Goal: Task Accomplishment & Management: Manage account settings

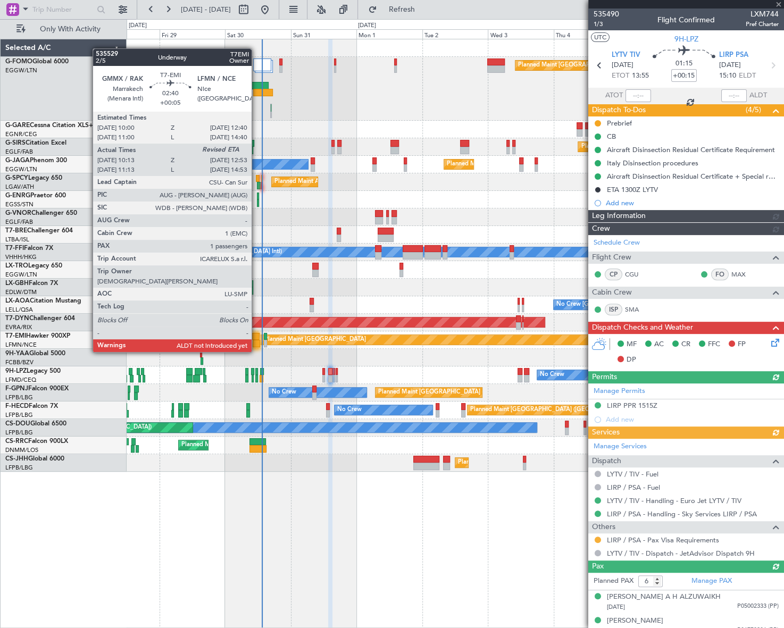
click at [256, 341] on div at bounding box center [256, 343] width 7 height 7
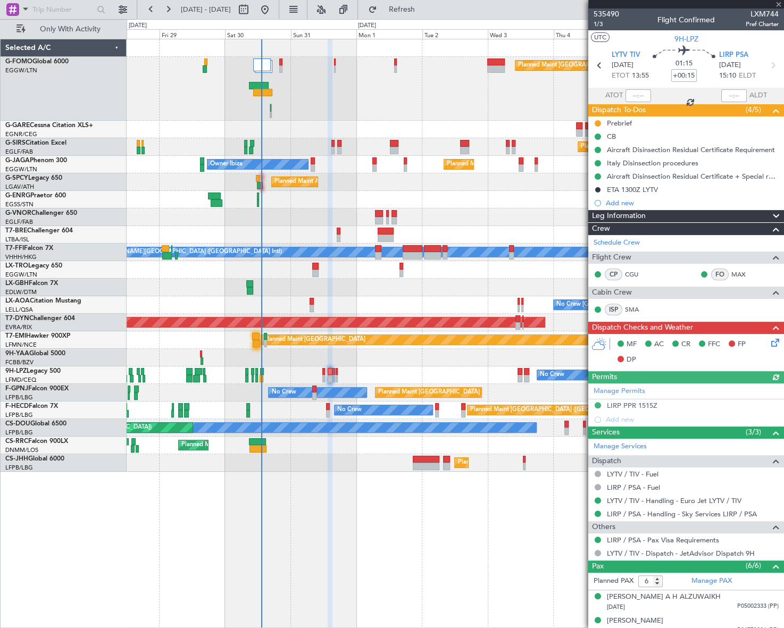
type input "+00:05"
type input "10:13"
type input "1"
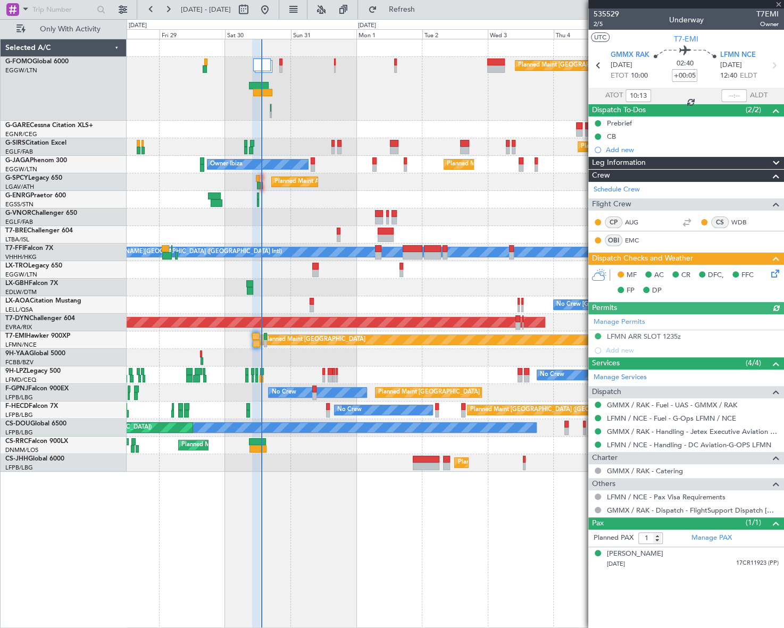
click at [766, 16] on span "T7EMI" at bounding box center [767, 14] width 22 height 11
copy span "T7EMI"
click at [736, 98] on input "text" at bounding box center [734, 95] width 26 height 13
click at [509, 520] on div "Planned Maint [GEOGRAPHIC_DATA] ([GEOGRAPHIC_DATA]) Planned Maint [GEOGRAPHIC_D…" at bounding box center [455, 333] width 657 height 589
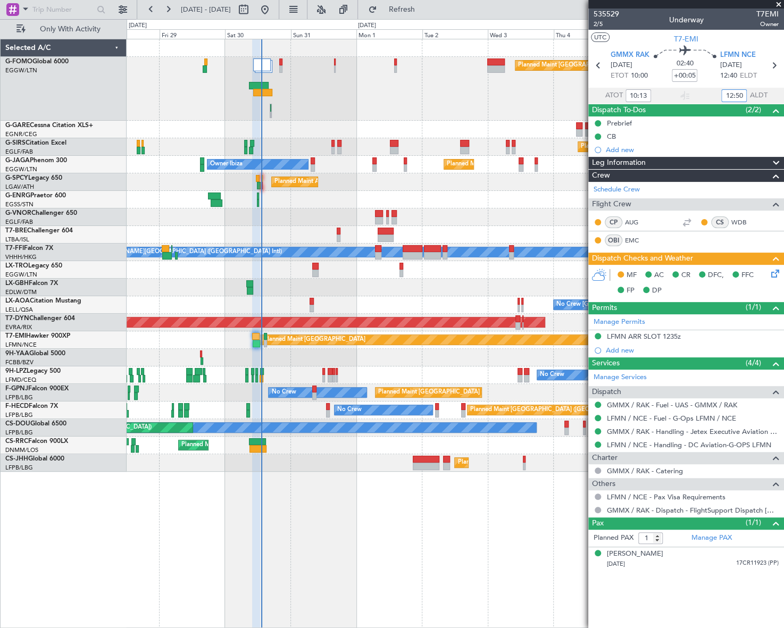
type input "12:50"
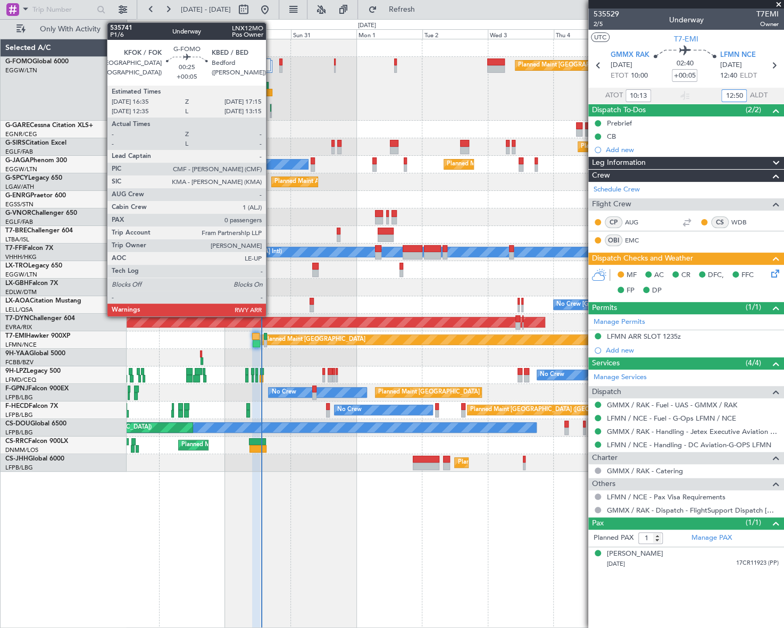
click at [271, 108] on div at bounding box center [270, 107] width 1 height 7
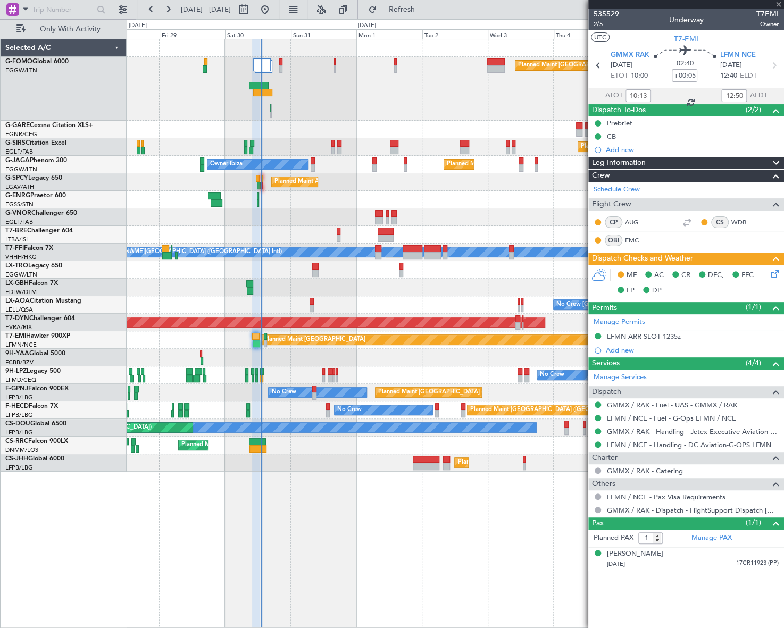
type input "0"
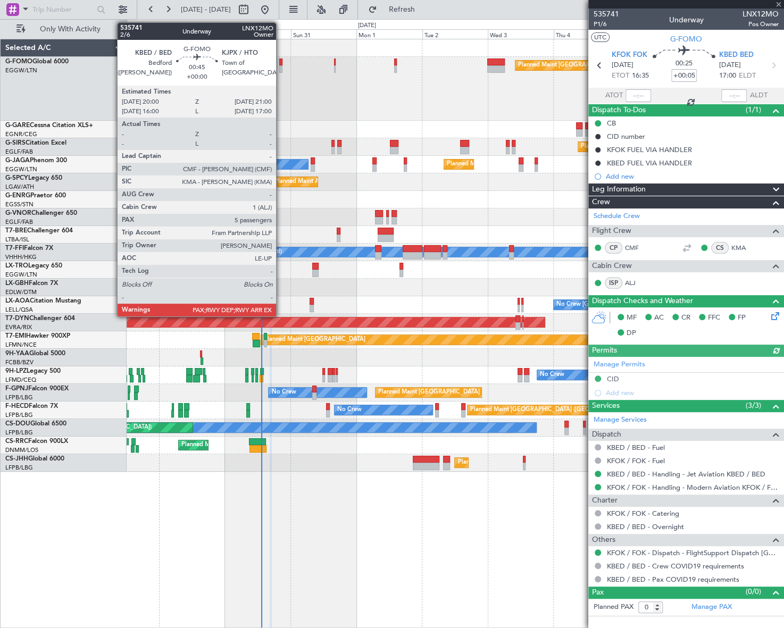
click at [281, 65] on div at bounding box center [280, 68] width 3 height 7
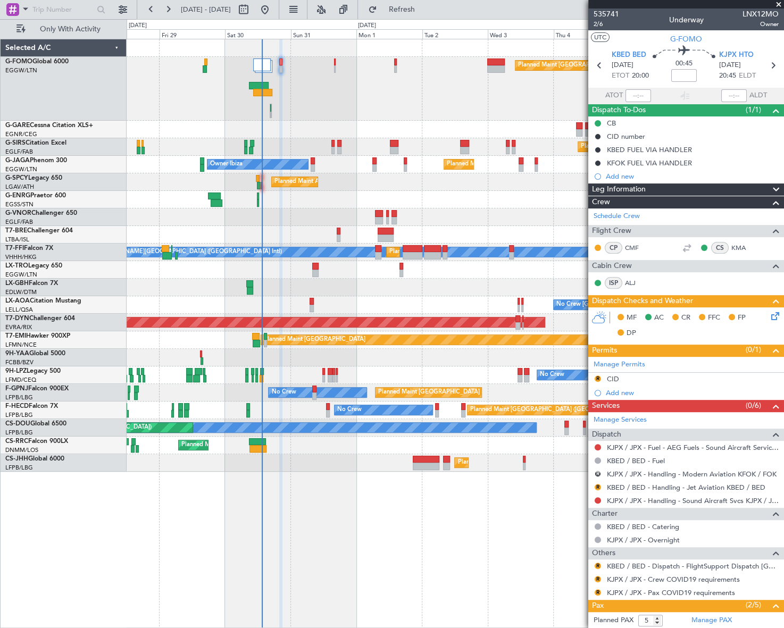
type input "8"
click at [595, 24] on span "2/6" at bounding box center [606, 24] width 26 height 9
drag, startPoint x: 658, startPoint y: 188, endPoint x: 656, endPoint y: 210, distance: 21.9
click at [658, 188] on div "Leg Information" at bounding box center [686, 189] width 196 height 12
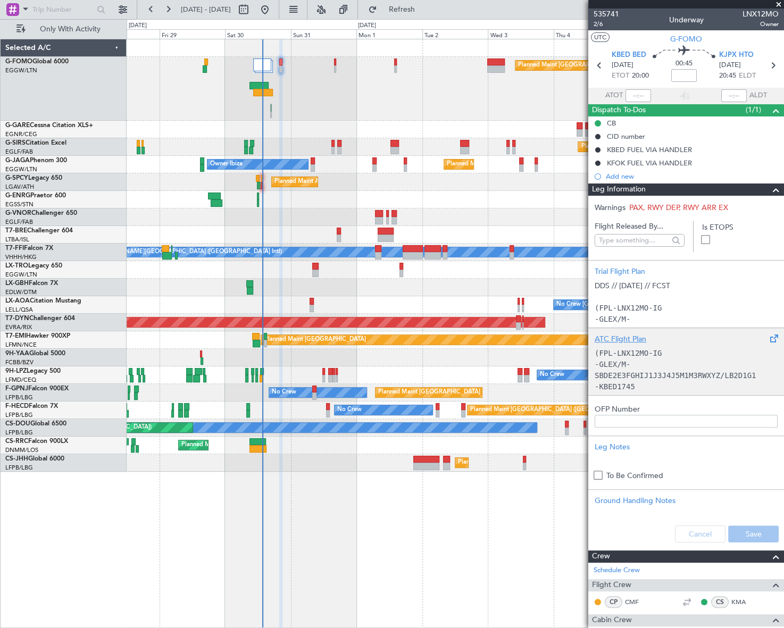
click at [654, 361] on p "-GLEX/M-SBDE2E3FGHIJ1J3J4J5M1M3RWXYZ/LB2D1G1" at bounding box center [685, 370] width 183 height 22
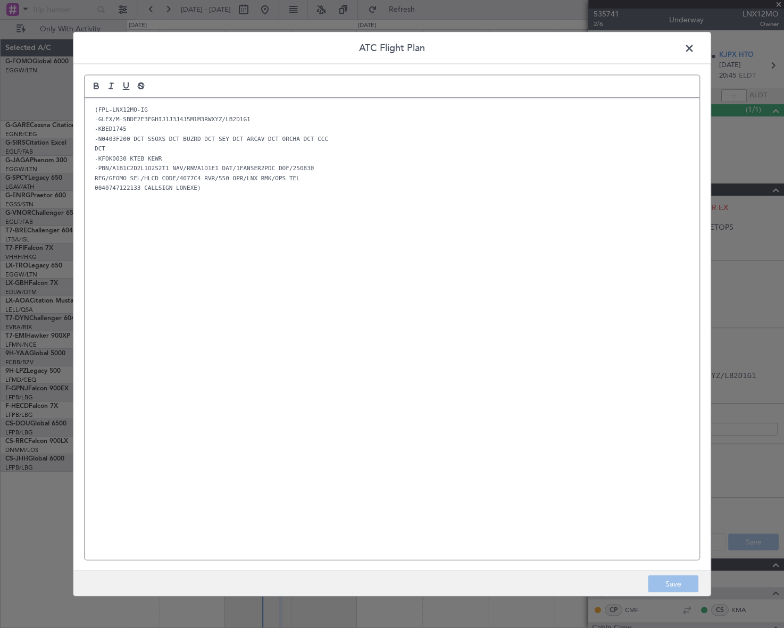
click at [225, 305] on div "(FPL-LNX12MO-IG -GLEX/M-SBDE2E3FGHIJ1J3J4J5M1M3RWXYZ/LB2D1G1 -KBED1745 -N0403F2…" at bounding box center [392, 329] width 615 height 462
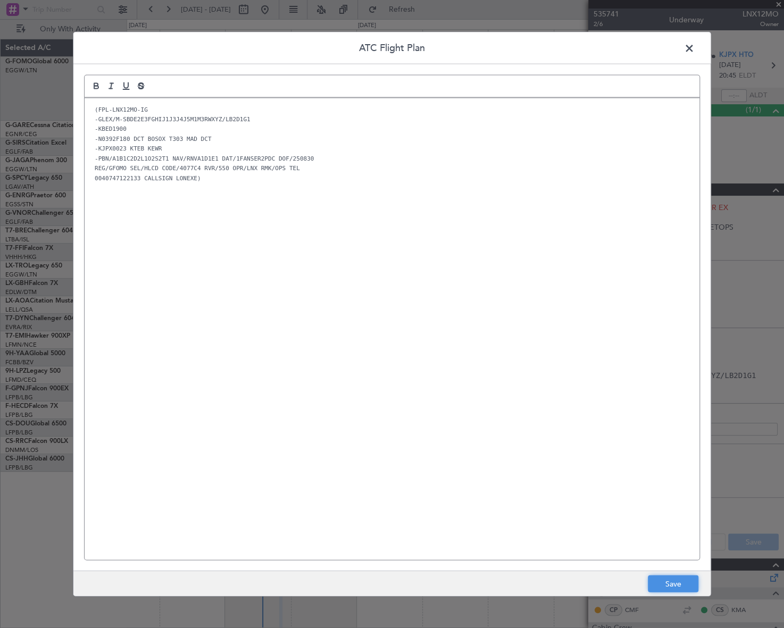
drag, startPoint x: 680, startPoint y: 584, endPoint x: 714, endPoint y: 563, distance: 40.1
click at [680, 584] on button "Save" at bounding box center [672, 583] width 51 height 17
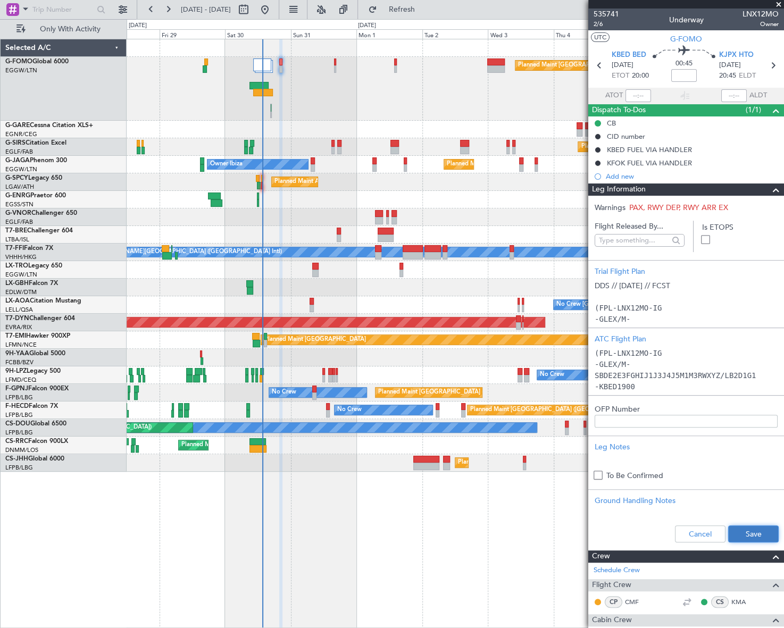
click at [759, 531] on button "Save" at bounding box center [753, 533] width 51 height 17
click at [683, 70] on mat-tooltip-component "Aircraft" at bounding box center [681, 59] width 39 height 28
click at [683, 79] on input at bounding box center [684, 75] width 26 height 13
paste input "-0.20"
click at [770, 189] on span at bounding box center [775, 189] width 13 height 13
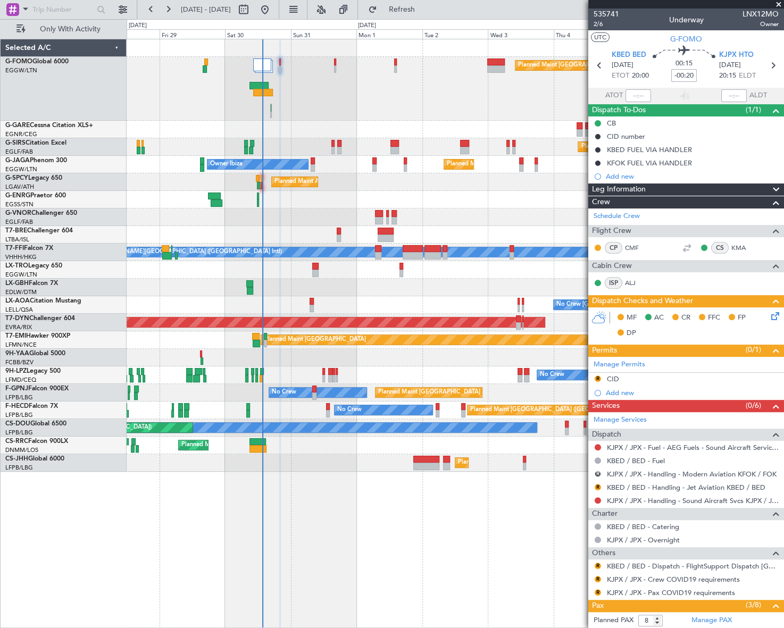
click at [687, 74] on input "-00:20" at bounding box center [684, 75] width 26 height 13
click at [686, 74] on input "-00:20" at bounding box center [684, 75] width 26 height 13
click at [450, 548] on div "Planned Maint [GEOGRAPHIC_DATA] ([GEOGRAPHIC_DATA]) Planned Maint [GEOGRAPHIC_D…" at bounding box center [455, 333] width 657 height 589
type input "-00:10"
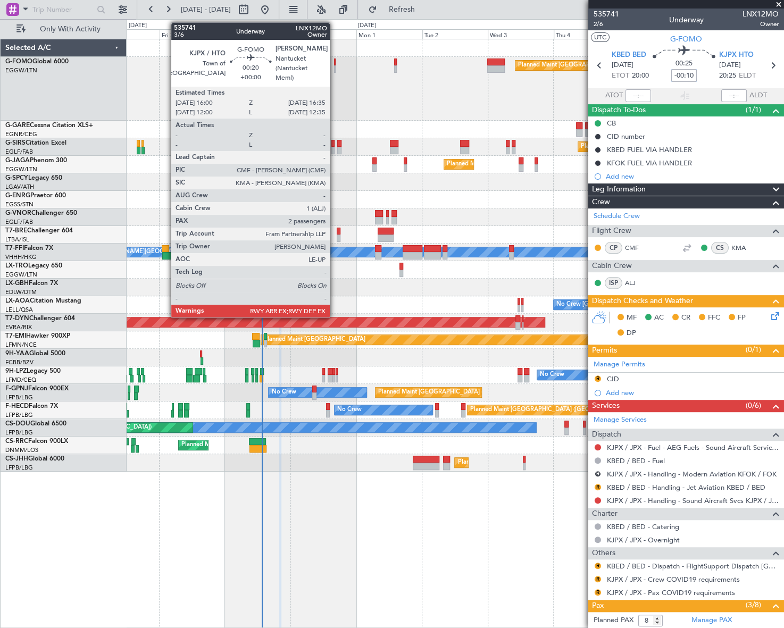
click at [334, 66] on div at bounding box center [335, 68] width 2 height 7
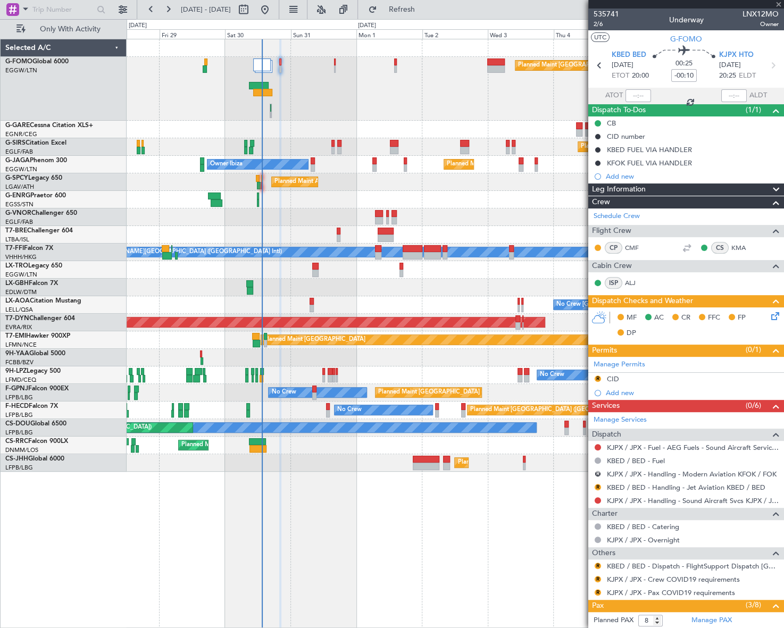
type input "2"
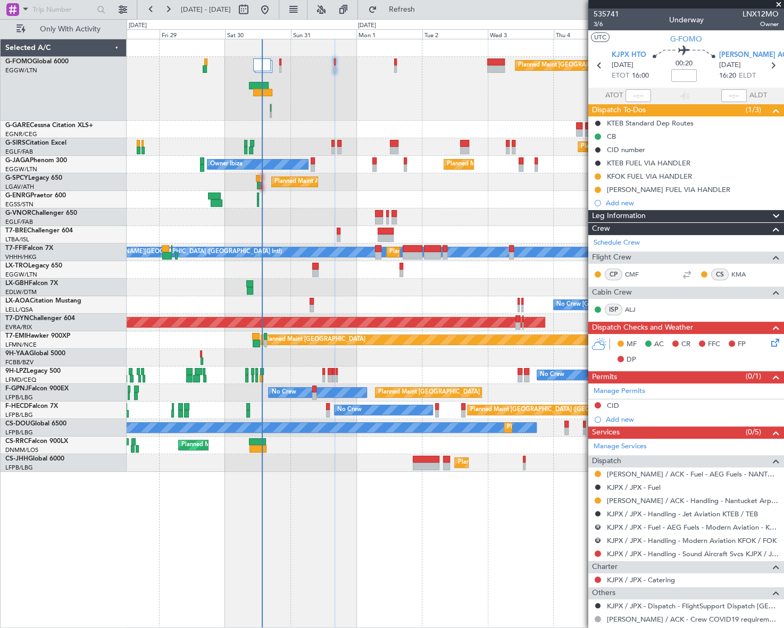
click at [665, 215] on div "Leg Information" at bounding box center [686, 216] width 196 height 12
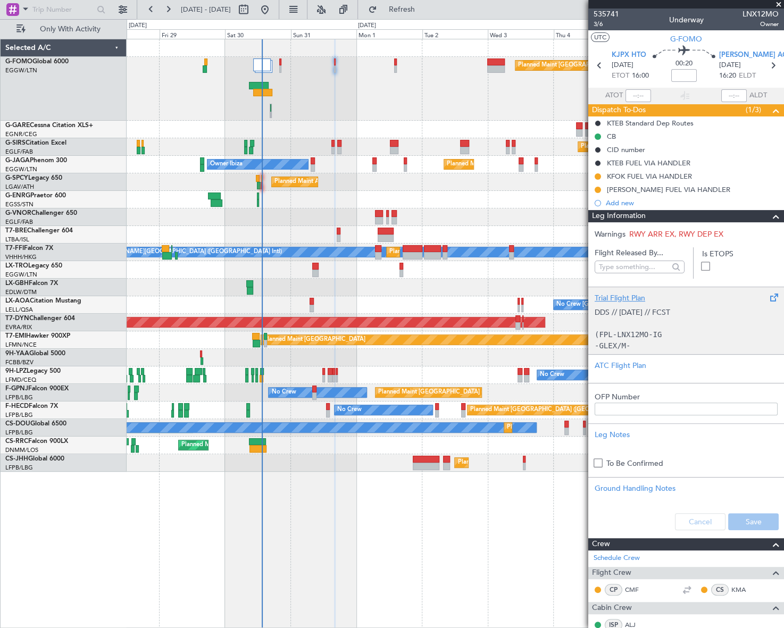
click at [635, 330] on code "(FPL-LNX12MO-IG" at bounding box center [627, 334] width 67 height 9
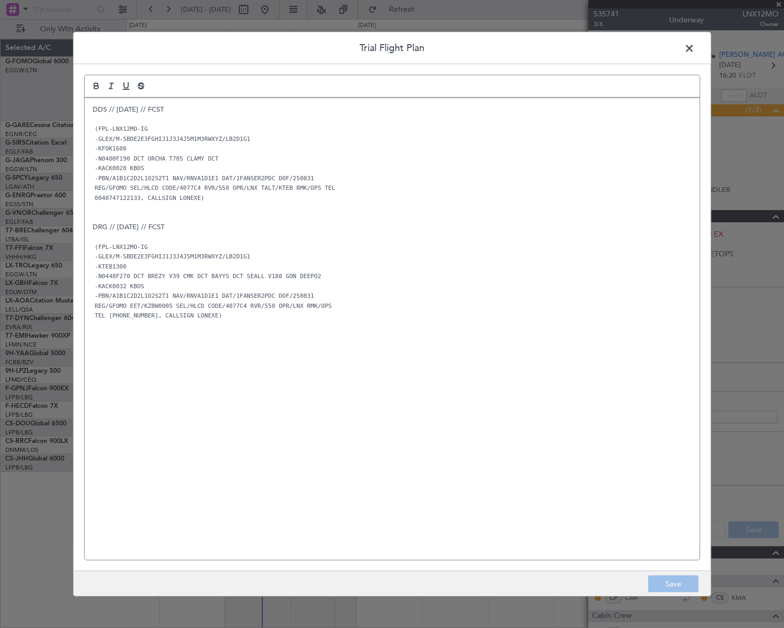
click at [92, 105] on p "DDS // [DATE] // FCST" at bounding box center [391, 109] width 599 height 10
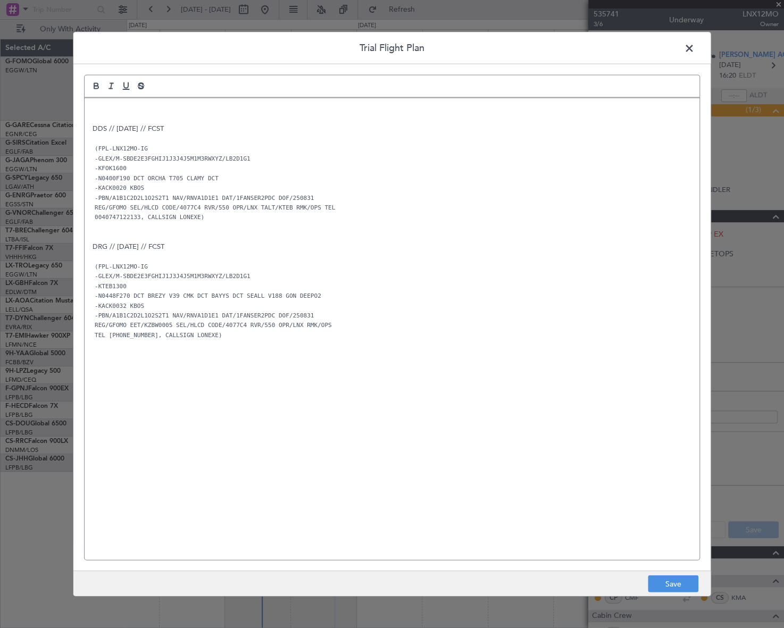
click at [92, 105] on p at bounding box center [391, 109] width 599 height 10
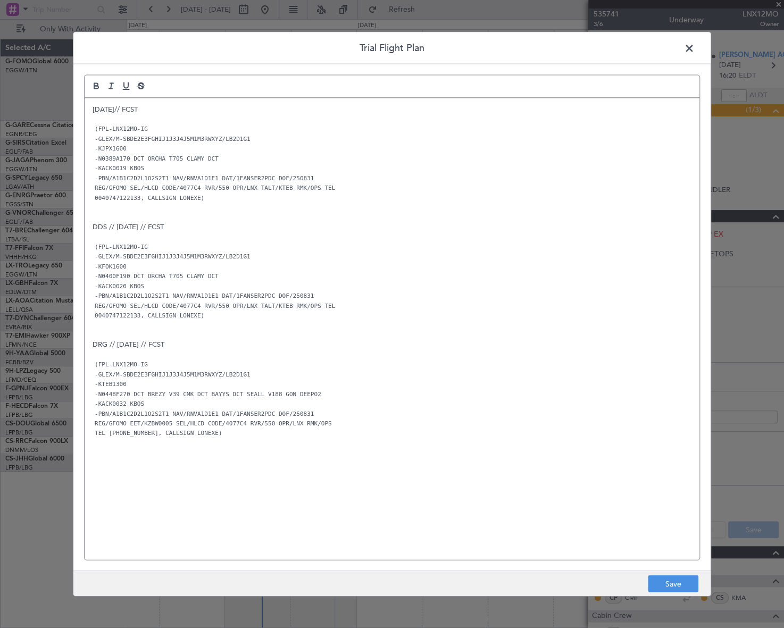
click at [91, 107] on div "[DATE]// FCST (FPL-LNX12MO-IG -GLEX/M-SBDE2E3FGHIJ1J3J4J5M1M3RWXYZ/LB2D1G1 -KJP…" at bounding box center [392, 329] width 615 height 462
click at [674, 585] on button "Save" at bounding box center [672, 583] width 51 height 17
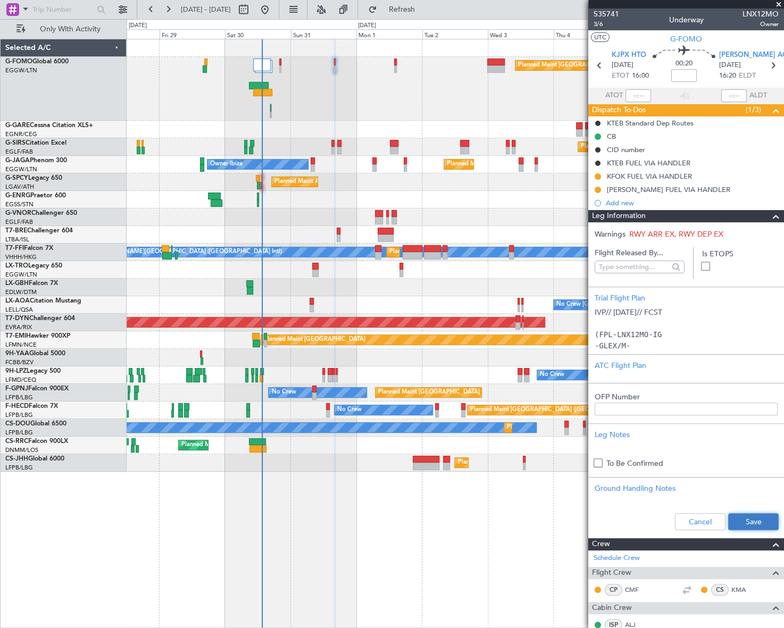
click at [753, 527] on button "Save" at bounding box center [753, 521] width 51 height 17
click at [769, 216] on span at bounding box center [775, 216] width 13 height 13
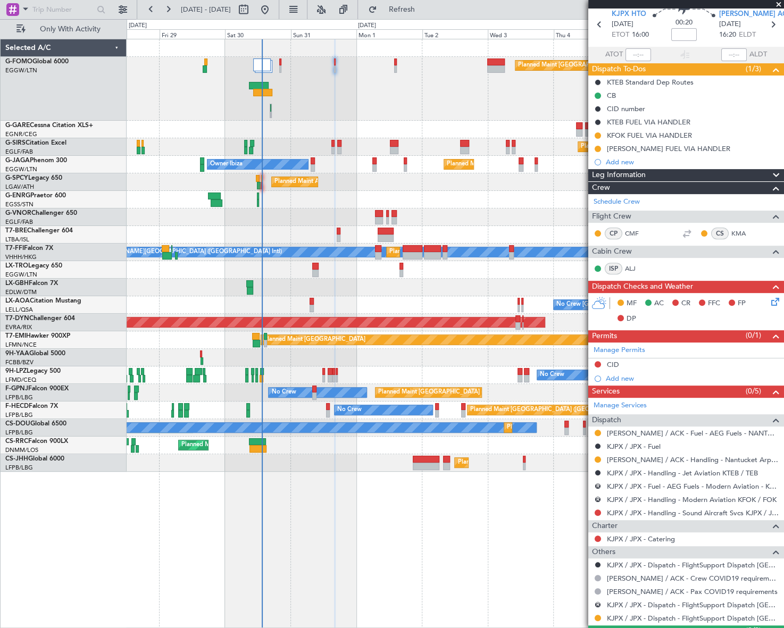
scroll to position [96, 0]
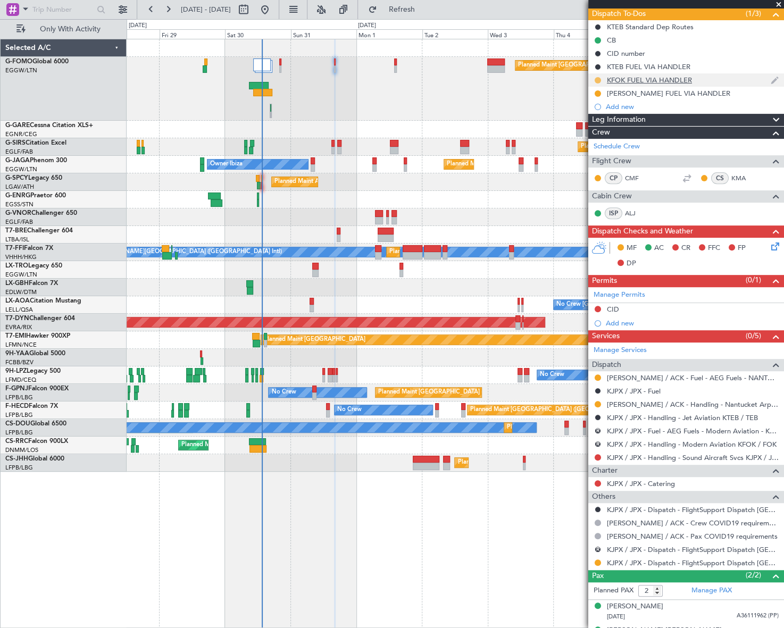
click at [595, 80] on button at bounding box center [597, 80] width 6 height 6
click at [600, 142] on span "Cancelled" at bounding box center [599, 142] width 30 height 11
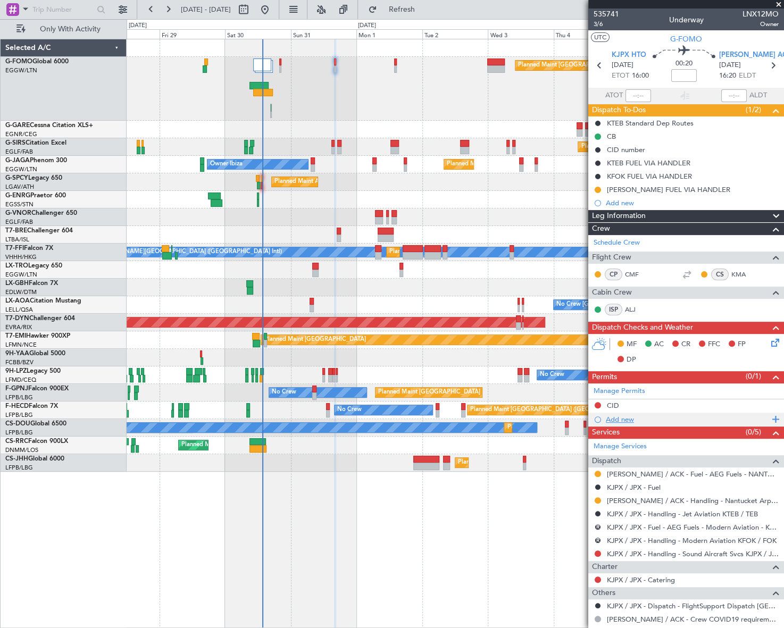
scroll to position [114, 0]
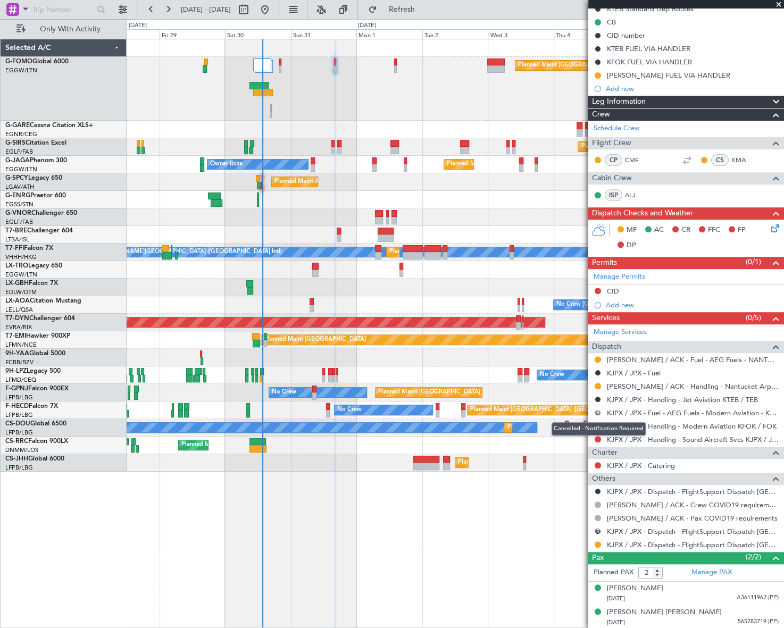
click at [597, 410] on button "R" at bounding box center [597, 412] width 6 height 6
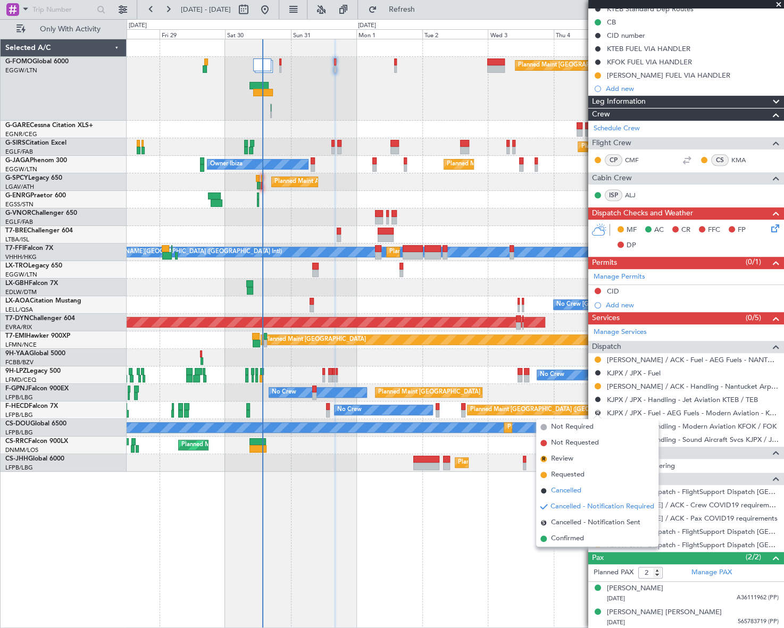
click at [567, 487] on span "Cancelled" at bounding box center [566, 490] width 30 height 11
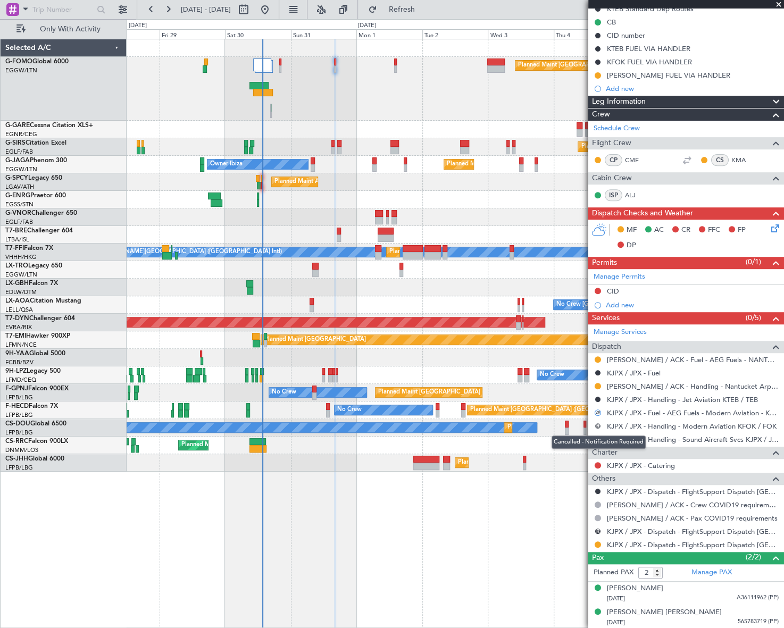
click at [595, 423] on button "R" at bounding box center [597, 426] width 6 height 6
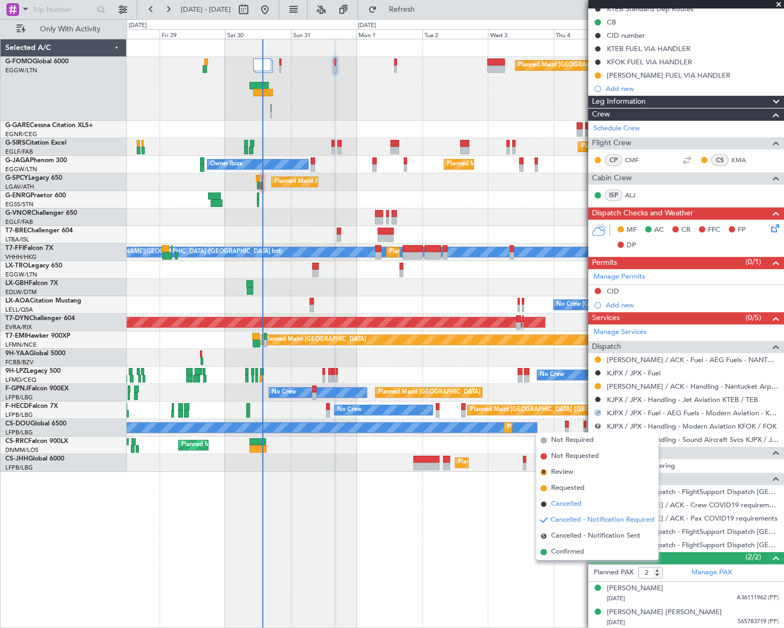
click at [568, 503] on span "Cancelled" at bounding box center [566, 504] width 30 height 11
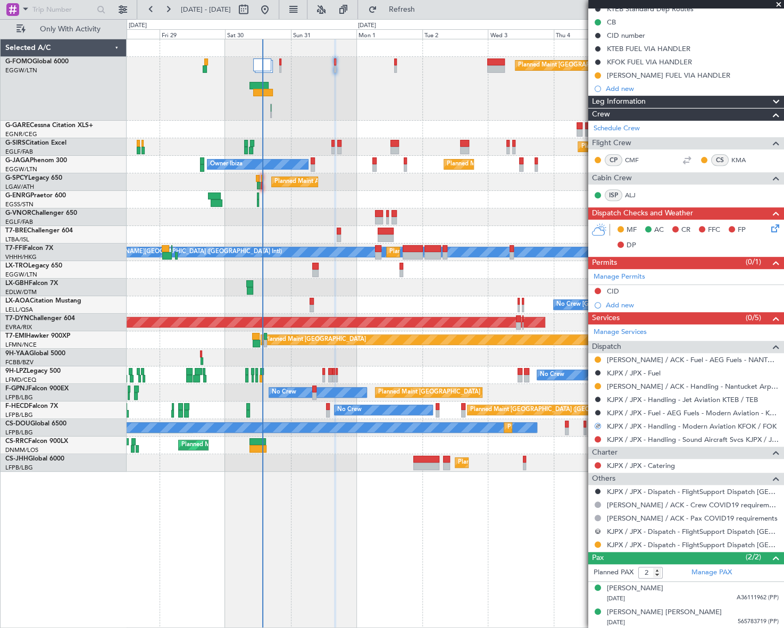
click at [598, 528] on button "R" at bounding box center [597, 531] width 6 height 6
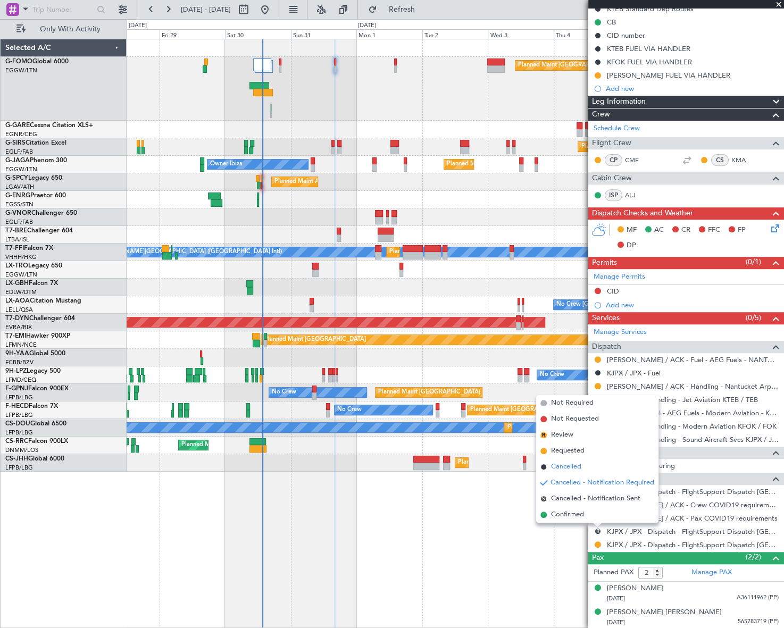
click at [573, 467] on span "Cancelled" at bounding box center [566, 466] width 30 height 11
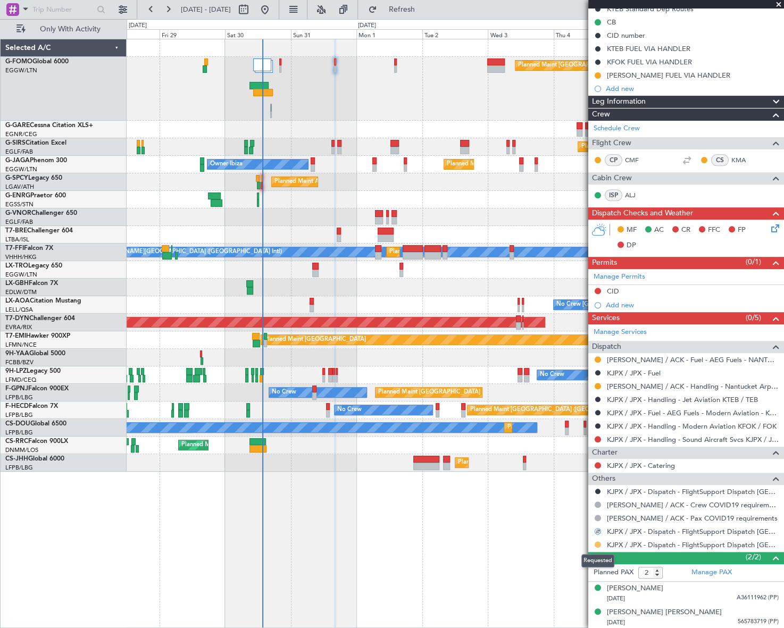
click at [596, 543] on button at bounding box center [597, 544] width 6 height 6
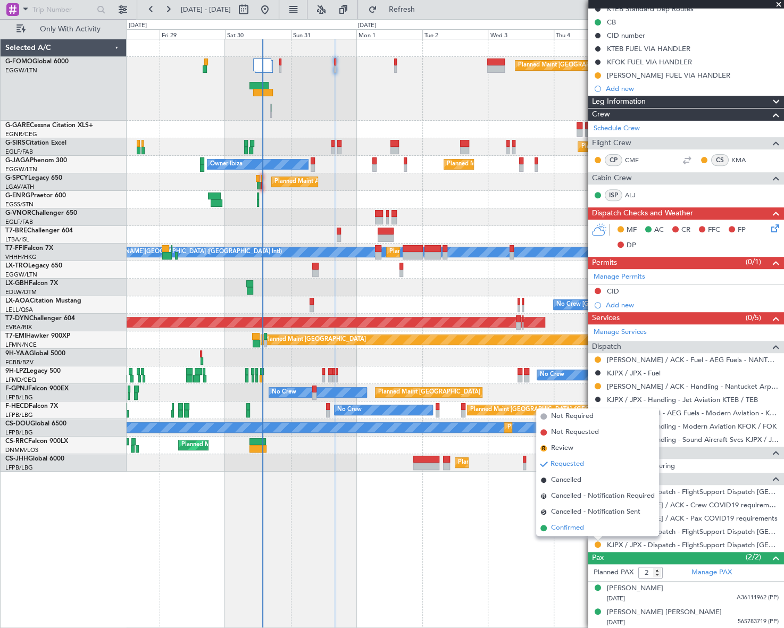
click at [579, 531] on span "Confirmed" at bounding box center [567, 528] width 33 height 11
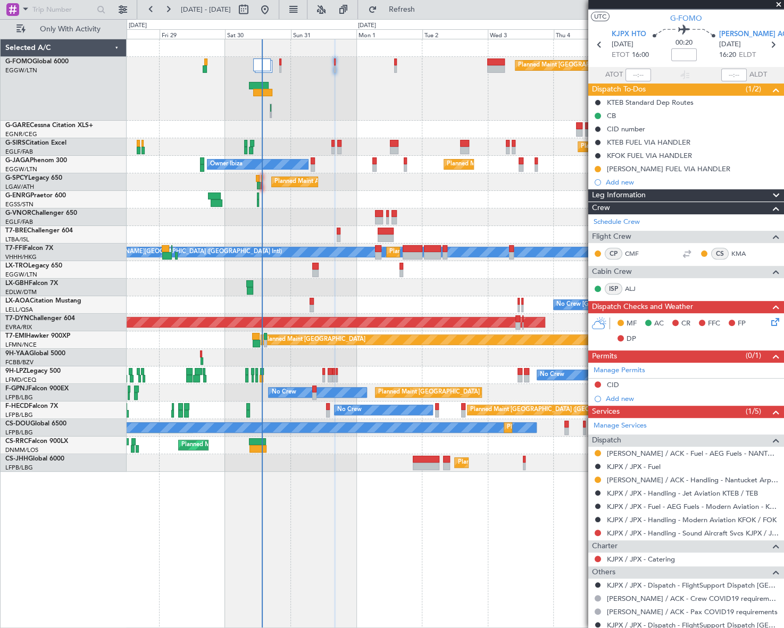
scroll to position [0, 0]
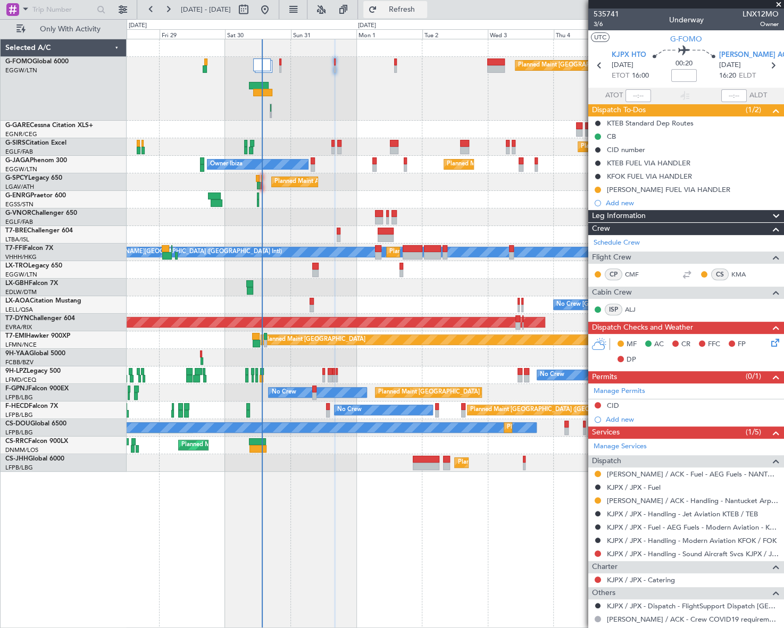
click at [424, 6] on span "Refresh" at bounding box center [401, 9] width 45 height 7
click at [596, 485] on button at bounding box center [597, 487] width 6 height 6
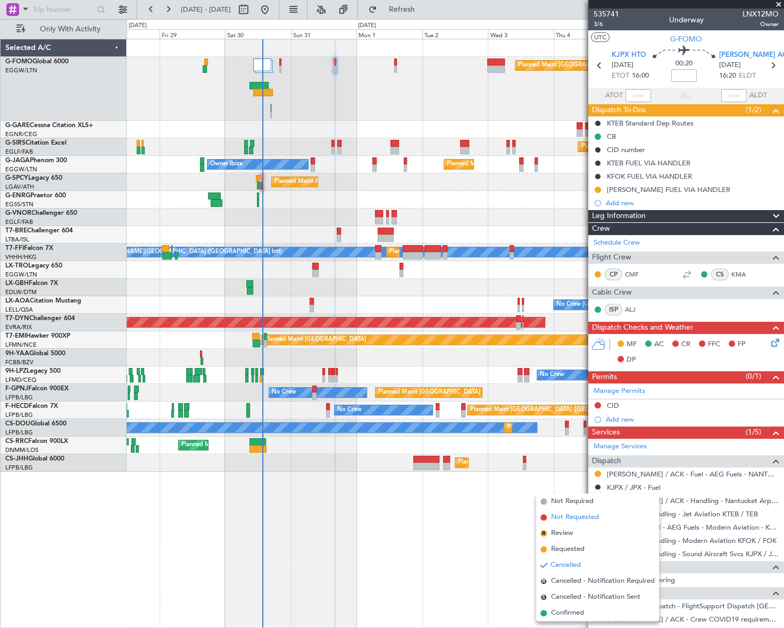
click at [567, 518] on span "Not Requested" at bounding box center [575, 517] width 48 height 11
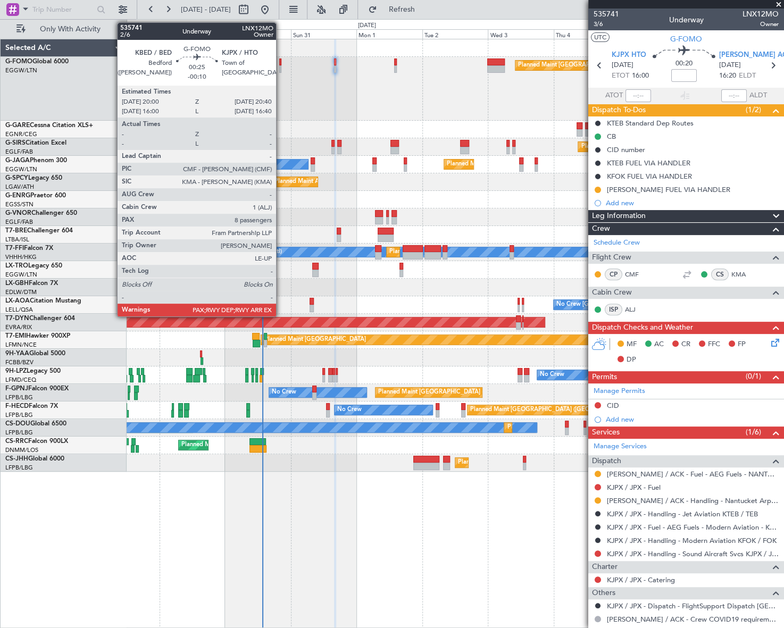
click at [281, 61] on div at bounding box center [280, 61] width 2 height 7
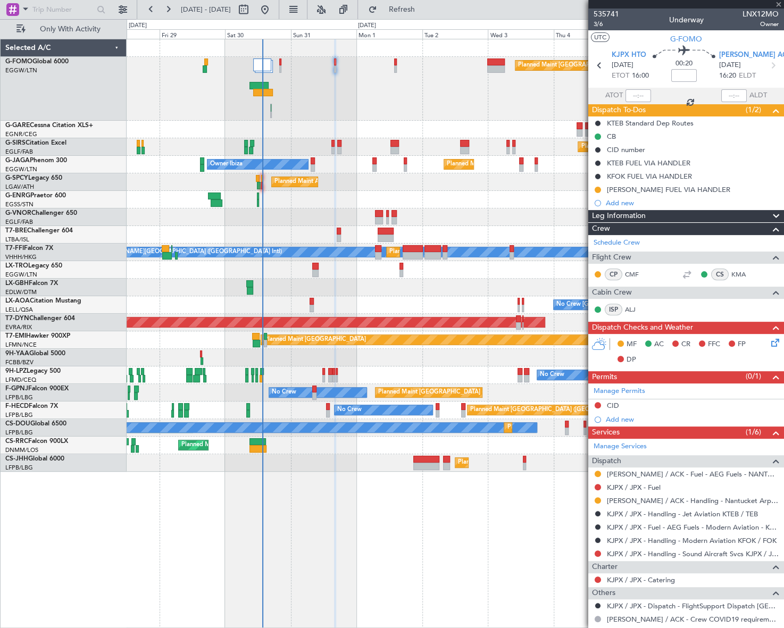
type input "-00:10"
type input "8"
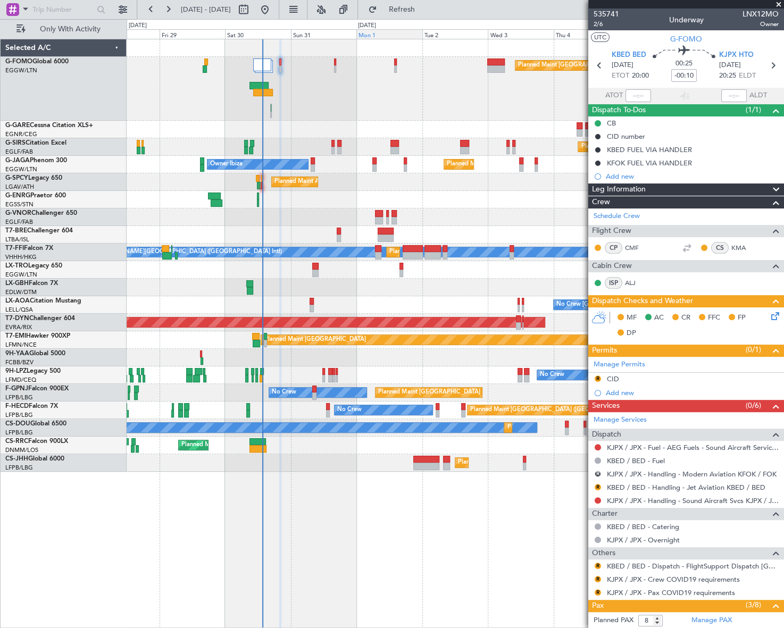
drag, startPoint x: 422, startPoint y: 10, endPoint x: 387, endPoint y: 31, distance: 41.3
click at [422, 10] on span "Refresh" at bounding box center [401, 9] width 45 height 7
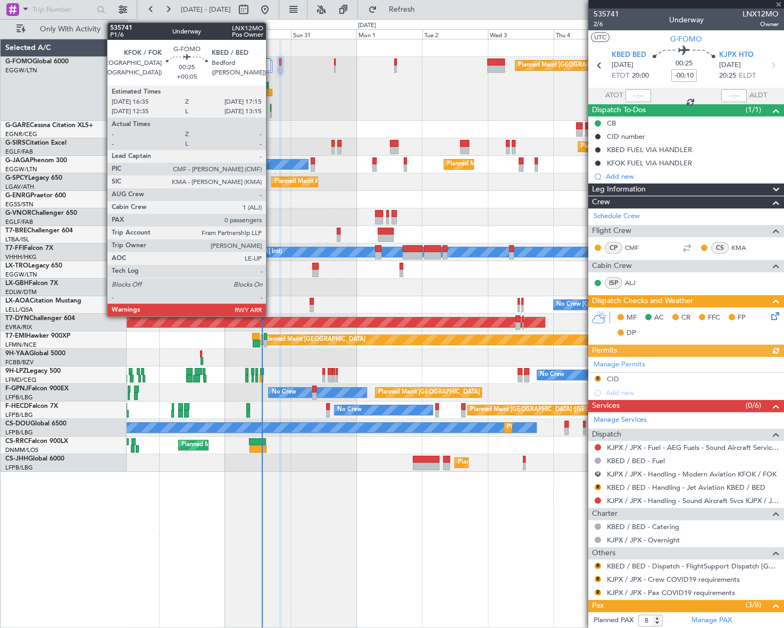
click at [271, 106] on div at bounding box center [270, 107] width 1 height 7
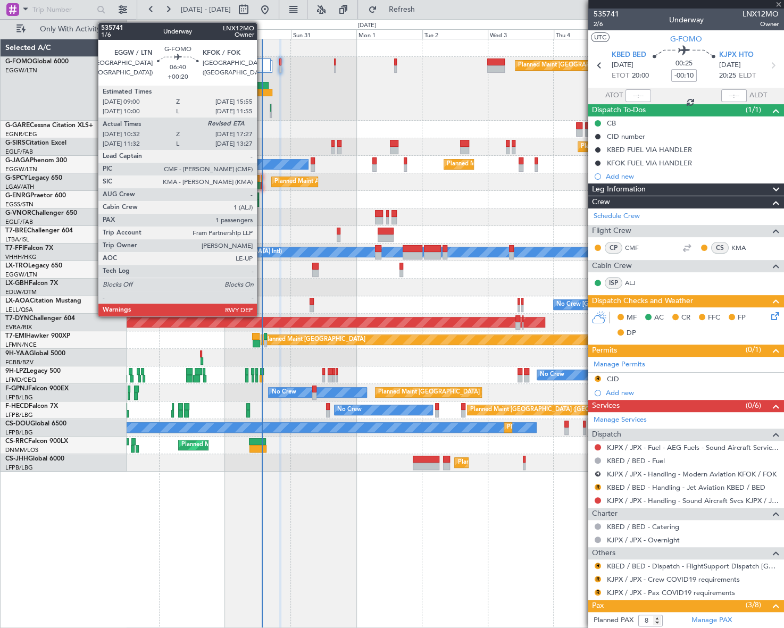
type input "+00:05"
type input "0"
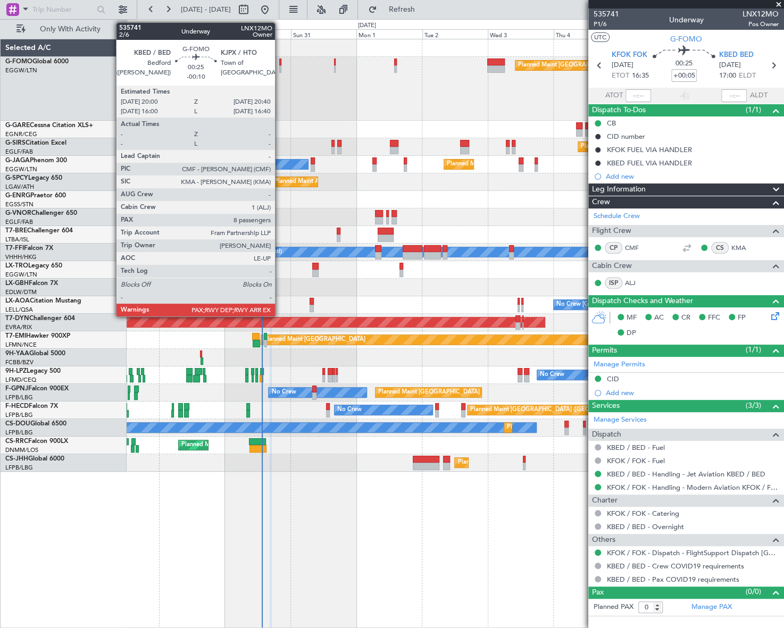
click at [280, 67] on div at bounding box center [280, 68] width 2 height 7
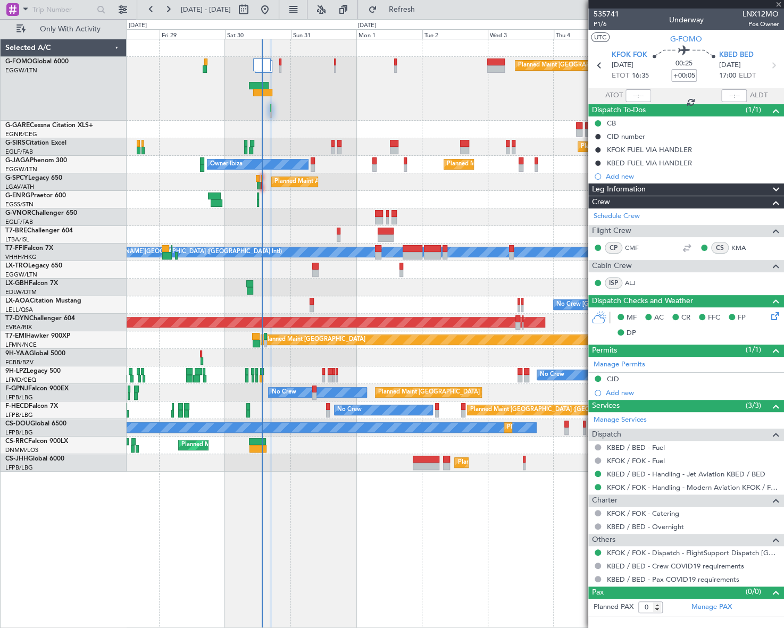
type input "-00:10"
type input "8"
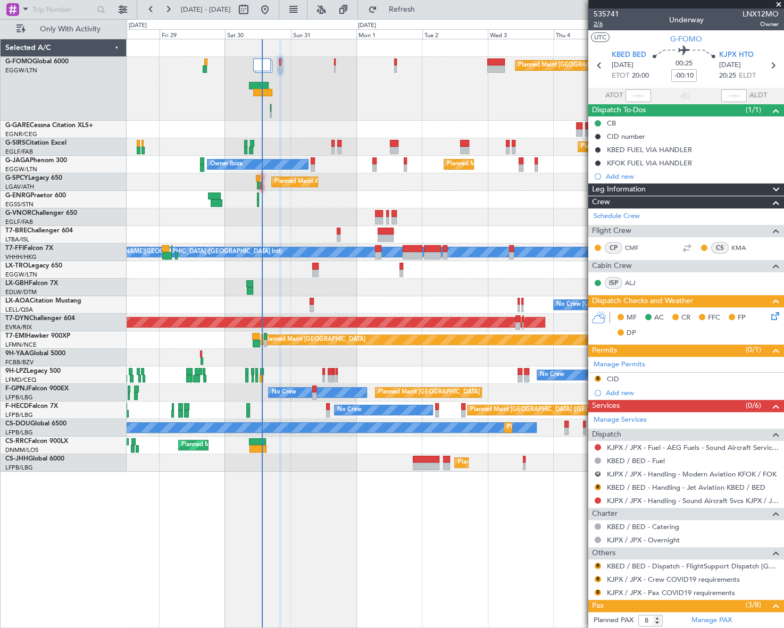
click at [600, 22] on span "2/6" at bounding box center [606, 24] width 26 height 9
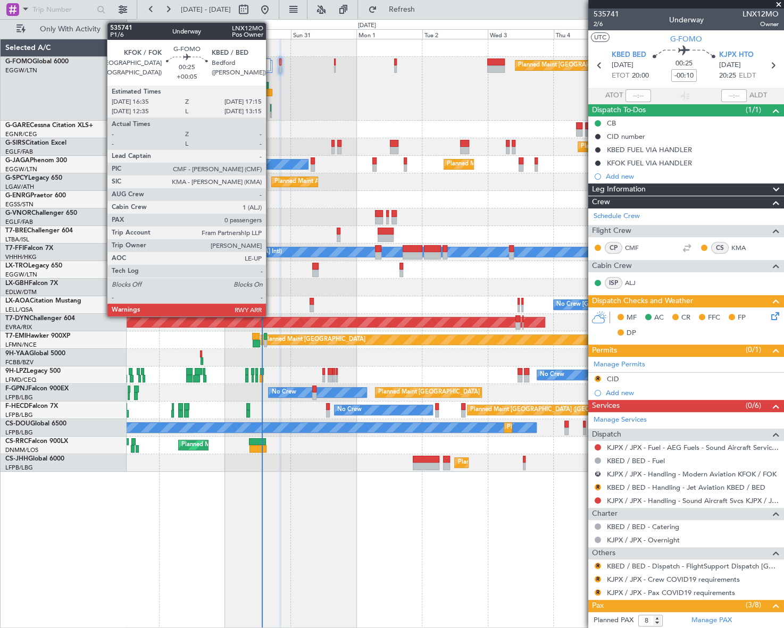
click at [271, 110] on div at bounding box center [270, 107] width 1 height 7
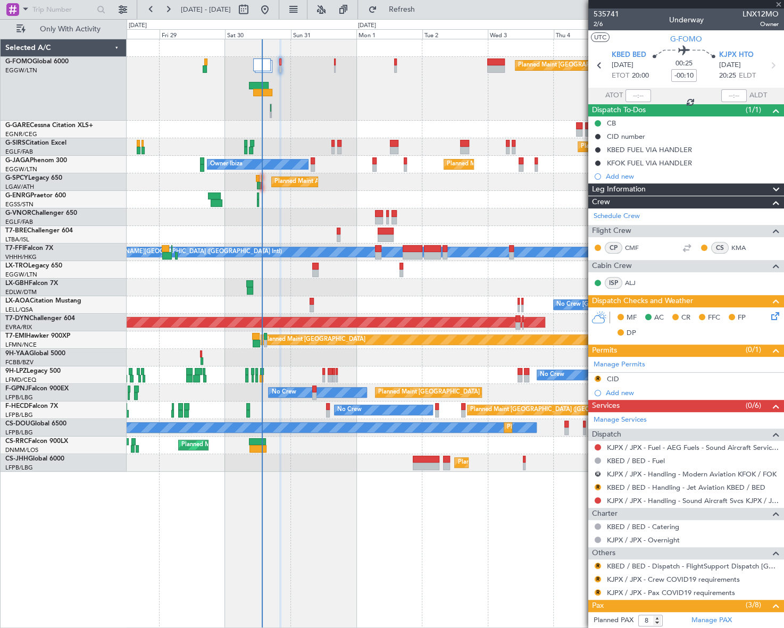
type input "+00:05"
type input "0"
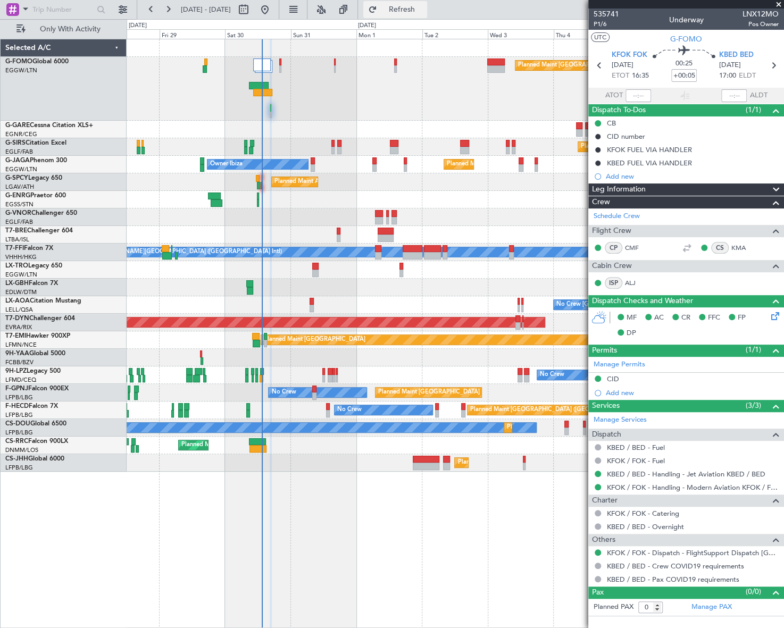
click at [424, 11] on span "Refresh" at bounding box center [401, 9] width 45 height 7
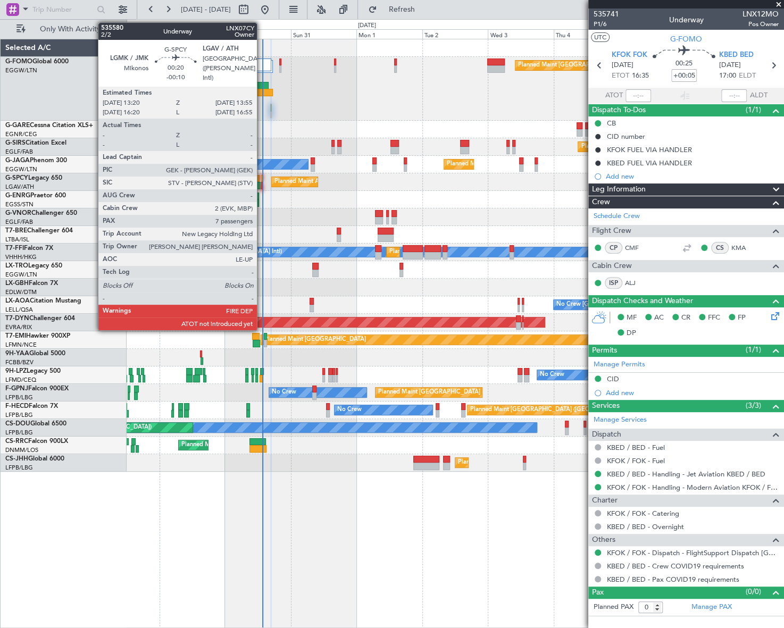
click at [262, 179] on div at bounding box center [262, 178] width 2 height 7
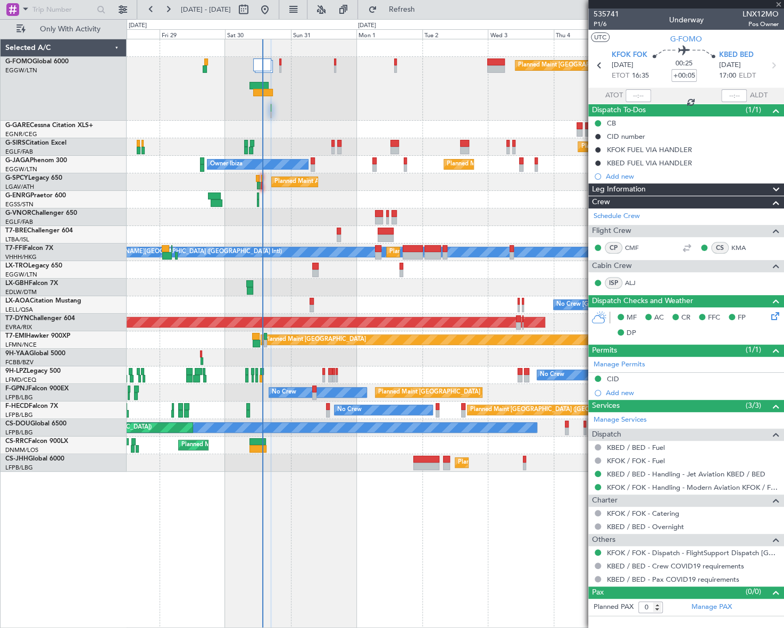
type input "-00:10"
type input "7"
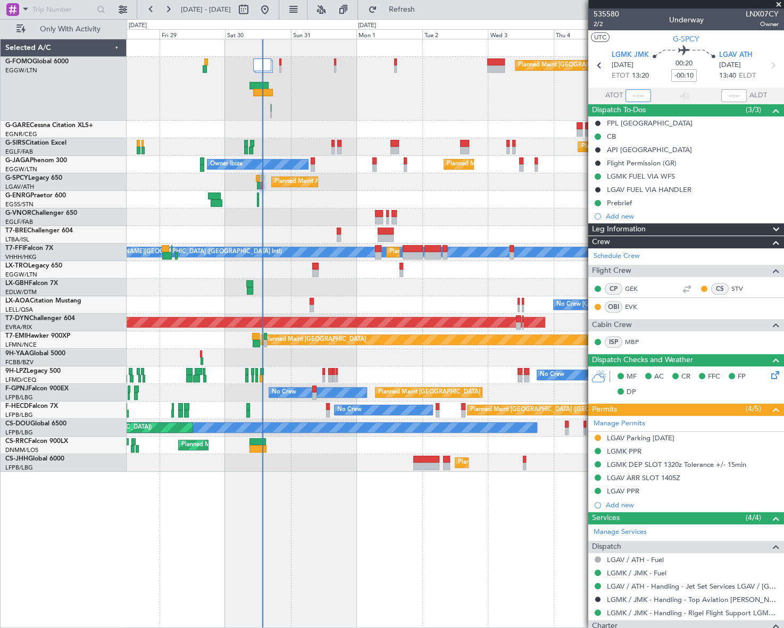
click at [641, 96] on input "text" at bounding box center [638, 95] width 26 height 13
click at [291, 569] on div "Planned Maint [GEOGRAPHIC_DATA] ([GEOGRAPHIC_DATA]) Planned Maint [GEOGRAPHIC_D…" at bounding box center [455, 333] width 657 height 589
type input "13:39"
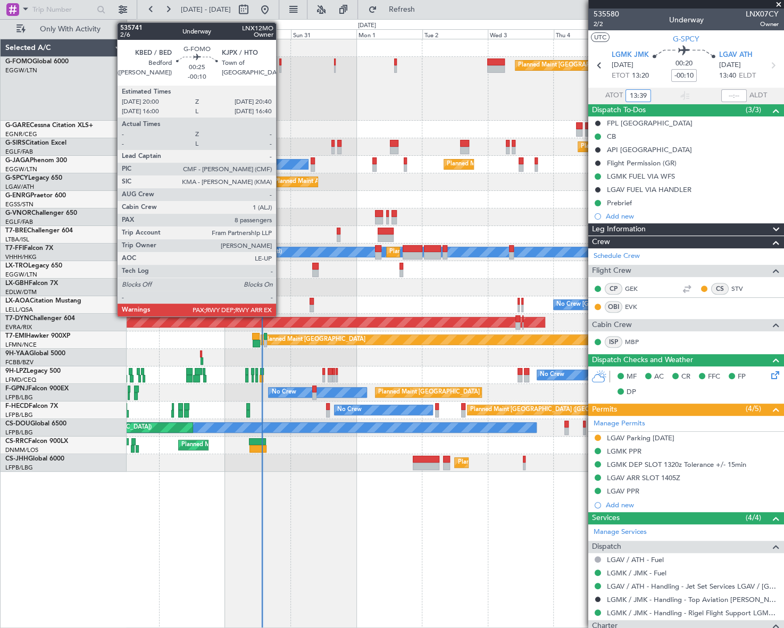
click at [281, 65] on div at bounding box center [280, 68] width 2 height 7
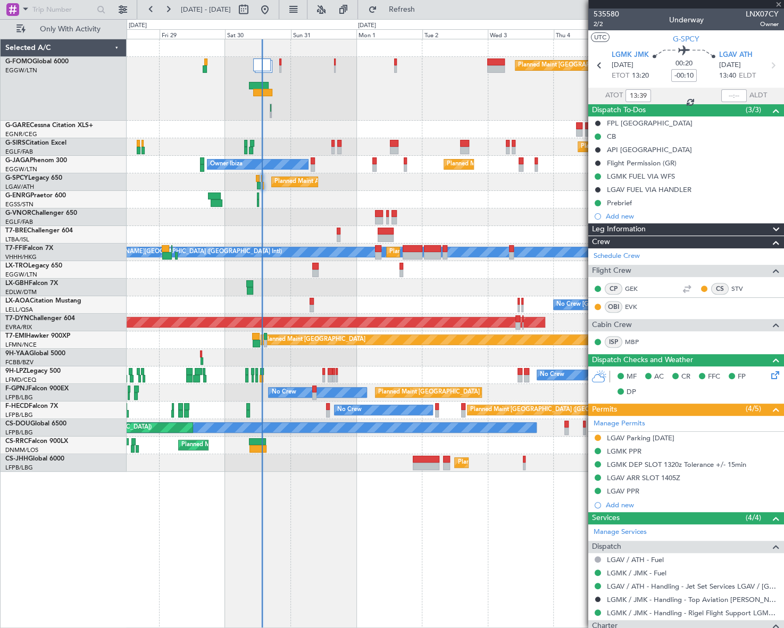
type input "8"
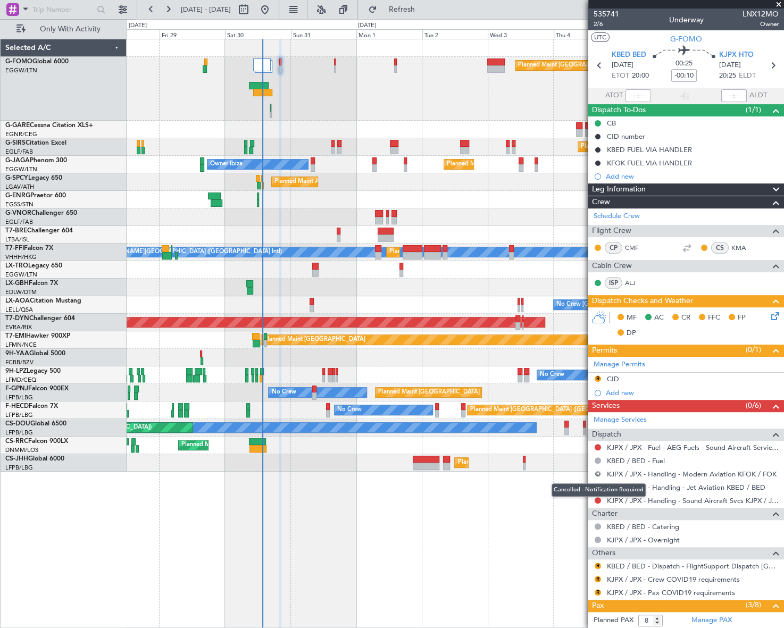
click at [596, 473] on button "R" at bounding box center [597, 473] width 6 height 6
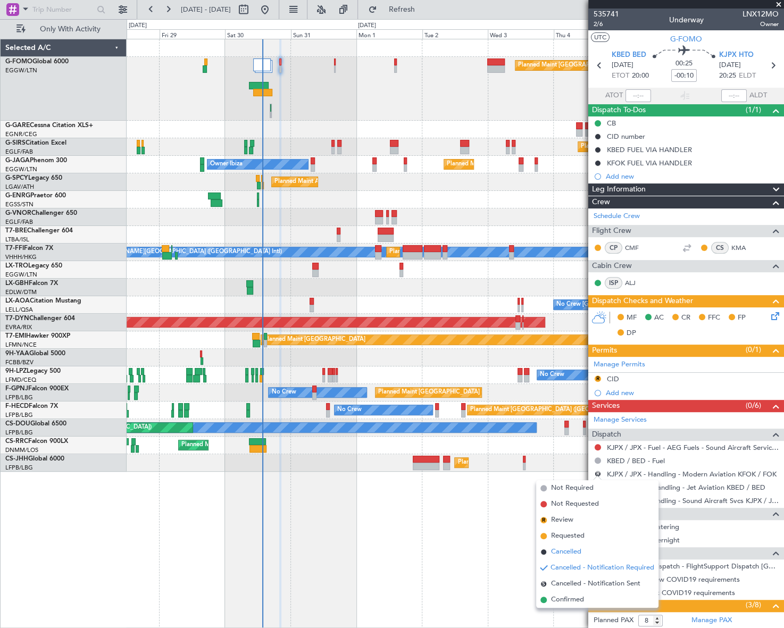
click at [566, 550] on span "Cancelled" at bounding box center [566, 551] width 30 height 11
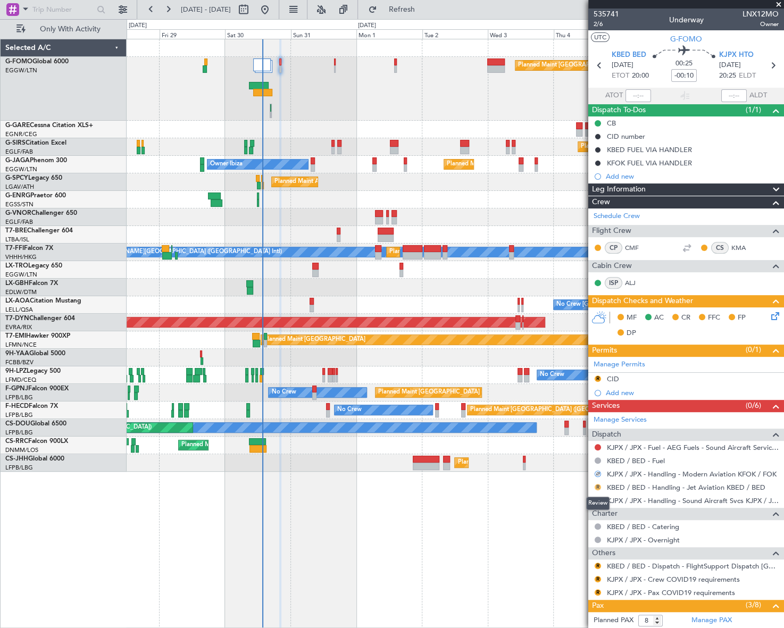
click at [597, 485] on button "R" at bounding box center [597, 487] width 6 height 6
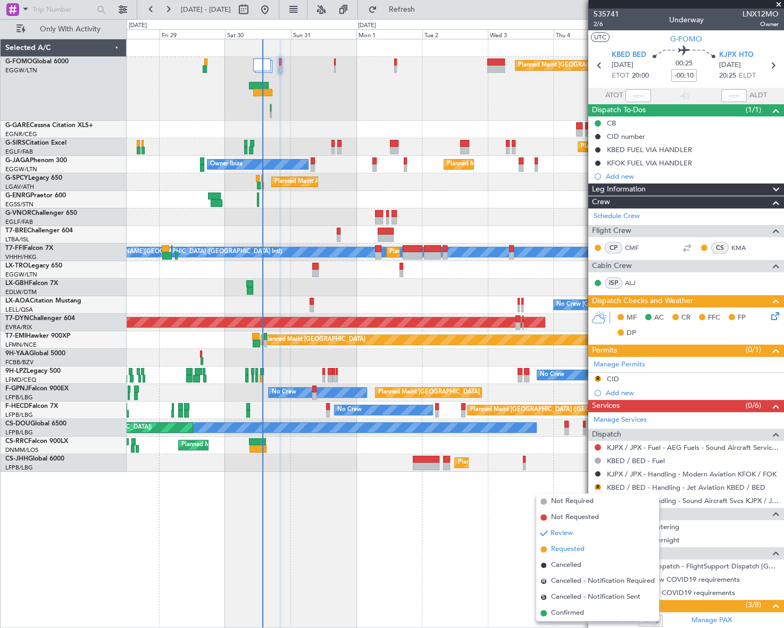
click at [562, 550] on span "Requested" at bounding box center [567, 549] width 33 height 11
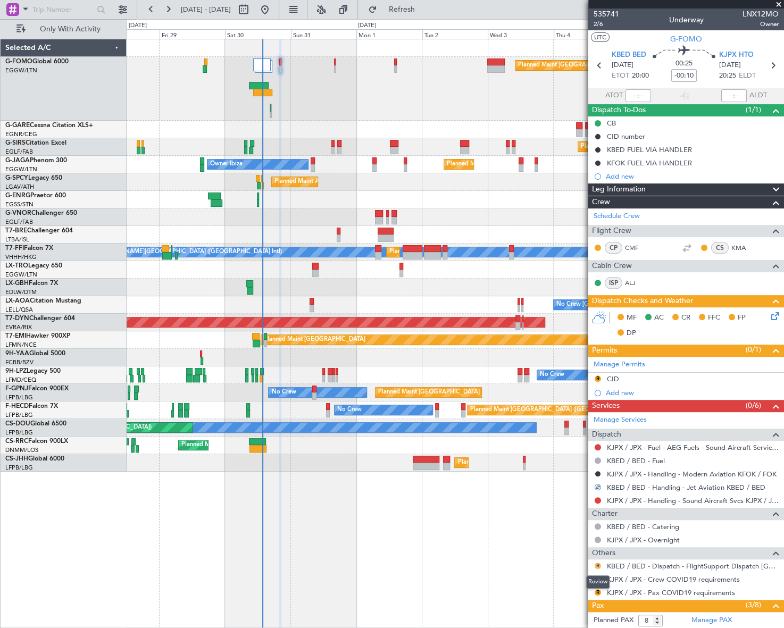
click at [596, 564] on button "R" at bounding box center [597, 565] width 6 height 6
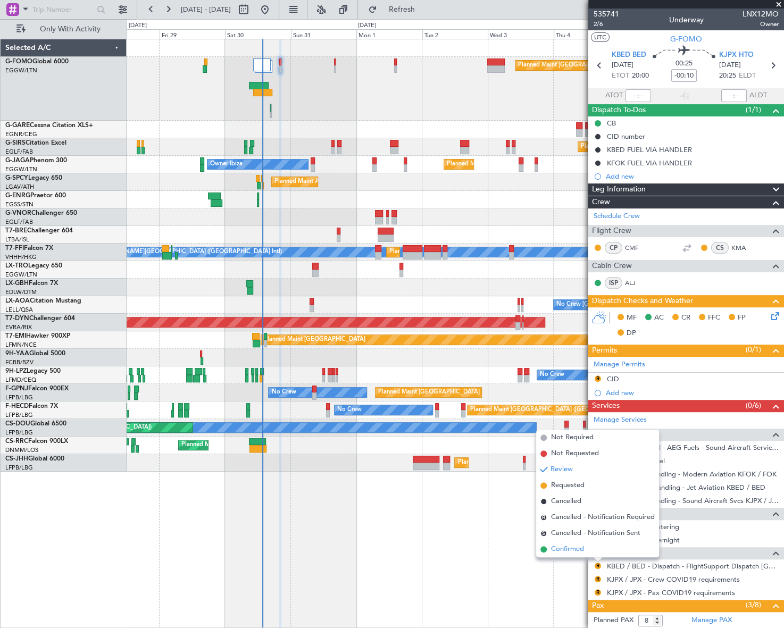
click at [566, 552] on span "Confirmed" at bounding box center [567, 549] width 33 height 11
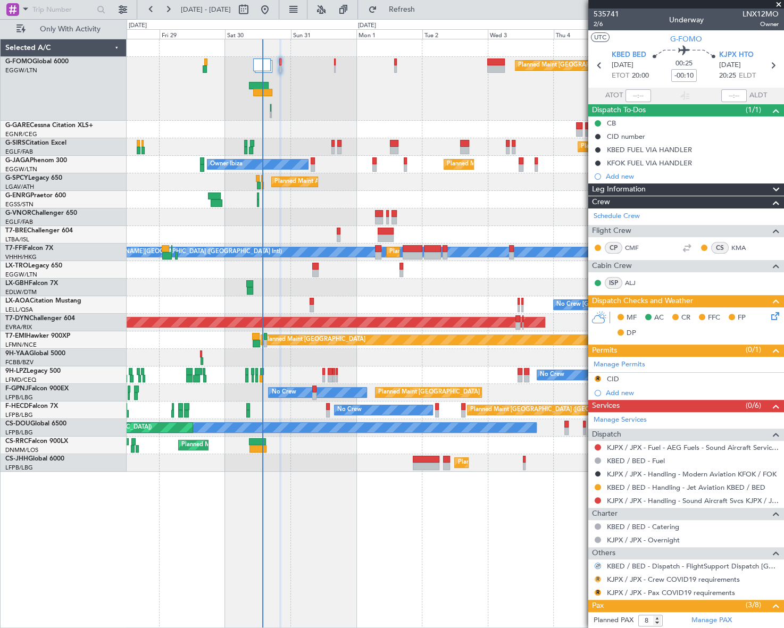
click at [599, 576] on button "R" at bounding box center [597, 579] width 6 height 6
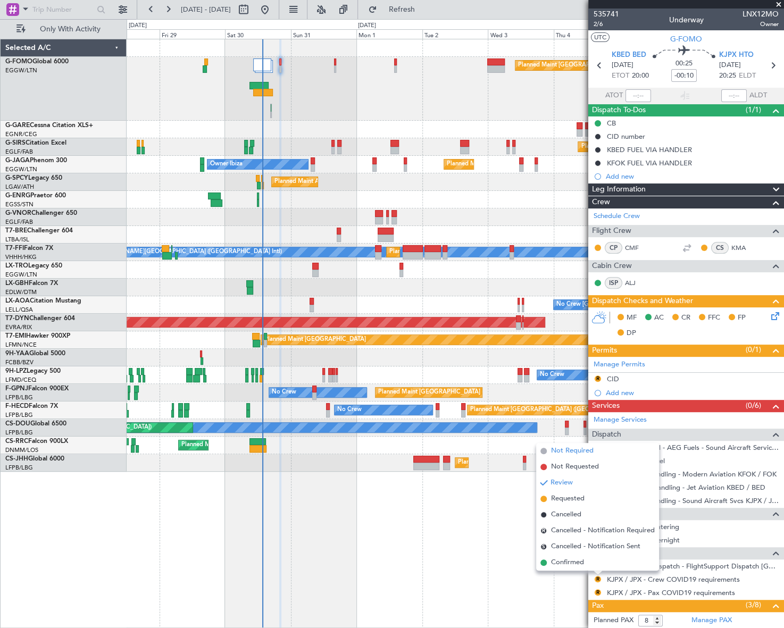
click at [579, 448] on span "Not Required" at bounding box center [572, 450] width 43 height 11
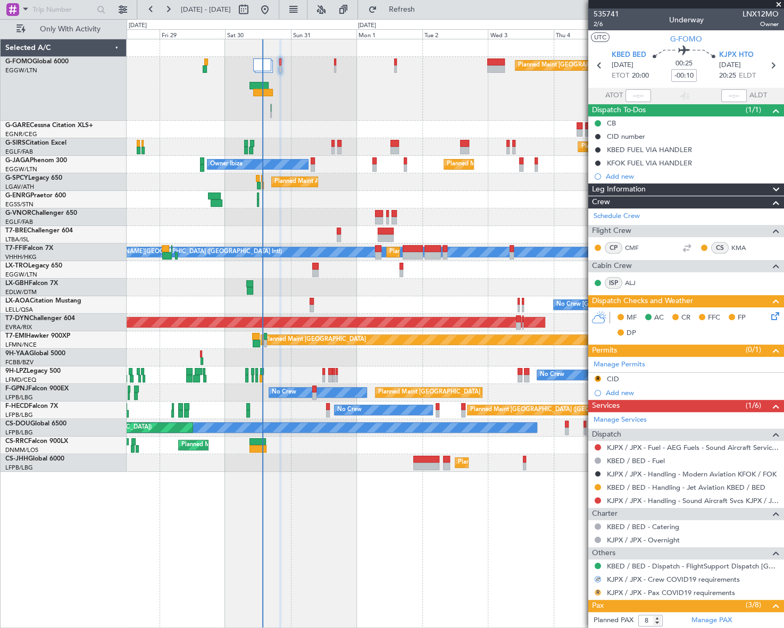
click at [599, 592] on button "R" at bounding box center [597, 592] width 6 height 6
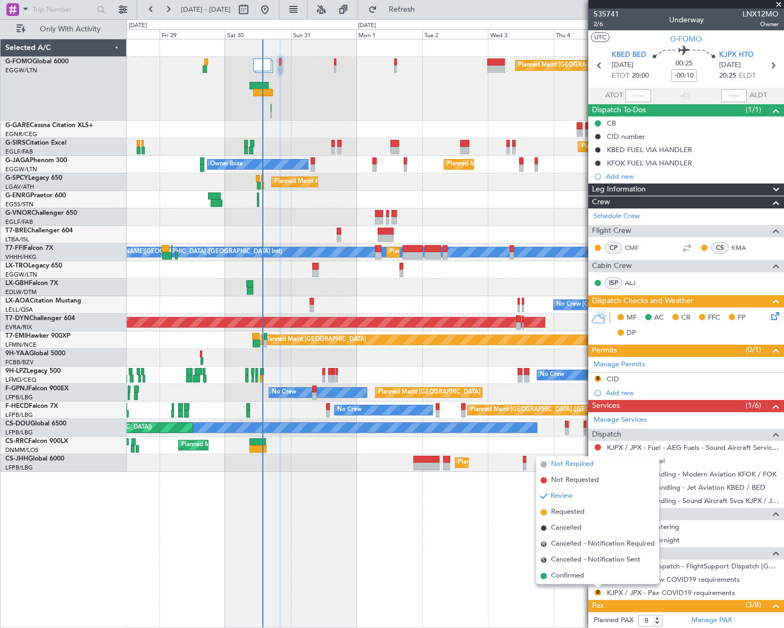
click at [567, 465] on span "Not Required" at bounding box center [572, 464] width 43 height 11
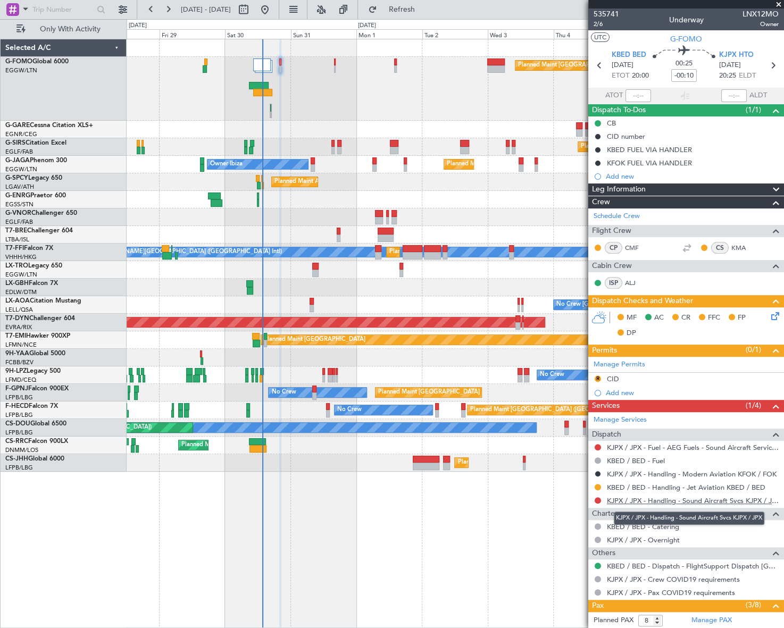
click at [696, 501] on link "KJPX / JPX - Handling - Sound Aircraft Svcs KJPX / JPX" at bounding box center [693, 500] width 172 height 9
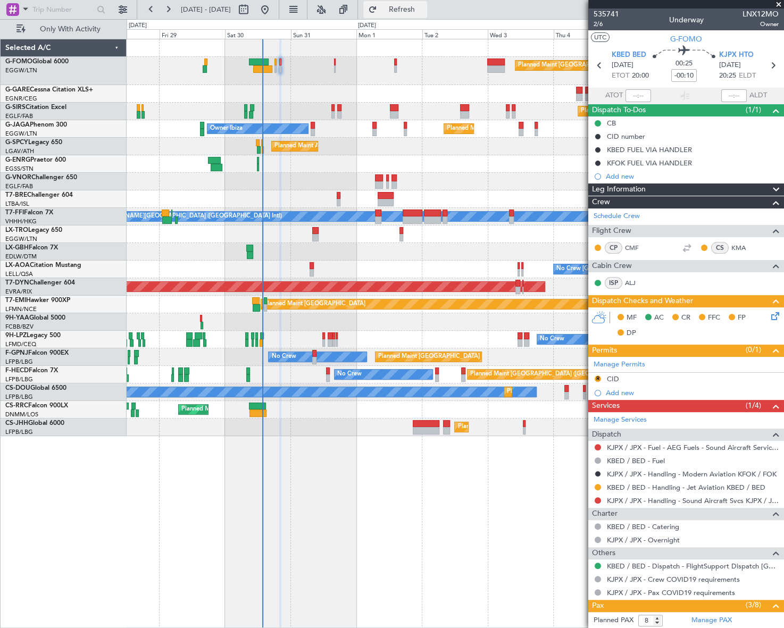
click at [404, 6] on button "Refresh" at bounding box center [395, 9] width 64 height 17
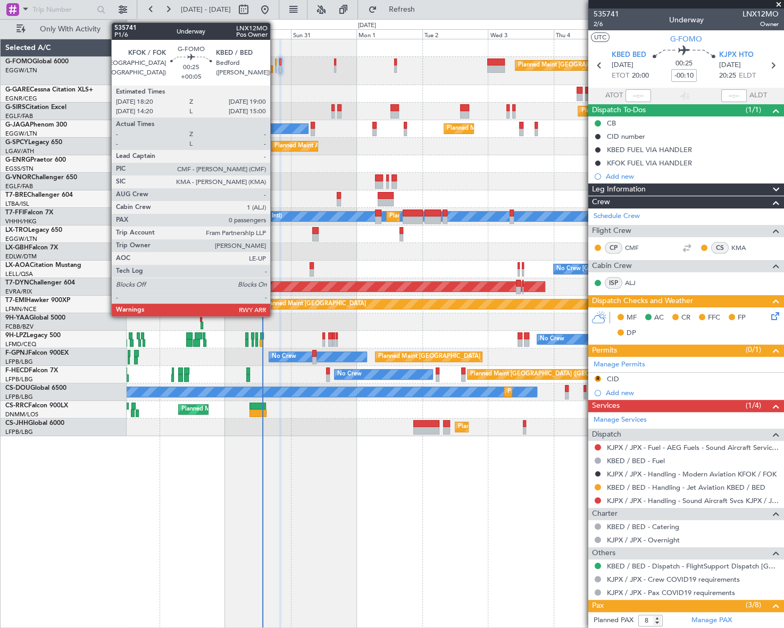
click at [275, 63] on div at bounding box center [276, 61] width 2 height 7
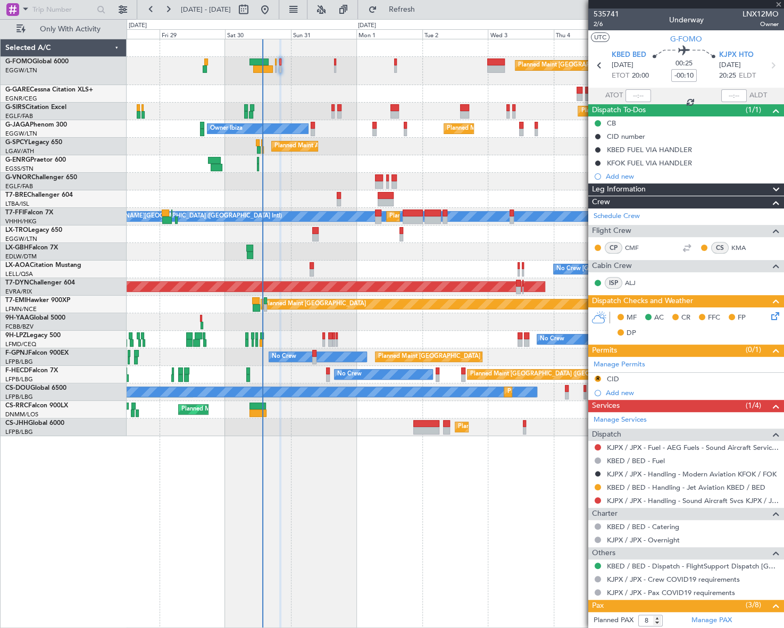
type input "+00:05"
type input "0"
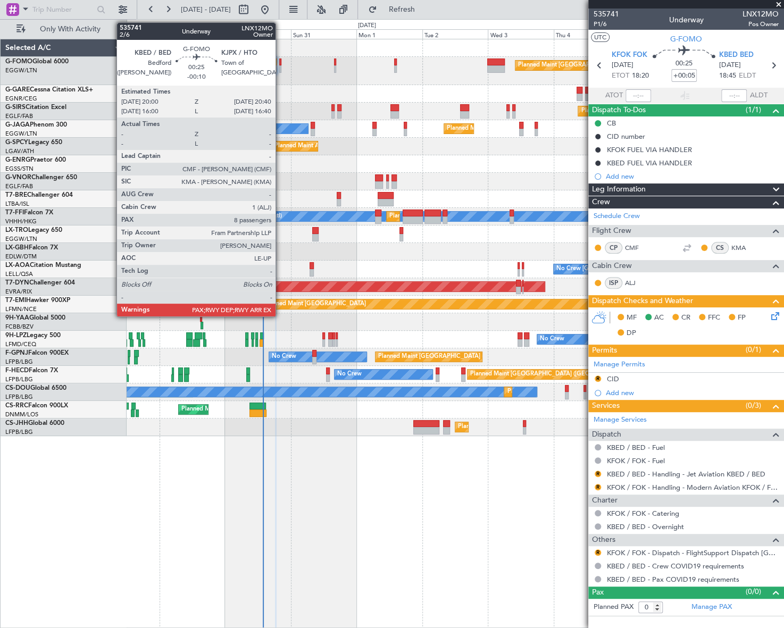
click at [280, 68] on div at bounding box center [280, 68] width 2 height 7
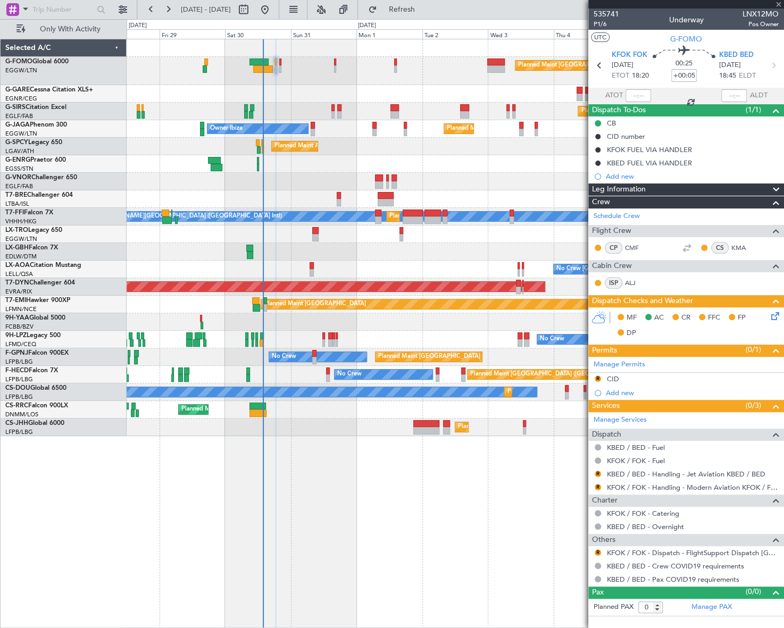
type input "-00:10"
type input "8"
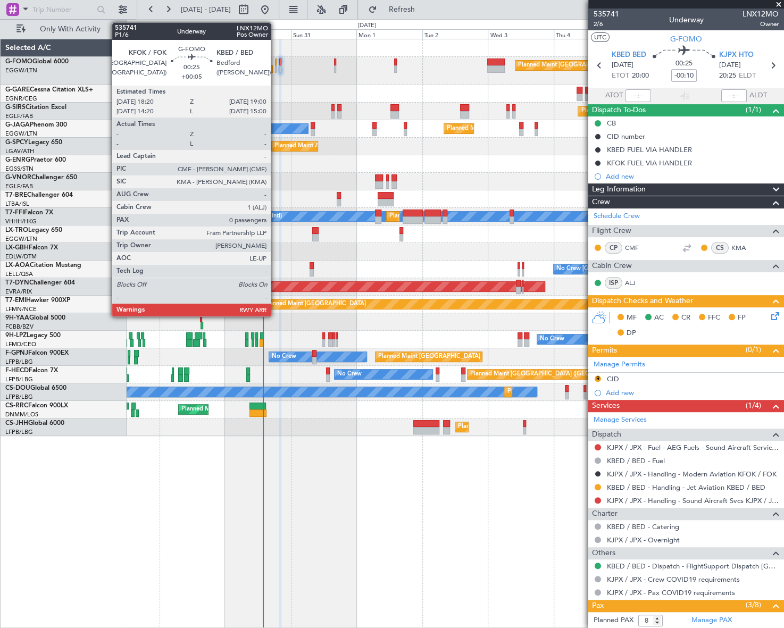
click at [275, 64] on div at bounding box center [276, 61] width 2 height 7
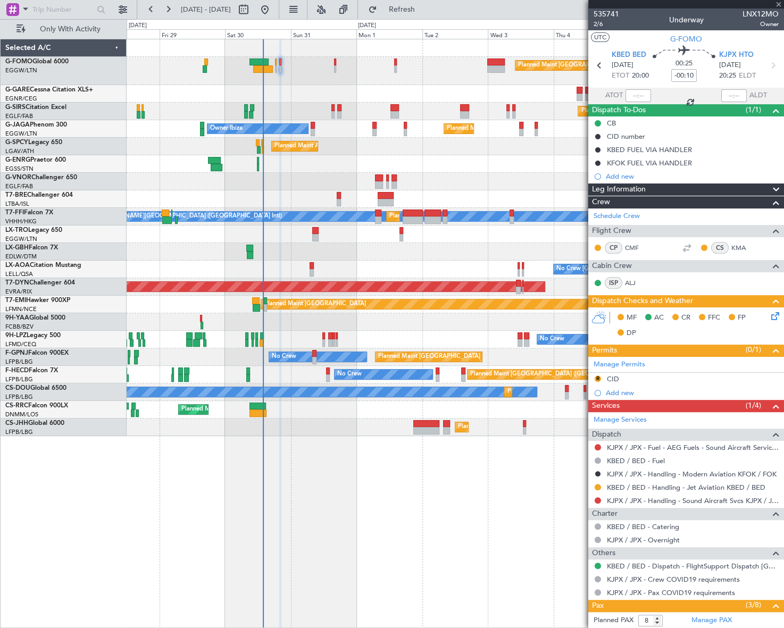
type input "+00:05"
type input "0"
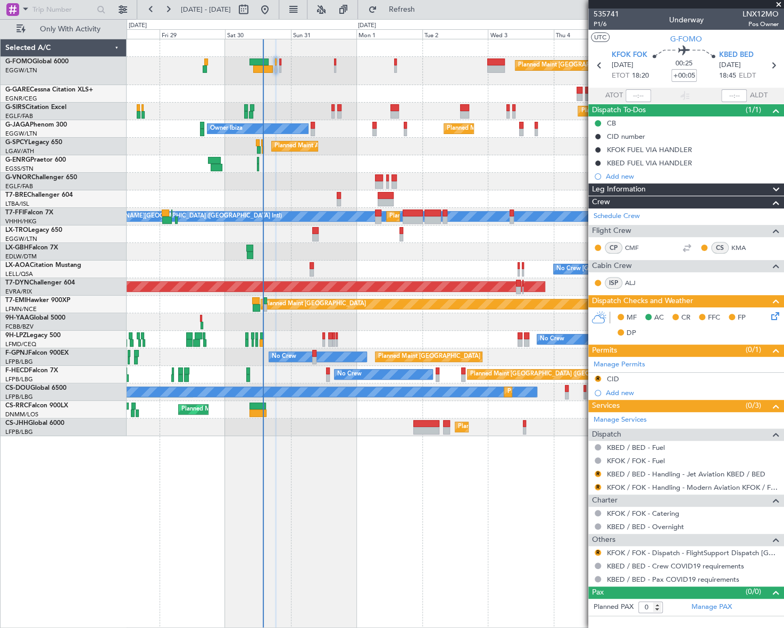
drag, startPoint x: 685, startPoint y: 187, endPoint x: 769, endPoint y: 223, distance: 91.7
click at [685, 187] on div "Leg Information" at bounding box center [686, 189] width 196 height 12
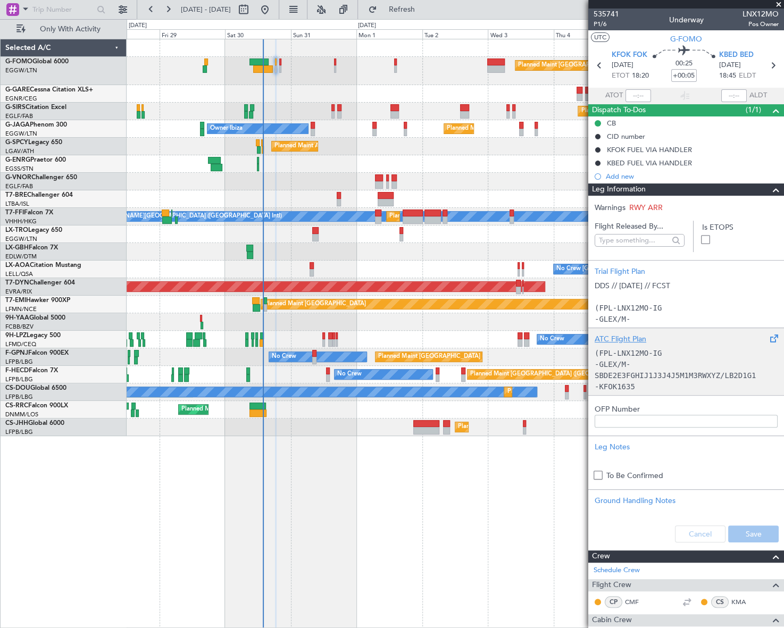
click at [675, 357] on p "(FPL-LNX12MO-IG" at bounding box center [685, 353] width 183 height 11
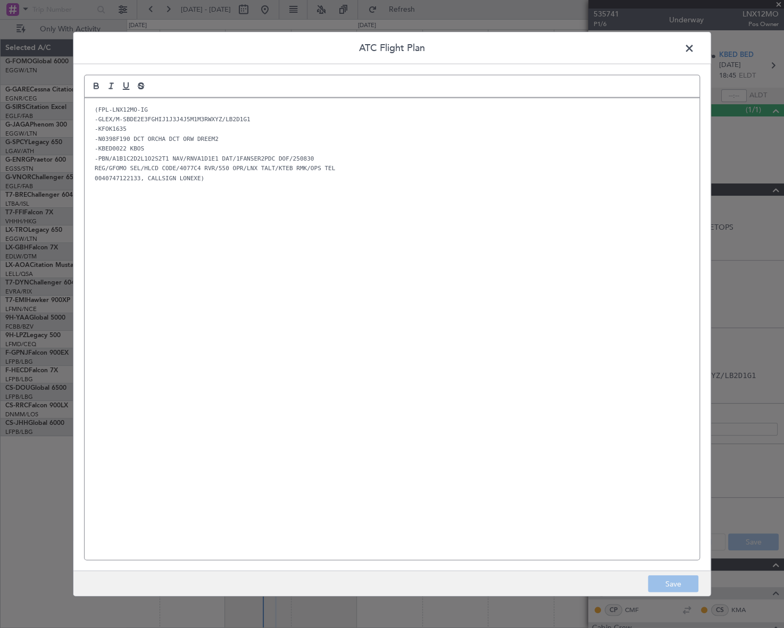
click at [180, 229] on div "(FPL-LNX12MO-IG -GLEX/M-SBDE2E3FGHIJ1J3J4J5M1M3RWXYZ/LB2D1G1 -KFOK1635 -N0398F1…" at bounding box center [392, 329] width 615 height 462
click at [668, 579] on button "Save" at bounding box center [672, 583] width 51 height 17
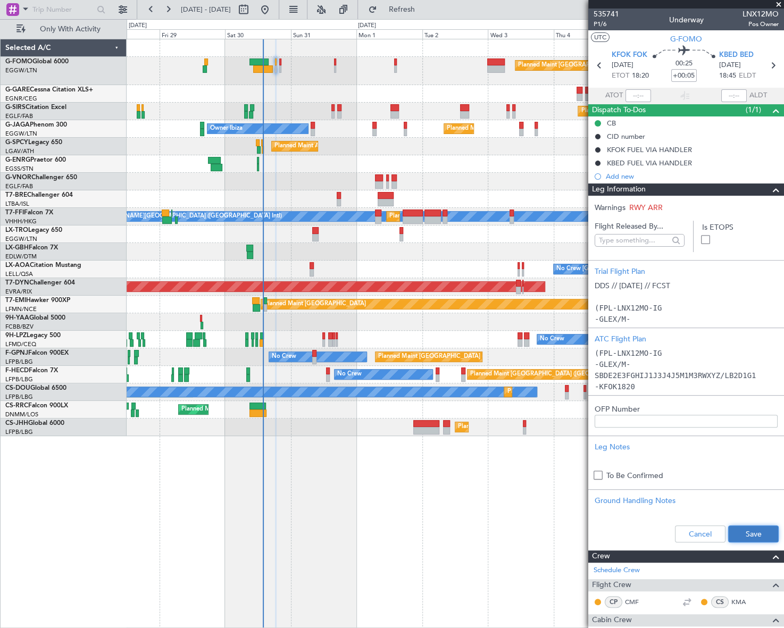
click at [744, 534] on button "Save" at bounding box center [753, 533] width 51 height 17
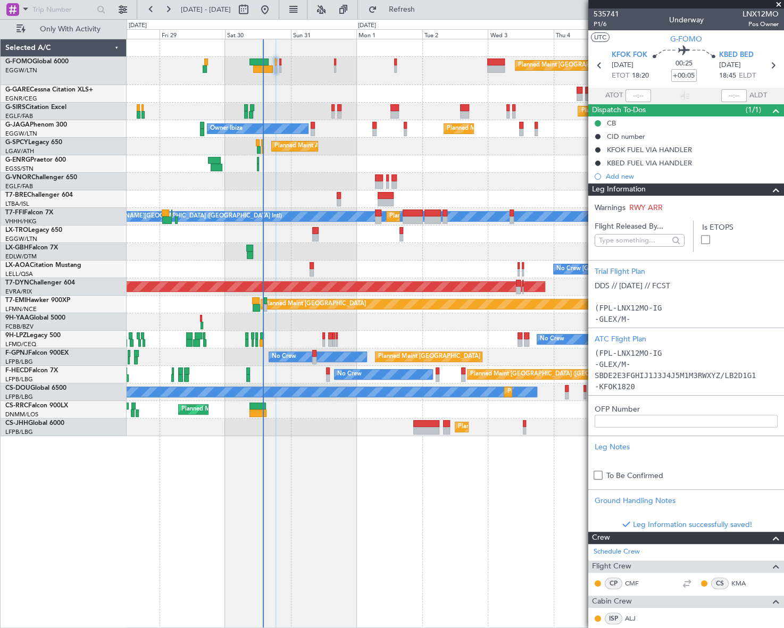
click at [769, 191] on span at bounding box center [775, 189] width 13 height 13
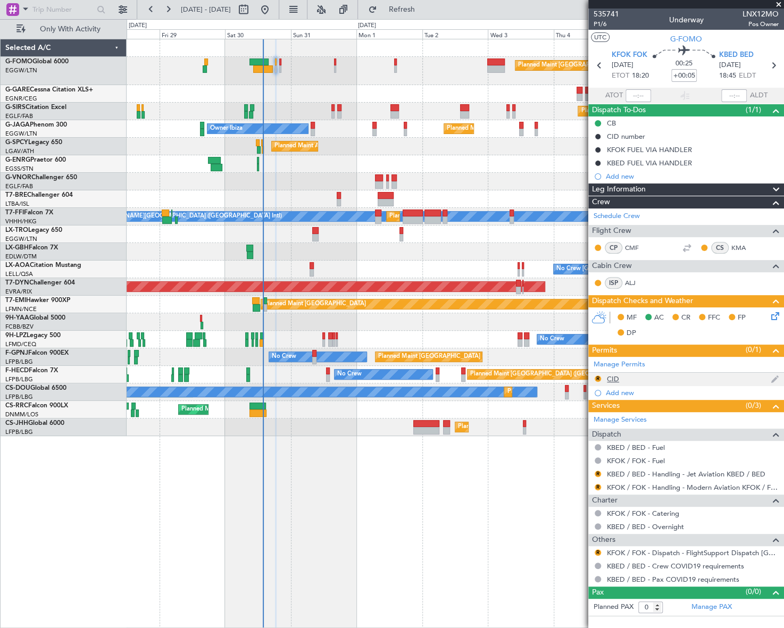
click at [612, 379] on div "CID" at bounding box center [613, 378] width 12 height 9
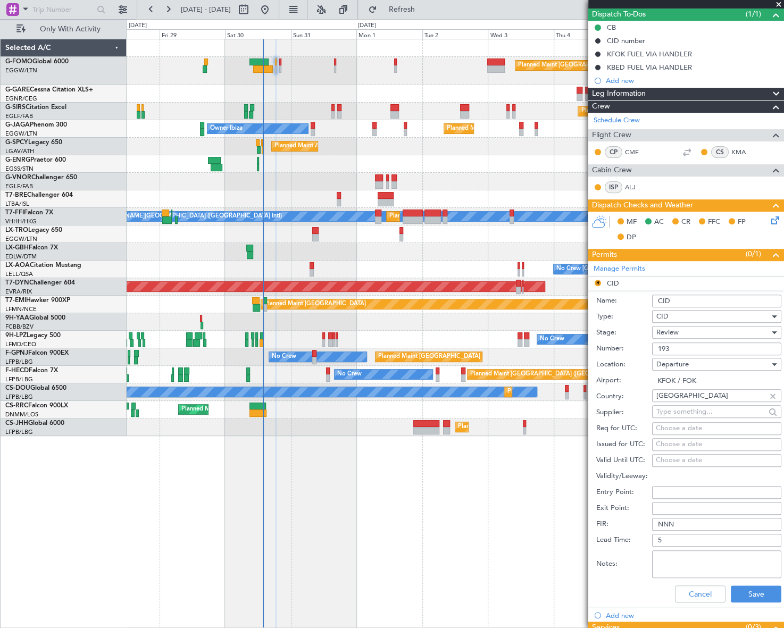
scroll to position [96, 0]
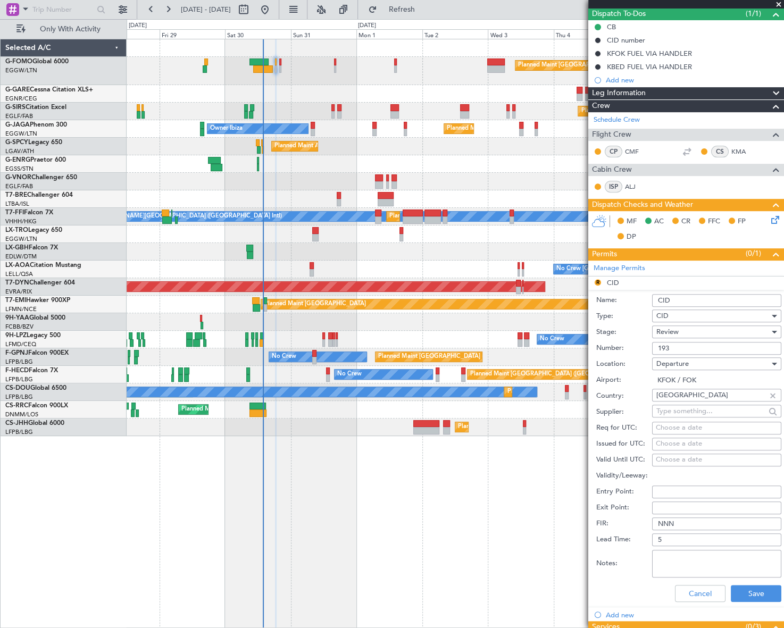
click at [679, 329] on div "Review" at bounding box center [712, 332] width 113 height 16
click at [699, 415] on span "Received OK" at bounding box center [713, 416] width 113 height 16
click at [761, 593] on button "Save" at bounding box center [755, 593] width 51 height 17
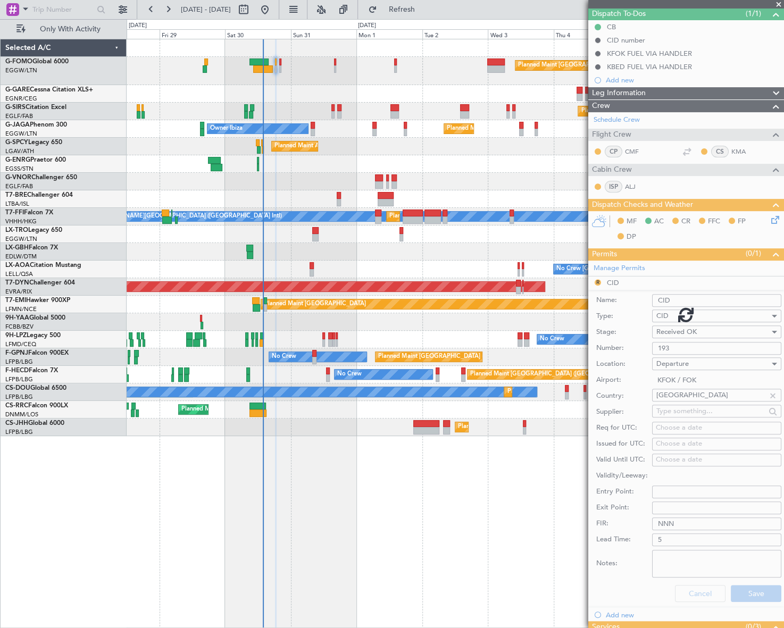
scroll to position [0, 0]
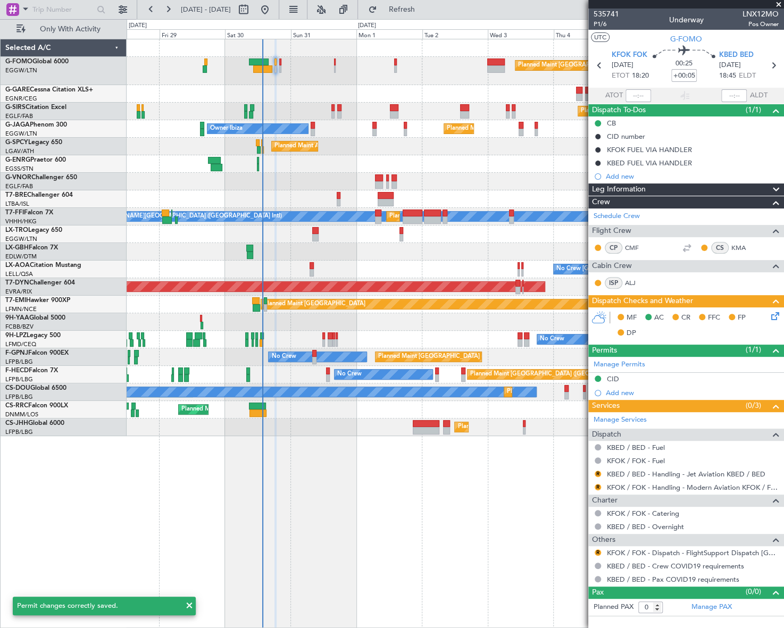
click at [771, 315] on icon at bounding box center [773, 314] width 9 height 9
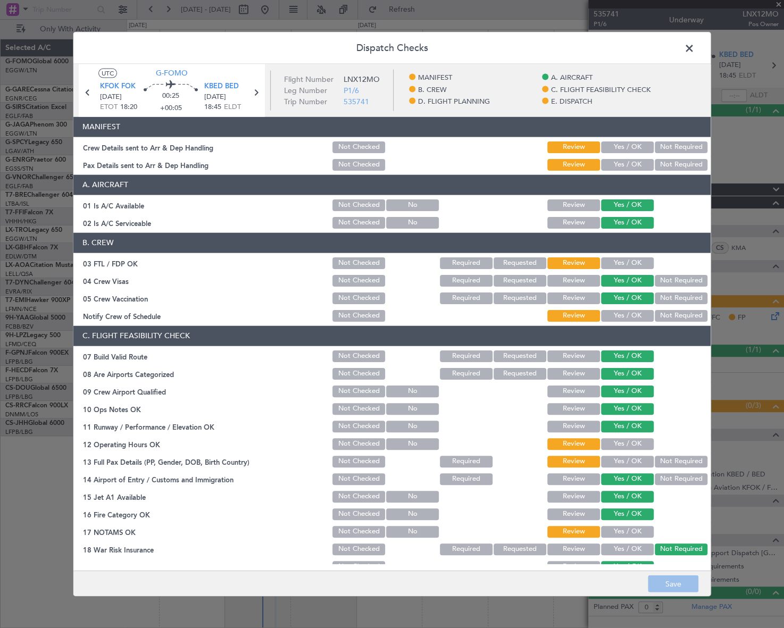
click at [635, 138] on section "MANIFEST Crew Details sent to Arr & Dep Handling Not Checked Review Yes / OK No…" at bounding box center [391, 143] width 637 height 55
click at [634, 149] on button "Yes / OK" at bounding box center [627, 147] width 53 height 12
click at [636, 165] on button "Yes / OK" at bounding box center [627, 164] width 53 height 12
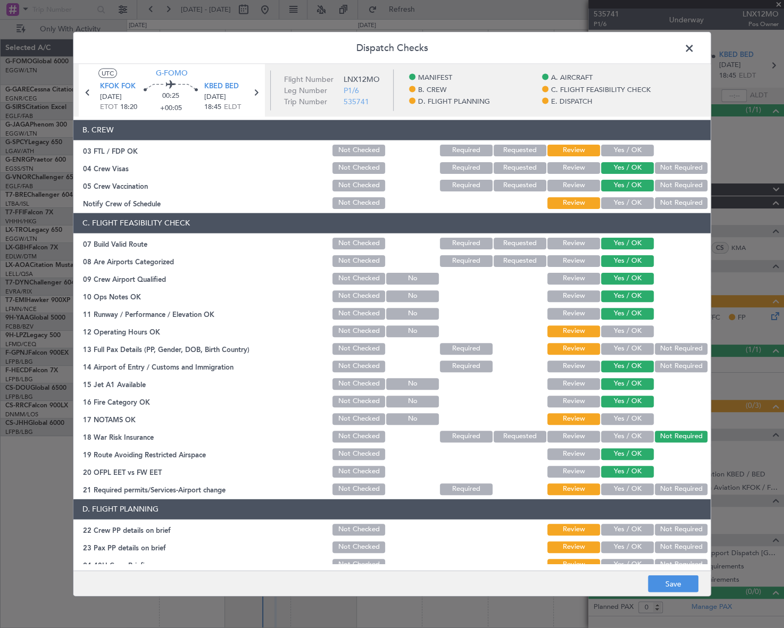
scroll to position [193, 0]
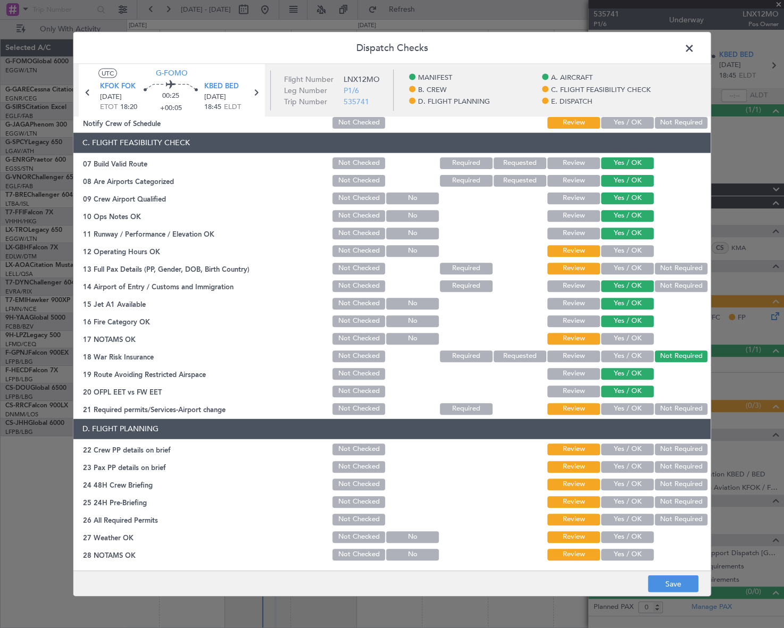
click at [626, 251] on button "Yes / OK" at bounding box center [627, 251] width 53 height 12
click at [626, 262] on button "Yes / OK" at bounding box center [627, 268] width 53 height 12
click at [627, 332] on button "Yes / OK" at bounding box center [627, 338] width 53 height 12
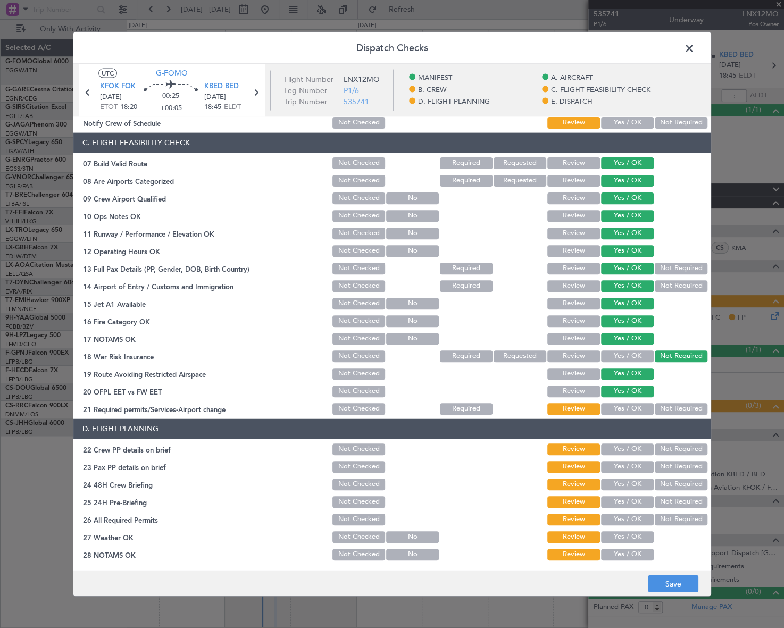
click at [630, 402] on button "Yes / OK" at bounding box center [627, 408] width 53 height 12
click at [635, 448] on button "Yes / OK" at bounding box center [627, 449] width 53 height 12
click at [635, 457] on section "D. FLIGHT PLANNING 22 Crew PP details on brief Not Checked Review Yes / OK Not …" at bounding box center [391, 524] width 637 height 213
click at [634, 466] on button "Yes / OK" at bounding box center [627, 466] width 53 height 12
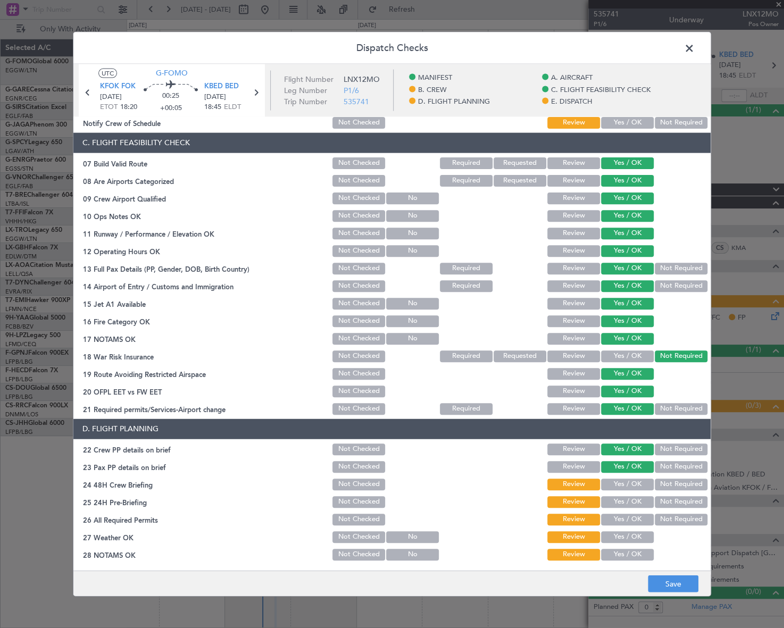
click at [640, 485] on button "Yes / OK" at bounding box center [627, 484] width 53 height 12
click at [677, 499] on button "Not Required" at bounding box center [680, 501] width 53 height 12
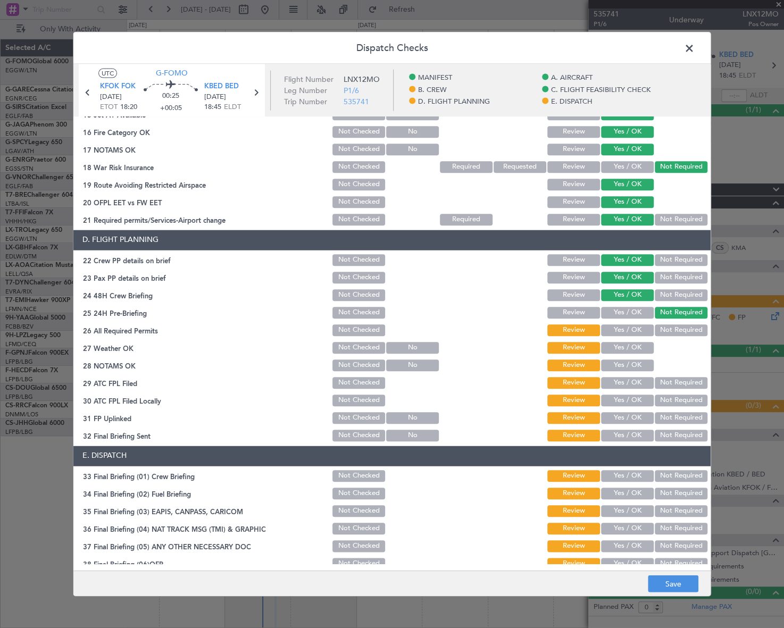
scroll to position [435, 0]
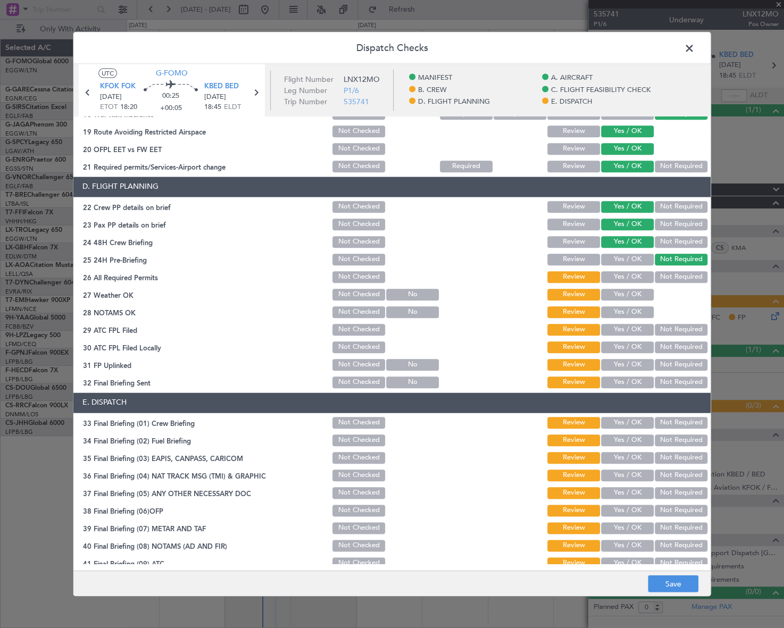
drag, startPoint x: 625, startPoint y: 293, endPoint x: 620, endPoint y: 307, distance: 14.8
click at [624, 295] on button "Yes / OK" at bounding box center [627, 295] width 53 height 12
click at [629, 314] on button "Yes / OK" at bounding box center [627, 312] width 53 height 12
click at [629, 325] on button "Yes / OK" at bounding box center [627, 330] width 53 height 12
click at [630, 347] on button "Yes / OK" at bounding box center [627, 347] width 53 height 12
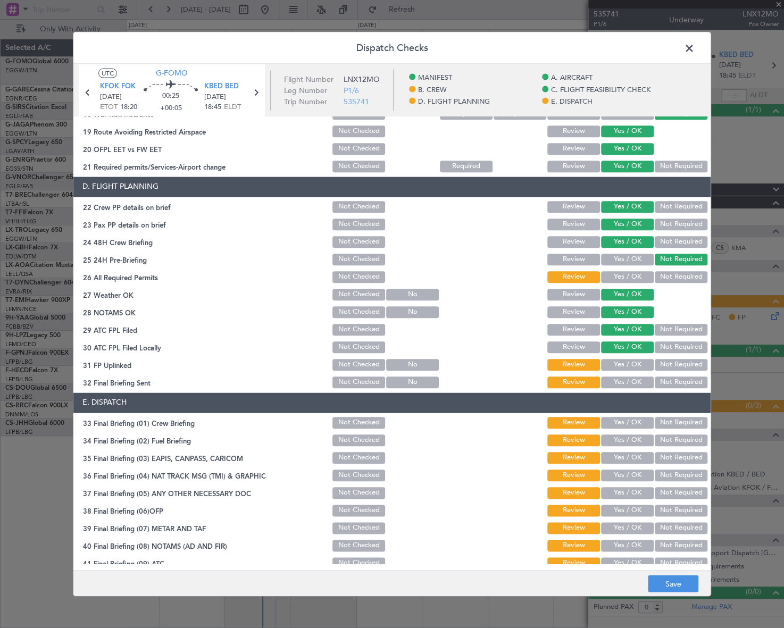
drag, startPoint x: 633, startPoint y: 365, endPoint x: 633, endPoint y: 385, distance: 20.2
click at [633, 367] on button "Yes / OK" at bounding box center [627, 365] width 53 height 12
click at [634, 388] on div "Yes / OK" at bounding box center [626, 382] width 54 height 15
click at [629, 272] on button "Yes / OK" at bounding box center [627, 277] width 53 height 12
click at [633, 380] on button "Yes / OK" at bounding box center [627, 382] width 53 height 12
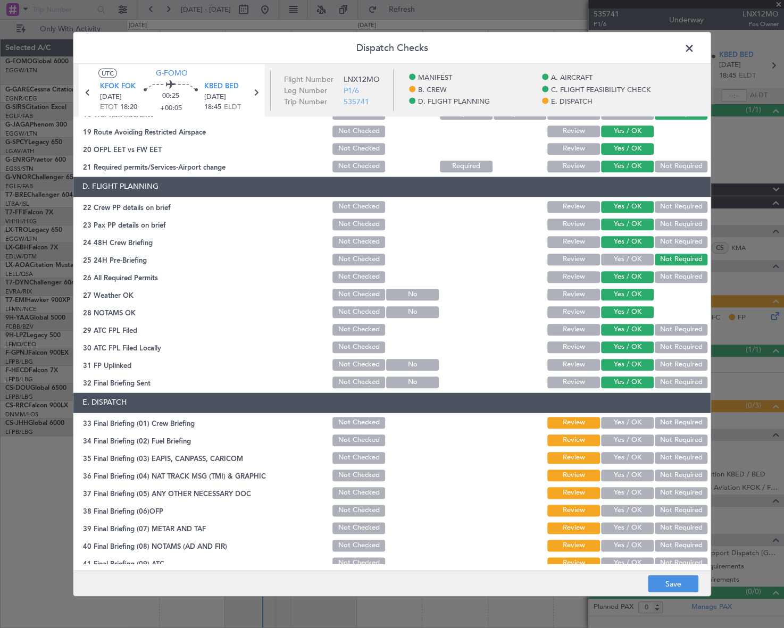
scroll to position [496, 0]
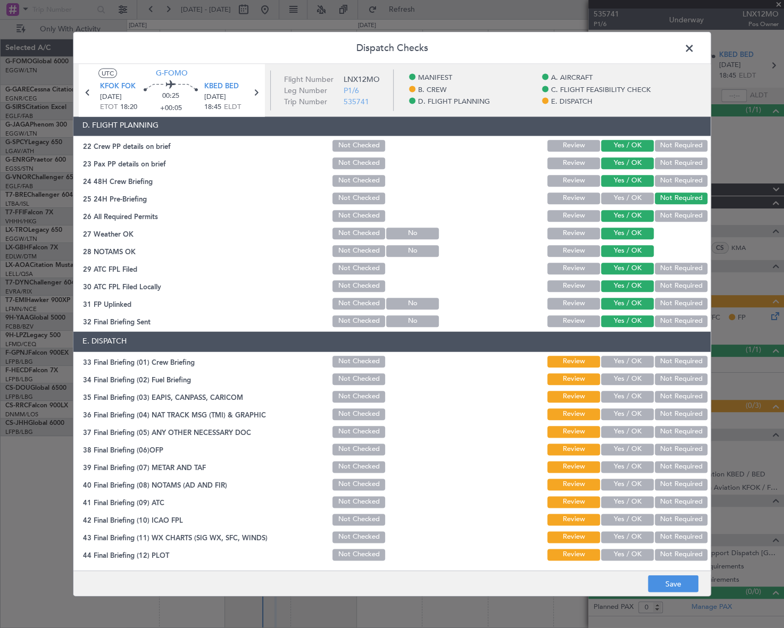
click at [680, 284] on button "Not Required" at bounding box center [680, 286] width 53 height 12
drag, startPoint x: 626, startPoint y: 355, endPoint x: 632, endPoint y: 368, distance: 14.7
click at [626, 356] on button "Yes / OK" at bounding box center [627, 362] width 53 height 12
click at [634, 381] on button "Yes / OK" at bounding box center [627, 379] width 53 height 12
click at [667, 395] on button "Not Required" at bounding box center [680, 397] width 53 height 12
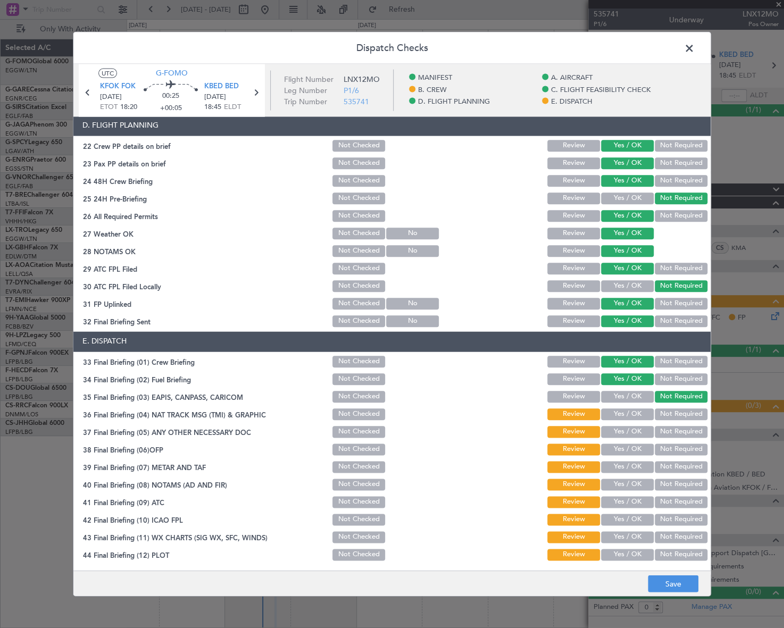
click at [667, 416] on button "Not Required" at bounding box center [680, 414] width 53 height 12
click at [641, 430] on button "Yes / OK" at bounding box center [627, 432] width 53 height 12
click at [653, 447] on div "Not Required" at bounding box center [680, 449] width 54 height 15
click at [638, 449] on button "Yes / OK" at bounding box center [627, 449] width 53 height 12
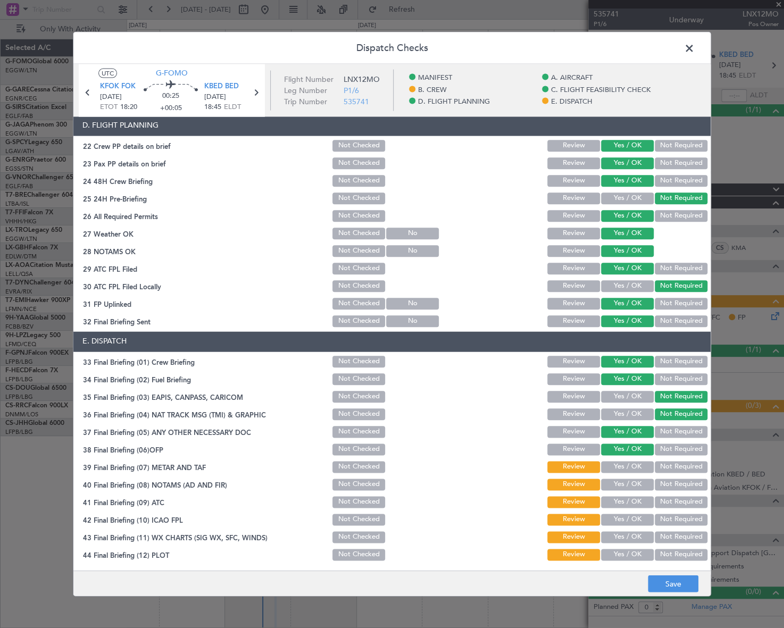
click at [643, 469] on button "Yes / OK" at bounding box center [627, 467] width 53 height 12
click at [640, 485] on button "Yes / OK" at bounding box center [627, 484] width 53 height 12
click at [639, 500] on button "Yes / OK" at bounding box center [627, 502] width 53 height 12
click at [638, 515] on button "Yes / OK" at bounding box center [627, 520] width 53 height 12
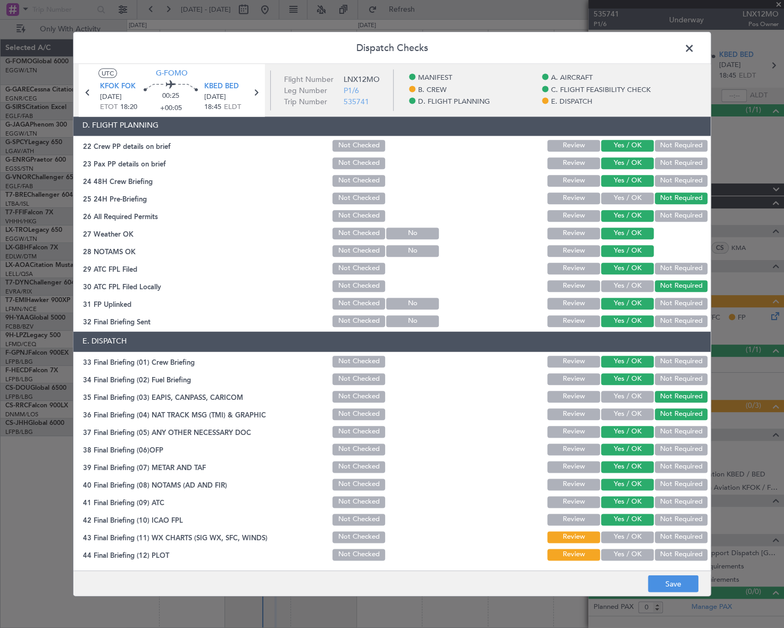
click at [637, 536] on button "Yes / OK" at bounding box center [627, 537] width 53 height 12
drag, startPoint x: 635, startPoint y: 548, endPoint x: 636, endPoint y: 554, distance: 6.4
click at [634, 549] on button "Yes / OK" at bounding box center [627, 555] width 53 height 12
drag, startPoint x: 668, startPoint y: 579, endPoint x: 663, endPoint y: 565, distance: 15.6
click at [667, 574] on footer "Save" at bounding box center [391, 583] width 637 height 26
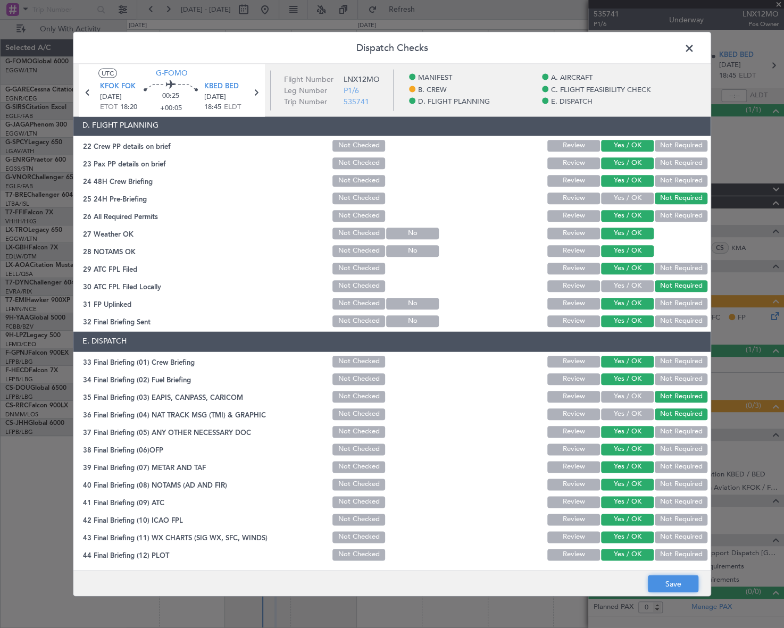
click at [686, 583] on button "Save" at bounding box center [672, 583] width 51 height 17
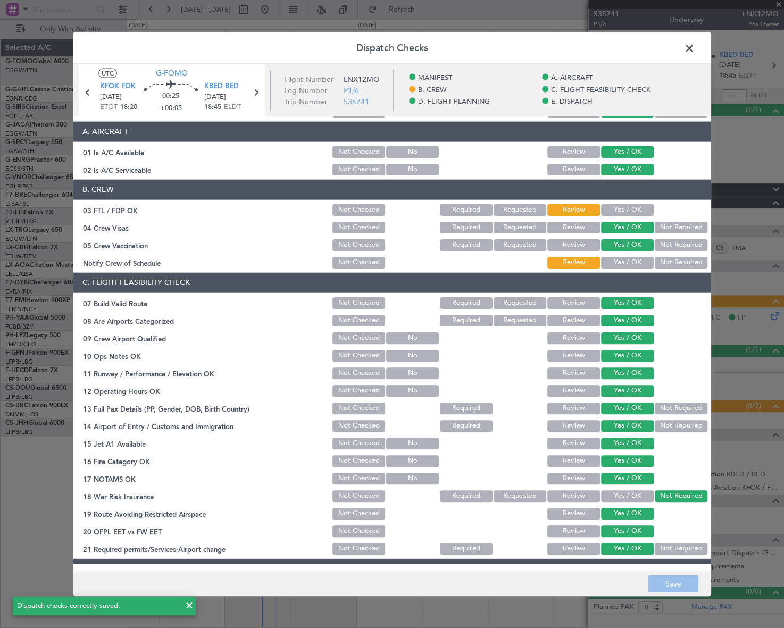
scroll to position [0, 0]
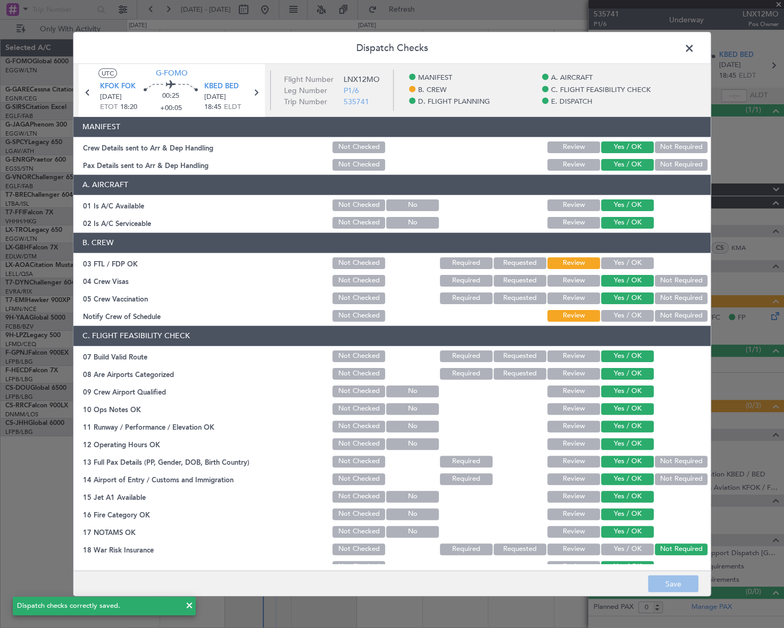
click at [694, 46] on span at bounding box center [694, 50] width 0 height 21
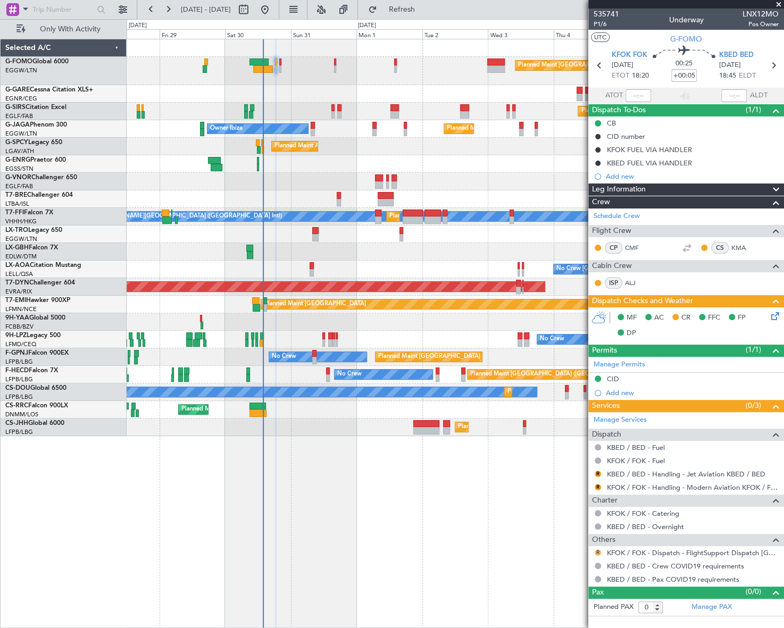
click at [595, 551] on button "R" at bounding box center [597, 552] width 6 height 6
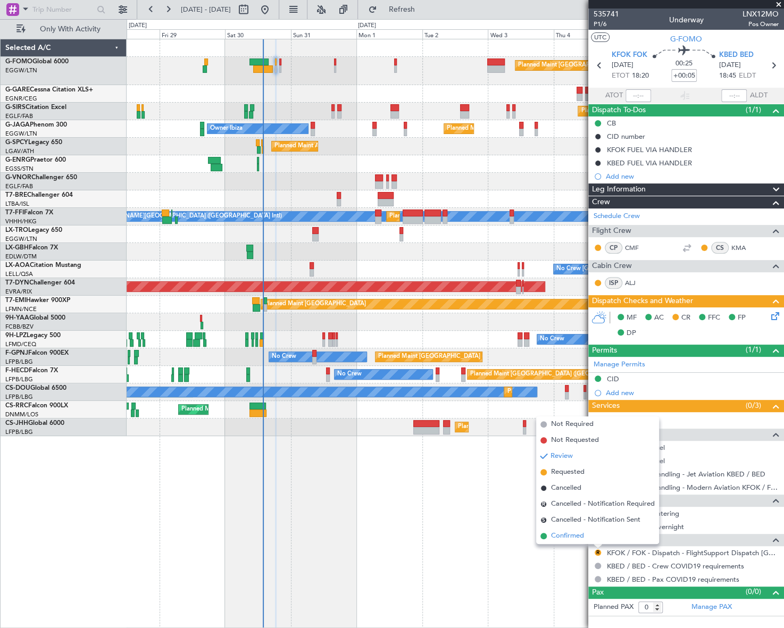
click at [570, 536] on span "Confirmed" at bounding box center [567, 536] width 33 height 11
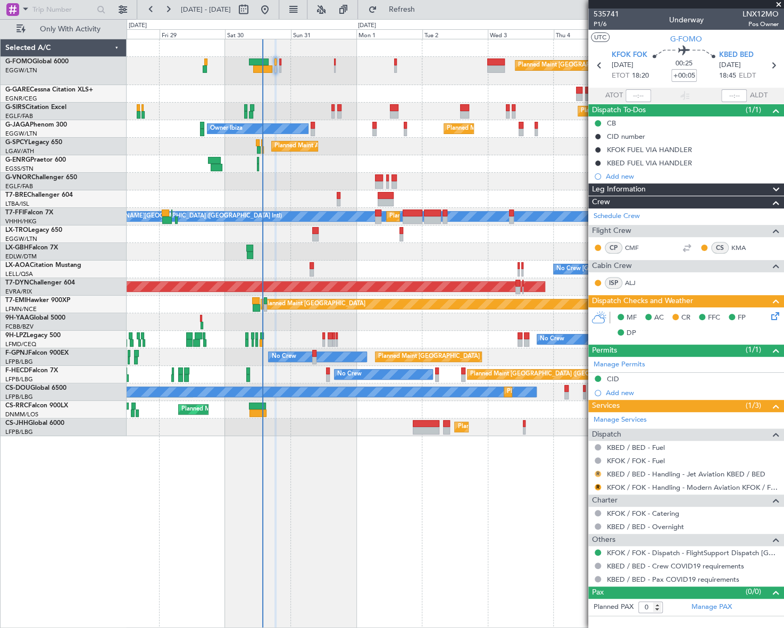
click at [596, 473] on button "R" at bounding box center [597, 473] width 6 height 6
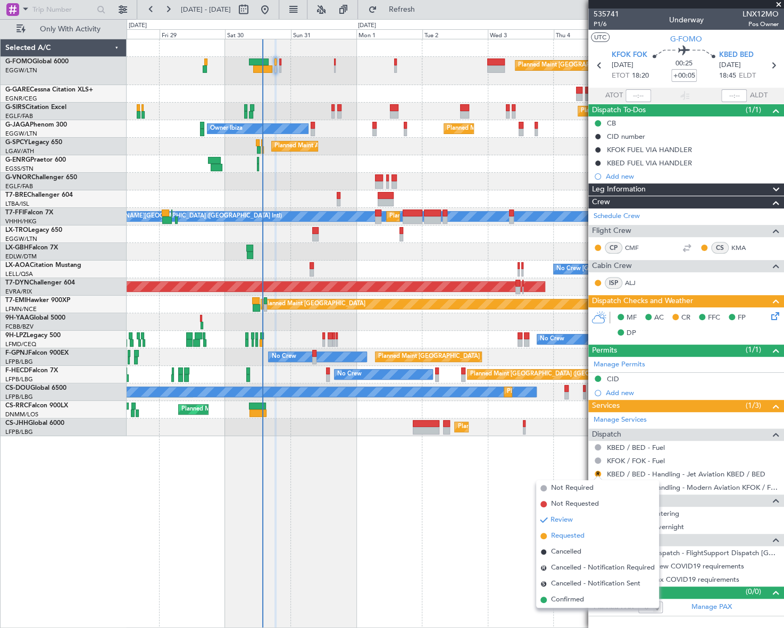
click at [565, 535] on span "Requested" at bounding box center [567, 536] width 33 height 11
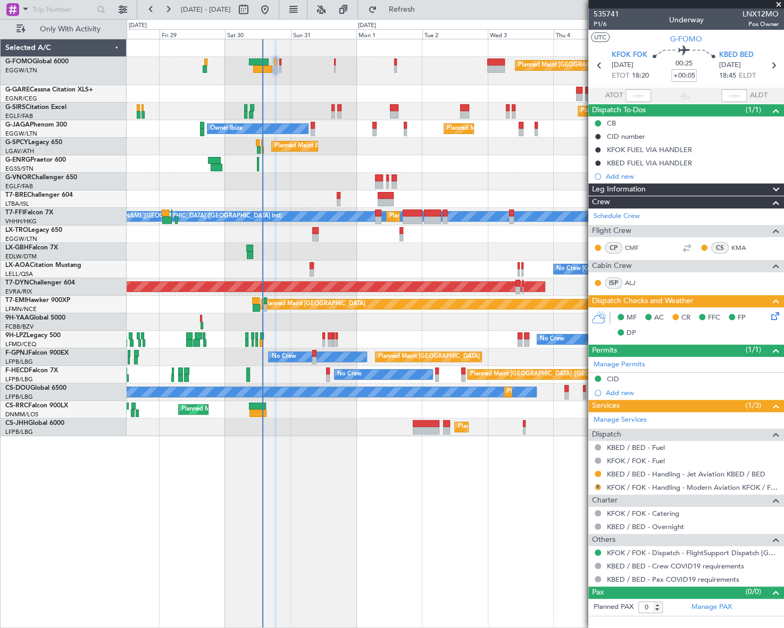
click at [597, 484] on button "R" at bounding box center [597, 487] width 6 height 6
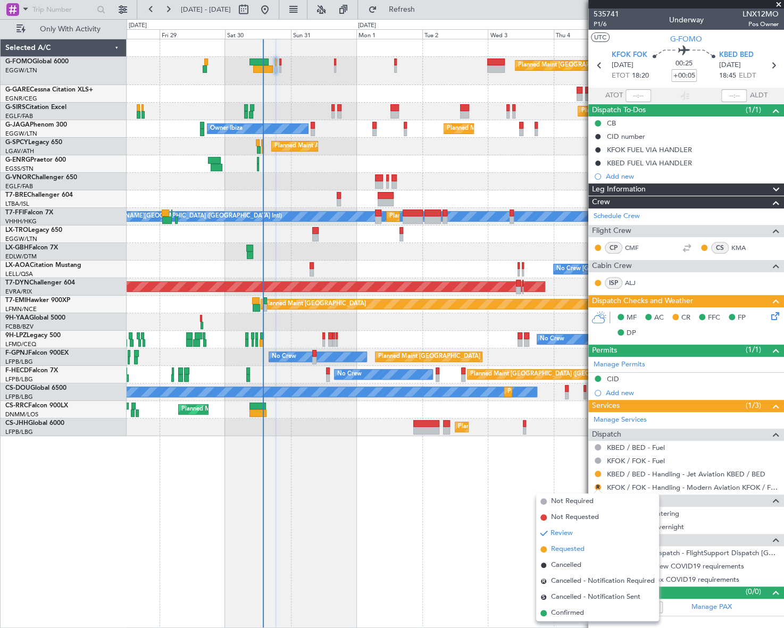
click at [563, 548] on span "Requested" at bounding box center [567, 549] width 33 height 11
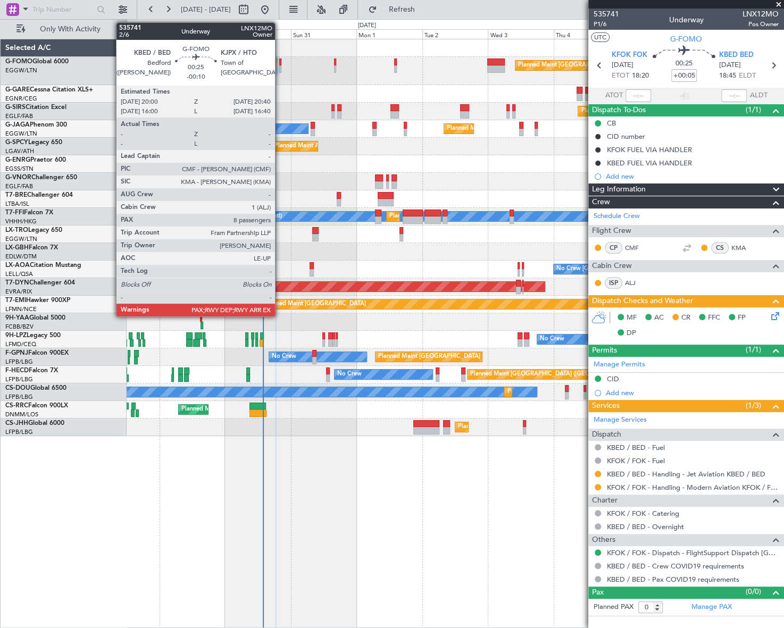
click at [280, 63] on div at bounding box center [280, 61] width 2 height 7
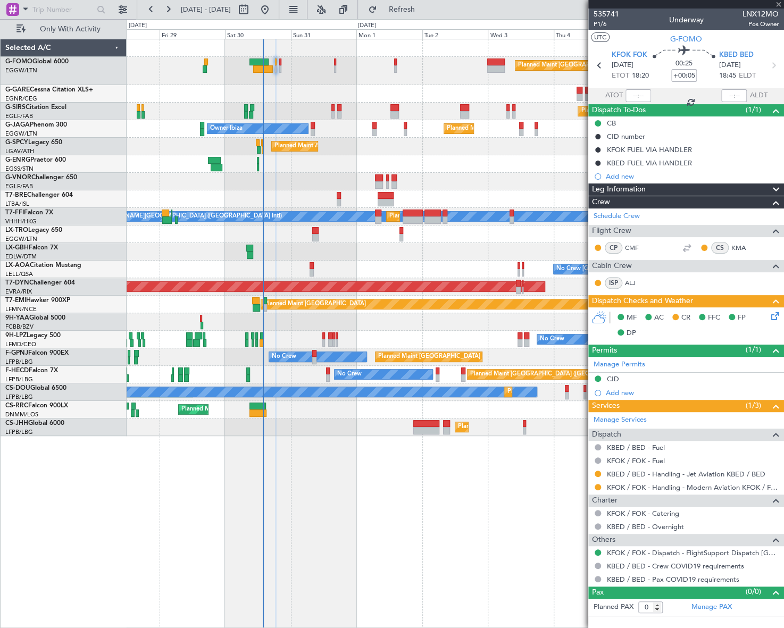
type input "-00:10"
type input "8"
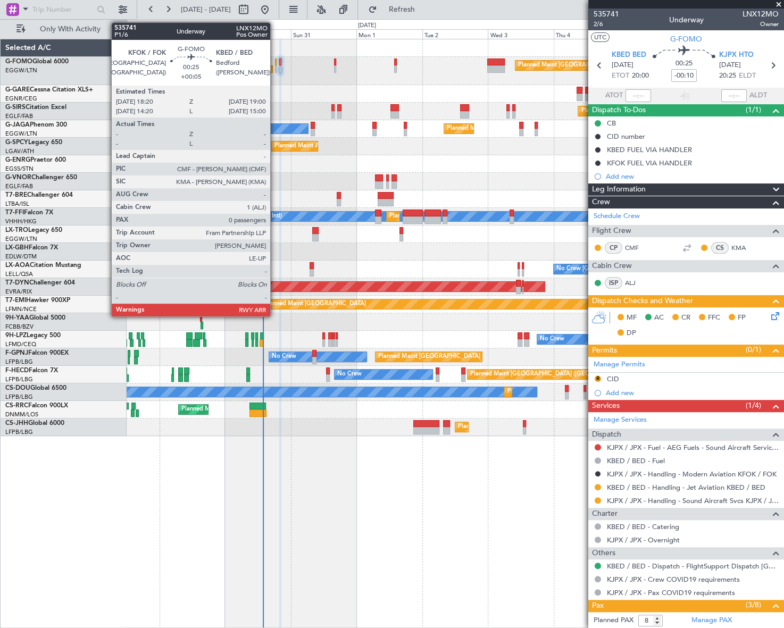
click at [275, 66] on div at bounding box center [276, 68] width 2 height 7
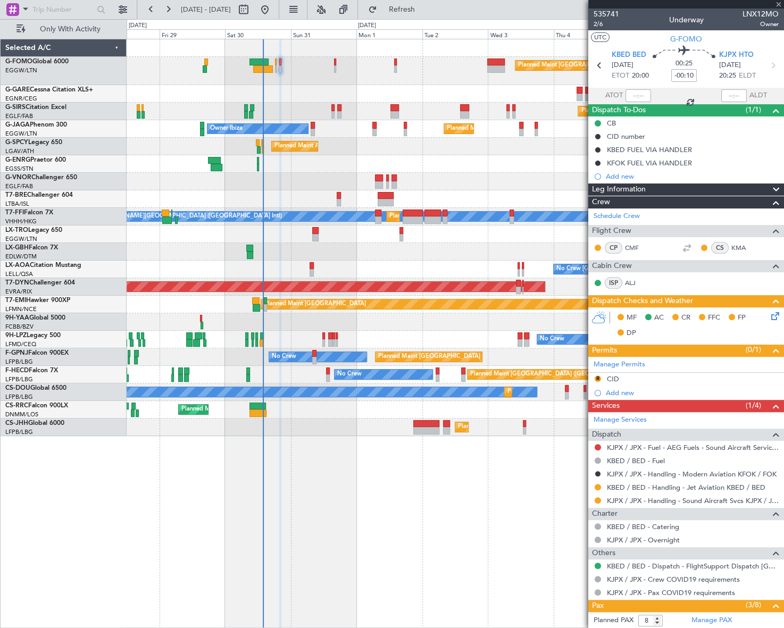
type input "+00:05"
type input "0"
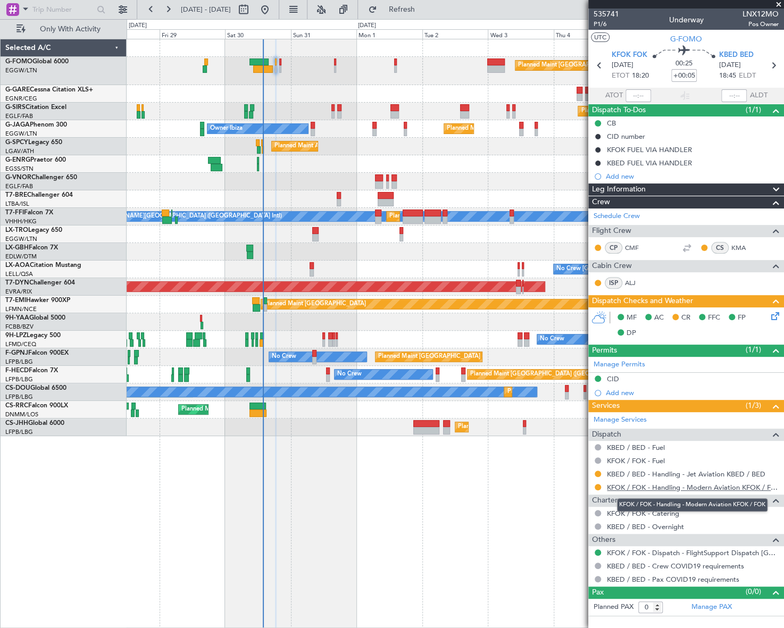
click at [664, 487] on link "KFOK / FOK - Handling - Modern Aviation KFOK / FOK" at bounding box center [693, 487] width 172 height 9
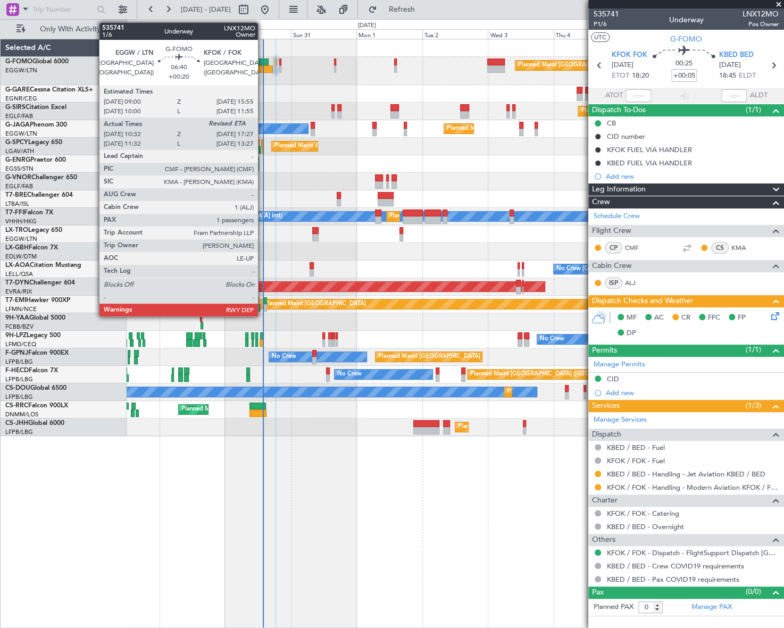
click at [263, 60] on div at bounding box center [258, 61] width 19 height 7
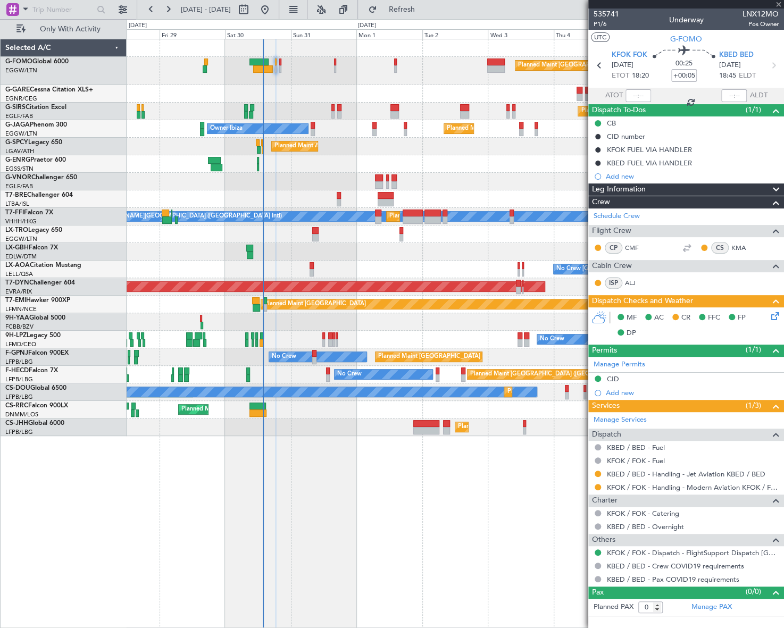
type input "+00:20"
type input "10:32"
type input "1"
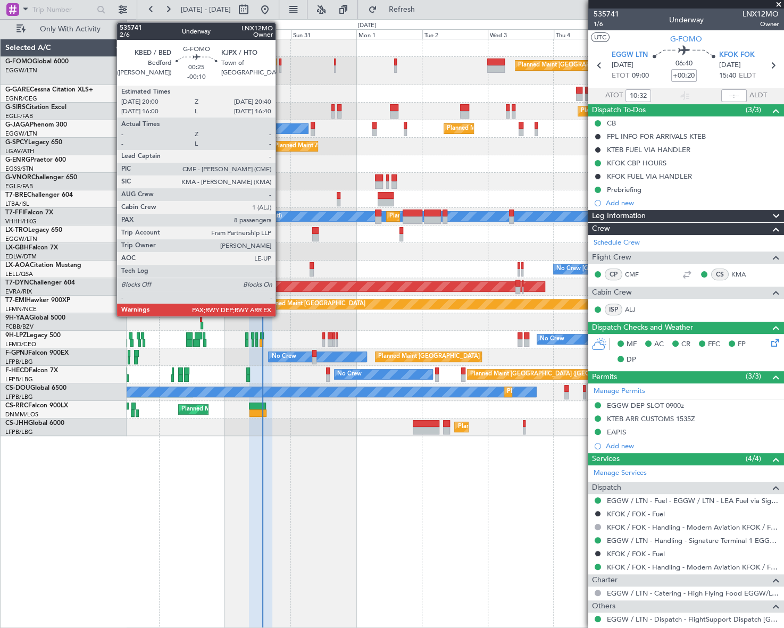
click at [280, 64] on div at bounding box center [280, 61] width 2 height 7
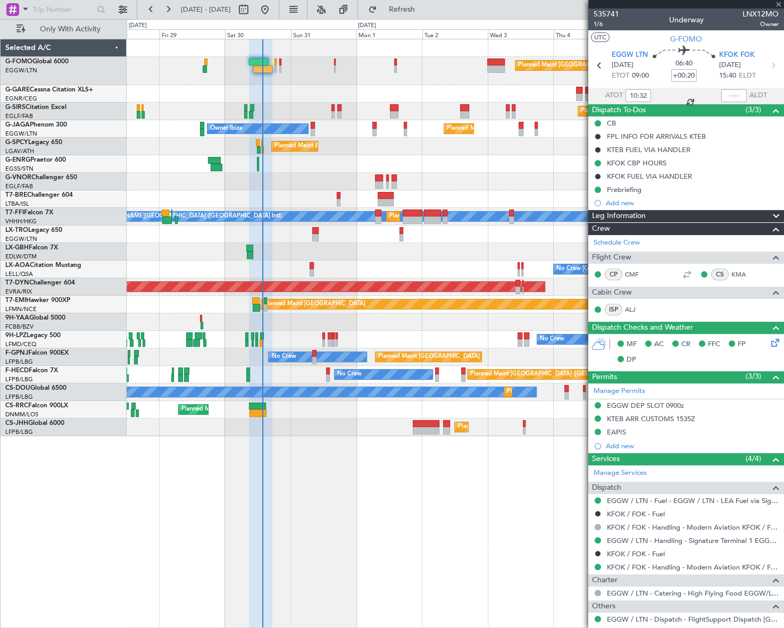
type input "-00:10"
type input "8"
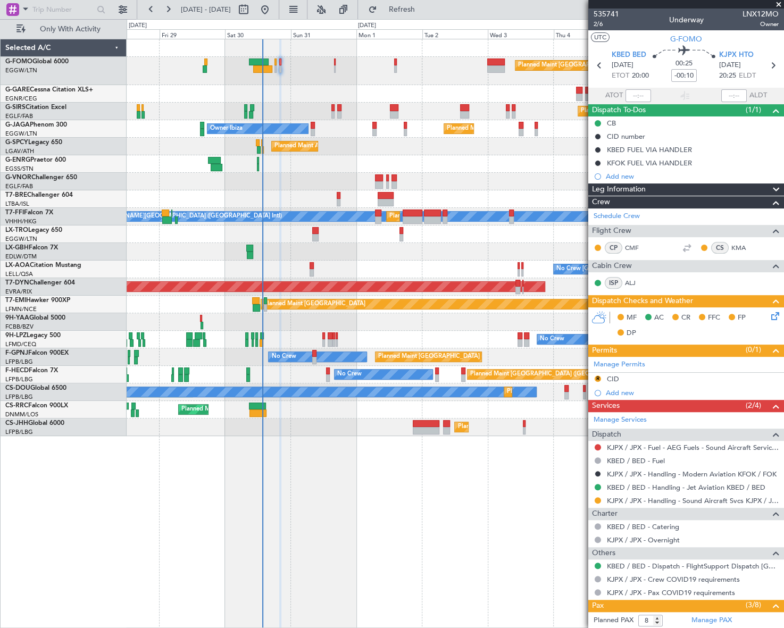
click at [540, 491] on div "Planned Maint [GEOGRAPHIC_DATA] ([GEOGRAPHIC_DATA]) Planned Maint [GEOGRAPHIC_D…" at bounding box center [455, 333] width 657 height 589
click at [619, 186] on span "Leg Information" at bounding box center [619, 189] width 54 height 12
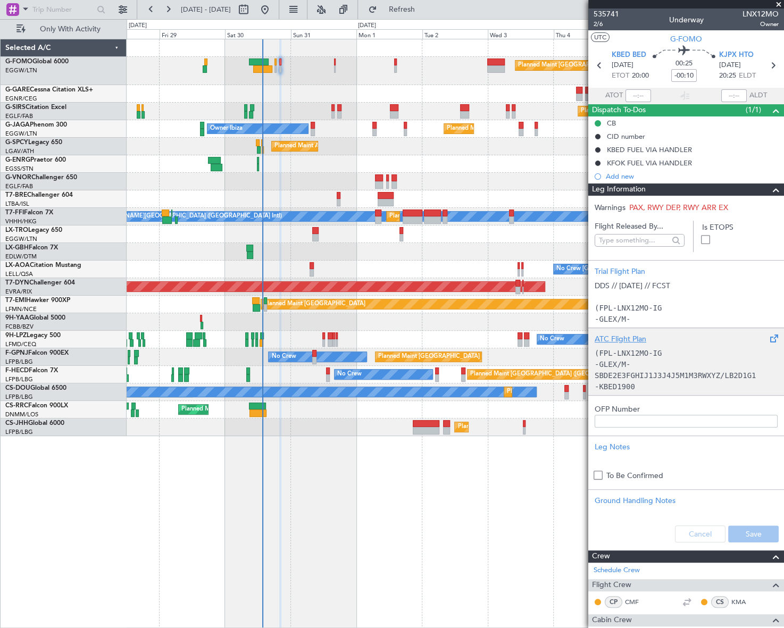
click at [646, 361] on p "-GLEX/M-SBDE2E3FGHIJ1J3J4J5M1M3RWXYZ/LB2D1G1" at bounding box center [685, 370] width 183 height 22
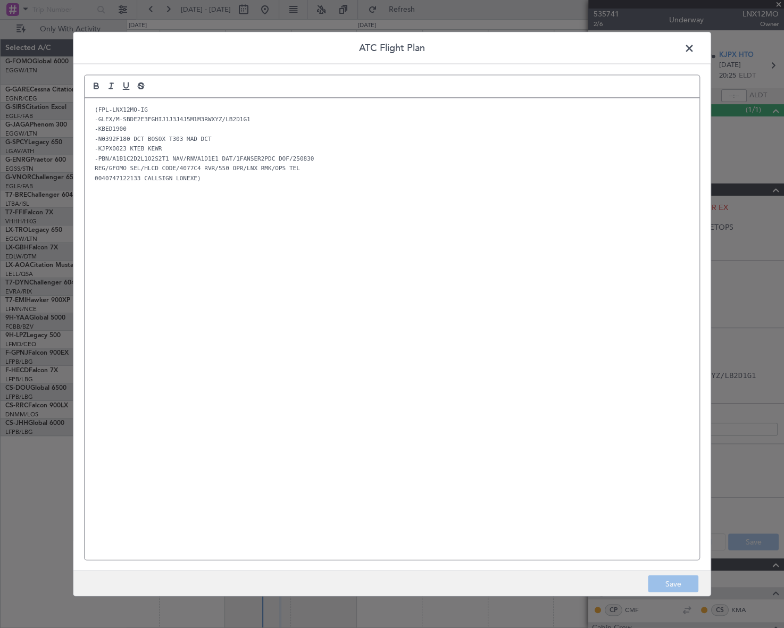
click at [193, 310] on div "(FPL-LNX12MO-IG -GLEX/M-SBDE2E3FGHIJ1J3J4J5M1M3RWXYZ/LB2D1G1 -KBED1900 -N0392F1…" at bounding box center [392, 329] width 615 height 462
click at [683, 586] on button "Save" at bounding box center [672, 583] width 51 height 17
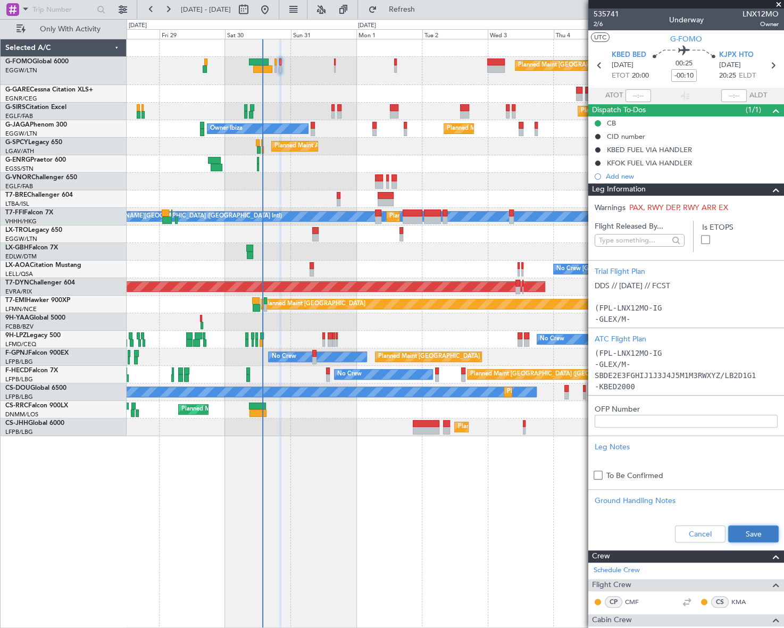
click at [751, 533] on button "Save" at bounding box center [753, 533] width 51 height 17
click at [769, 191] on span at bounding box center [775, 189] width 13 height 13
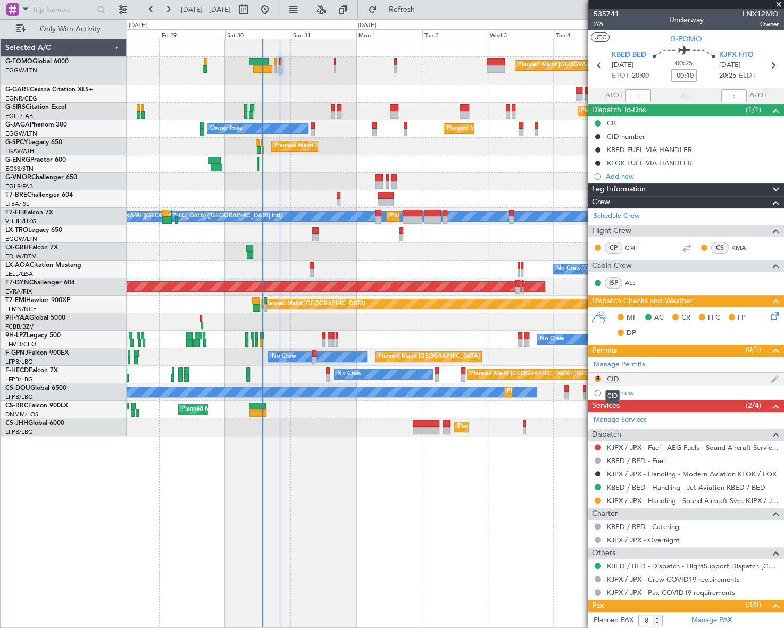
click at [613, 379] on div "CID" at bounding box center [613, 378] width 12 height 9
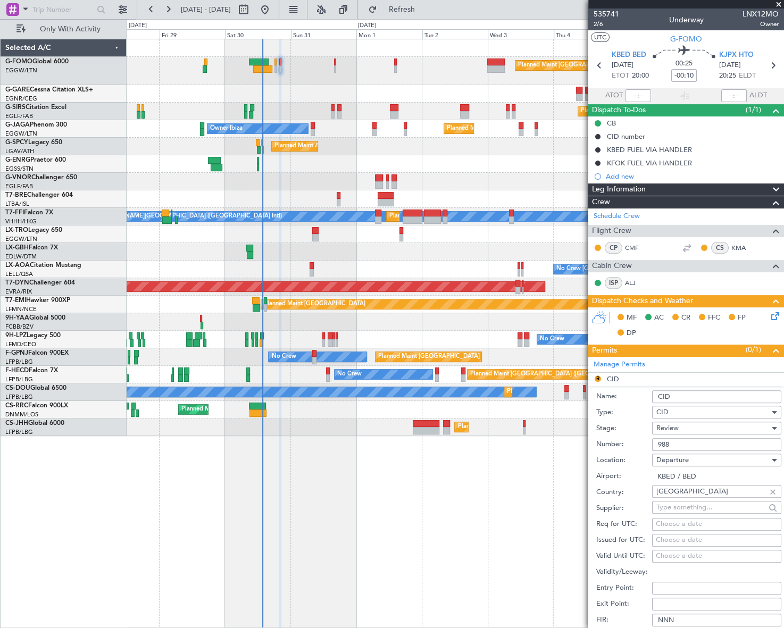
click at [662, 438] on input "988" at bounding box center [716, 444] width 129 height 13
paste input "692"
type input "692"
click at [689, 425] on div "Review" at bounding box center [712, 428] width 113 height 16
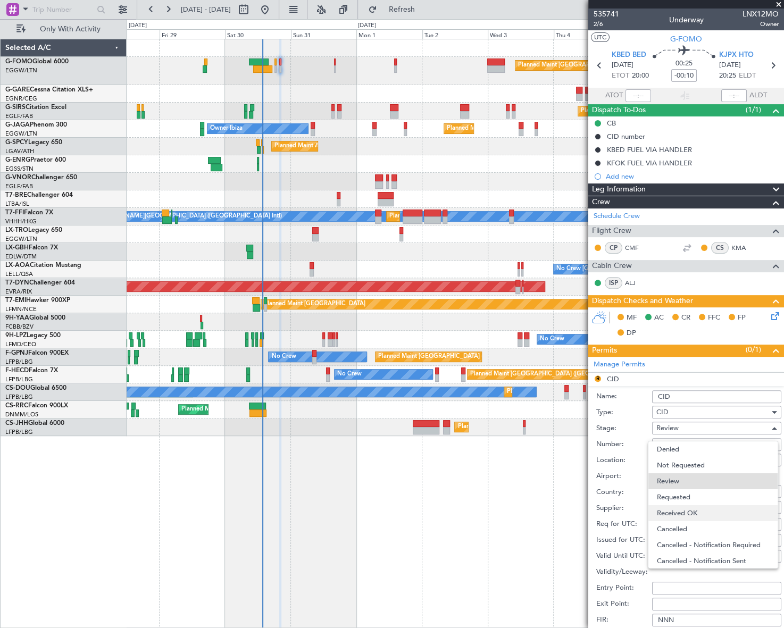
click at [701, 508] on span "Received OK" at bounding box center [713, 513] width 113 height 16
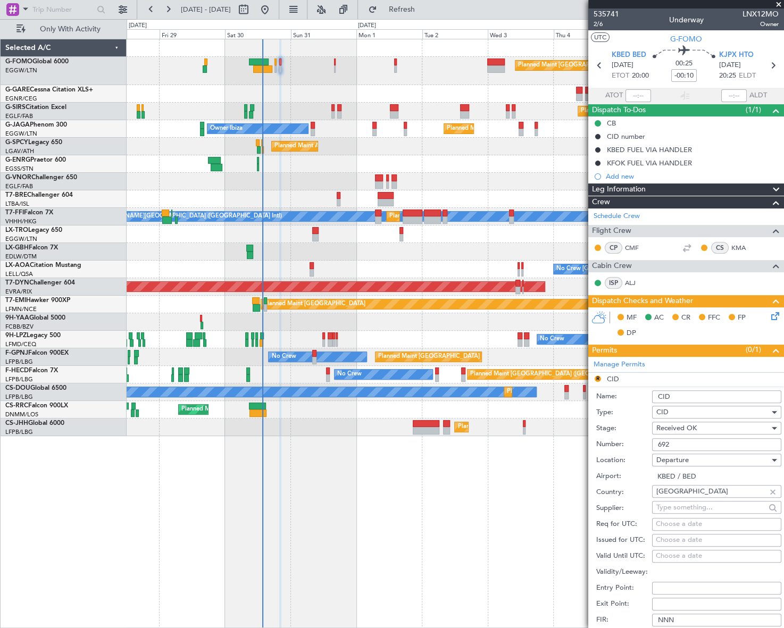
scroll to position [241, 0]
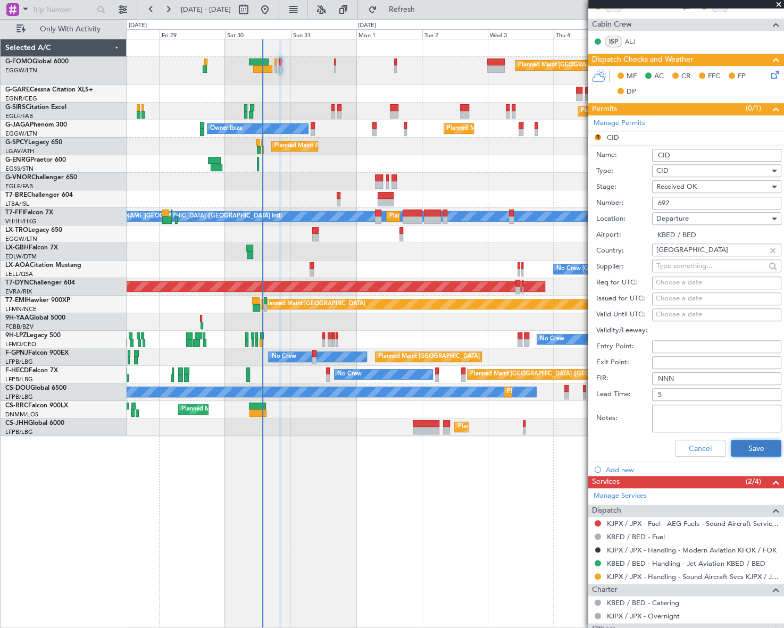
click at [744, 447] on button "Save" at bounding box center [755, 448] width 51 height 17
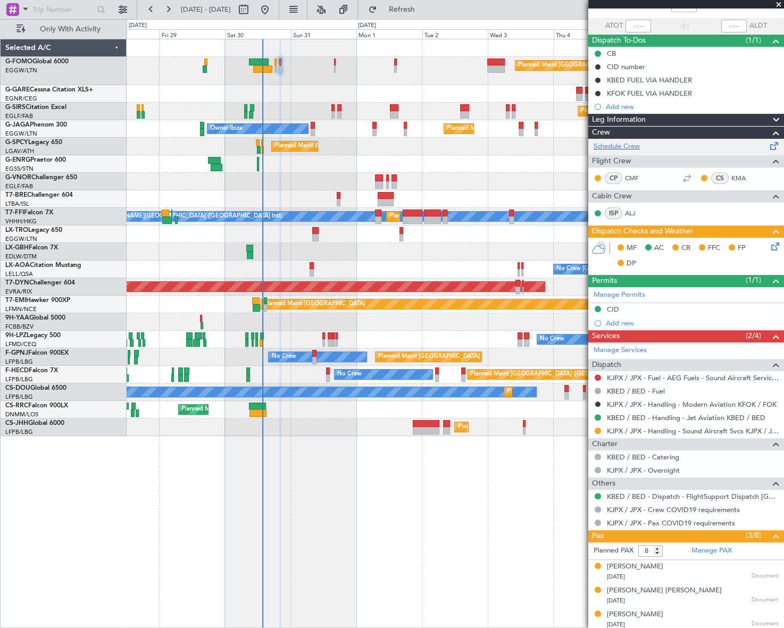
scroll to position [0, 0]
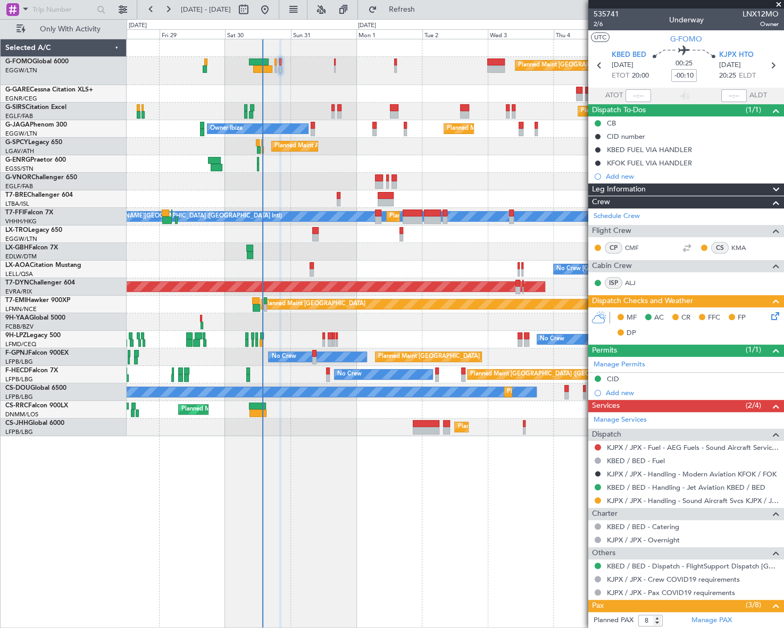
click at [769, 318] on icon at bounding box center [773, 314] width 9 height 9
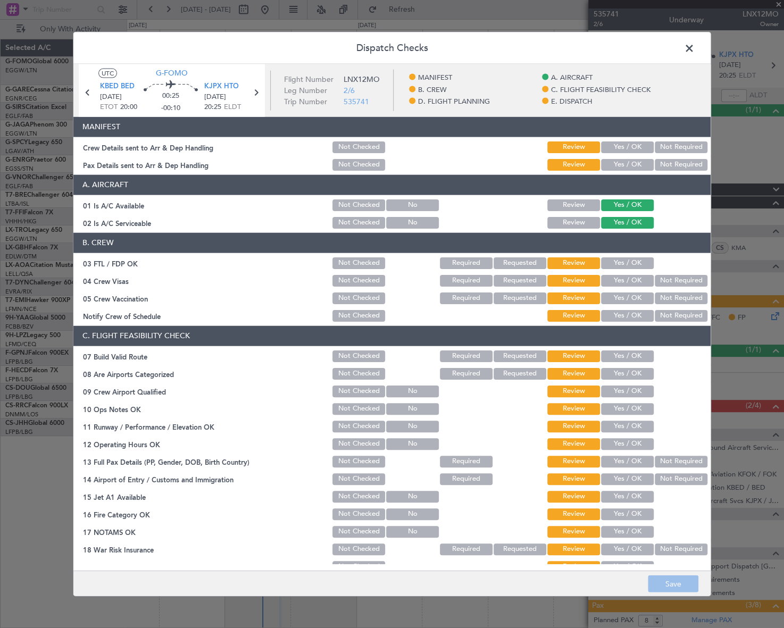
click at [612, 147] on button "Yes / OK" at bounding box center [627, 147] width 53 height 12
drag, startPoint x: 618, startPoint y: 162, endPoint x: 613, endPoint y: 175, distance: 13.6
click at [618, 163] on button "Yes / OK" at bounding box center [627, 164] width 53 height 12
click at [622, 356] on button "Yes / OK" at bounding box center [627, 356] width 53 height 12
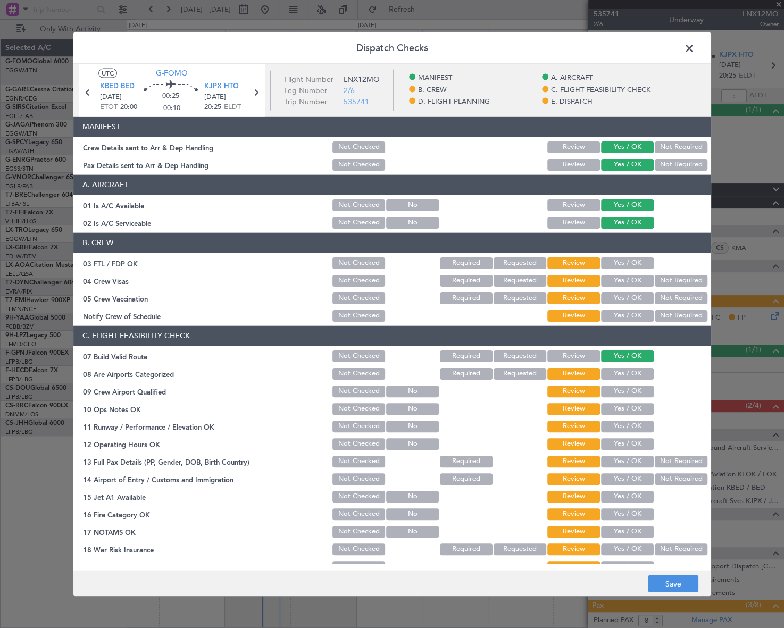
click at [631, 407] on button "Yes / OK" at bounding box center [627, 408] width 53 height 12
click at [632, 427] on button "Yes / OK" at bounding box center [627, 426] width 53 height 12
drag, startPoint x: 633, startPoint y: 443, endPoint x: 630, endPoint y: 451, distance: 8.6
click at [633, 447] on button "Yes / OK" at bounding box center [627, 444] width 53 height 12
click at [631, 463] on button "Yes / OK" at bounding box center [627, 461] width 53 height 12
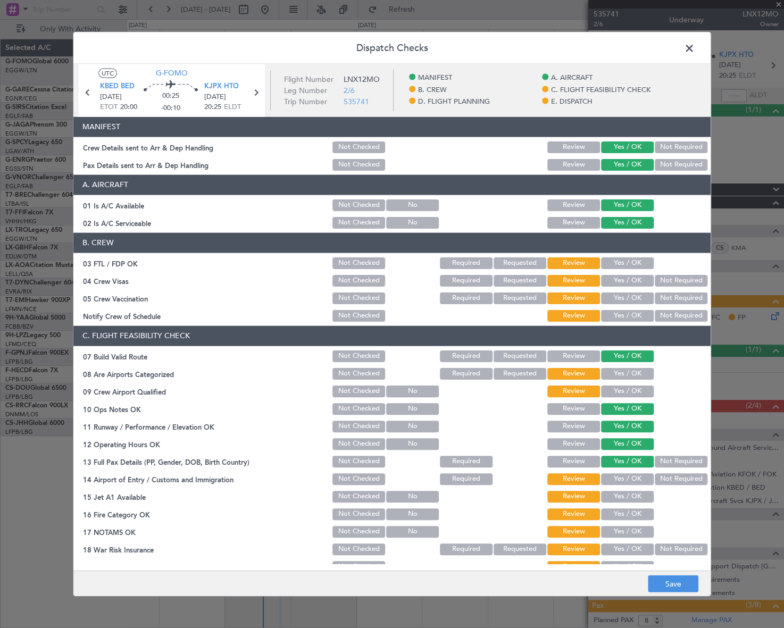
click at [637, 480] on button "Yes / OK" at bounding box center [627, 479] width 53 height 12
drag, startPoint x: 637, startPoint y: 496, endPoint x: 637, endPoint y: 502, distance: 5.8
click at [637, 500] on button "Yes / OK" at bounding box center [627, 496] width 53 height 12
click at [638, 517] on button "Yes / OK" at bounding box center [627, 514] width 53 height 12
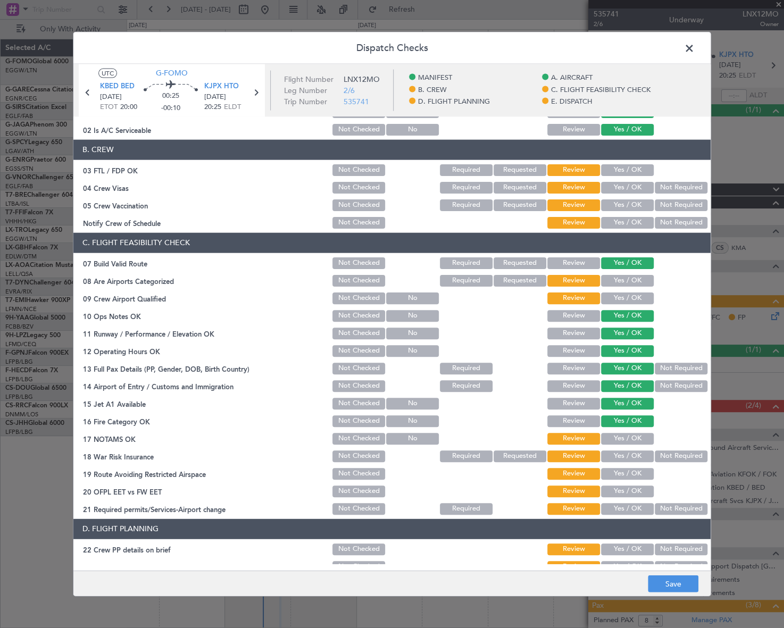
scroll to position [145, 0]
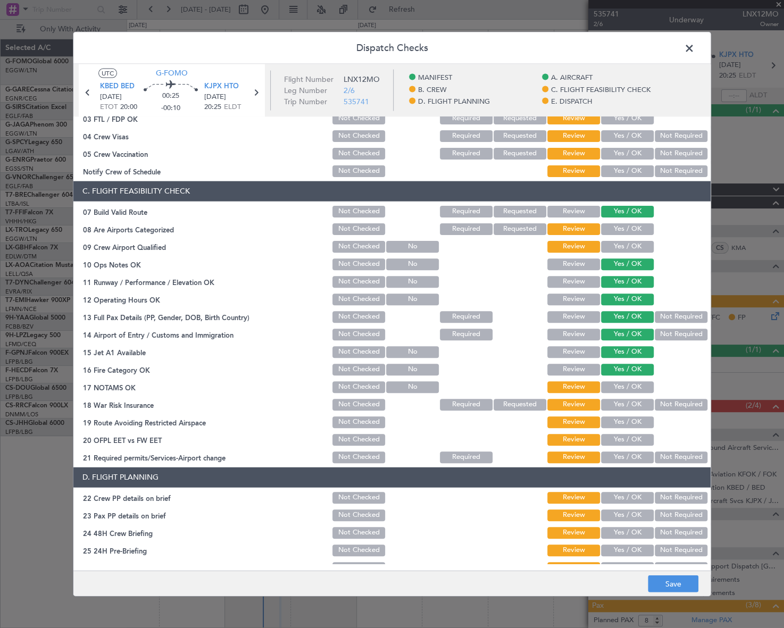
drag, startPoint x: 635, startPoint y: 381, endPoint x: 652, endPoint y: 403, distance: 28.0
click at [634, 384] on button "Yes / OK" at bounding box center [627, 387] width 53 height 12
click at [667, 401] on button "Not Required" at bounding box center [680, 404] width 53 height 12
drag, startPoint x: 623, startPoint y: 425, endPoint x: 629, endPoint y: 422, distance: 6.9
click at [623, 425] on button "Yes / OK" at bounding box center [627, 422] width 53 height 12
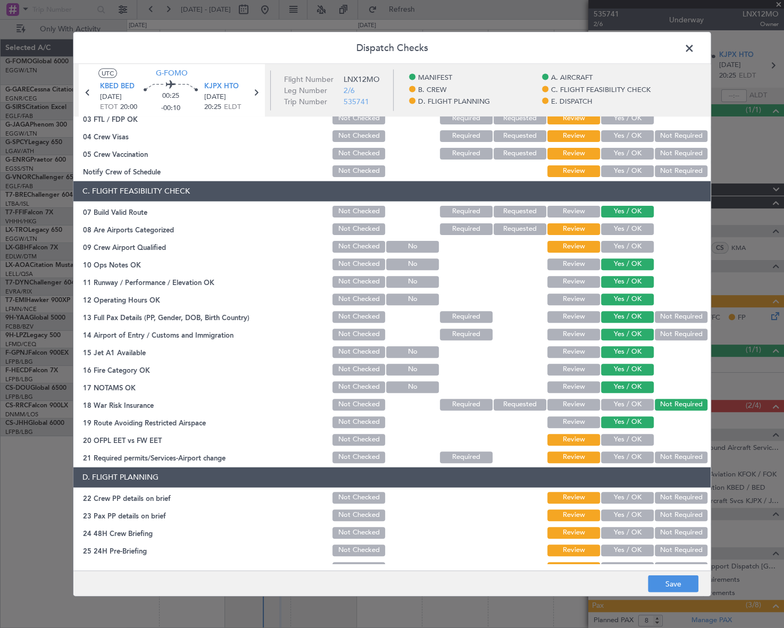
drag, startPoint x: 629, startPoint y: 436, endPoint x: 633, endPoint y: 451, distance: 15.0
click at [629, 436] on button "Yes / OK" at bounding box center [627, 439] width 53 height 12
click at [633, 455] on button "Yes / OK" at bounding box center [627, 457] width 53 height 12
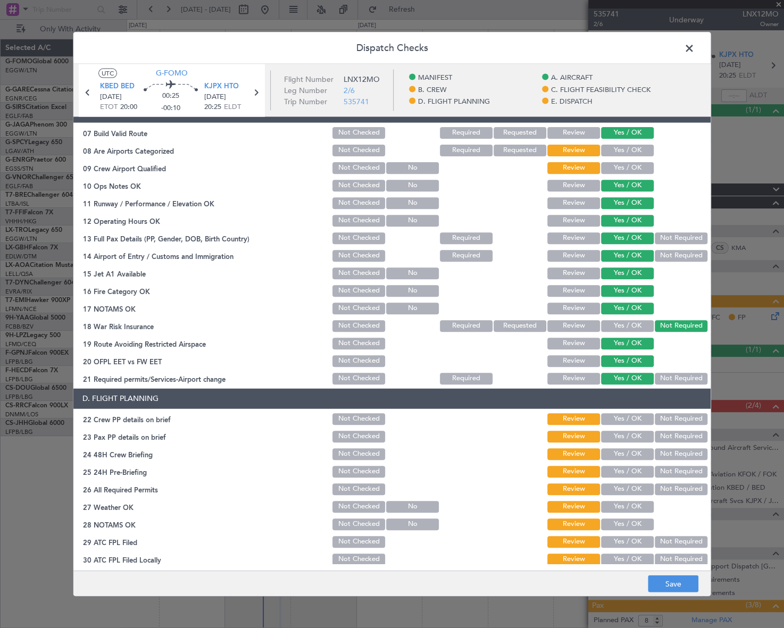
scroll to position [241, 0]
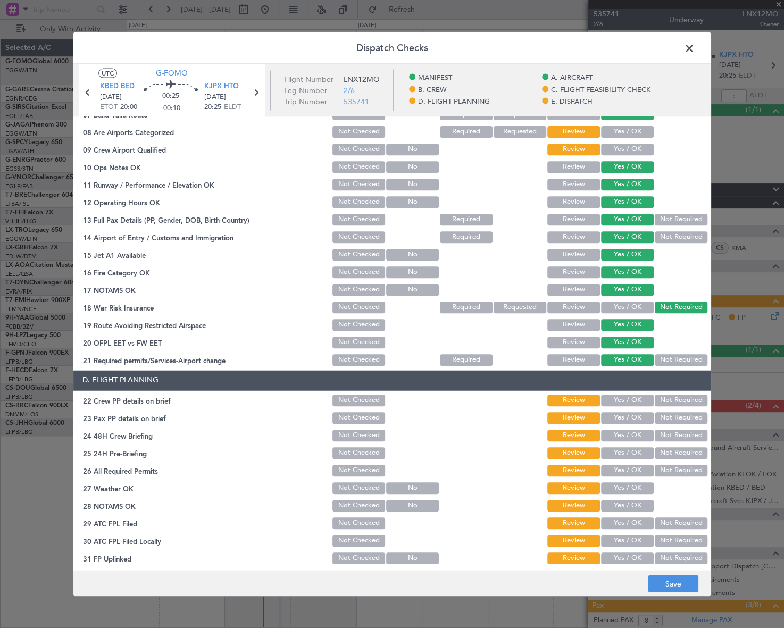
drag, startPoint x: 635, startPoint y: 398, endPoint x: 632, endPoint y: 420, distance: 22.6
click at [634, 400] on button "Yes / OK" at bounding box center [627, 400] width 53 height 12
click at [632, 420] on button "Yes / OK" at bounding box center [627, 418] width 53 height 12
click at [637, 433] on button "Yes / OK" at bounding box center [627, 436] width 53 height 12
click at [669, 434] on button "Not Required" at bounding box center [680, 436] width 53 height 12
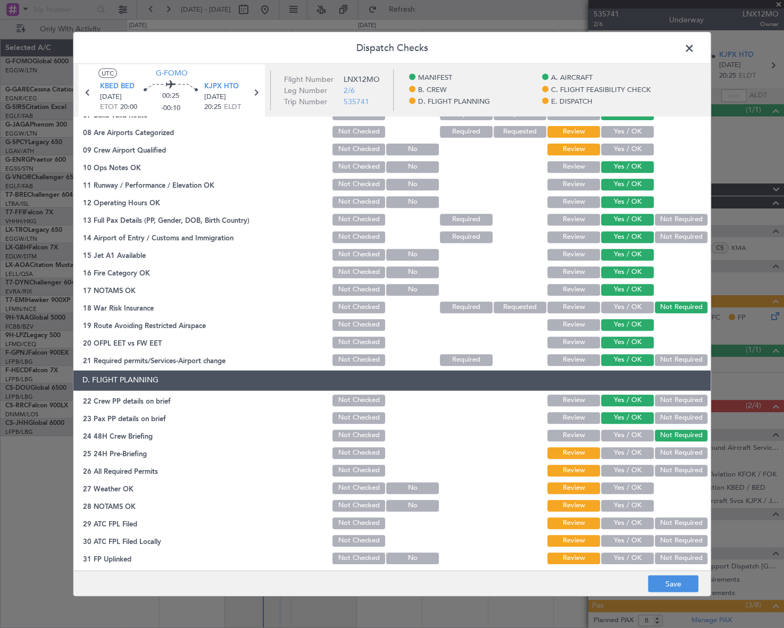
click at [668, 457] on button "Not Required" at bounding box center [680, 453] width 53 height 12
click at [637, 472] on button "Yes / OK" at bounding box center [627, 471] width 53 height 12
click at [633, 487] on button "Yes / OK" at bounding box center [627, 488] width 53 height 12
drag, startPoint x: 632, startPoint y: 501, endPoint x: 636, endPoint y: 521, distance: 20.1
click at [632, 502] on button "Yes / OK" at bounding box center [627, 506] width 53 height 12
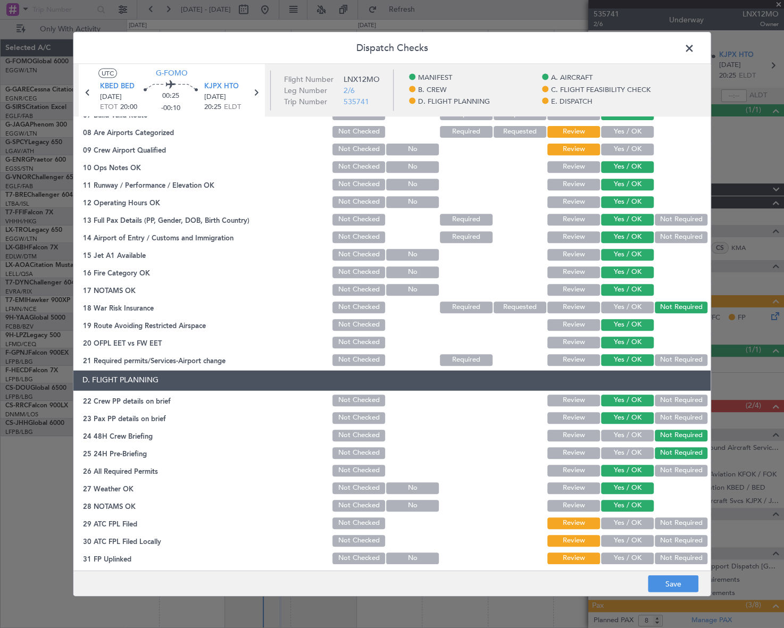
click at [636, 524] on button "Yes / OK" at bounding box center [627, 523] width 53 height 12
click at [639, 544] on button "Yes / OK" at bounding box center [627, 541] width 53 height 12
click at [638, 556] on button "Yes / OK" at bounding box center [627, 558] width 53 height 12
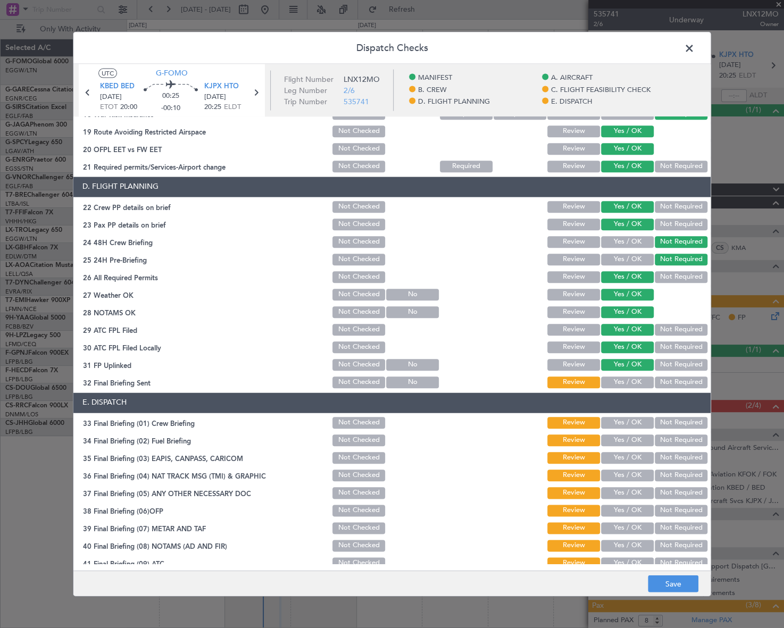
drag, startPoint x: 636, startPoint y: 375, endPoint x: 655, endPoint y: 368, distance: 20.3
click at [637, 375] on div "Yes / OK" at bounding box center [626, 382] width 54 height 15
click at [640, 375] on div "Yes / OK" at bounding box center [626, 382] width 54 height 15
click at [626, 238] on button "Yes / OK" at bounding box center [627, 242] width 53 height 12
click at [667, 345] on button "Not Required" at bounding box center [680, 347] width 53 height 12
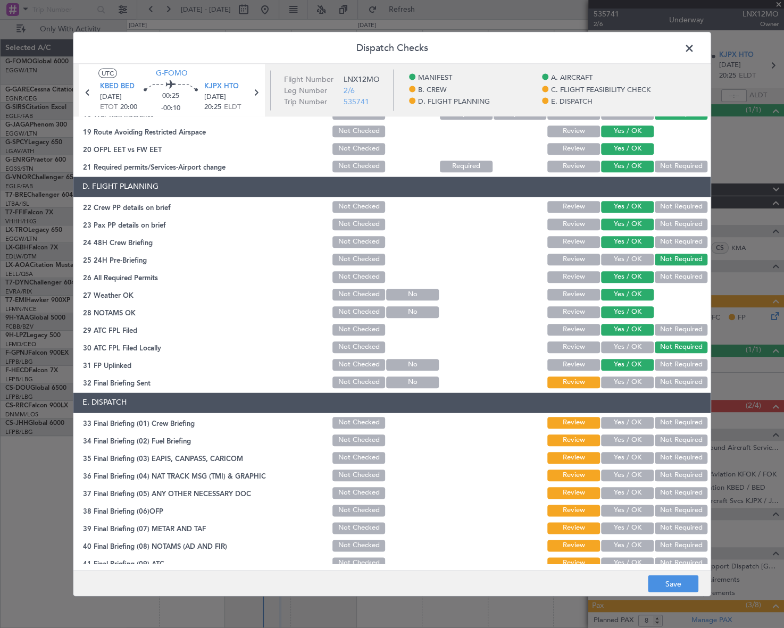
click at [632, 381] on button "Yes / OK" at bounding box center [627, 382] width 53 height 12
drag, startPoint x: 632, startPoint y: 422, endPoint x: 629, endPoint y: 436, distance: 14.5
click at [630, 423] on button "Yes / OK" at bounding box center [627, 423] width 53 height 12
click at [630, 439] on button "Yes / OK" at bounding box center [627, 440] width 53 height 12
click at [662, 462] on div "Not Required" at bounding box center [680, 457] width 54 height 15
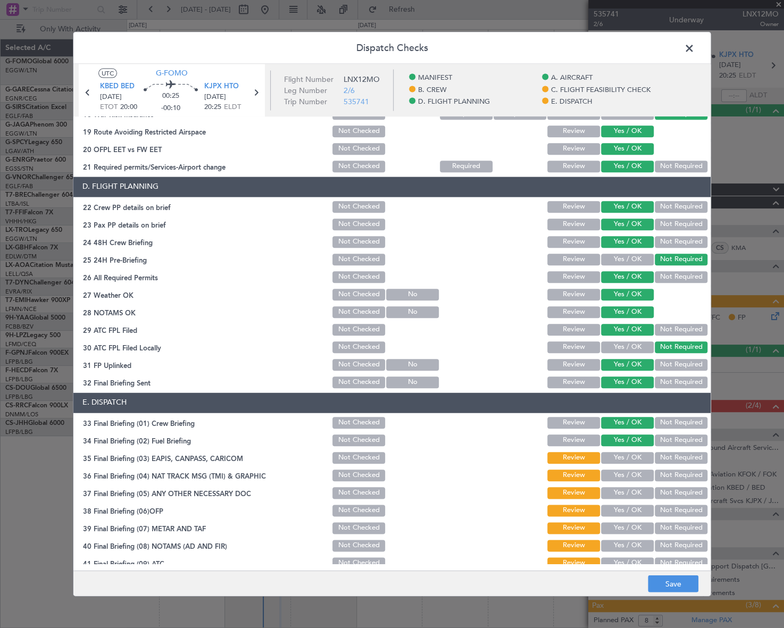
drag, startPoint x: 664, startPoint y: 470, endPoint x: 666, endPoint y: 455, distance: 16.1
click at [664, 469] on button "Not Required" at bounding box center [680, 475] width 53 height 12
click at [664, 455] on button "Not Required" at bounding box center [680, 458] width 53 height 12
click at [626, 492] on button "Yes / OK" at bounding box center [627, 493] width 53 height 12
click at [627, 513] on button "Yes / OK" at bounding box center [627, 510] width 53 height 12
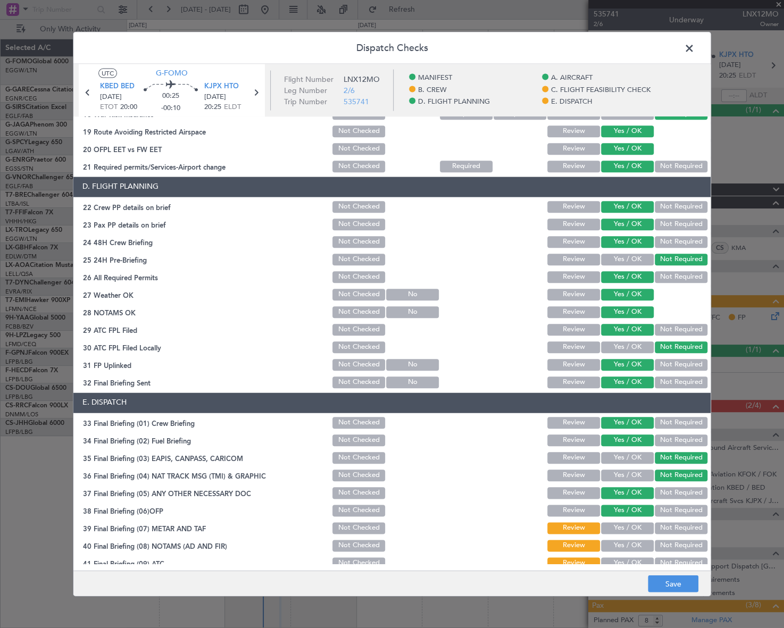
click at [628, 526] on button "Yes / OK" at bounding box center [627, 528] width 53 height 12
click at [628, 543] on button "Yes / OK" at bounding box center [627, 546] width 53 height 12
click at [632, 560] on button "Yes / OK" at bounding box center [627, 563] width 53 height 12
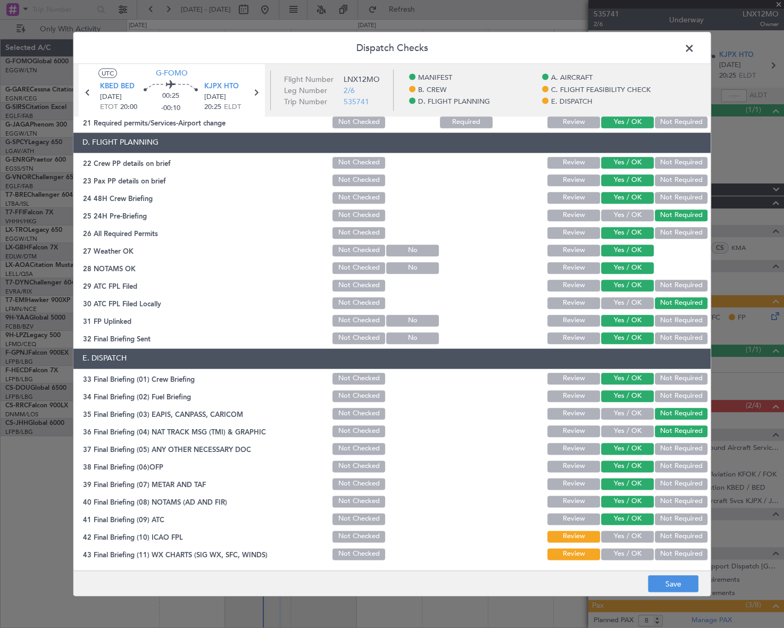
scroll to position [496, 0]
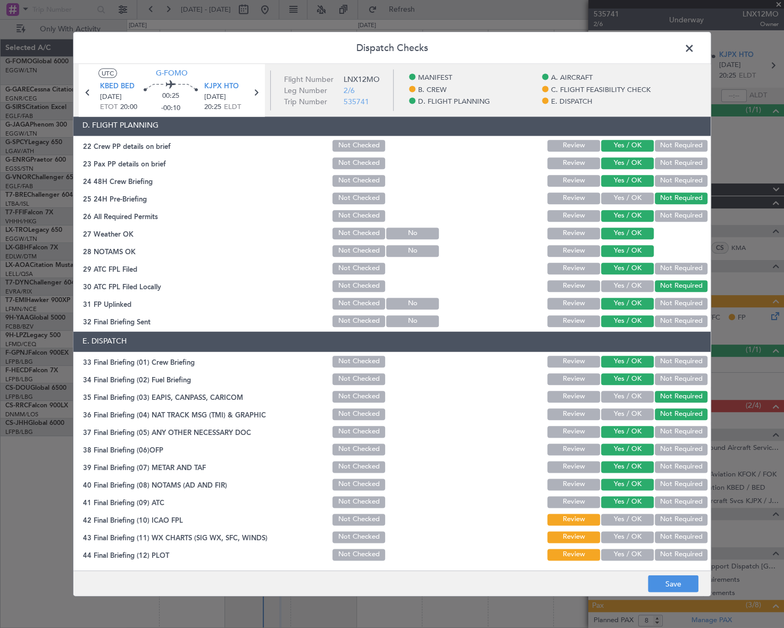
click at [627, 516] on button "Yes / OK" at bounding box center [627, 520] width 53 height 12
drag, startPoint x: 628, startPoint y: 532, endPoint x: 630, endPoint y: 548, distance: 15.5
click at [628, 533] on button "Yes / OK" at bounding box center [627, 537] width 53 height 12
click at [630, 550] on button "Yes / OK" at bounding box center [627, 555] width 53 height 12
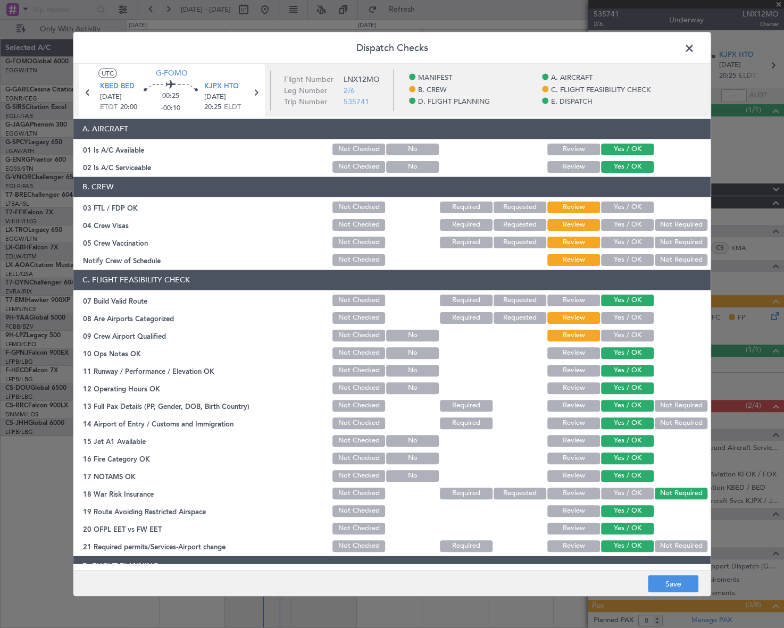
scroll to position [0, 0]
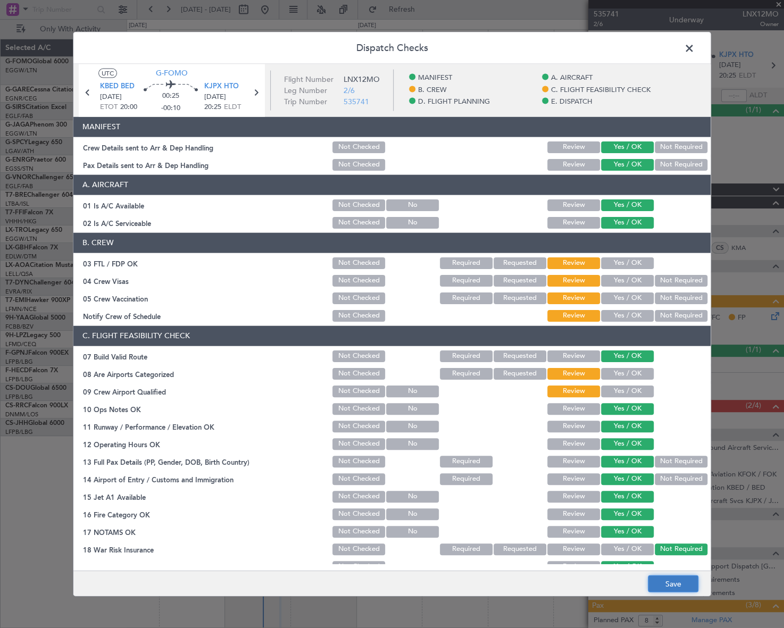
click at [683, 586] on button "Save" at bounding box center [672, 583] width 51 height 17
click at [694, 51] on span at bounding box center [694, 50] width 0 height 21
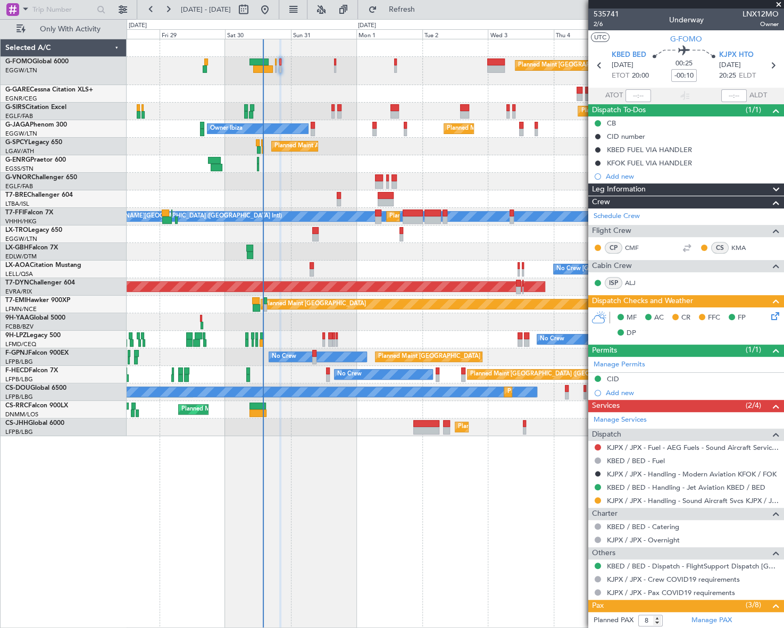
click at [664, 189] on div "Leg Information" at bounding box center [686, 189] width 196 height 12
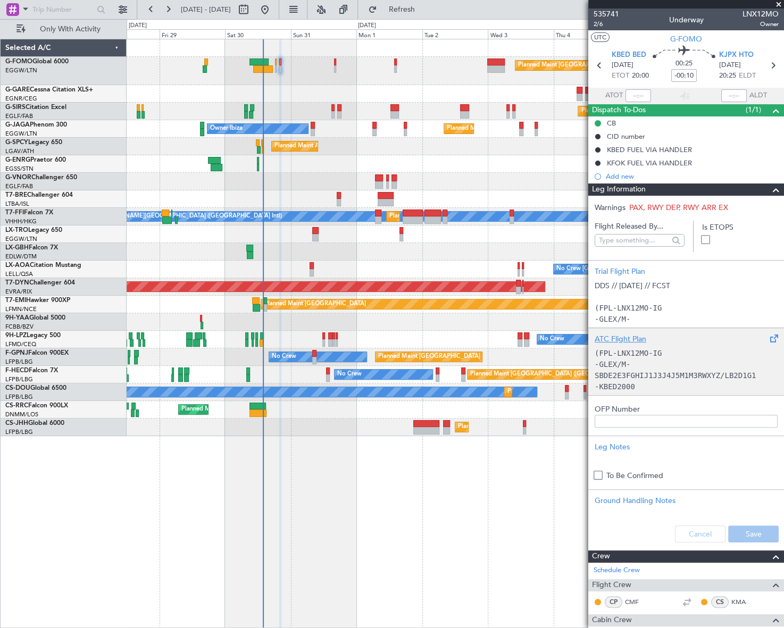
click at [665, 362] on p "-GLEX/M-SBDE2E3FGHIJ1J3J4J5M1M3RWXYZ/LB2D1G1" at bounding box center [685, 370] width 183 height 22
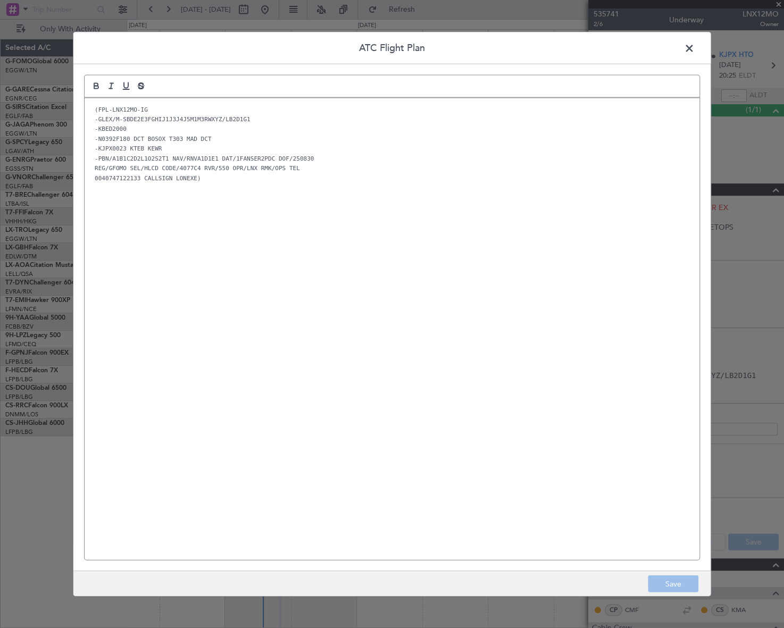
click at [196, 215] on div "(FPL-LNX12MO-IG -GLEX/M-SBDE2E3FGHIJ1J3J4J5M1M3RWXYZ/LB2D1G1 -KBED2000 -N0392F1…" at bounding box center [392, 329] width 615 height 462
click at [686, 585] on button "Save" at bounding box center [672, 583] width 51 height 17
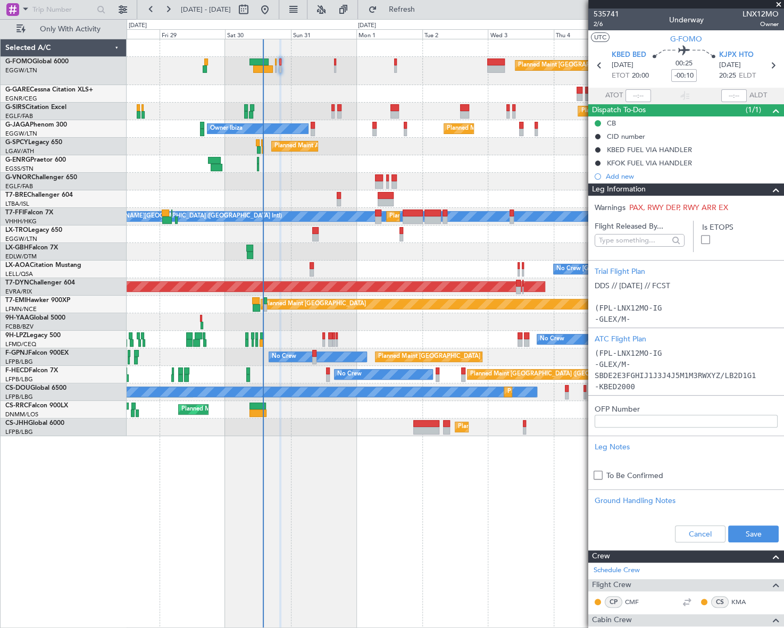
click at [769, 189] on span at bounding box center [775, 189] width 13 height 13
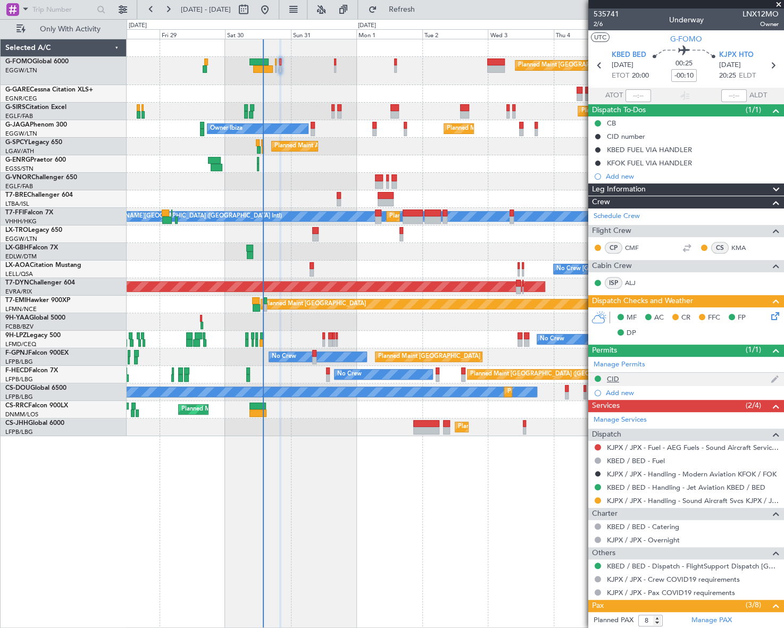
click at [612, 378] on div "CID" at bounding box center [613, 378] width 12 height 9
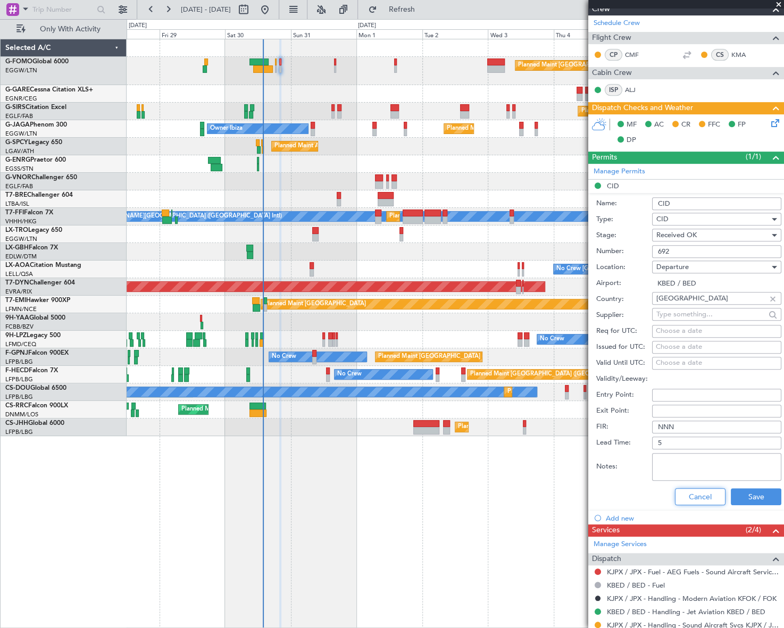
click at [705, 497] on button "Cancel" at bounding box center [700, 496] width 51 height 17
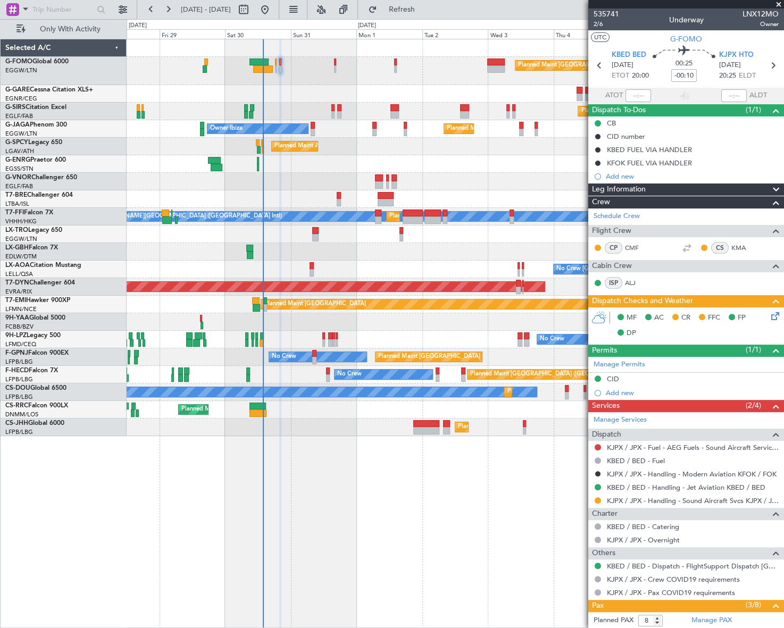
click at [628, 186] on span "Leg Information" at bounding box center [619, 189] width 54 height 12
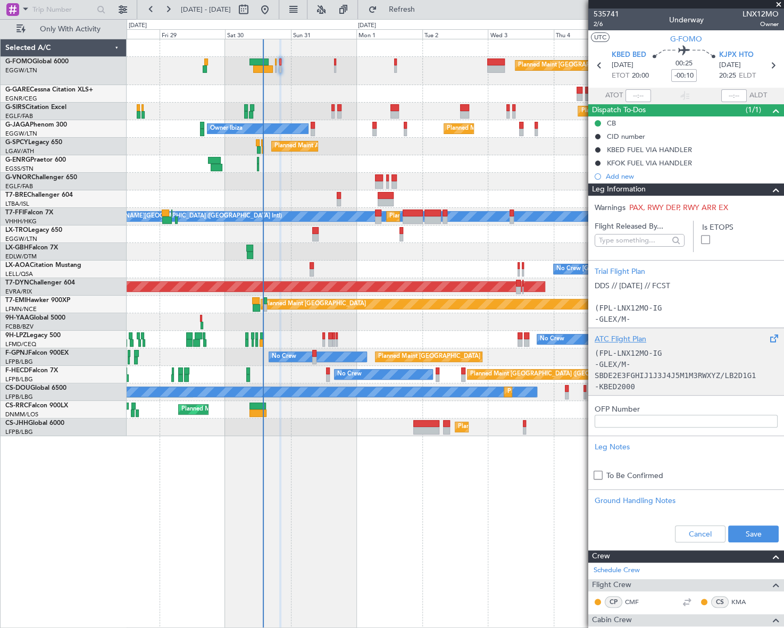
click at [680, 357] on p "(FPL-LNX12MO-IG" at bounding box center [685, 353] width 183 height 11
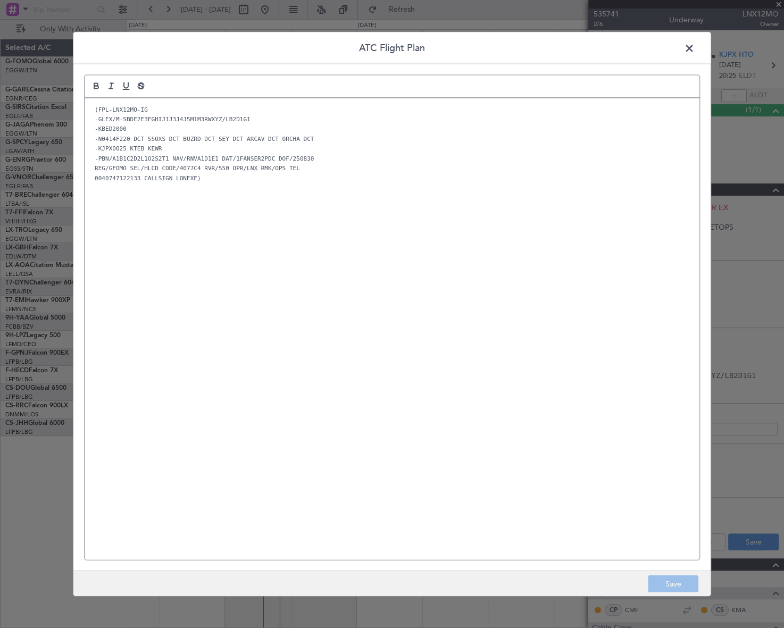
click at [694, 45] on span at bounding box center [694, 50] width 0 height 21
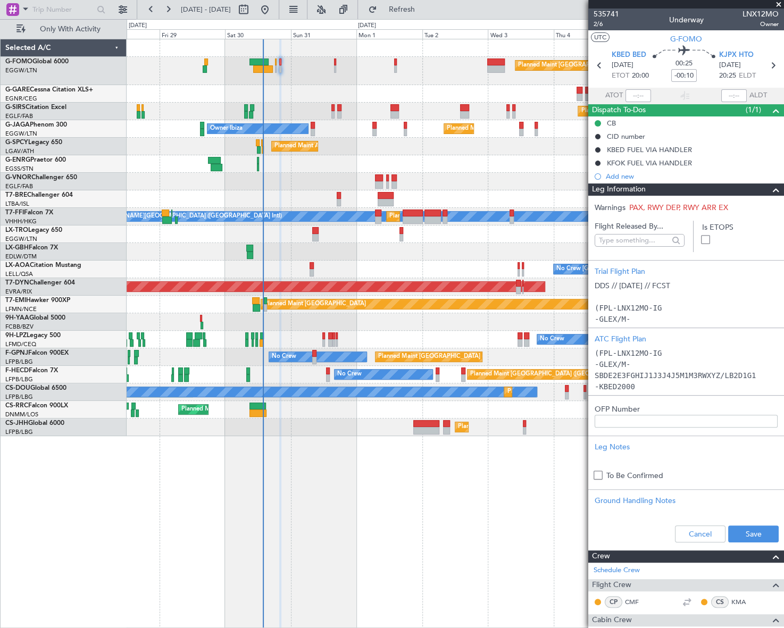
click at [423, 575] on div "Planned Maint [GEOGRAPHIC_DATA] ([GEOGRAPHIC_DATA]) Planned Maint [GEOGRAPHIC_D…" at bounding box center [455, 333] width 657 height 589
click at [602, 23] on span "2/6" at bounding box center [606, 24] width 26 height 9
click at [403, 501] on div "Planned Maint [GEOGRAPHIC_DATA] ([GEOGRAPHIC_DATA]) Planned Maint [GEOGRAPHIC_D…" at bounding box center [455, 333] width 657 height 589
click at [598, 25] on span "2/6" at bounding box center [606, 24] width 26 height 9
click at [769, 189] on span at bounding box center [775, 189] width 13 height 13
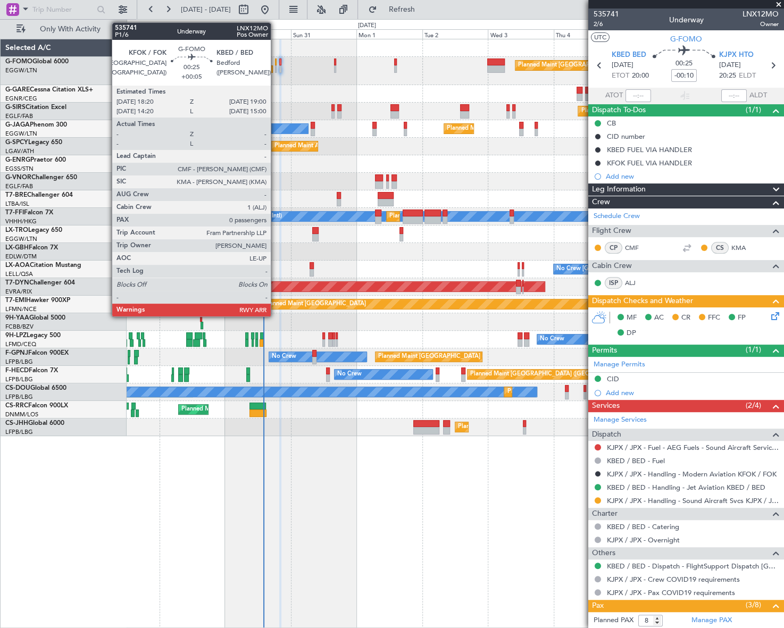
click at [275, 63] on div at bounding box center [276, 61] width 2 height 7
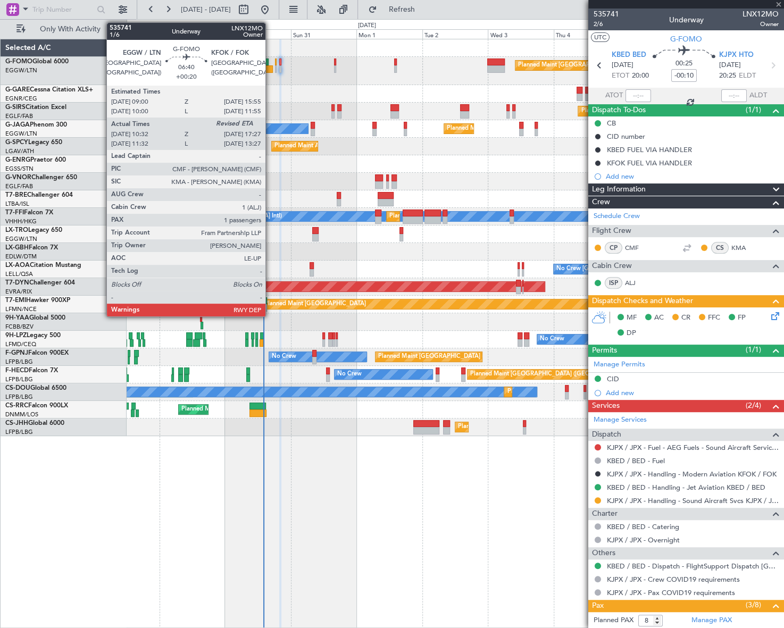
click at [270, 68] on div at bounding box center [262, 68] width 19 height 7
type input "+00:05"
type input "0"
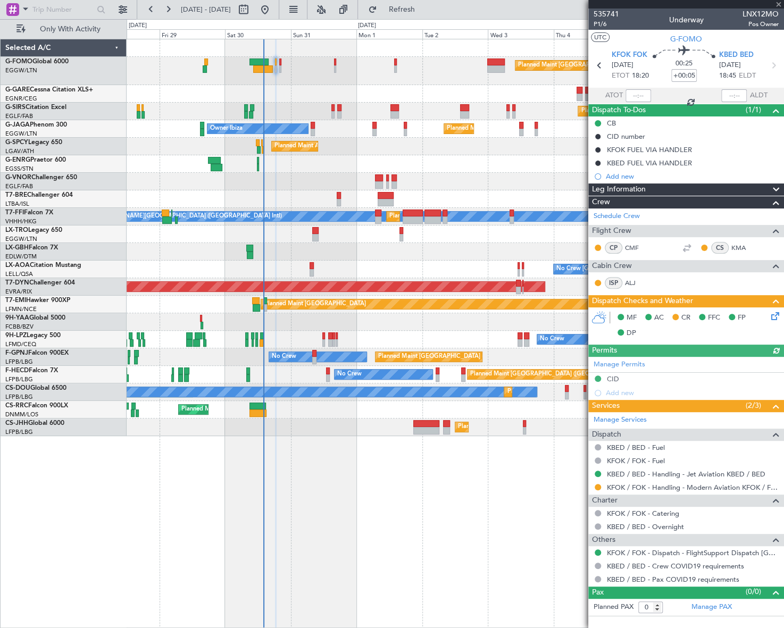
type input "+00:20"
type input "10:32"
type input "1"
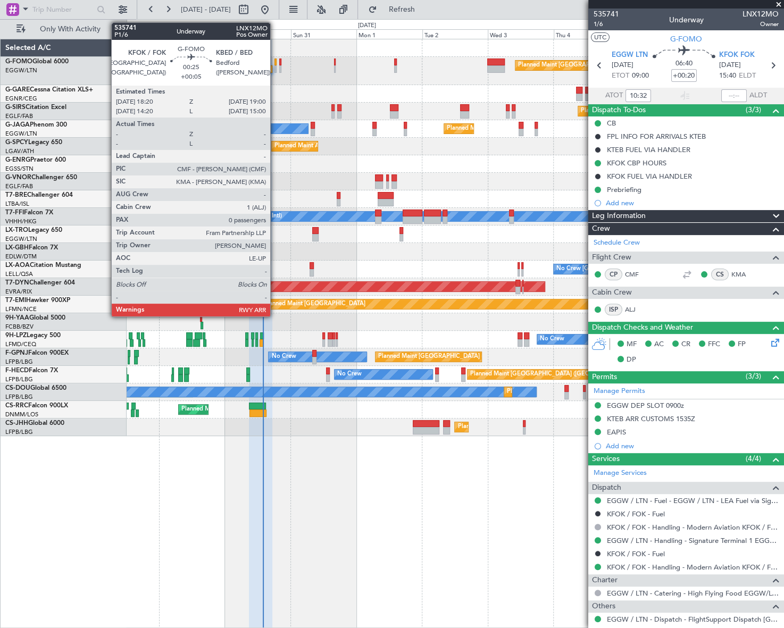
click at [275, 68] on div at bounding box center [275, 68] width 2 height 7
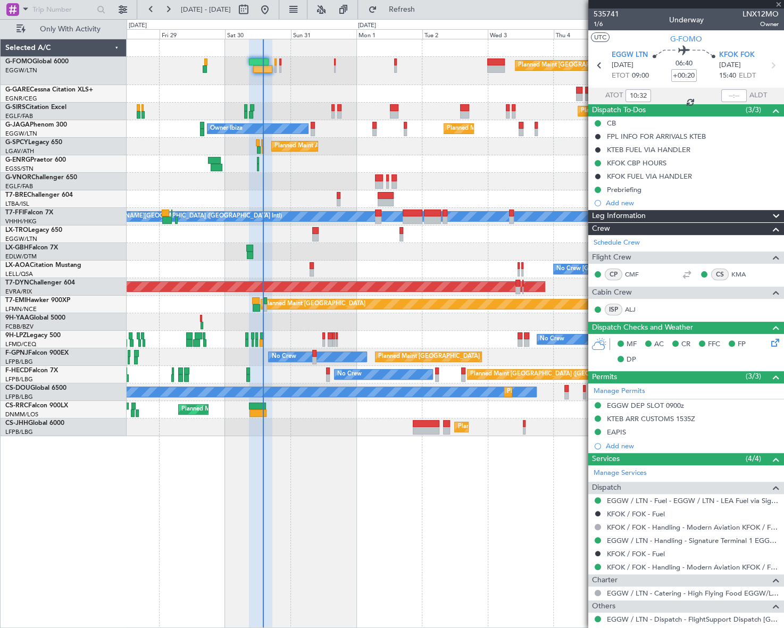
type input "+00:05"
type input "0"
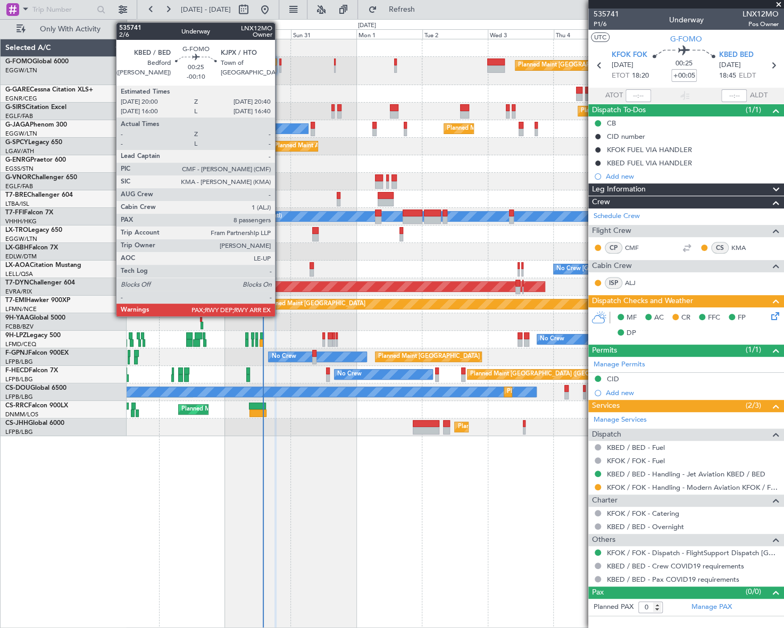
click at [280, 65] on div at bounding box center [280, 68] width 2 height 7
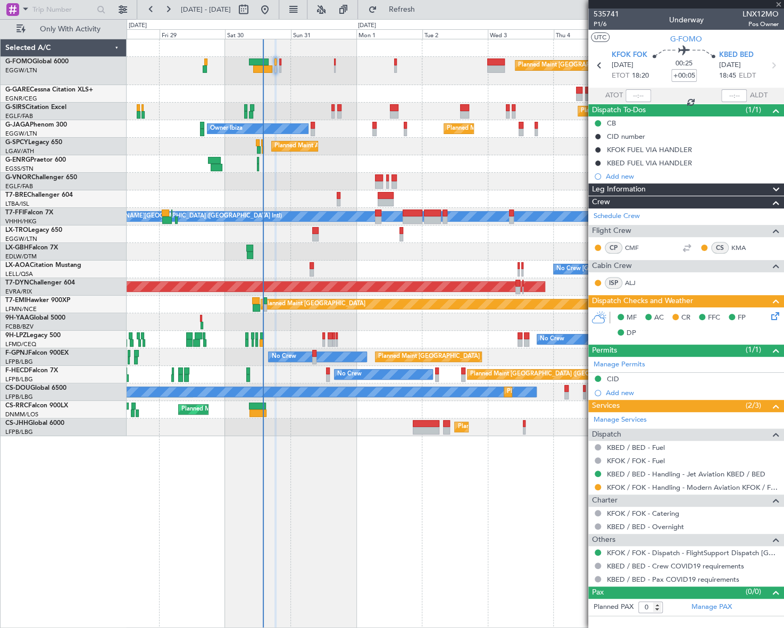
type input "-00:10"
type input "8"
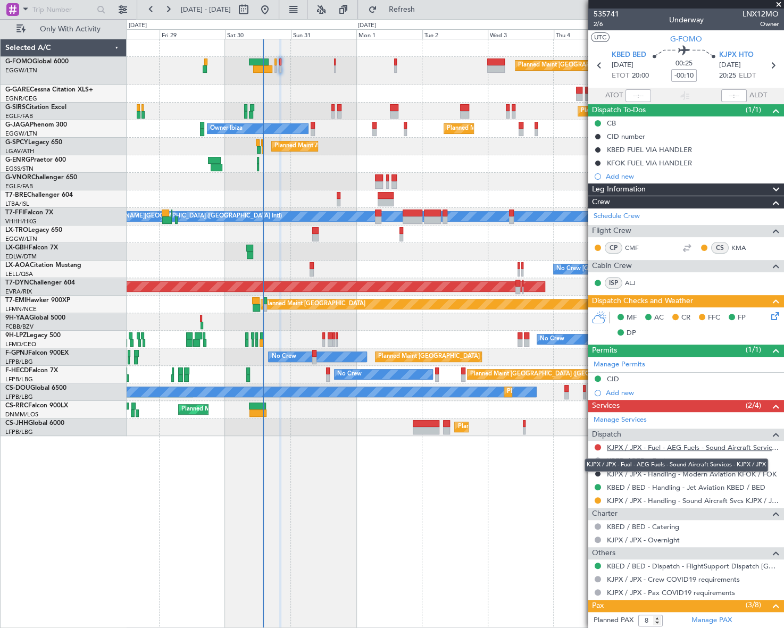
click at [685, 447] on link "KJPX / JPX - Fuel - AEG Fuels - Sound Aircraft Services - KJPX / JPX" at bounding box center [693, 447] width 172 height 9
click at [638, 445] on link "KJPX / JPX - Fuel - AEG Fuels - Sound Aircraft Services - KJPX / JPX" at bounding box center [693, 447] width 172 height 9
click at [424, 6] on span "Refresh" at bounding box center [401, 9] width 45 height 7
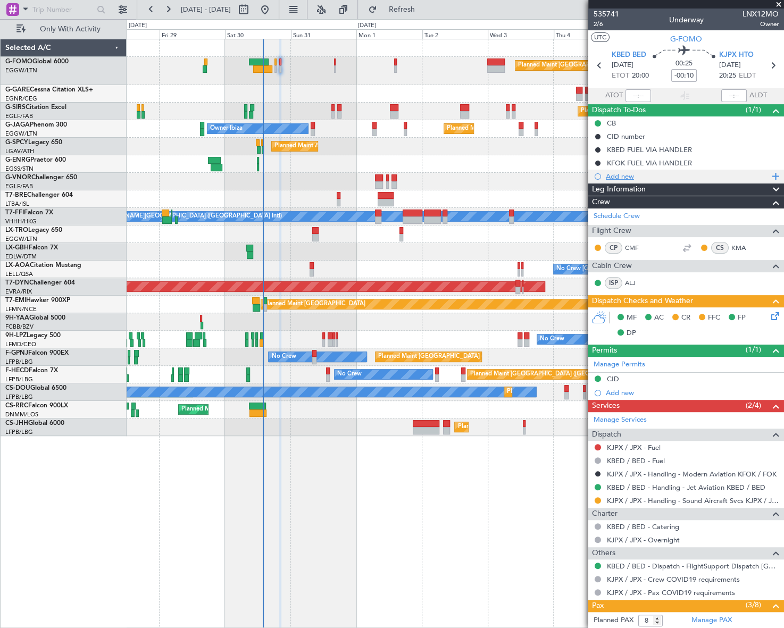
click at [617, 175] on div "Add new" at bounding box center [686, 176] width 163 height 9
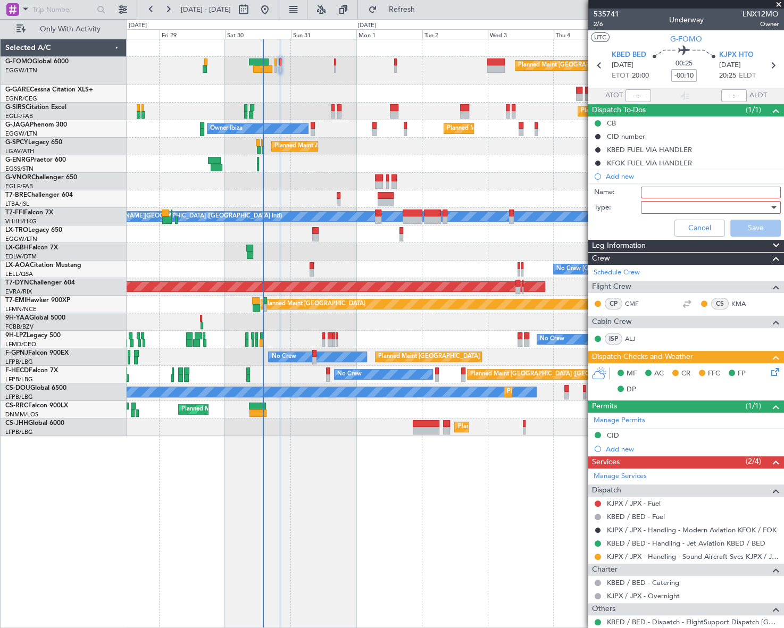
click at [660, 187] on input "Name:" at bounding box center [711, 193] width 140 height 12
type input "KJPX fuel via handler"
click at [717, 204] on div at bounding box center [707, 207] width 124 height 16
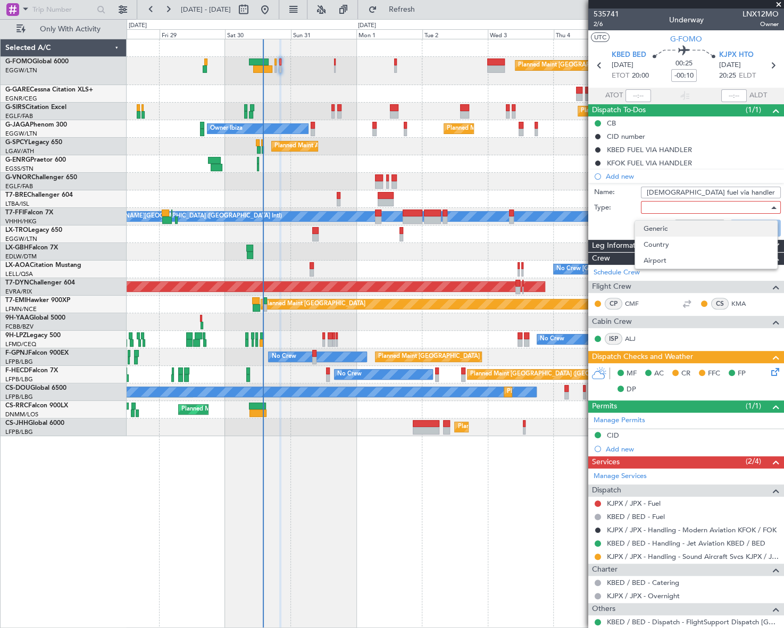
click at [669, 229] on span "Generic" at bounding box center [705, 229] width 125 height 16
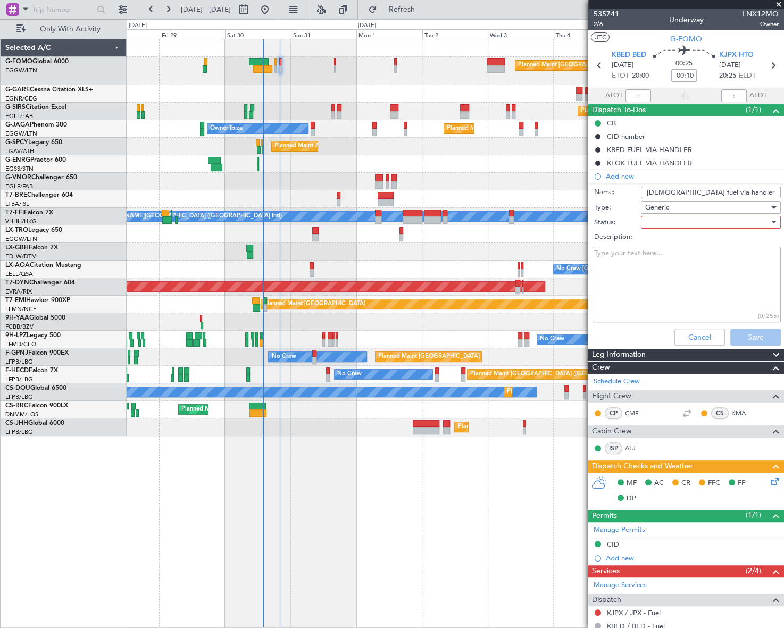
click at [693, 222] on div at bounding box center [707, 222] width 124 height 16
click at [674, 257] on span "In Progress" at bounding box center [705, 259] width 125 height 16
click at [760, 333] on button "Save" at bounding box center [755, 337] width 51 height 17
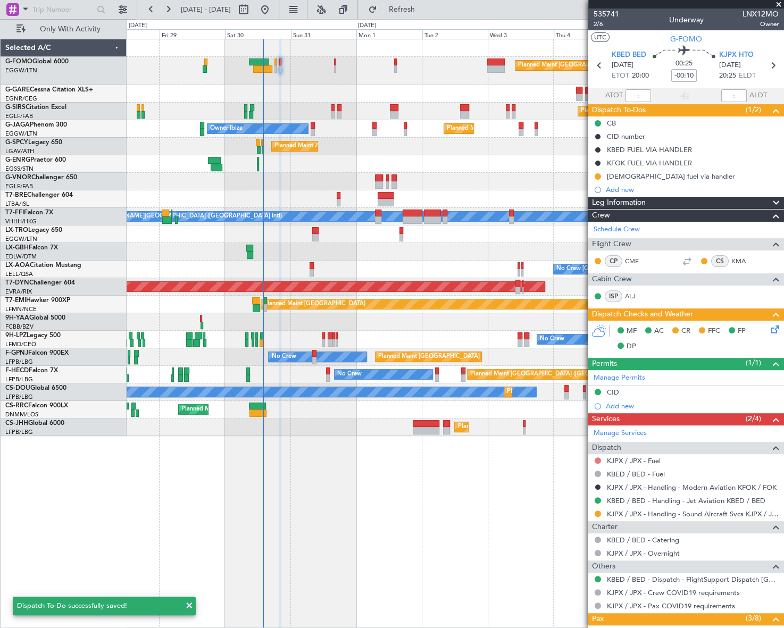
click at [594, 460] on button at bounding box center [597, 460] width 6 height 6
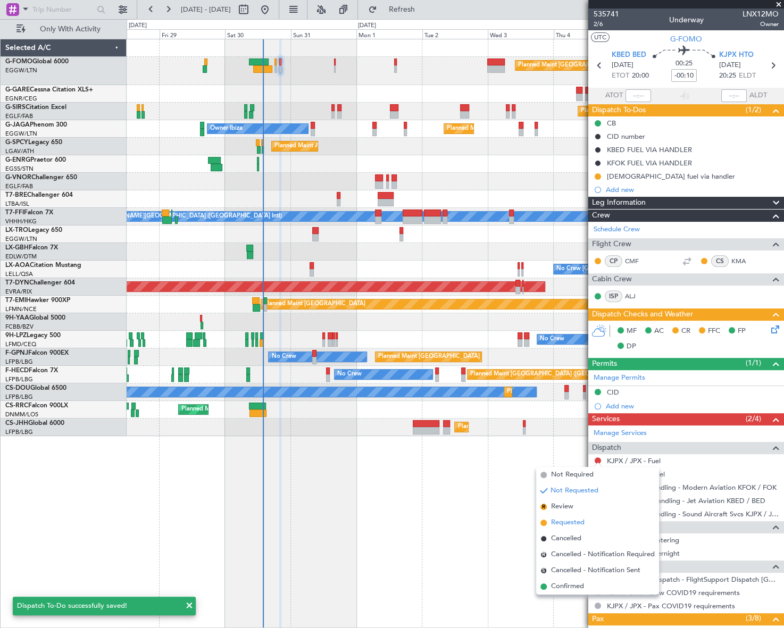
click at [556, 521] on span "Requested" at bounding box center [567, 522] width 33 height 11
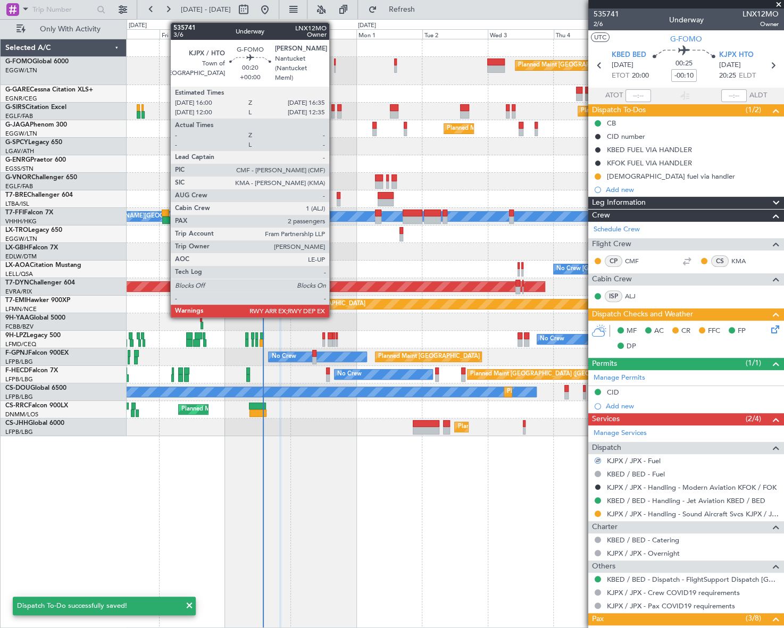
click at [334, 64] on div at bounding box center [335, 61] width 2 height 7
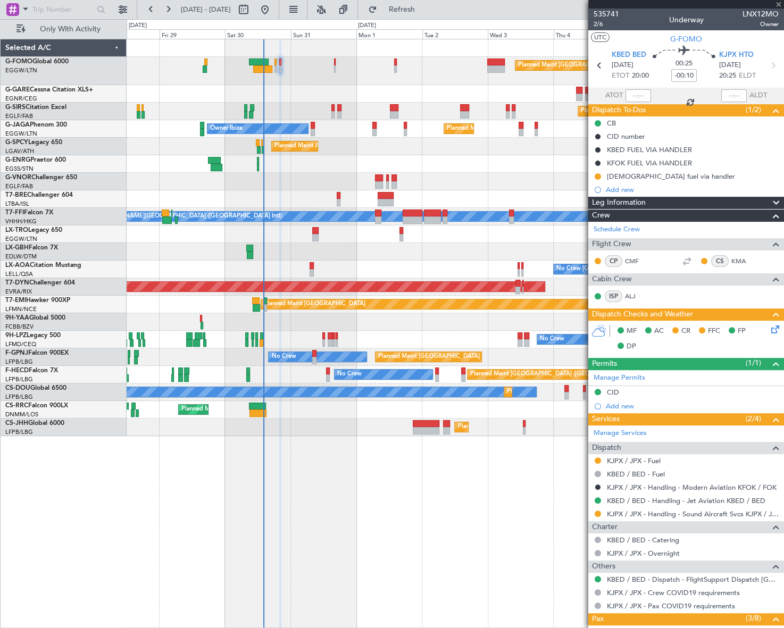
type input "2"
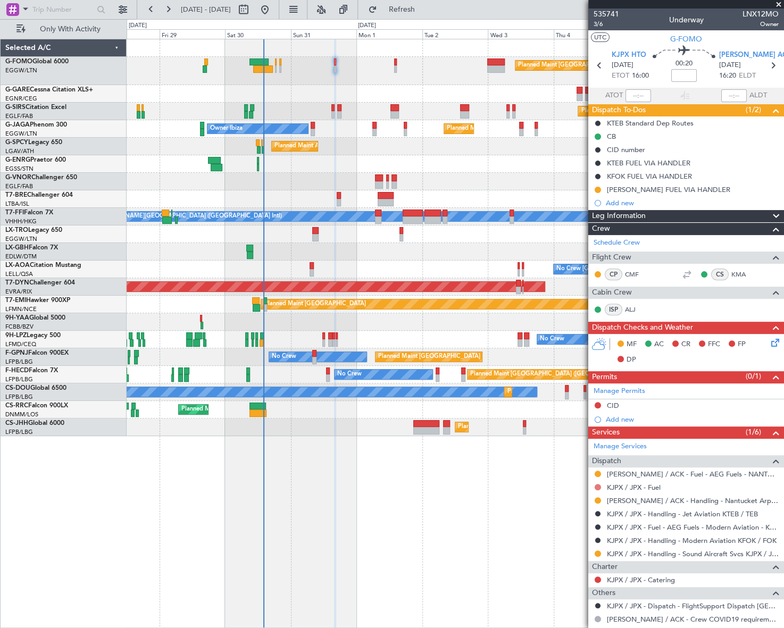
click at [595, 484] on button at bounding box center [597, 487] width 6 height 6
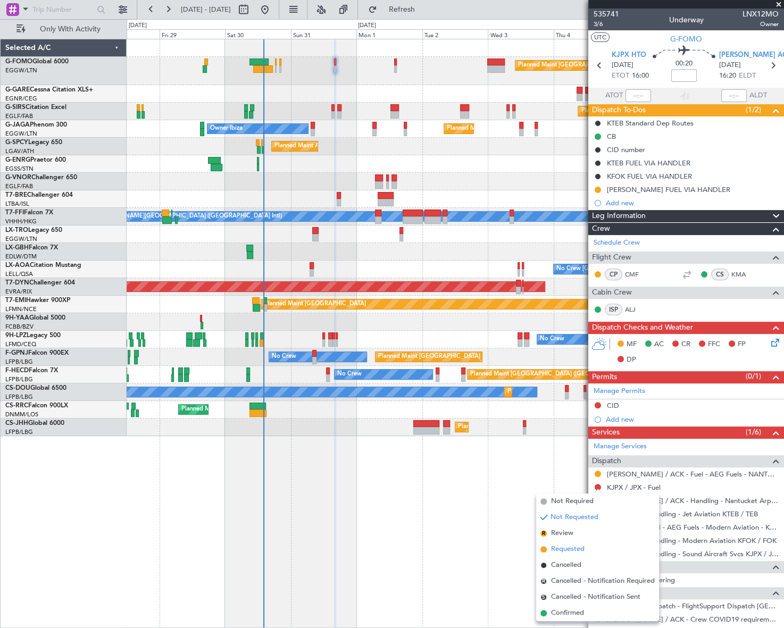
click at [560, 545] on span "Requested" at bounding box center [567, 549] width 33 height 11
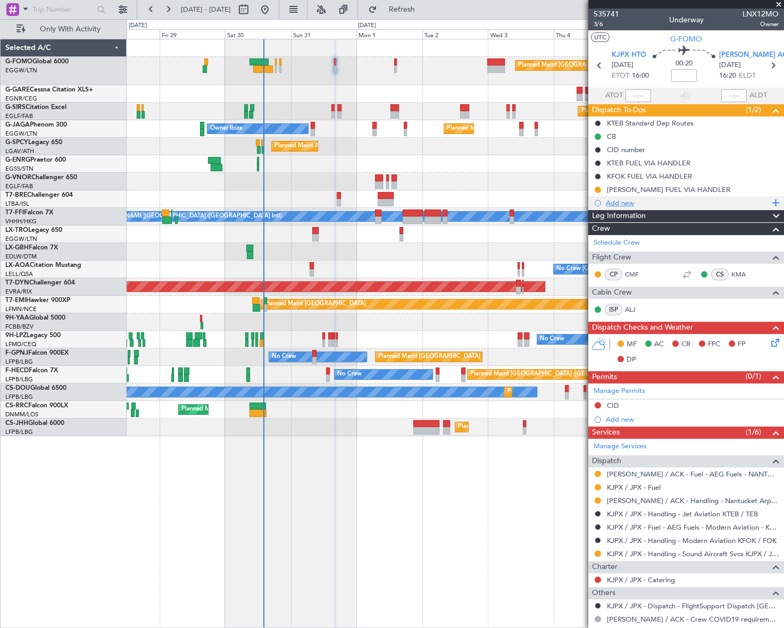
click at [612, 206] on div "Add new" at bounding box center [686, 202] width 163 height 9
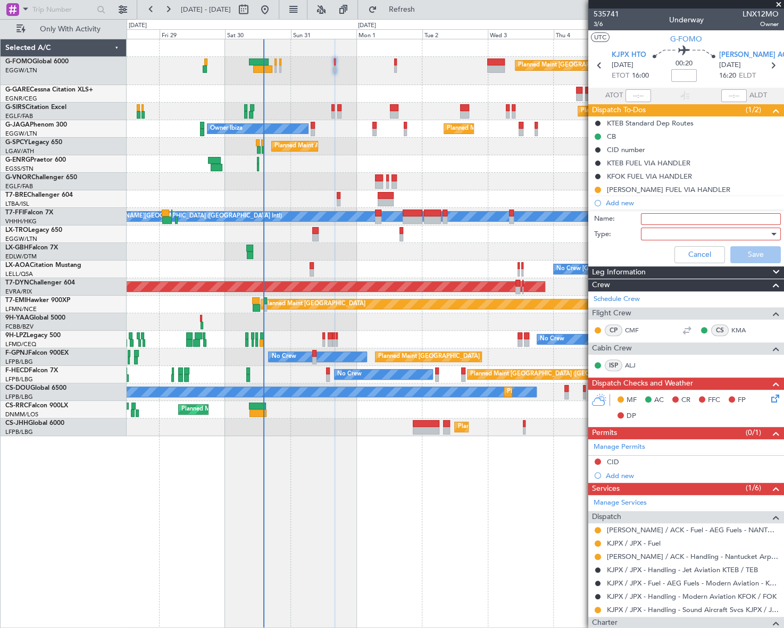
click at [675, 219] on input "Name:" at bounding box center [711, 219] width 140 height 12
type input "KJPX fuel via handler"
click at [692, 230] on div at bounding box center [707, 234] width 124 height 16
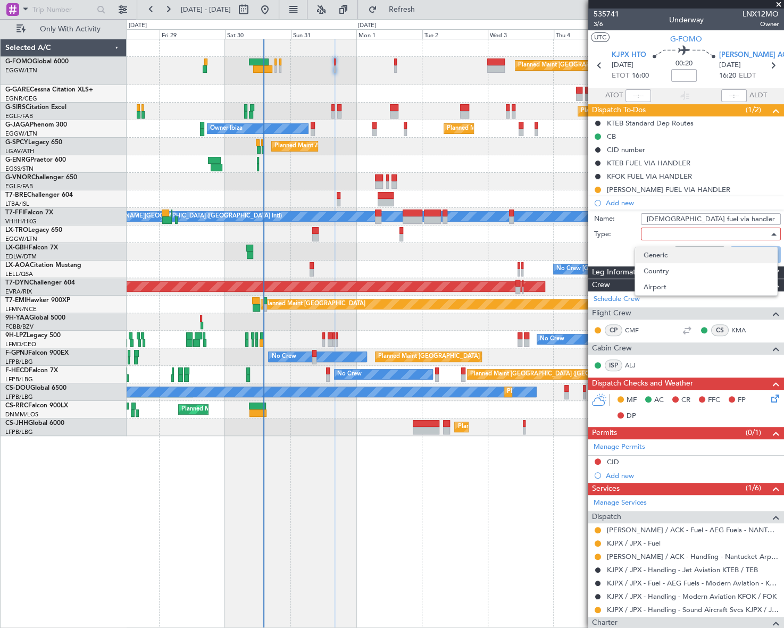
click at [669, 258] on span "Generic" at bounding box center [705, 255] width 125 height 16
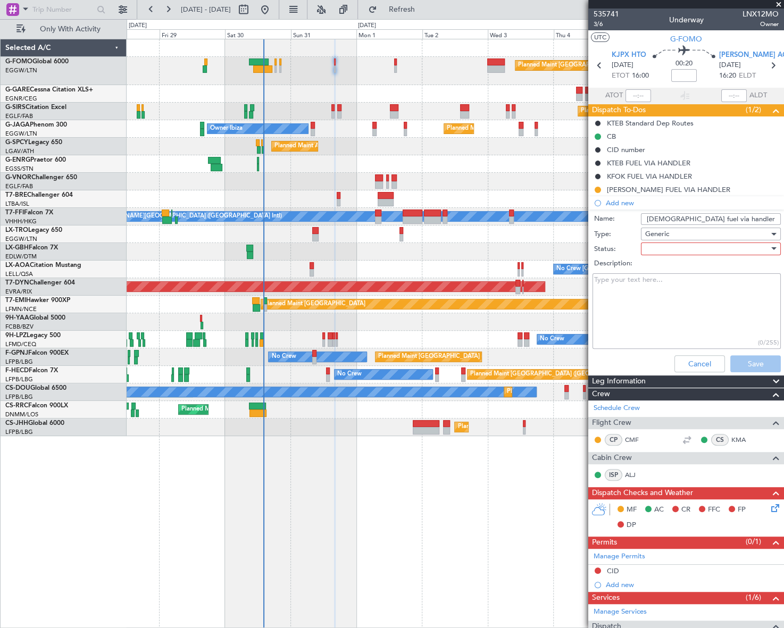
click at [693, 247] on div at bounding box center [707, 249] width 124 height 16
click at [670, 285] on span "In Progress" at bounding box center [705, 286] width 125 height 16
click at [755, 362] on button "Save" at bounding box center [755, 363] width 51 height 17
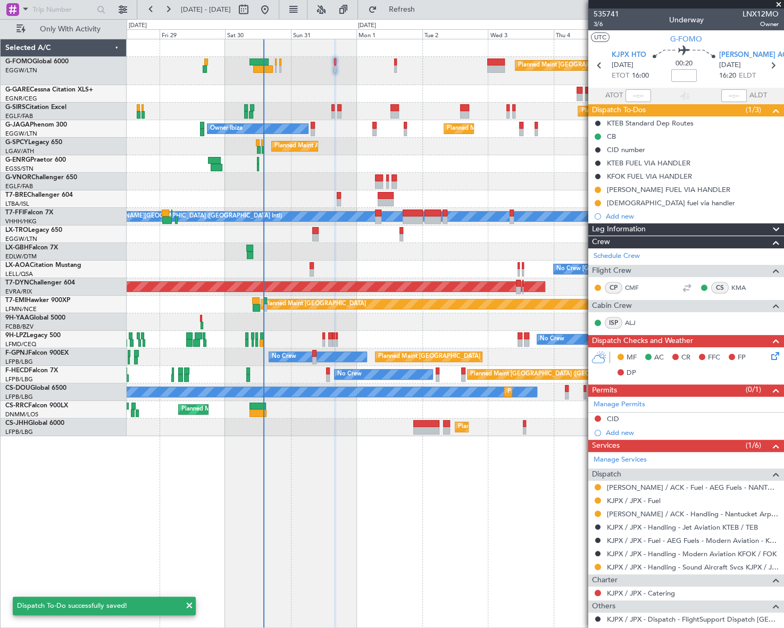
click at [769, 353] on icon at bounding box center [773, 354] width 9 height 9
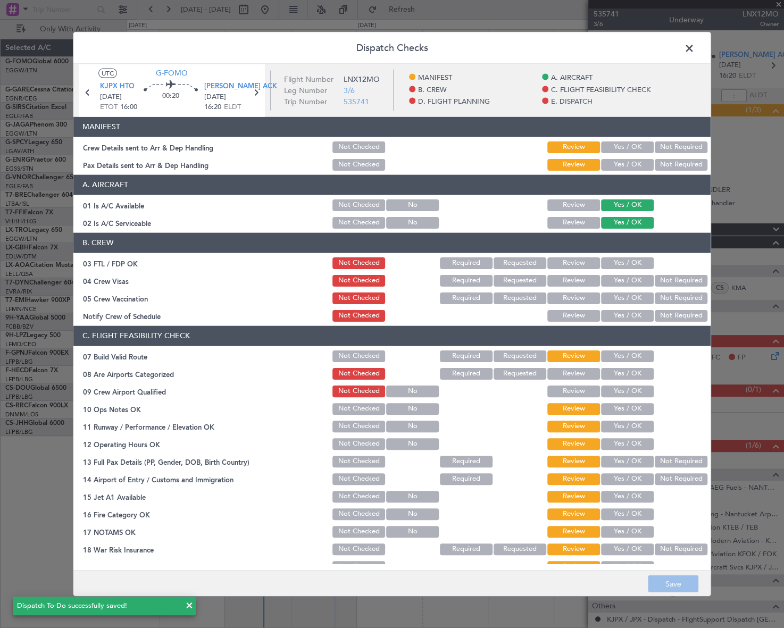
click at [623, 145] on button "Yes / OK" at bounding box center [627, 147] width 53 height 12
click at [627, 163] on button "Yes / OK" at bounding box center [627, 164] width 53 height 12
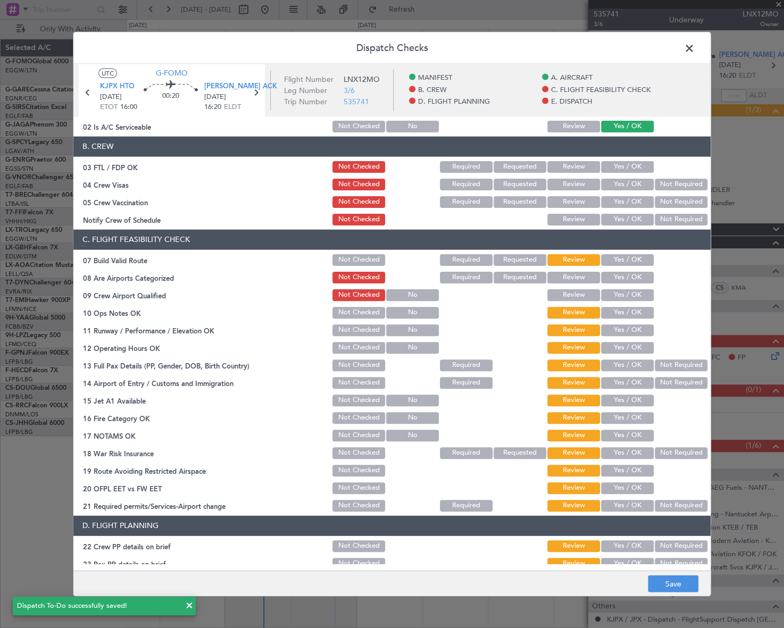
click at [632, 255] on button "Yes / OK" at bounding box center [627, 260] width 53 height 12
click at [626, 313] on button "Yes / OK" at bounding box center [627, 312] width 53 height 12
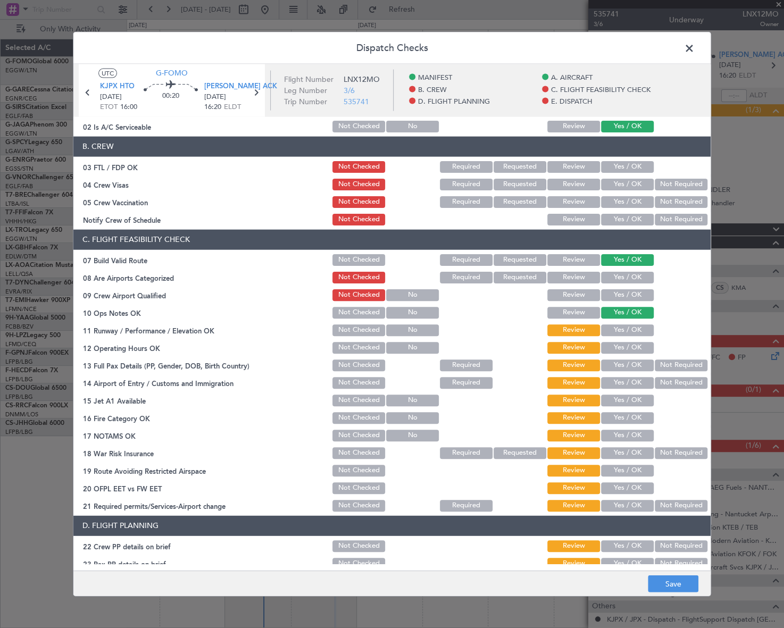
click at [625, 331] on button "Yes / OK" at bounding box center [627, 330] width 53 height 12
click at [622, 347] on button "Yes / OK" at bounding box center [627, 347] width 53 height 12
click at [631, 364] on button "Yes / OK" at bounding box center [627, 365] width 53 height 12
click at [628, 384] on button "Yes / OK" at bounding box center [627, 382] width 53 height 12
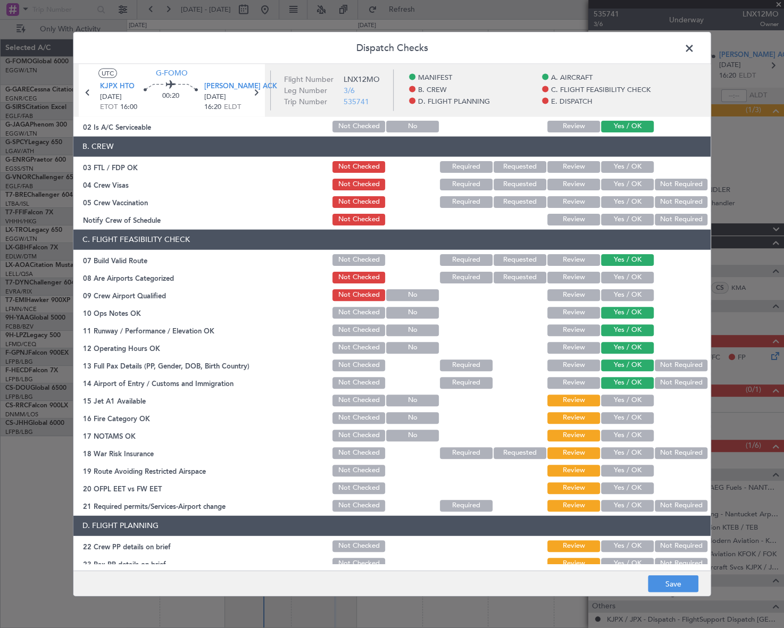
click at [627, 402] on button "Yes / OK" at bounding box center [627, 400] width 53 height 12
click at [634, 422] on button "Yes / OK" at bounding box center [627, 417] width 53 height 12
drag, startPoint x: 643, startPoint y: 435, endPoint x: 648, endPoint y: 441, distance: 8.0
click at [643, 435] on button "Yes / OK" at bounding box center [627, 435] width 53 height 12
drag, startPoint x: 665, startPoint y: 452, endPoint x: 660, endPoint y: 457, distance: 7.5
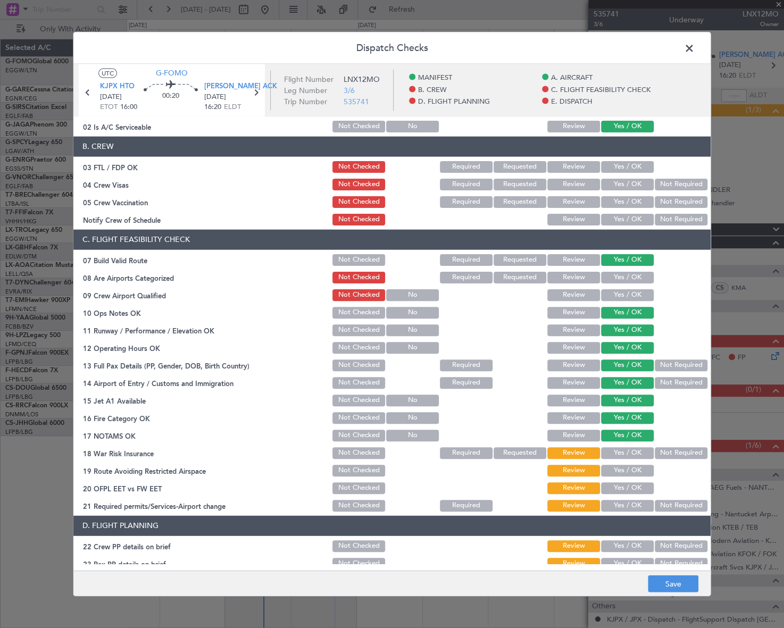
click at [664, 453] on button "Not Required" at bounding box center [680, 453] width 53 height 12
drag, startPoint x: 645, startPoint y: 466, endPoint x: 635, endPoint y: 484, distance: 20.5
click at [643, 468] on div "19 Route Avoiding Restricted Airspace Not Checked Review Yes / OK" at bounding box center [391, 469] width 637 height 15
drag, startPoint x: 637, startPoint y: 472, endPoint x: 635, endPoint y: 478, distance: 6.1
click at [637, 473] on button "Yes / OK" at bounding box center [627, 470] width 53 height 12
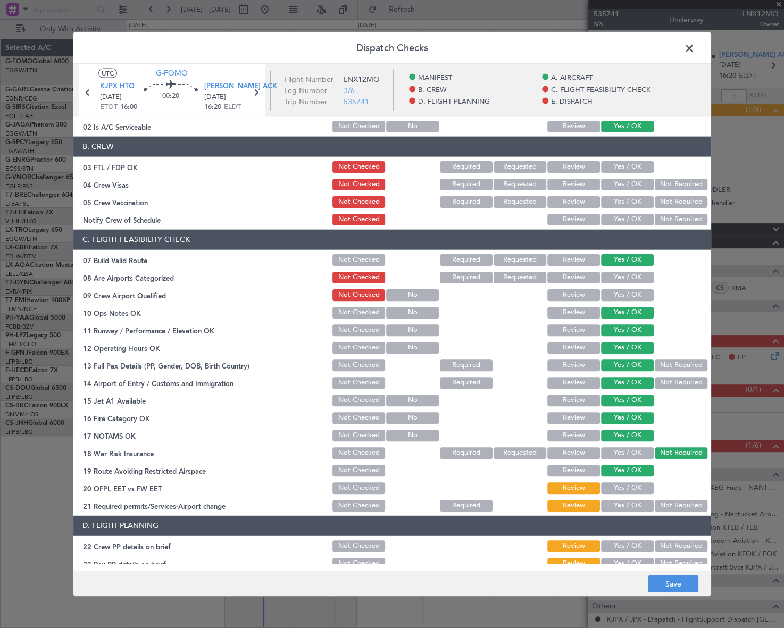
drag, startPoint x: 636, startPoint y: 487, endPoint x: 633, endPoint y: 493, distance: 6.9
click at [635, 490] on button "Yes / OK" at bounding box center [627, 488] width 53 height 12
click at [629, 506] on button "Yes / OK" at bounding box center [627, 505] width 53 height 12
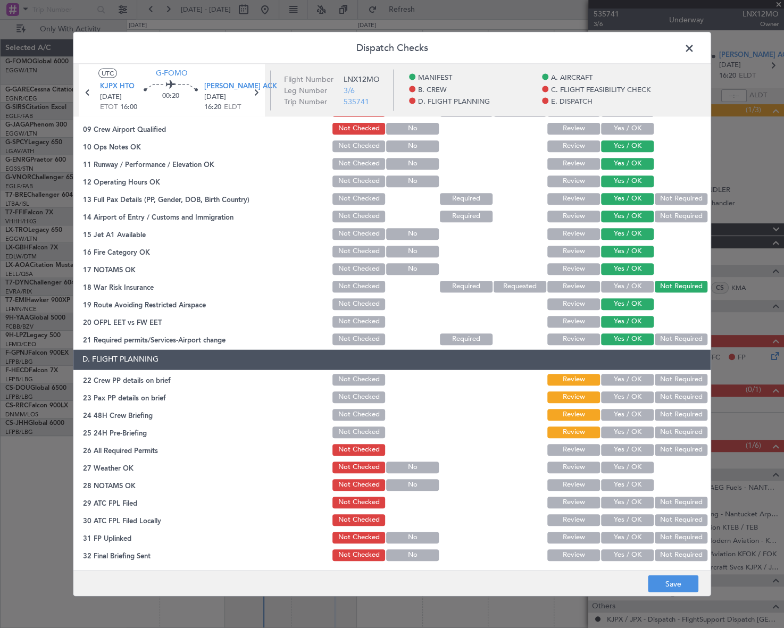
scroll to position [338, 0]
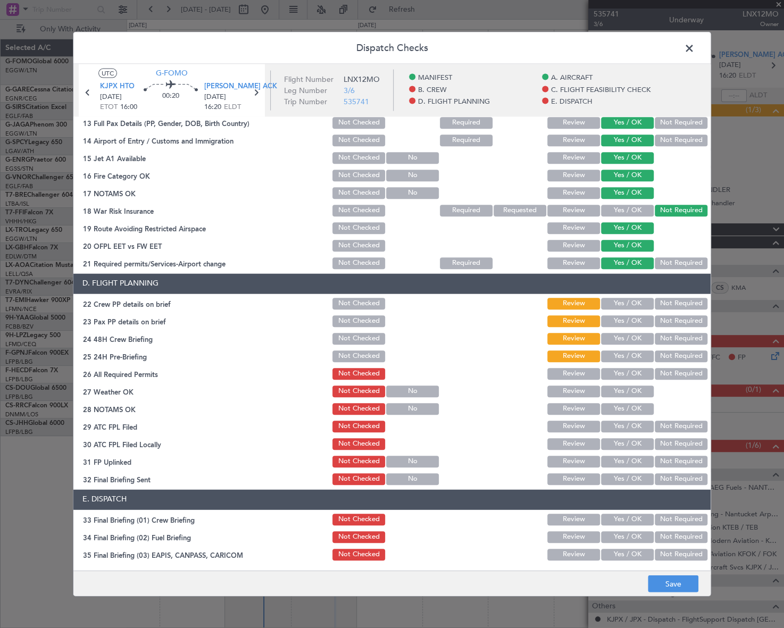
drag, startPoint x: 622, startPoint y: 305, endPoint x: 621, endPoint y: 315, distance: 9.6
click at [622, 306] on button "Yes / OK" at bounding box center [627, 304] width 53 height 12
click at [627, 325] on button "Yes / OK" at bounding box center [627, 321] width 53 height 12
click at [630, 338] on button "Yes / OK" at bounding box center [627, 339] width 53 height 12
click at [675, 360] on button "Not Required" at bounding box center [680, 356] width 53 height 12
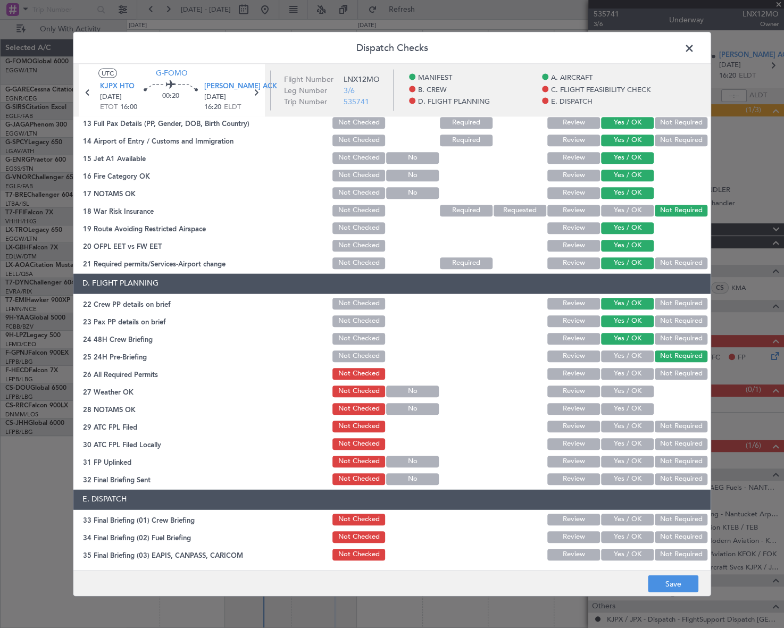
scroll to position [0, 0]
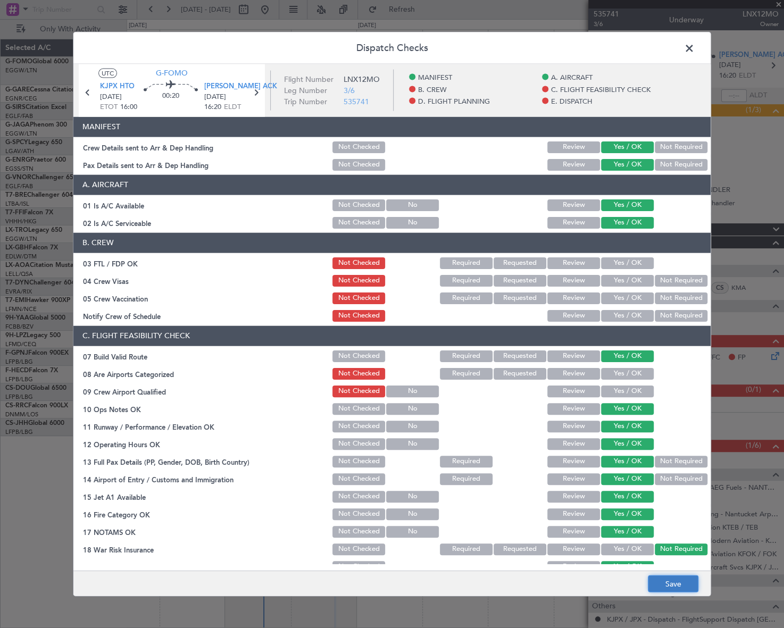
click at [685, 588] on button "Save" at bounding box center [672, 583] width 51 height 17
click at [694, 48] on span at bounding box center [694, 50] width 0 height 21
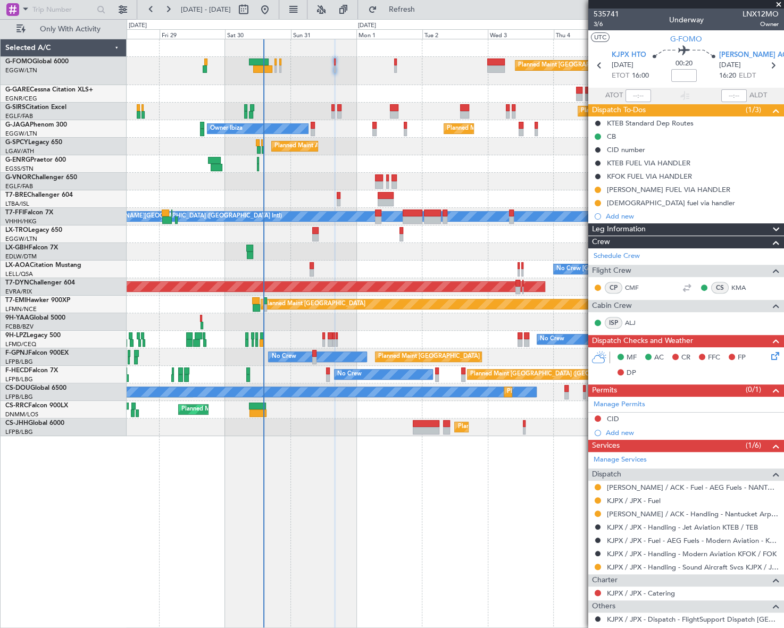
scroll to position [128, 0]
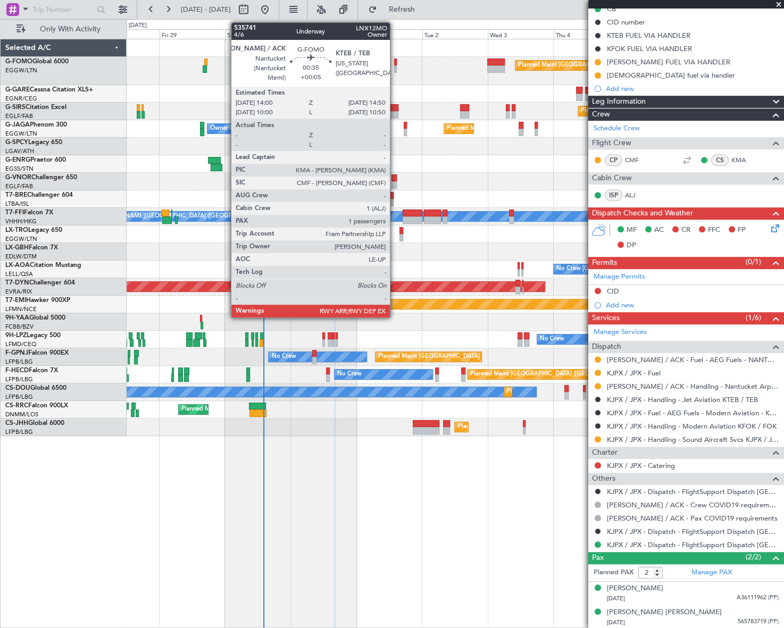
click at [394, 67] on div at bounding box center [395, 68] width 3 height 7
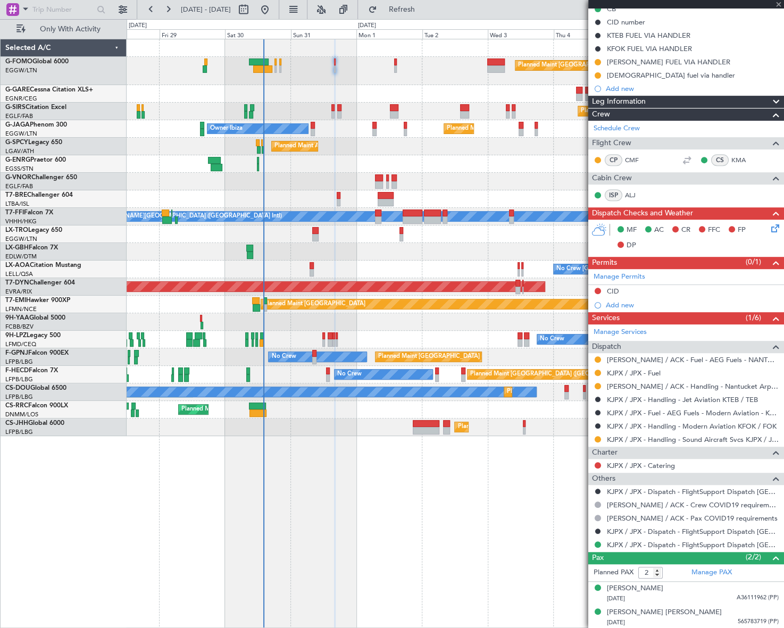
type input "+00:05"
type input "1"
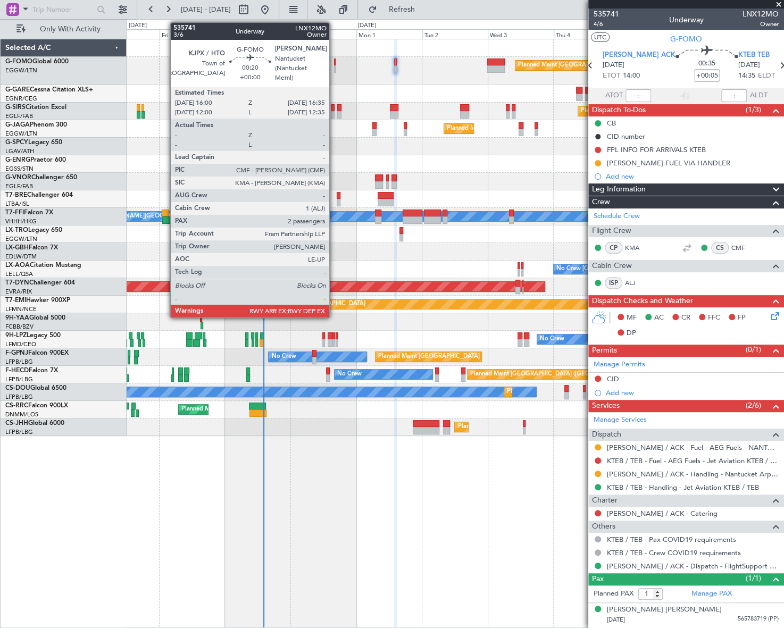
click at [334, 66] on div at bounding box center [335, 68] width 2 height 7
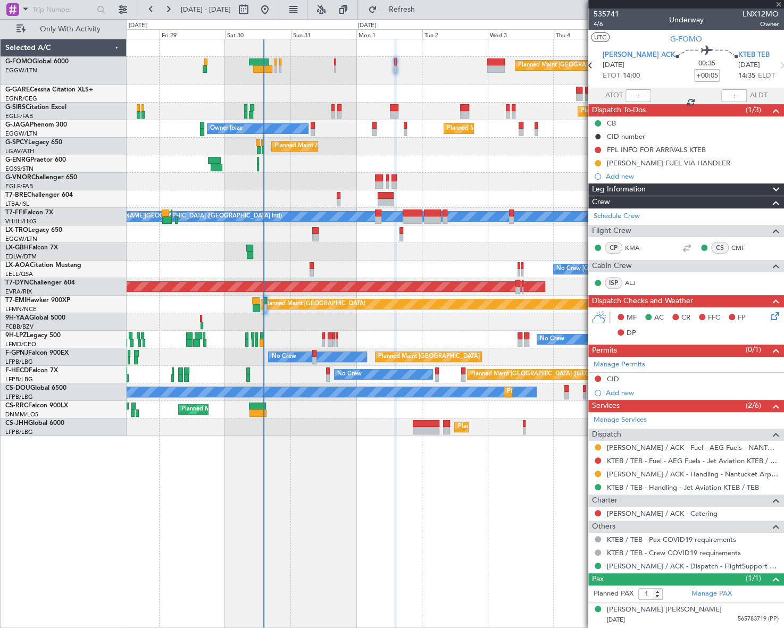
type input "2"
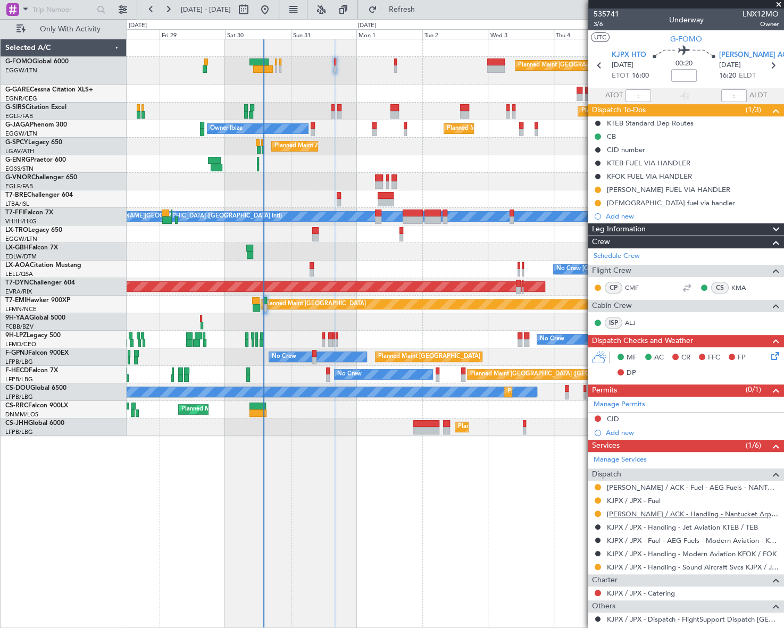
click at [692, 512] on link "[PERSON_NAME] / ACK - Handling - Nantucket Arpt Ops [PERSON_NAME] / ACK" at bounding box center [693, 513] width 172 height 9
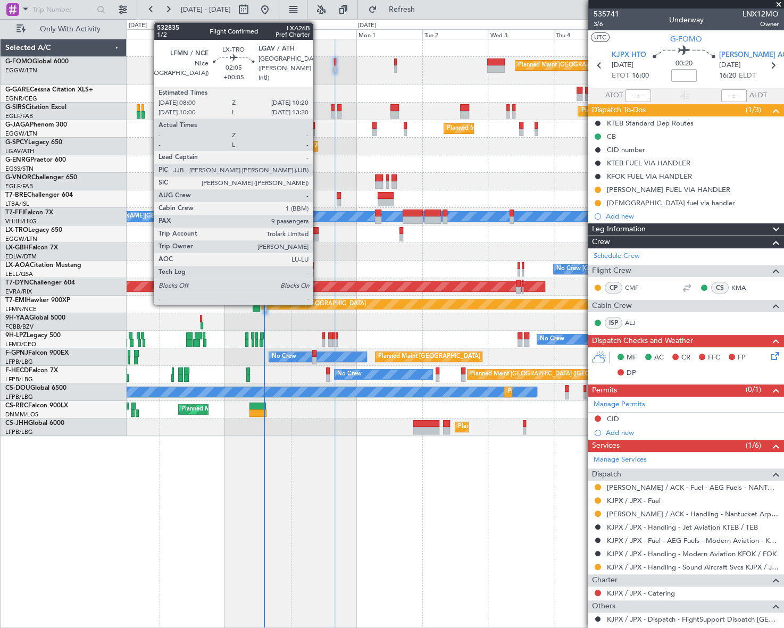
click at [317, 231] on div at bounding box center [315, 230] width 7 height 7
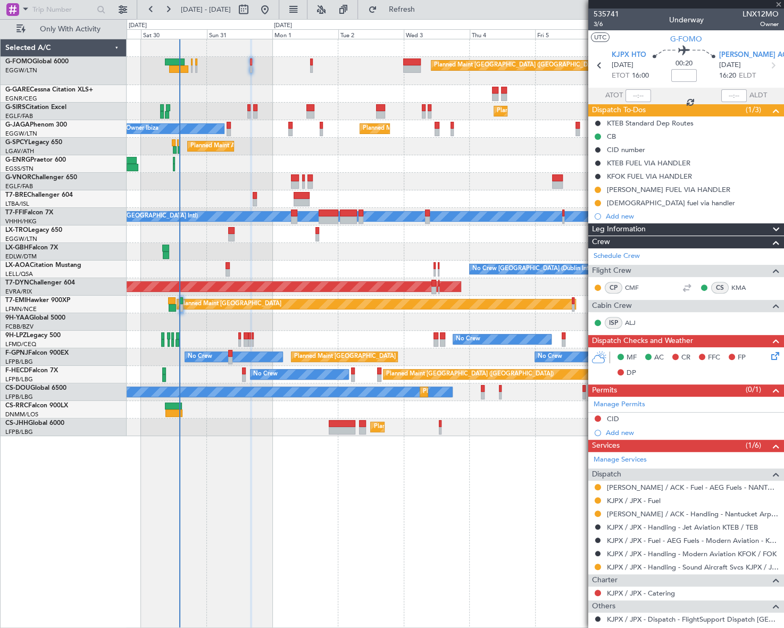
click at [277, 251] on div at bounding box center [455, 252] width 656 height 18
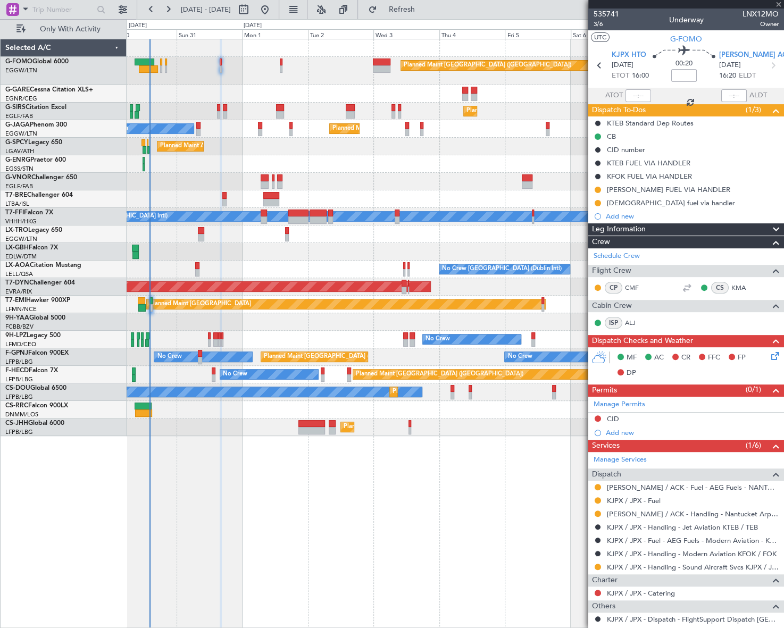
type input "+00:05"
type input "9"
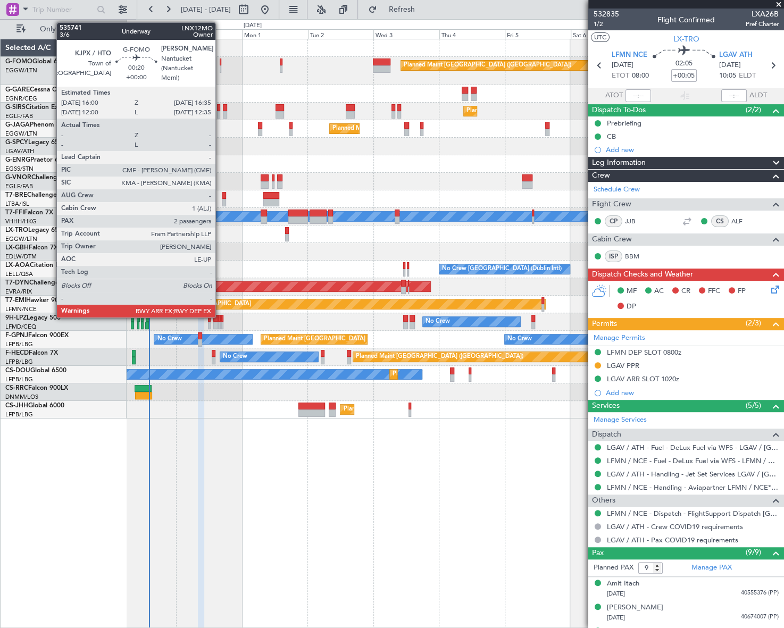
click at [221, 64] on div at bounding box center [221, 61] width 2 height 7
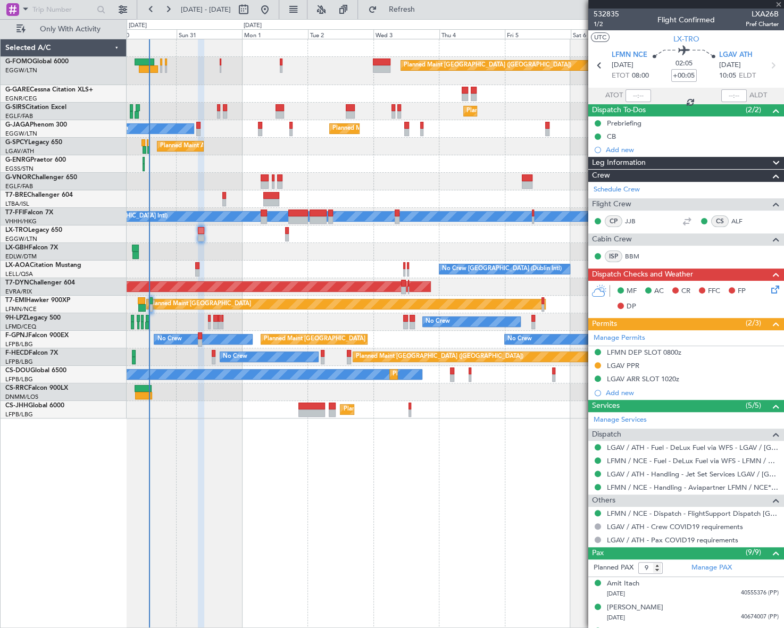
type input "2"
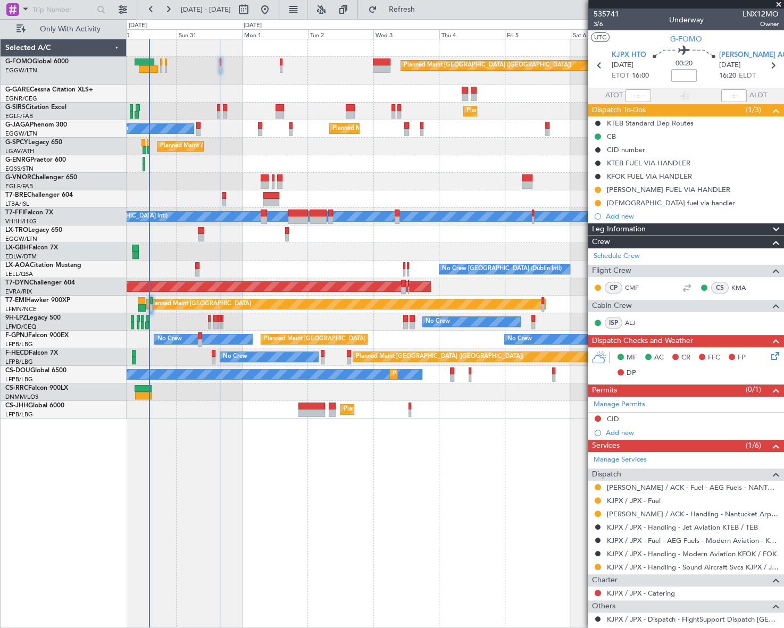
click at [490, 520] on div "Planned Maint London (Luton) Planned Maint London (Farnborough) Owner Ibiza Pla…" at bounding box center [455, 333] width 657 height 589
click at [598, 514] on button at bounding box center [597, 513] width 6 height 6
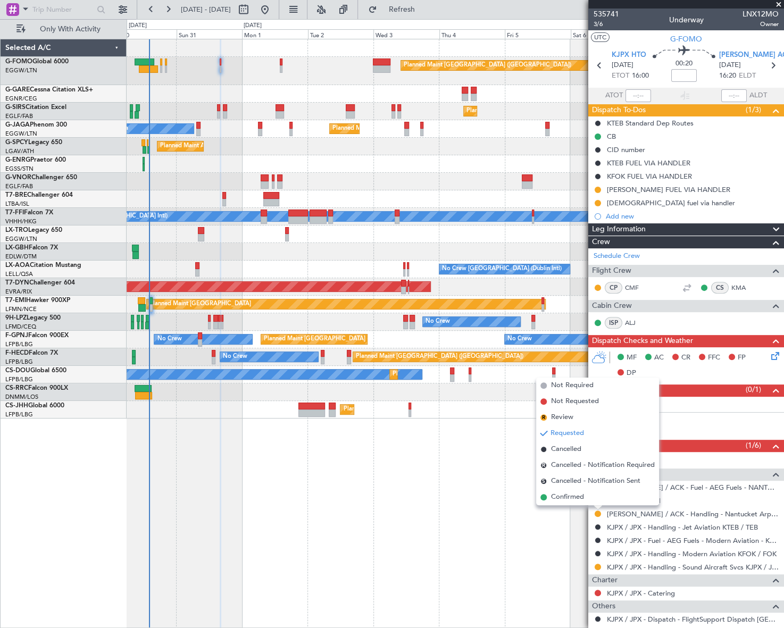
click at [487, 589] on div "Planned Maint London (Luton) Planned Maint London (Farnborough) Owner Ibiza Pla…" at bounding box center [455, 333] width 657 height 589
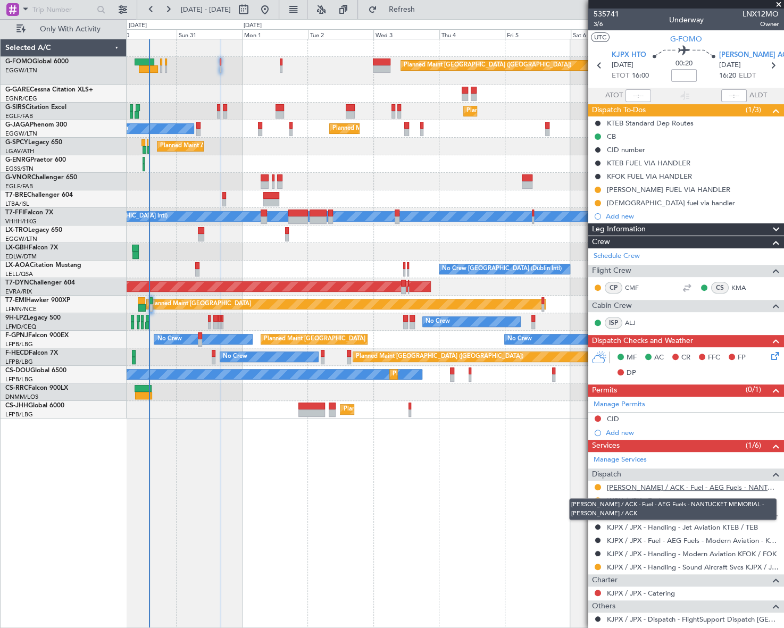
click at [701, 486] on link "[PERSON_NAME] / ACK - Fuel - AEG Fuels - NANTUCKET MEMORIAL - [PERSON_NAME] / A…" at bounding box center [693, 487] width 172 height 9
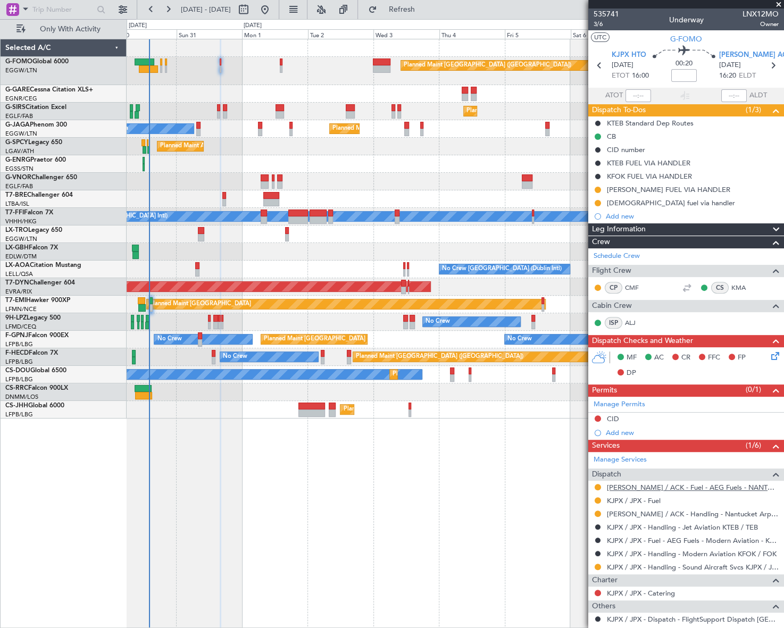
click at [719, 483] on link "[PERSON_NAME] / ACK - Fuel - AEG Fuels - NANTUCKET MEMORIAL - [PERSON_NAME] / A…" at bounding box center [693, 487] width 172 height 9
click at [717, 566] on link "KJPX / JPX - Handling - Sound Aircraft Svcs KJPX / JPX" at bounding box center [693, 566] width 172 height 9
click at [673, 515] on link "[PERSON_NAME] / ACK - Handling - Nantucket Arpt Ops [PERSON_NAME] / ACK" at bounding box center [693, 513] width 172 height 9
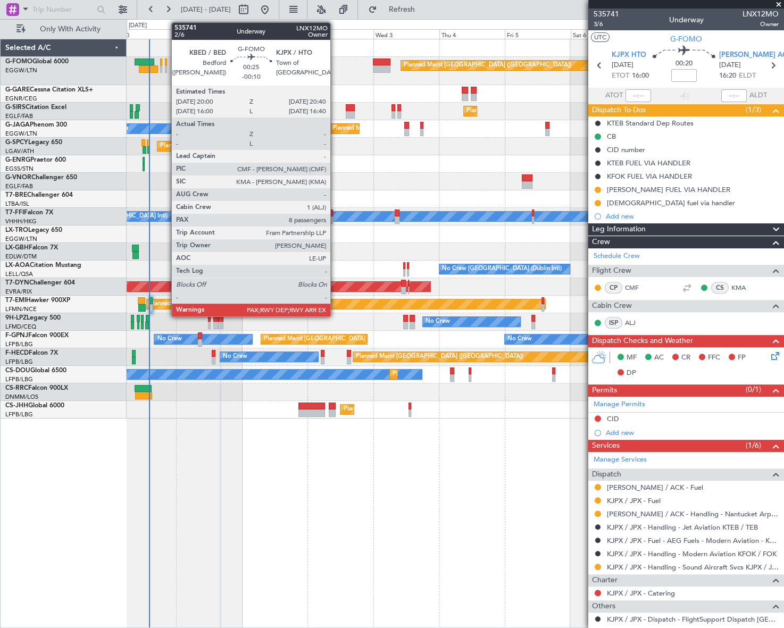
click at [165, 67] on div at bounding box center [166, 68] width 2 height 7
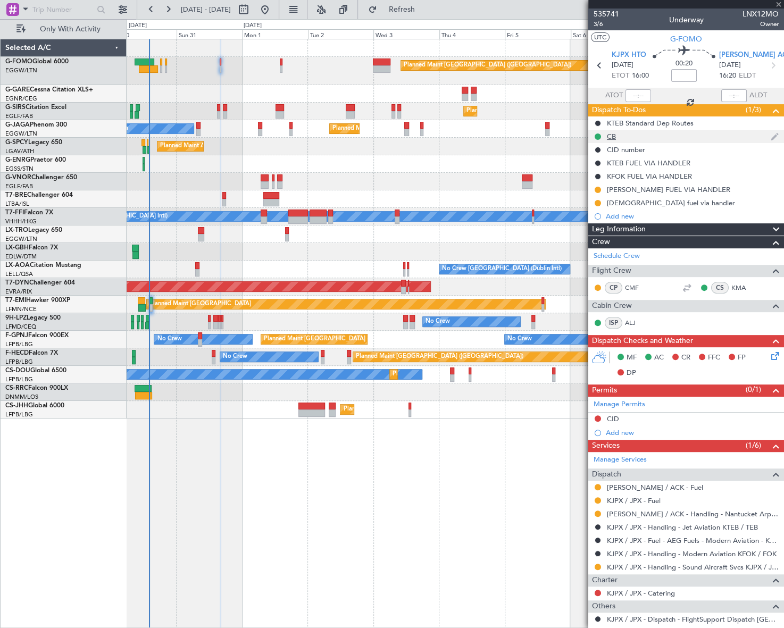
type input "-00:10"
type input "8"
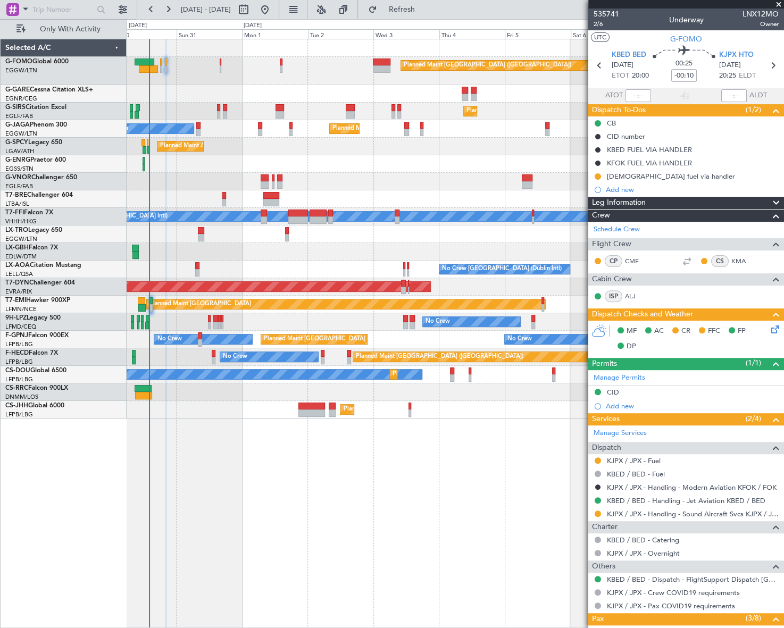
click at [769, 329] on icon at bounding box center [773, 327] width 9 height 9
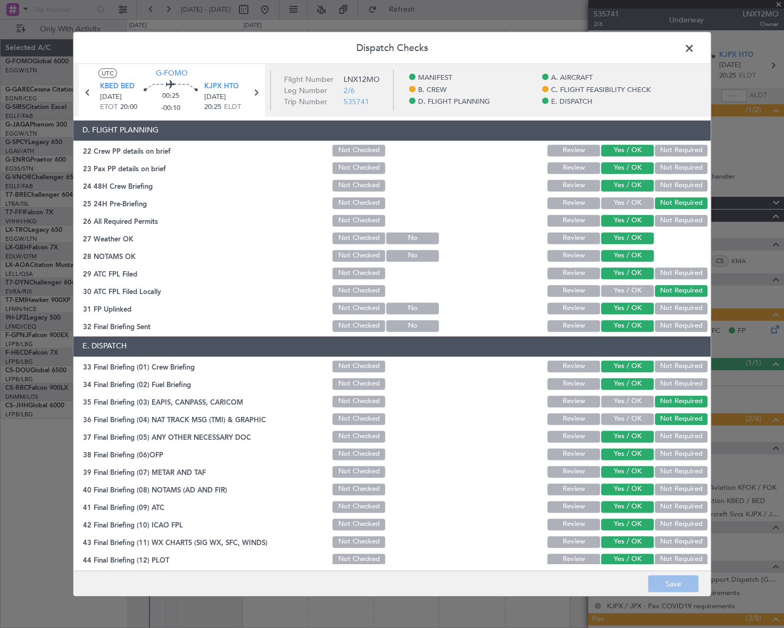
scroll to position [496, 0]
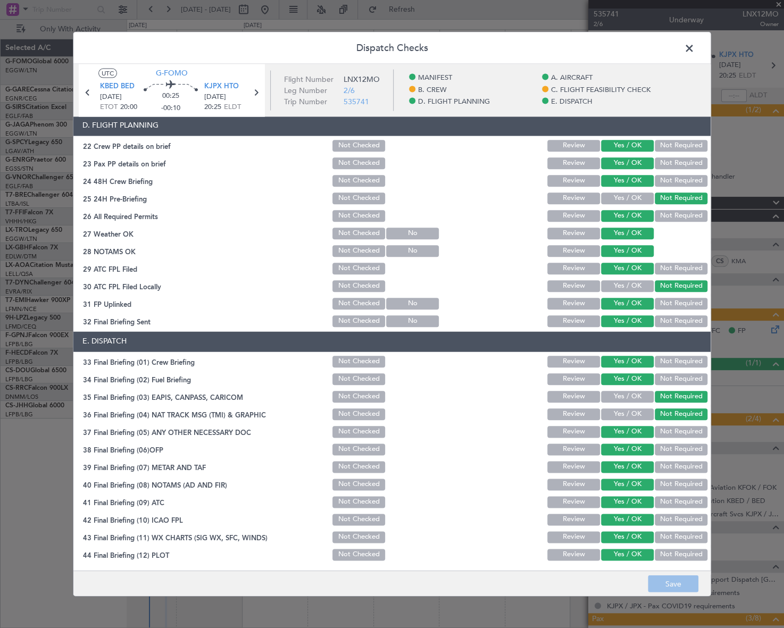
click at [694, 40] on span at bounding box center [694, 50] width 0 height 21
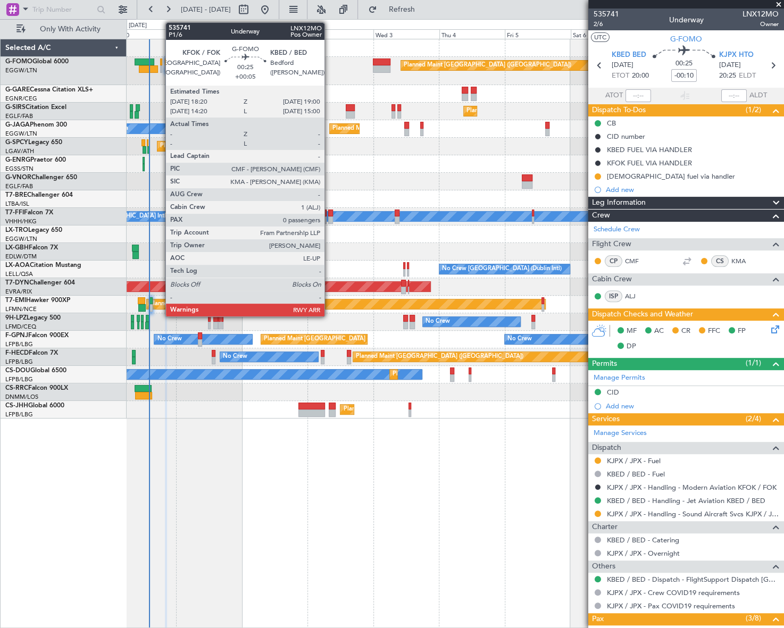
click at [160, 65] on div at bounding box center [161, 68] width 2 height 7
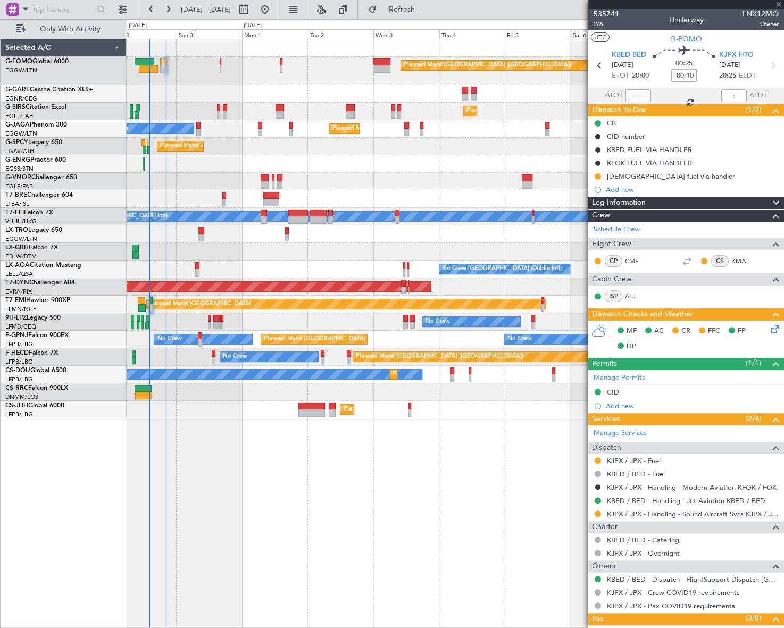
type input "+00:05"
type input "0"
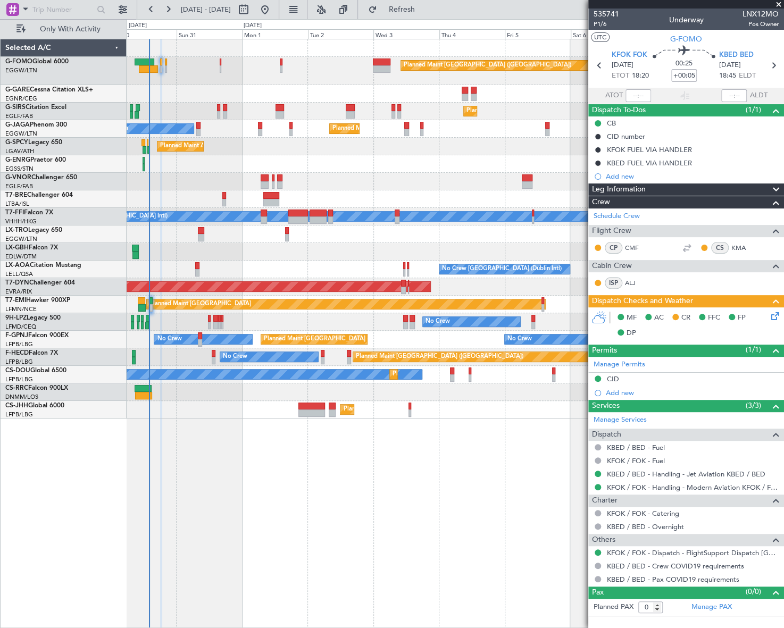
click at [218, 66] on div "Planned Maint [GEOGRAPHIC_DATA] ([GEOGRAPHIC_DATA])" at bounding box center [455, 71] width 656 height 28
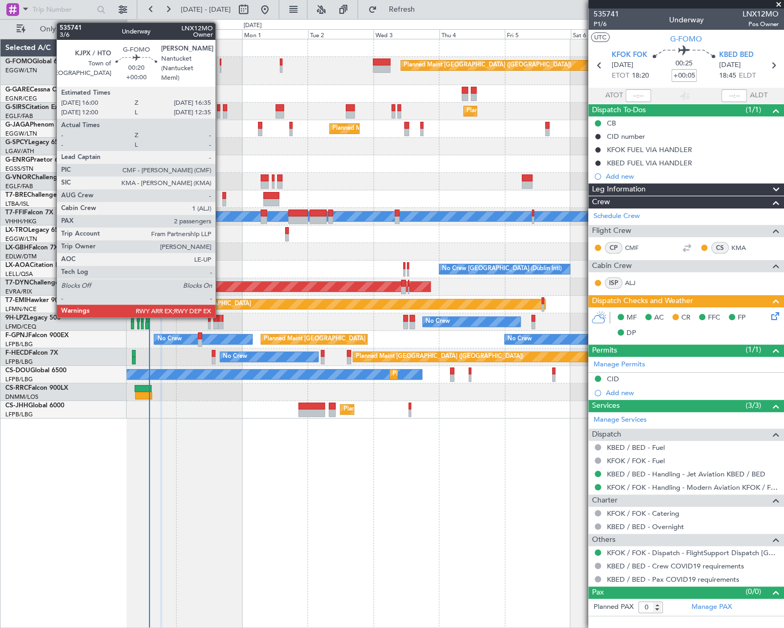
click at [220, 66] on div at bounding box center [221, 68] width 2 height 7
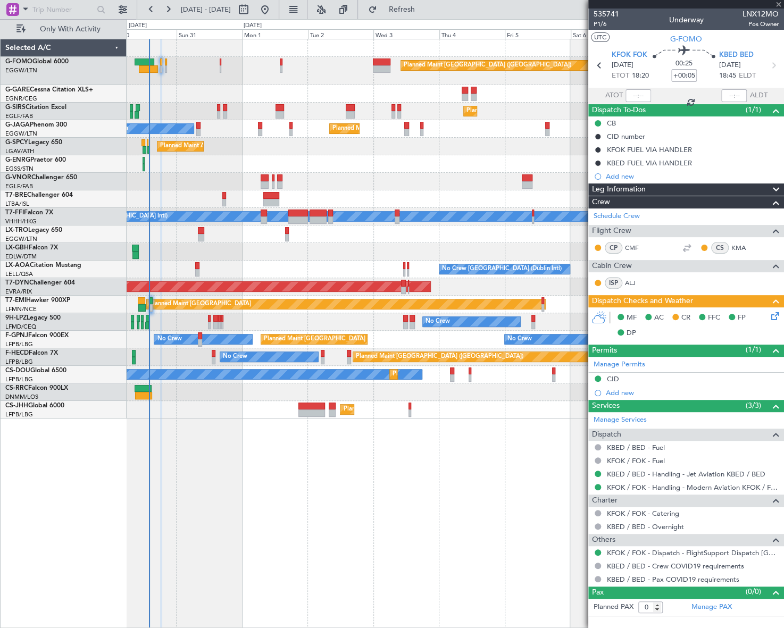
type input "2"
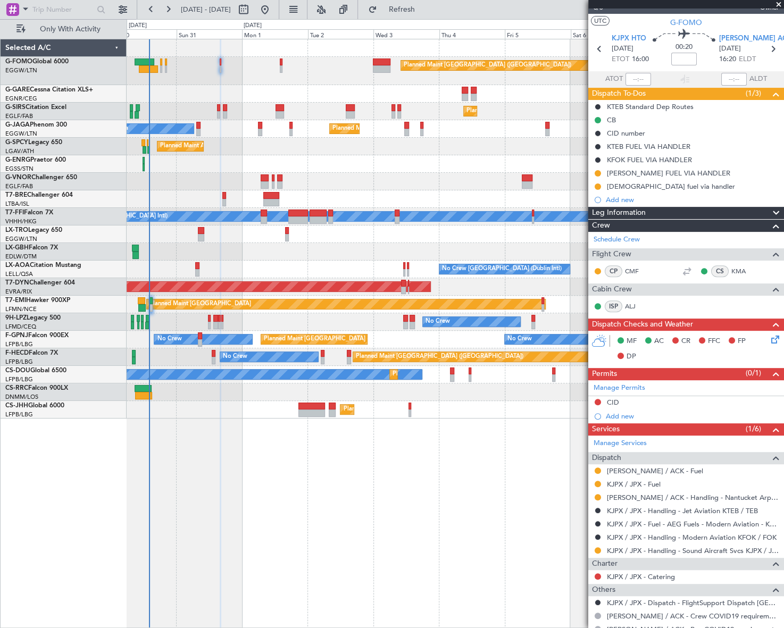
scroll to position [0, 0]
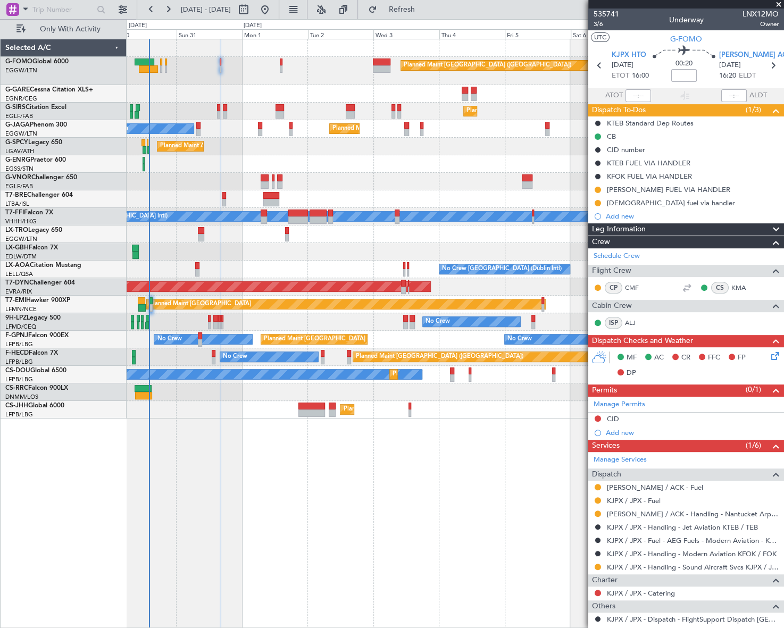
click at [769, 356] on icon at bounding box center [773, 354] width 9 height 9
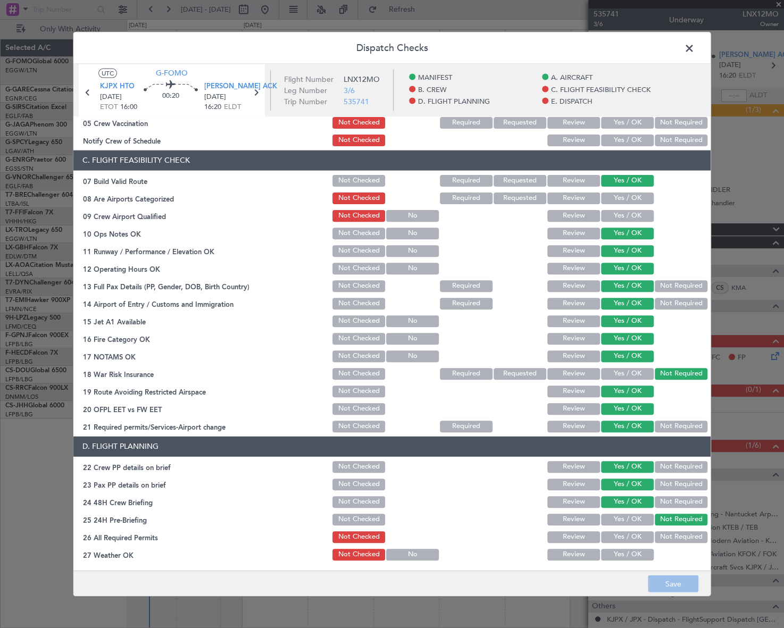
scroll to position [290, 0]
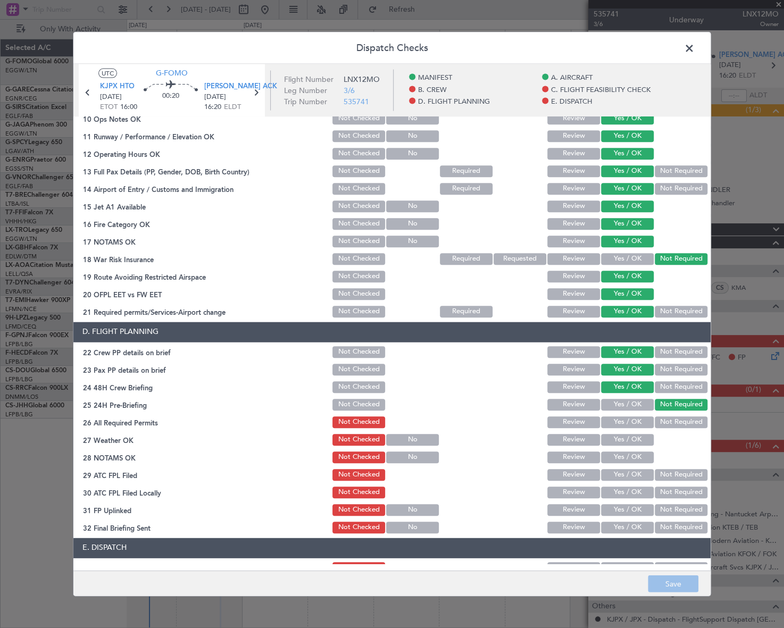
click at [694, 45] on span at bounding box center [694, 50] width 0 height 21
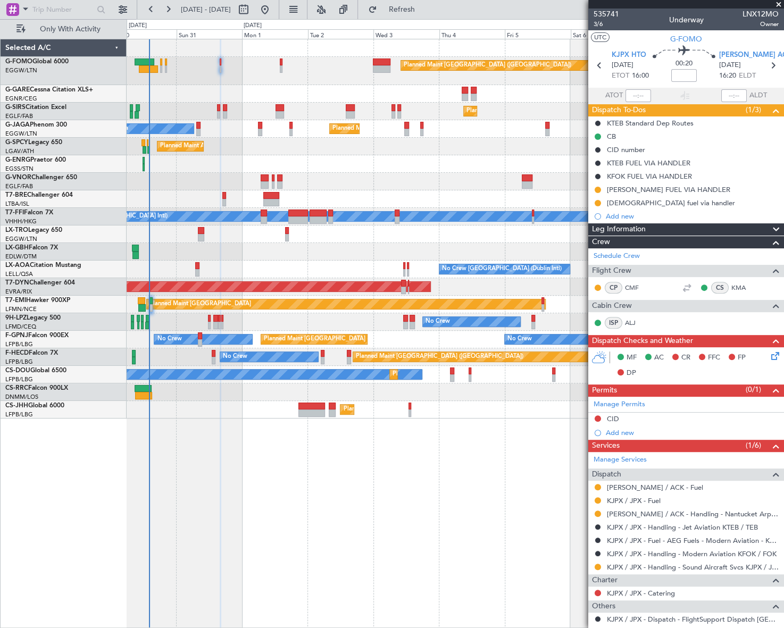
click at [330, 492] on div "Planned Maint London (Luton) Planned Maint London (Farnborough) Planned Maint L…" at bounding box center [455, 333] width 657 height 589
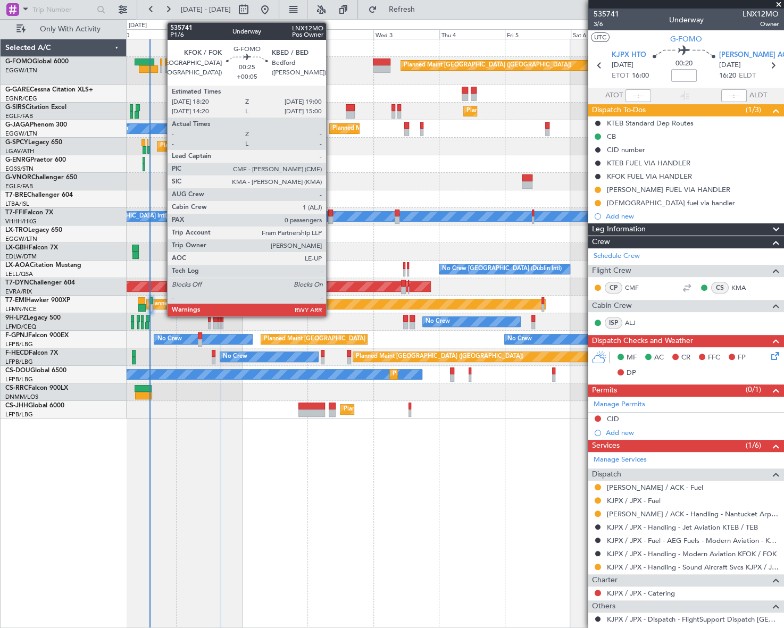
click at [162, 64] on div at bounding box center [161, 61] width 2 height 7
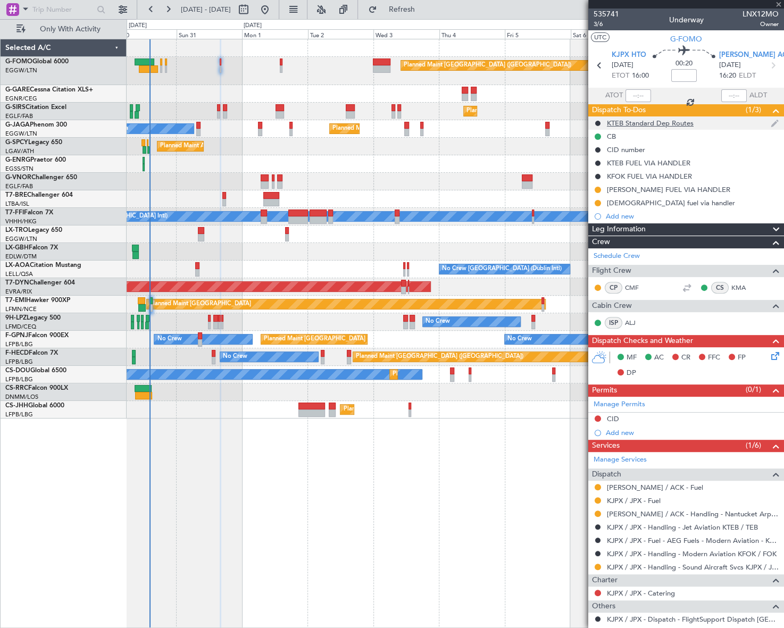
type input "+00:05"
type input "0"
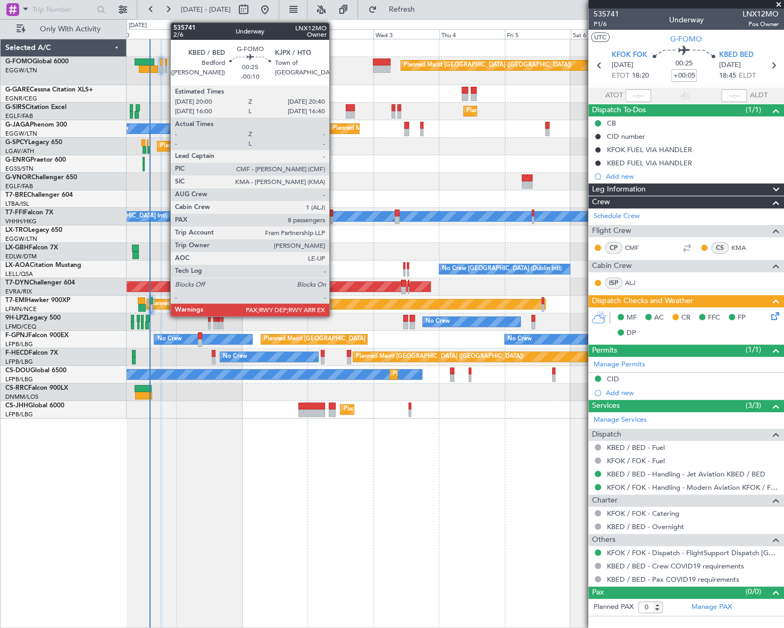
click at [165, 69] on div at bounding box center [166, 68] width 2 height 7
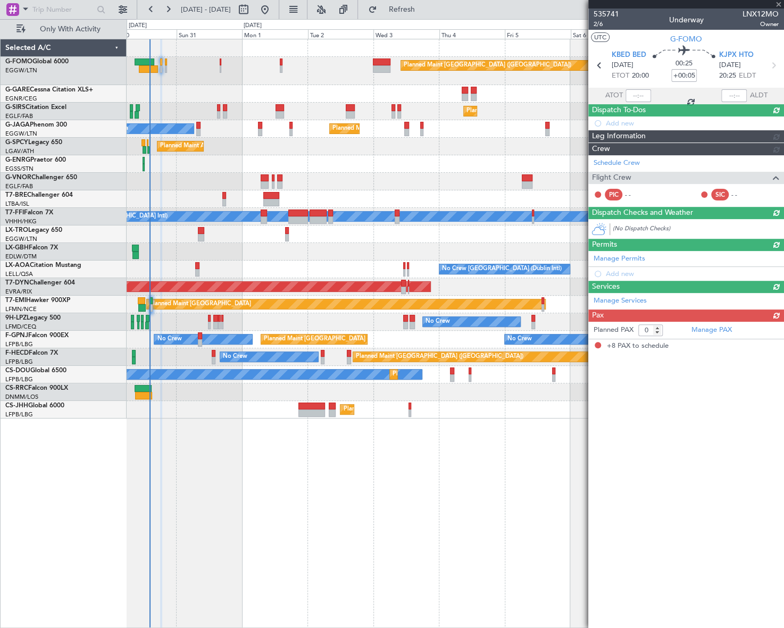
type input "-00:10"
type input "8"
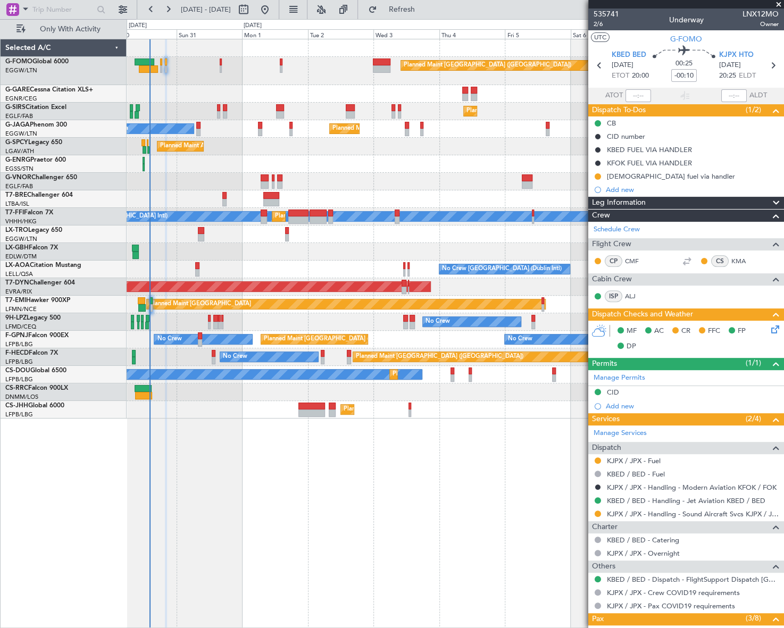
click at [430, 459] on div "Planned Maint London (Luton) Planned Maint London (Farnborough) Planned Maint L…" at bounding box center [455, 333] width 657 height 589
click at [451, 549] on div "Planned Maint London (Luton) Planned Maint London (Farnborough) Planned Maint L…" at bounding box center [455, 333] width 657 height 589
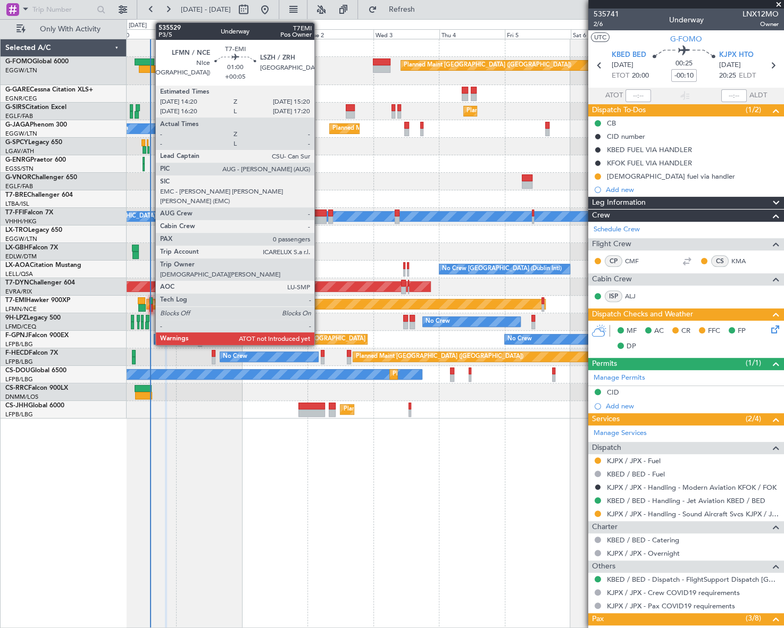
click at [150, 305] on div at bounding box center [150, 307] width 3 height 7
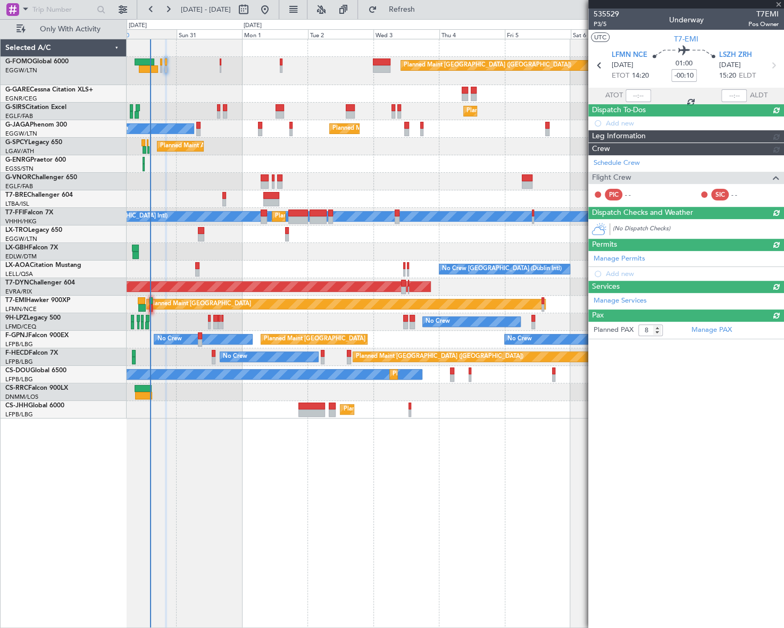
type input "+00:05"
type input "0"
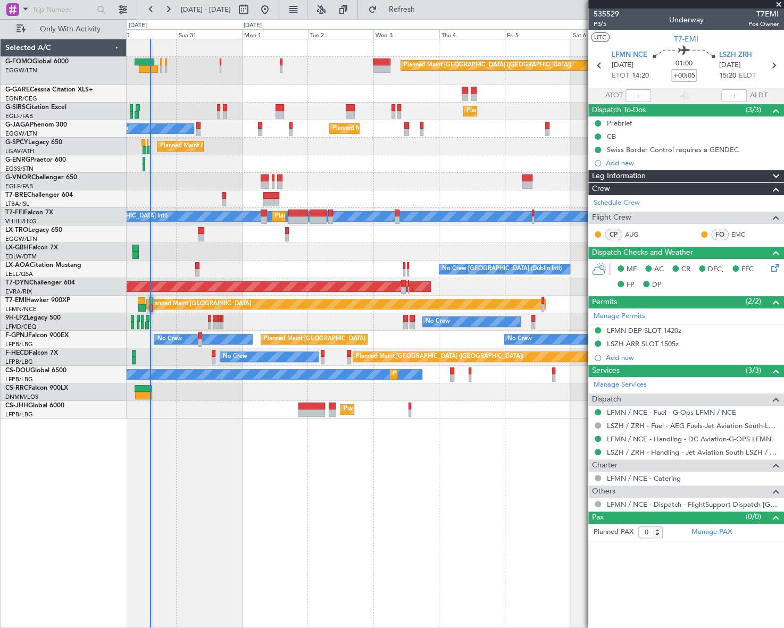
click at [401, 520] on div "Planned Maint London (Luton) Planned Maint London (Farnborough) Planned Maint L…" at bounding box center [455, 333] width 657 height 589
click at [2, 363] on div "Planned Maint London (Luton) Planned Maint London (Farnborough) Planned Maint L…" at bounding box center [392, 323] width 784 height 609
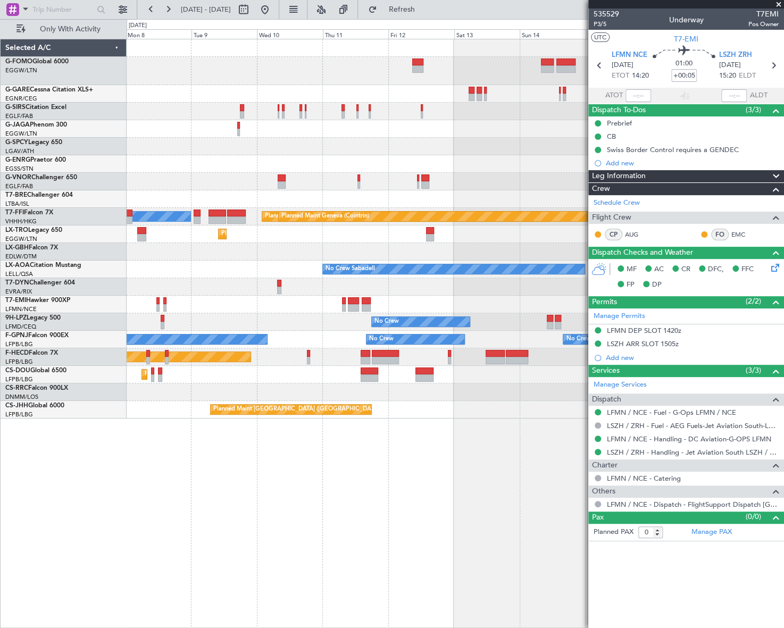
click at [164, 388] on div "Planned Maint London (Luton) MEL Hong Kong (Hong Kong Intl) Planned Maint Tianj…" at bounding box center [455, 228] width 656 height 379
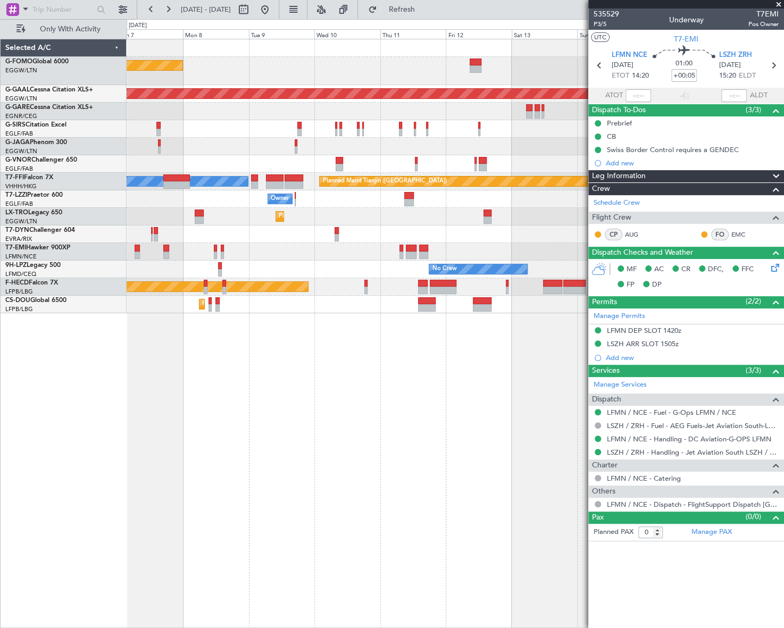
click at [247, 248] on div "Planned Maint London (Luton) Planned Maint Dusseldorf MEL Hong Kong (Hong Kong …" at bounding box center [455, 176] width 657 height 274
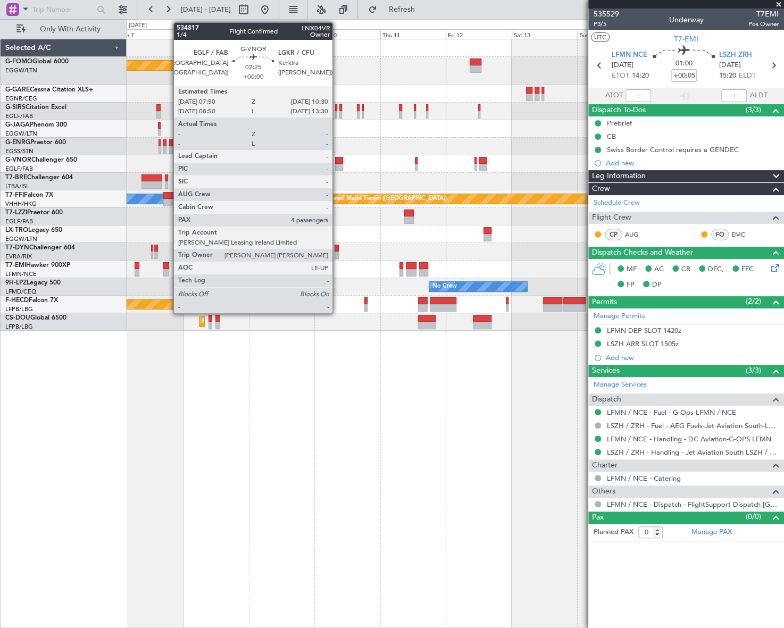
click at [337, 161] on div at bounding box center [338, 160] width 7 height 7
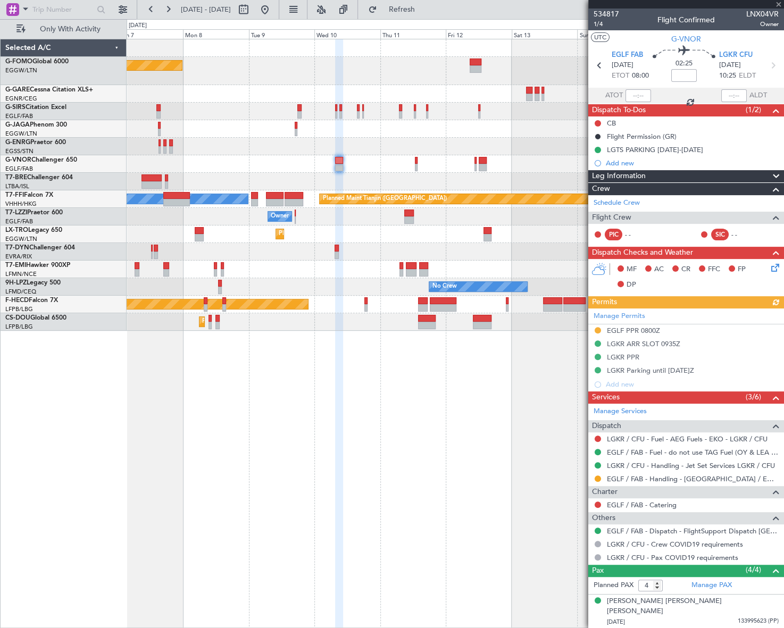
click at [653, 331] on div "Manage Permits EGLF PPR 0800Z LGKR ARR SLOT 0935Z LGKR PPR LGKR Parking until 1…" at bounding box center [686, 349] width 196 height 83
click at [655, 327] on div "EGLF PPR 0800Z" at bounding box center [633, 330] width 53 height 9
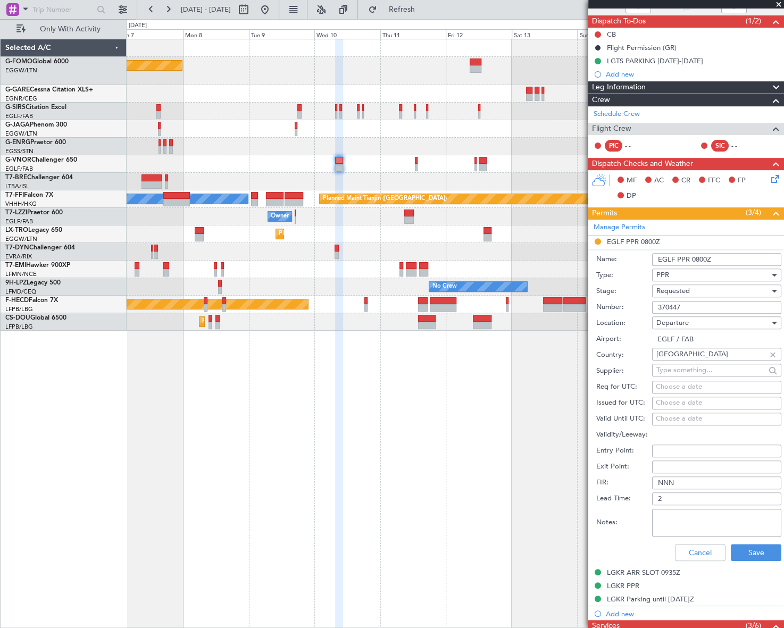
scroll to position [193, 0]
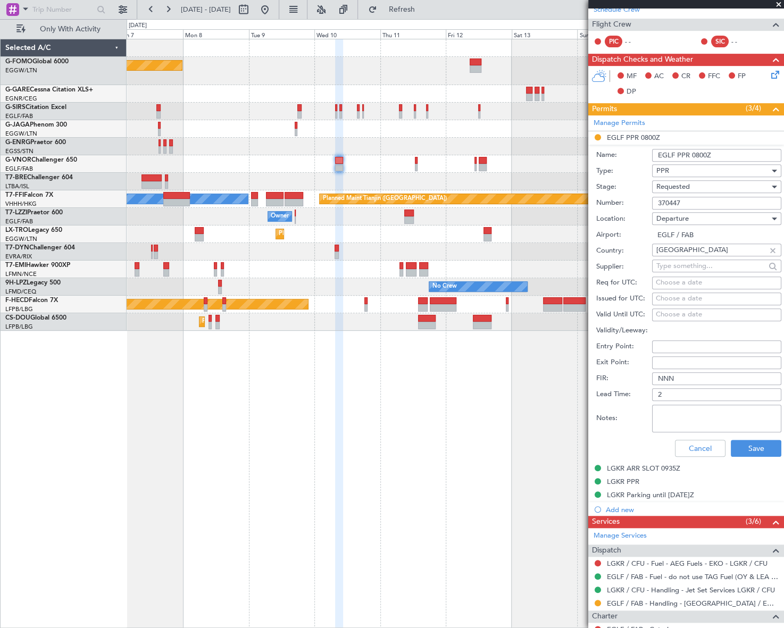
click at [717, 188] on div "Requested" at bounding box center [712, 187] width 113 height 16
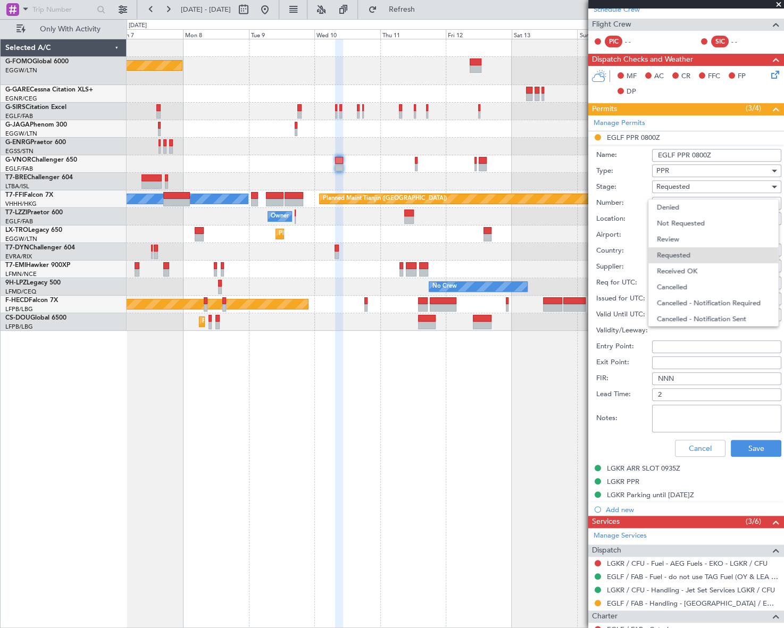
scroll to position [4, 0]
click at [686, 268] on span "Received OK" at bounding box center [713, 267] width 113 height 16
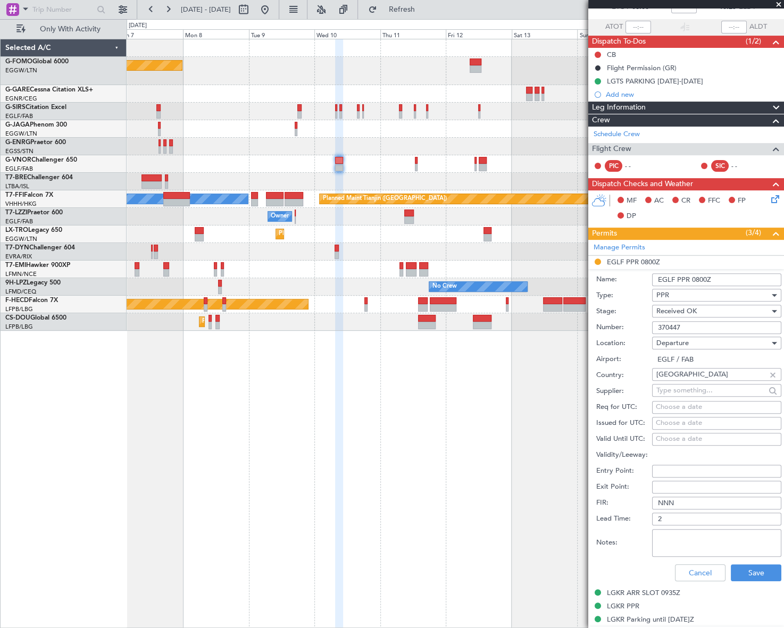
scroll to position [145, 0]
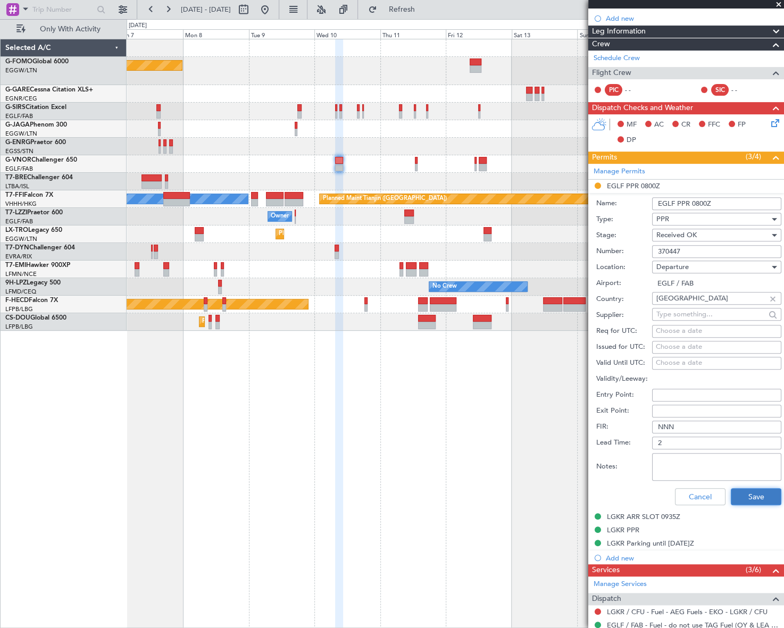
click at [748, 496] on button "Save" at bounding box center [755, 496] width 51 height 17
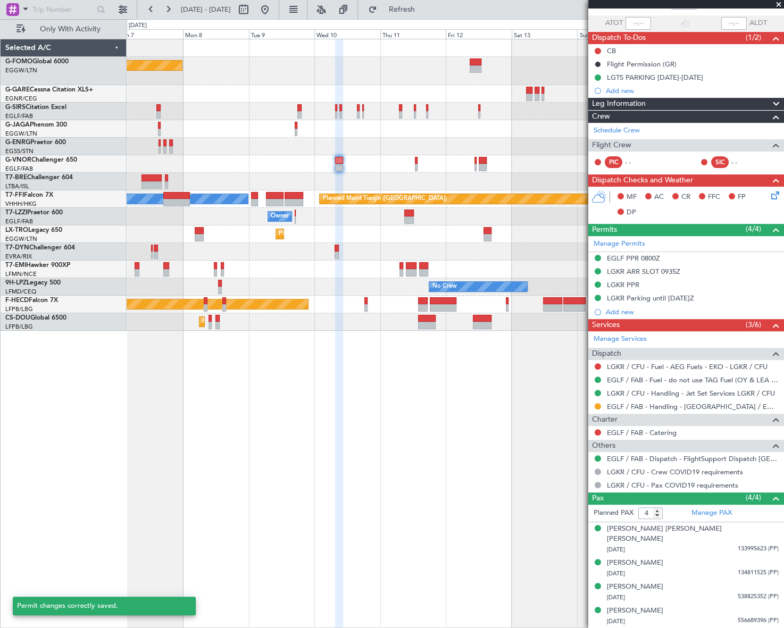
scroll to position [61, 0]
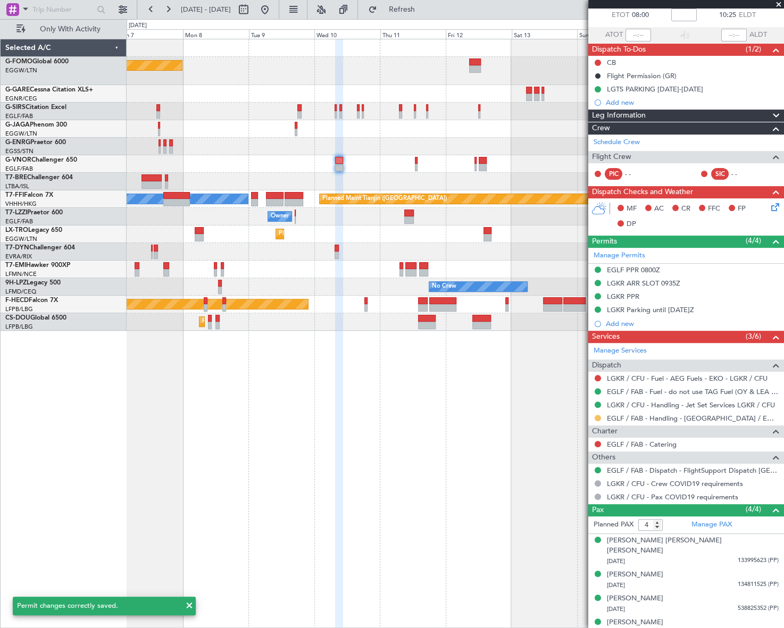
click at [596, 418] on button at bounding box center [597, 418] width 6 height 6
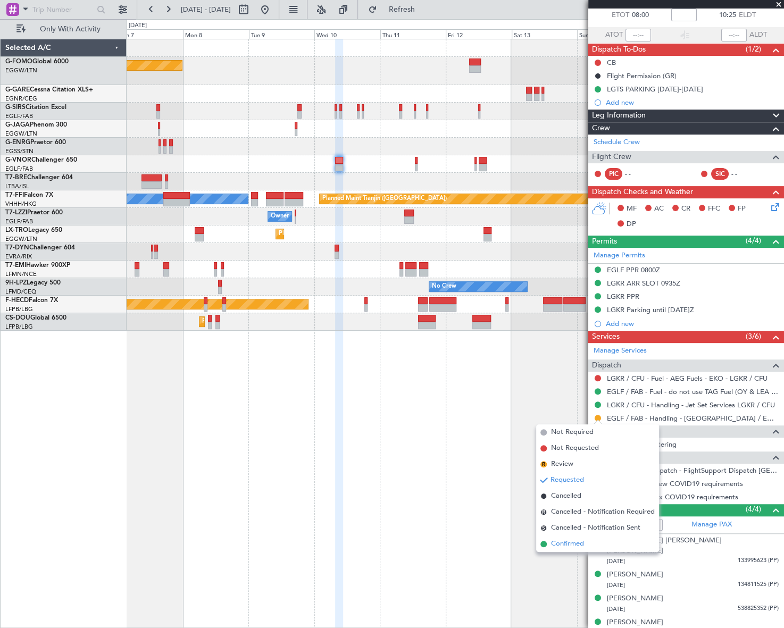
click at [563, 550] on li "Confirmed" at bounding box center [597, 544] width 123 height 16
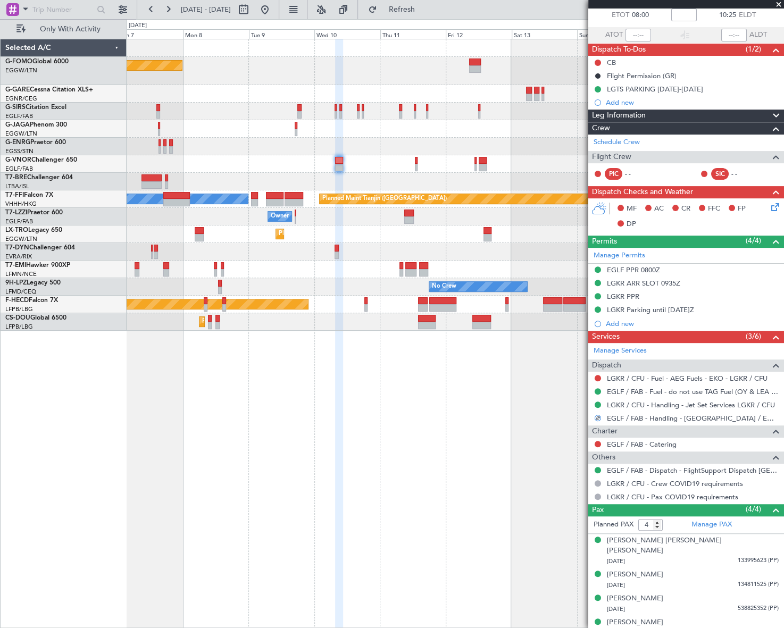
scroll to position [0, 0]
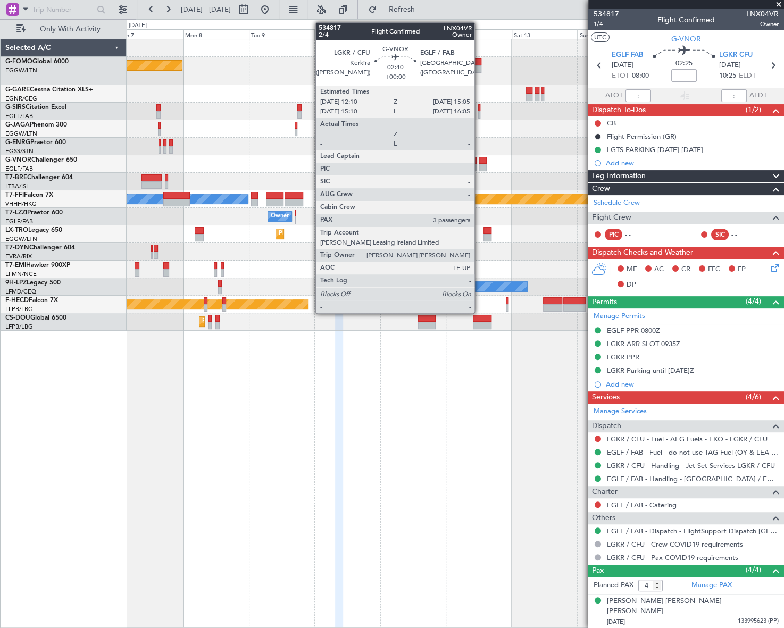
click at [479, 164] on div at bounding box center [482, 167] width 9 height 7
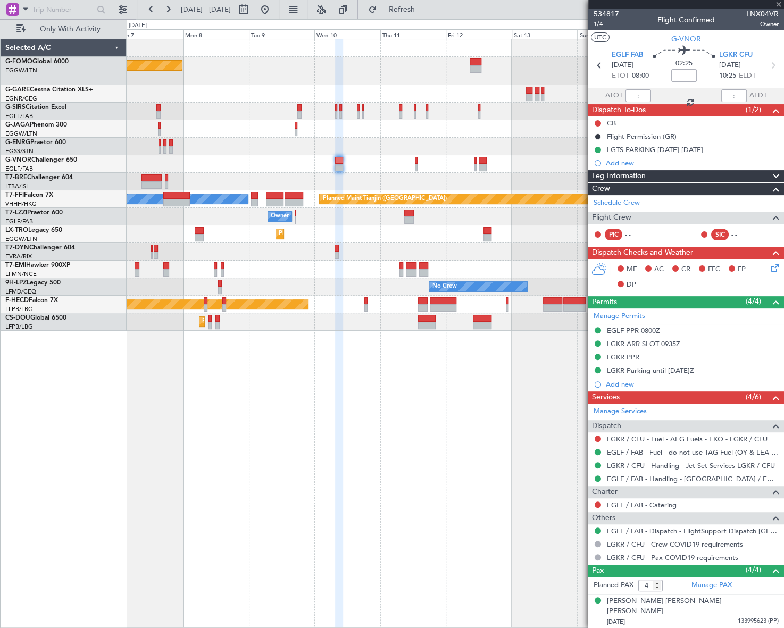
type input "3"
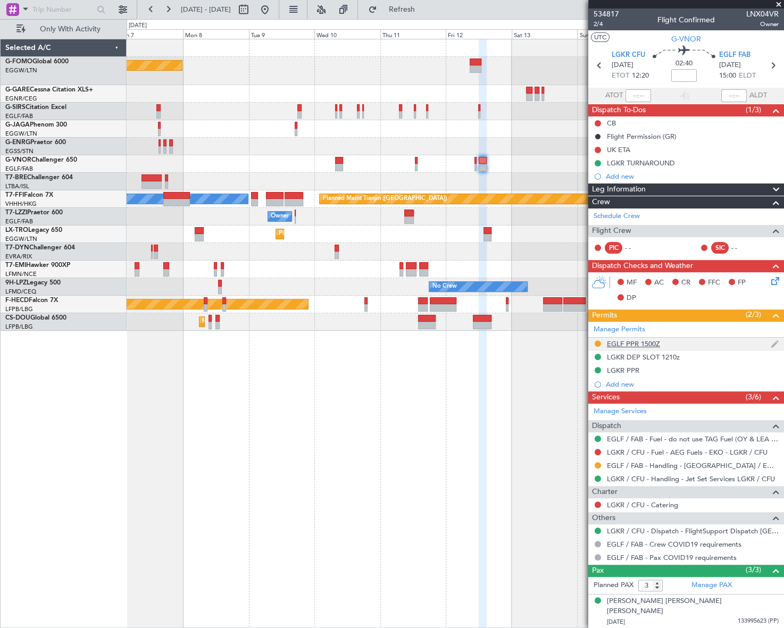
click at [644, 340] on div "EGLF PPR 1500Z" at bounding box center [633, 343] width 53 height 9
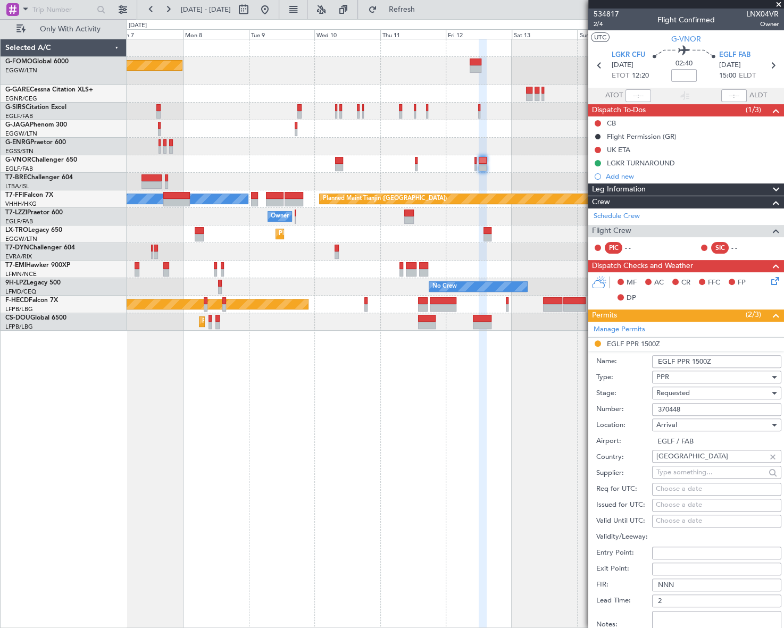
click at [685, 392] on span "Requested" at bounding box center [672, 393] width 33 height 10
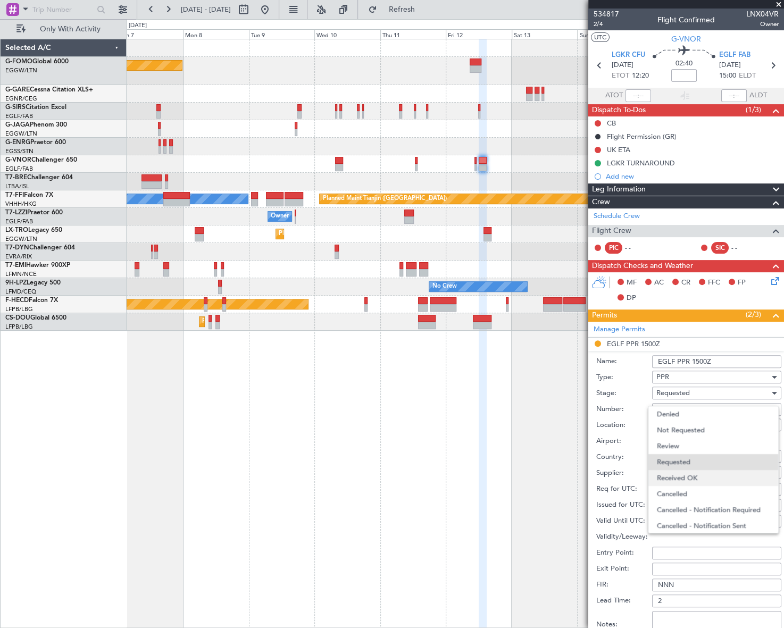
scroll to position [4, 0]
click at [693, 475] on span "Received OK" at bounding box center [713, 474] width 113 height 16
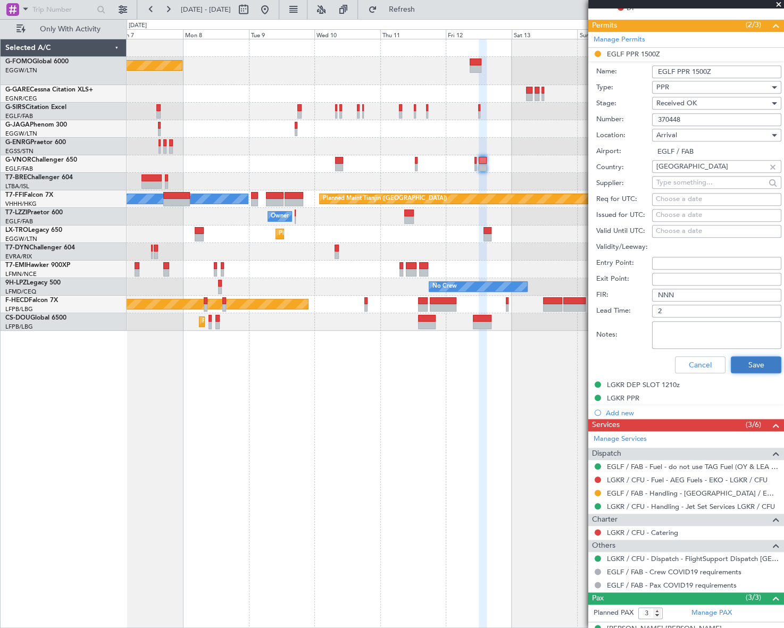
click at [750, 366] on button "Save" at bounding box center [755, 364] width 51 height 17
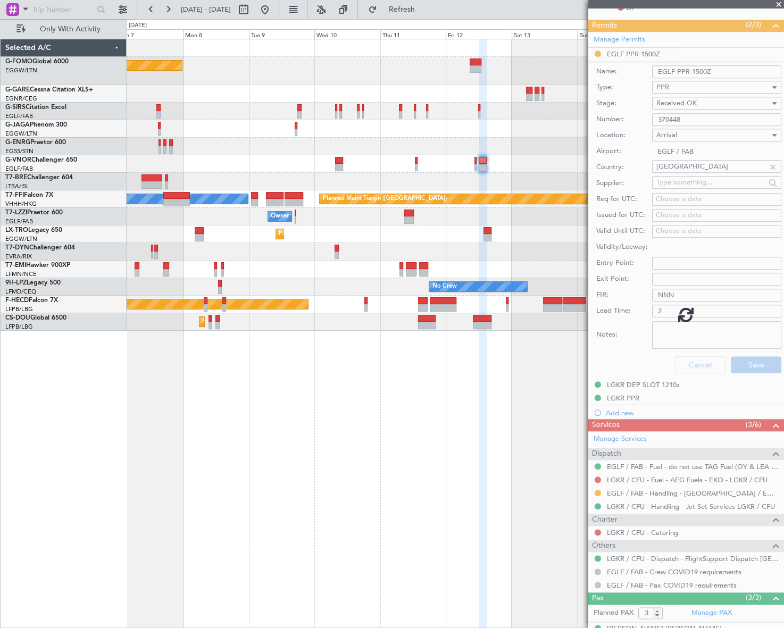
scroll to position [37, 0]
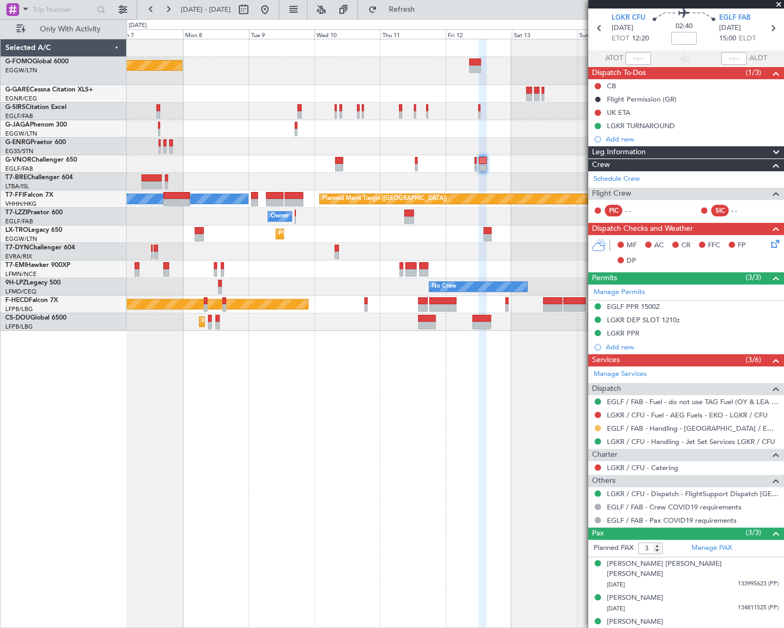
click at [596, 427] on button at bounding box center [597, 428] width 6 height 6
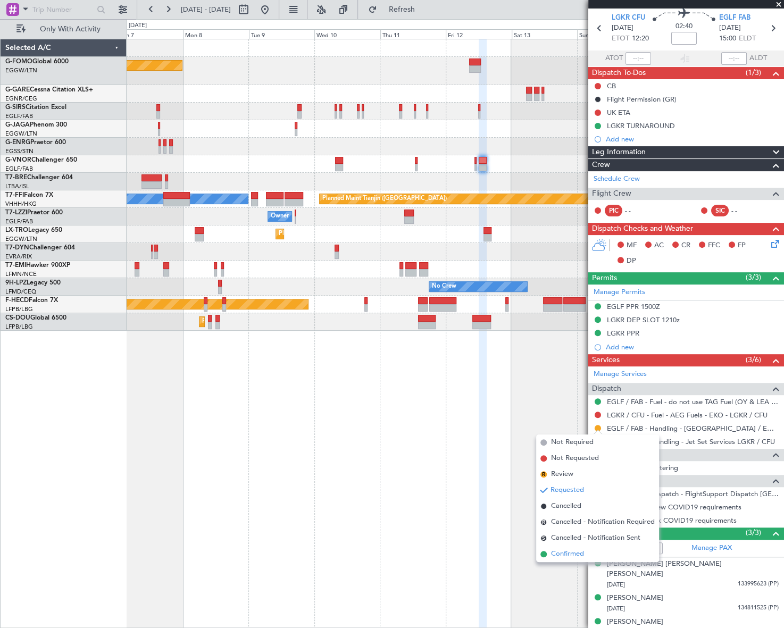
click at [563, 556] on span "Confirmed" at bounding box center [567, 554] width 33 height 11
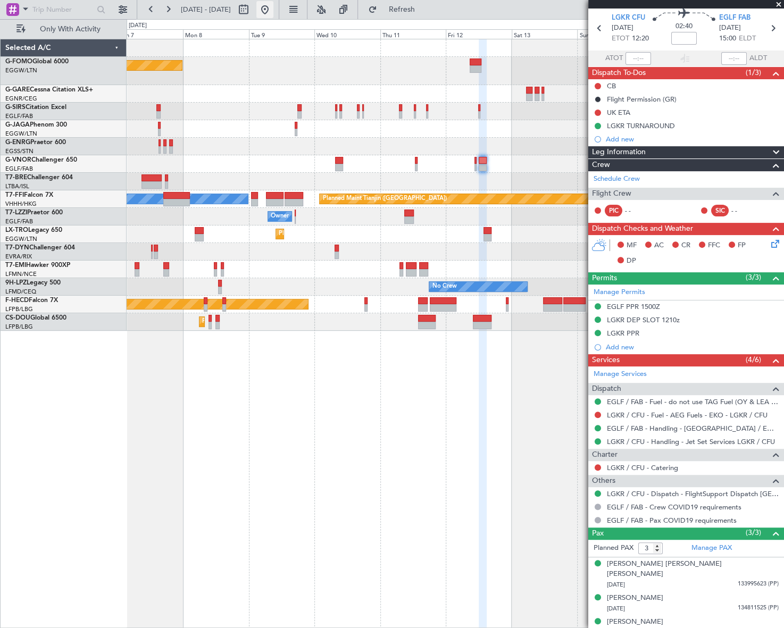
click at [273, 6] on button at bounding box center [264, 9] width 17 height 17
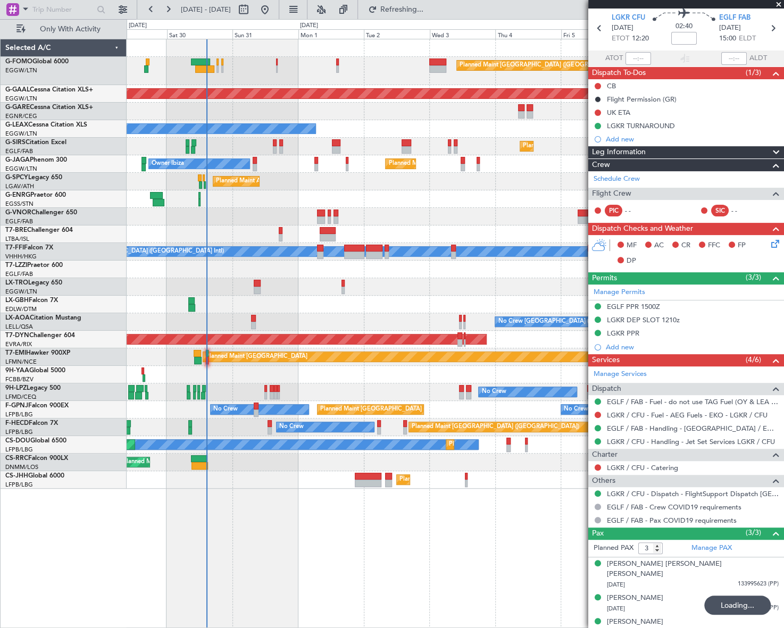
click at [277, 508] on div "Planned Maint London (Luton) Planned Maint Dusseldorf Owner Planned Maint Londo…" at bounding box center [455, 333] width 657 height 589
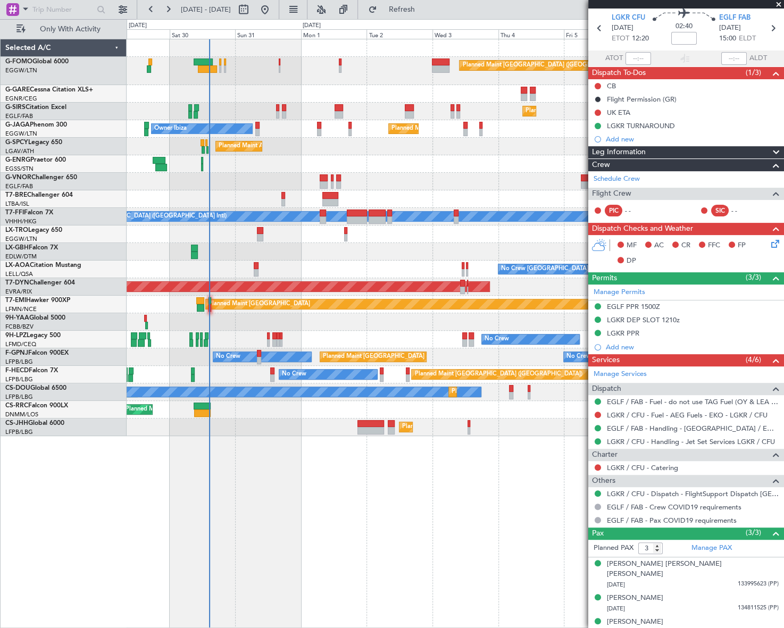
click at [519, 507] on div "Planned Maint London (Luton) Planned Maint London (Farnborough) Planned Maint L…" at bounding box center [455, 333] width 657 height 589
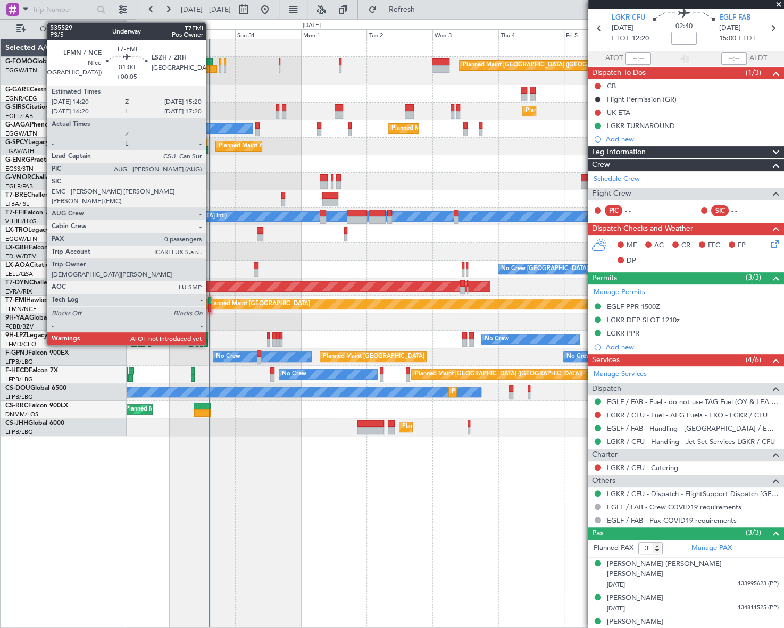
click at [211, 304] on div at bounding box center [209, 307] width 3 height 7
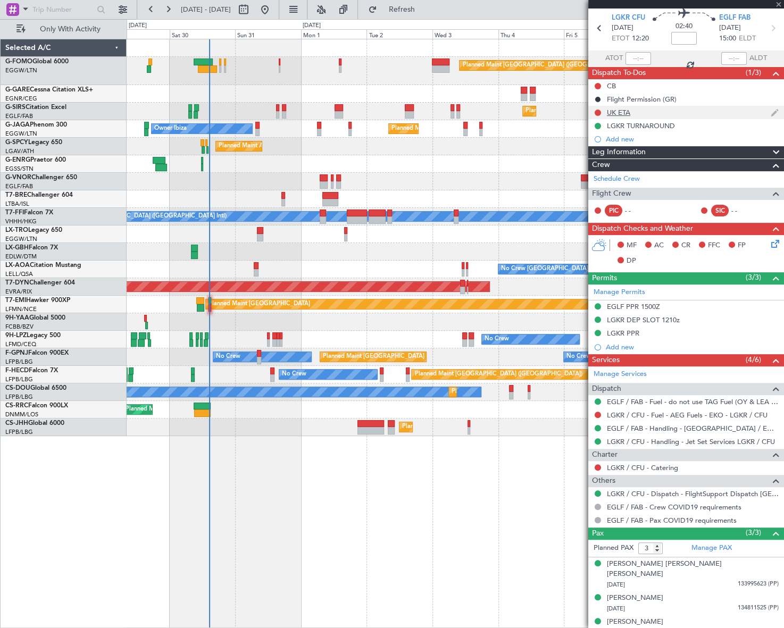
type input "+00:05"
type input "0"
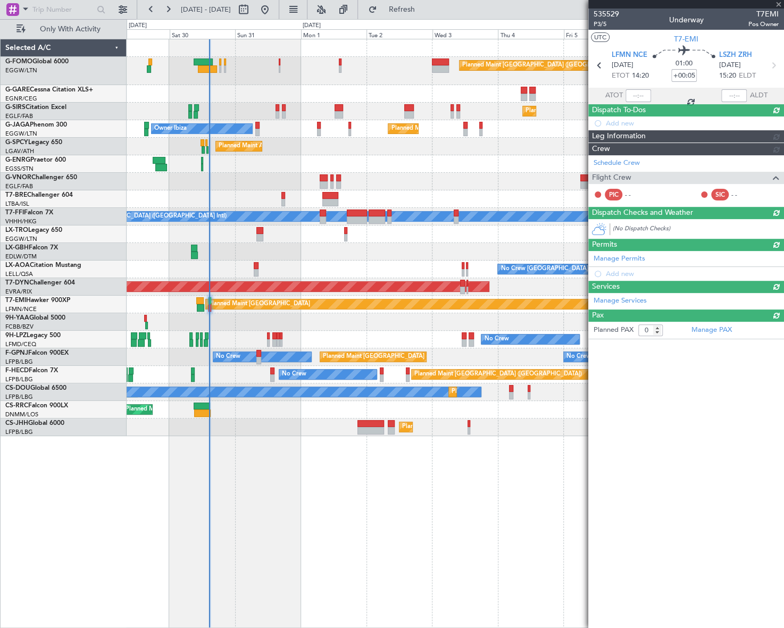
scroll to position [0, 0]
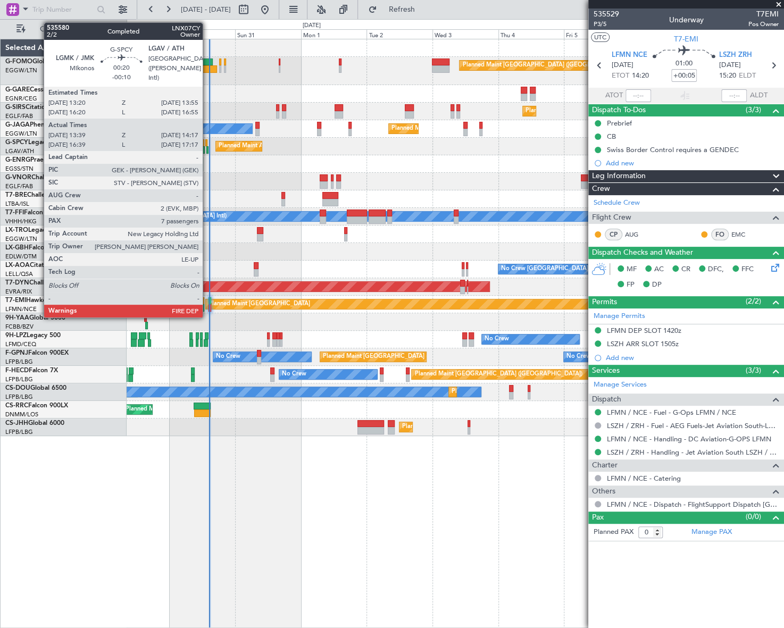
click at [207, 149] on div at bounding box center [207, 149] width 2 height 7
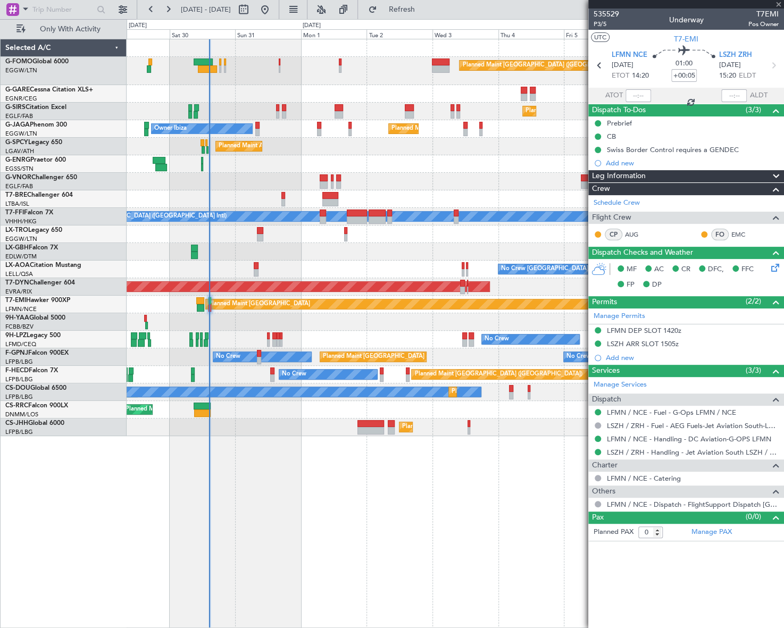
type input "-00:10"
type input "13:39"
type input "14:02"
type input "7"
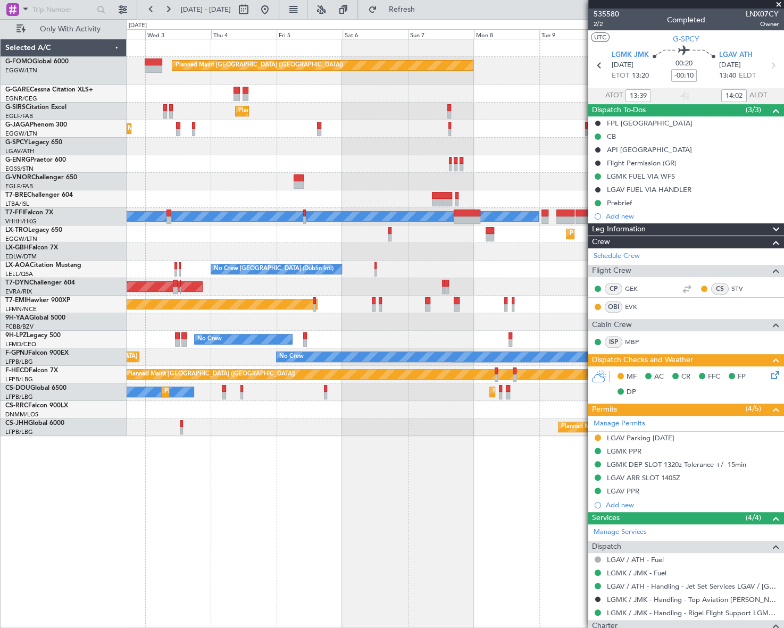
click at [113, 466] on div "Planned Maint London (Luton) Planned Maint London (Farnborough) Planned Maint L…" at bounding box center [392, 323] width 784 height 609
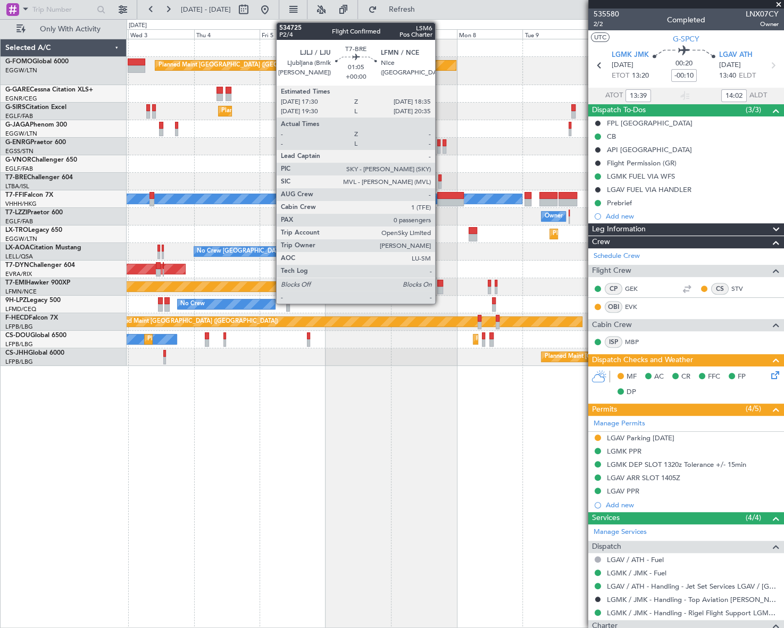
click at [440, 179] on div at bounding box center [439, 177] width 3 height 7
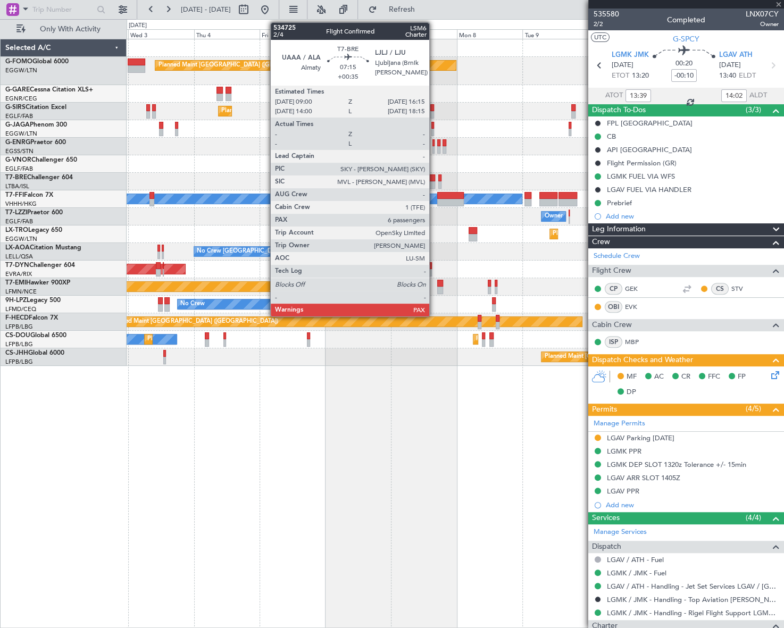
type input "0"
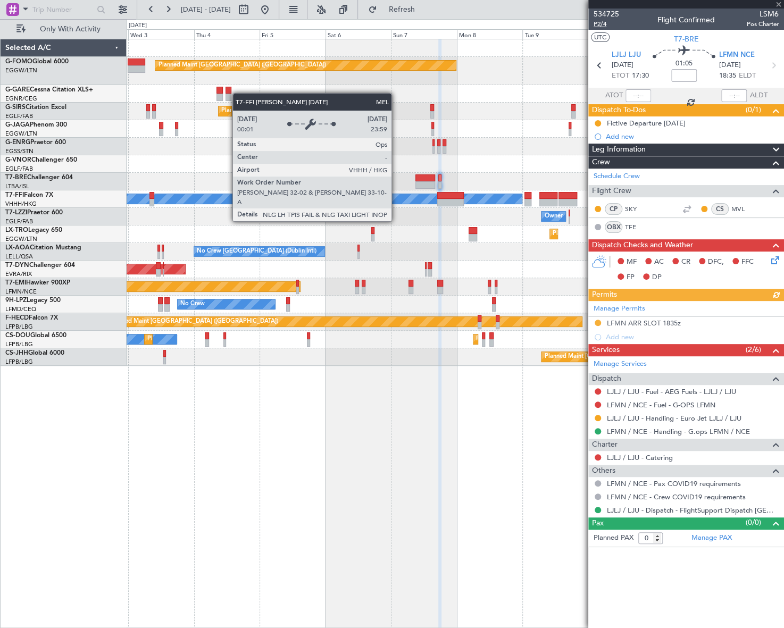
click at [600, 23] on span "P2/4" at bounding box center [606, 24] width 26 height 9
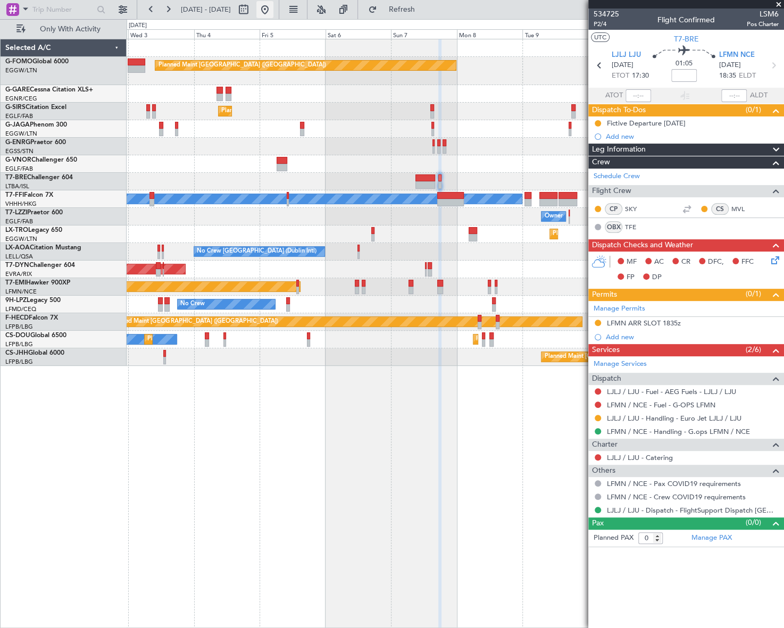
click at [273, 8] on button at bounding box center [264, 9] width 17 height 17
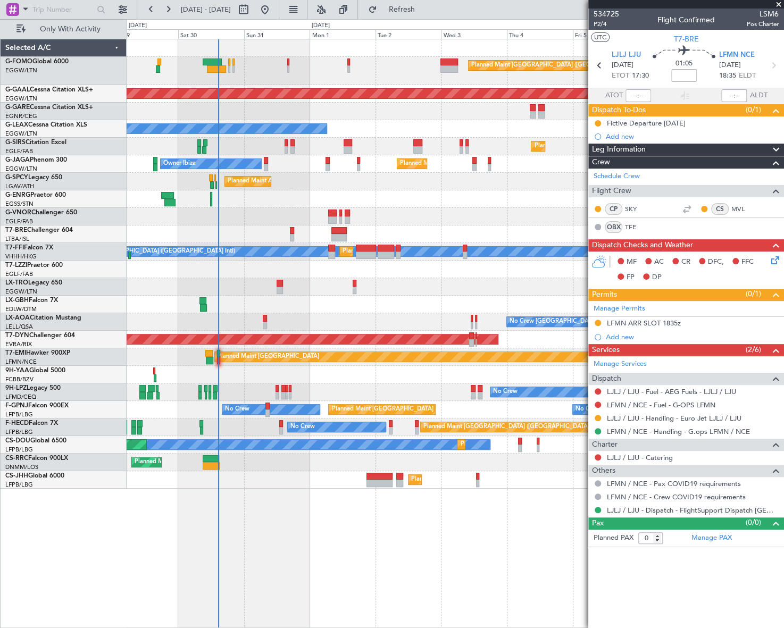
click at [245, 481] on div "Planned Maint London (Luton) Planned Maint Paris (Le Bourget)" at bounding box center [455, 480] width 657 height 18
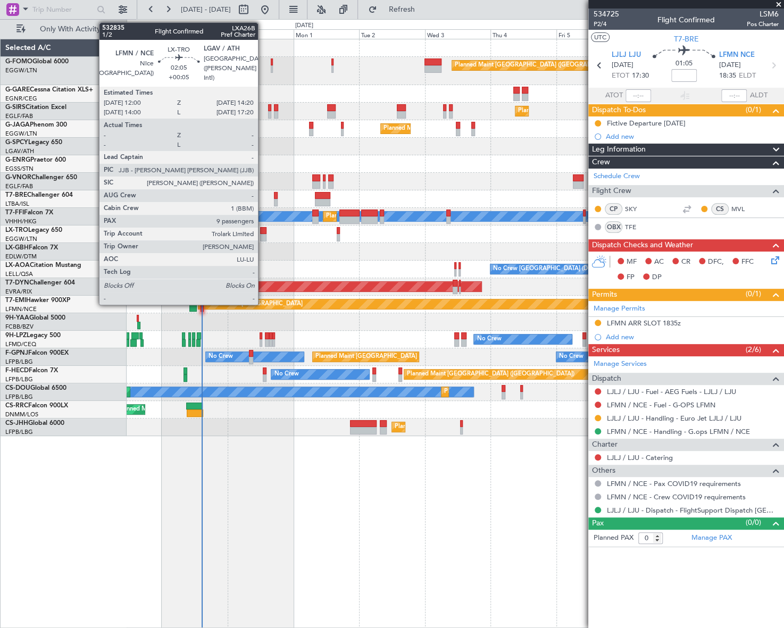
click at [263, 234] on div at bounding box center [263, 237] width 7 height 7
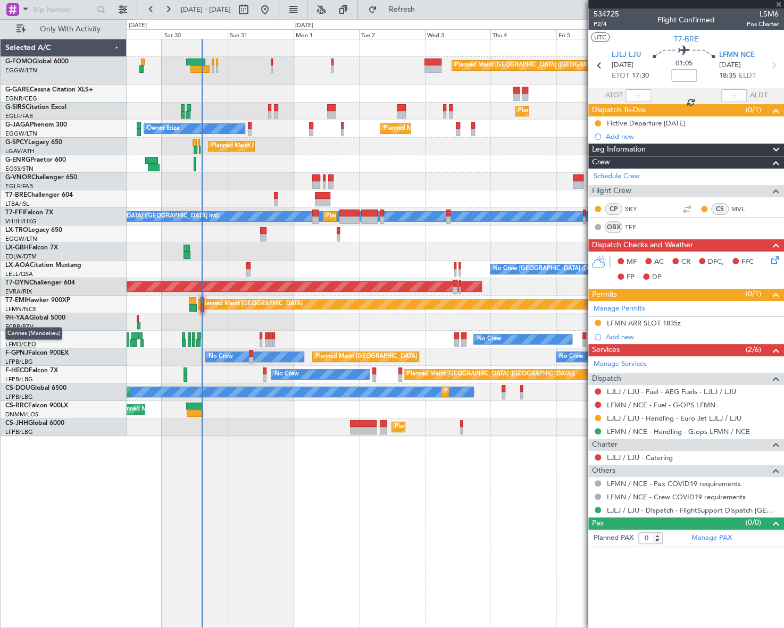
type input "+00:05"
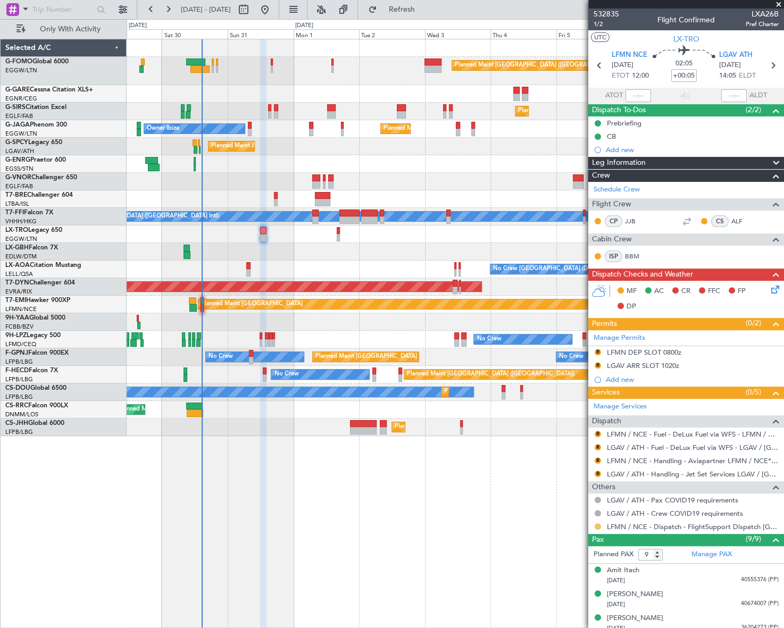
click at [596, 525] on button at bounding box center [597, 526] width 6 height 6
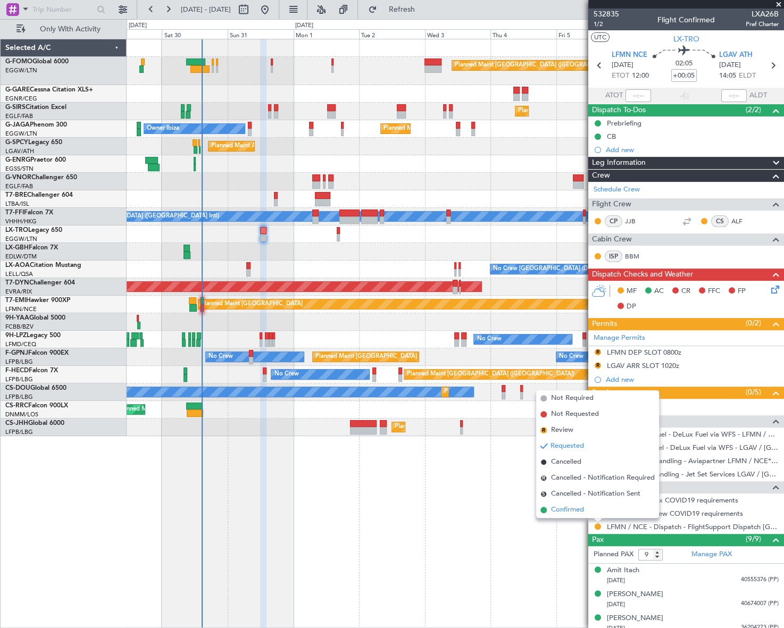
click at [563, 510] on span "Confirmed" at bounding box center [567, 509] width 33 height 11
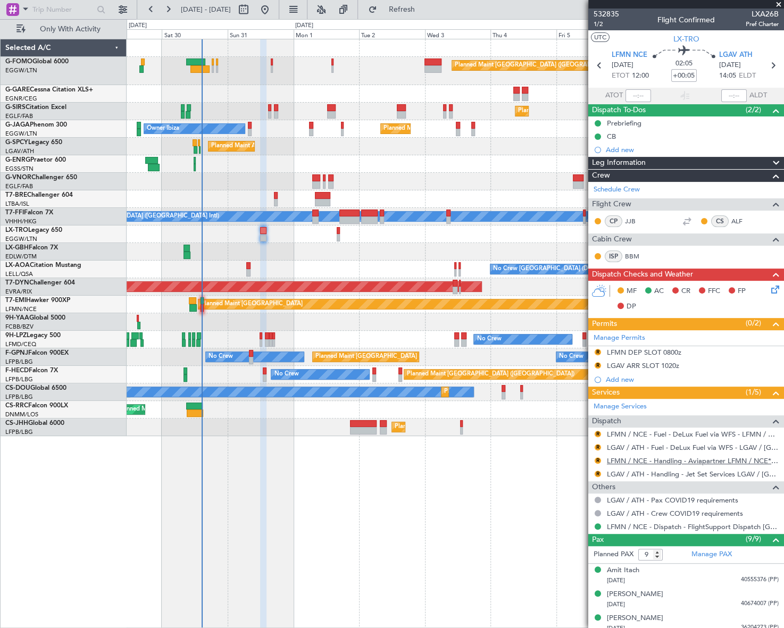
click at [646, 459] on link "LFMN / NCE - Handling - Aviapartner LFMN / NCE*****MY HANDLING****" at bounding box center [693, 460] width 172 height 9
click at [659, 474] on link "LGAV / ATH - Handling - Jet Set Services LGAV / [GEOGRAPHIC_DATA]" at bounding box center [693, 473] width 172 height 9
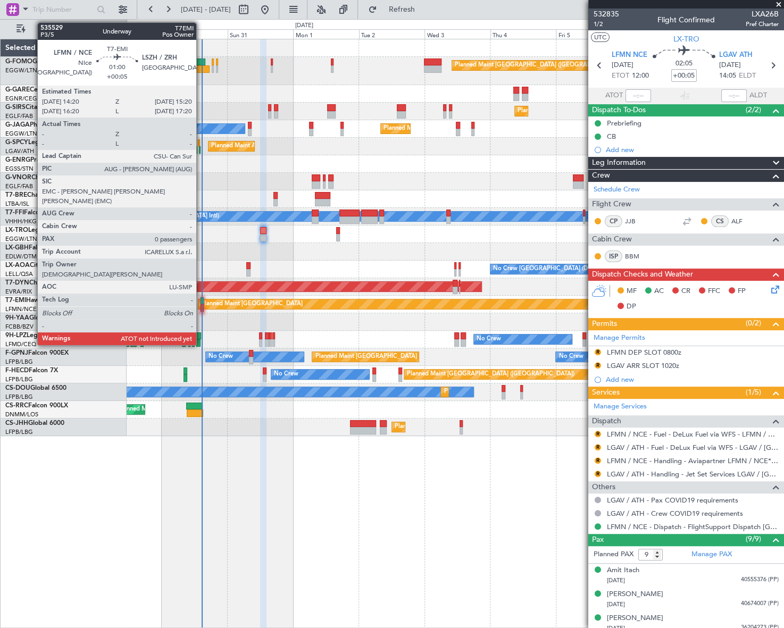
click at [201, 301] on div at bounding box center [201, 300] width 3 height 7
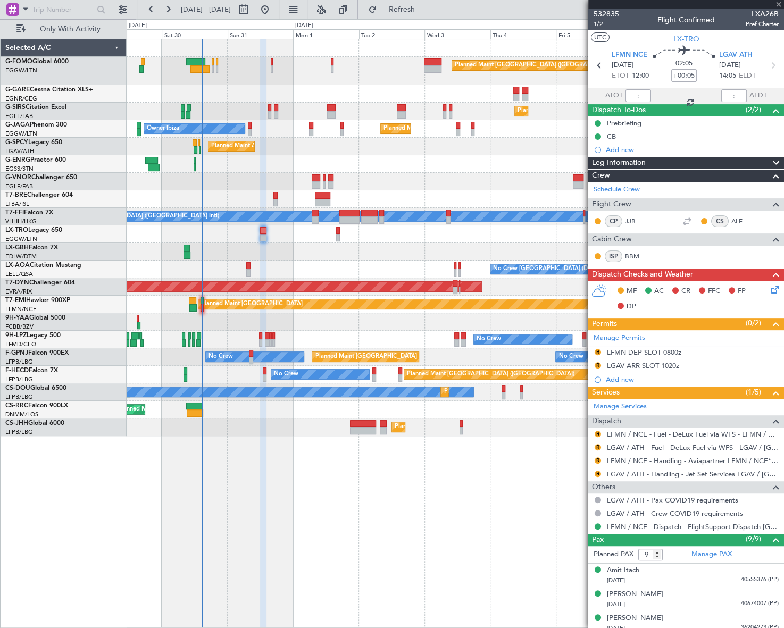
type input "0"
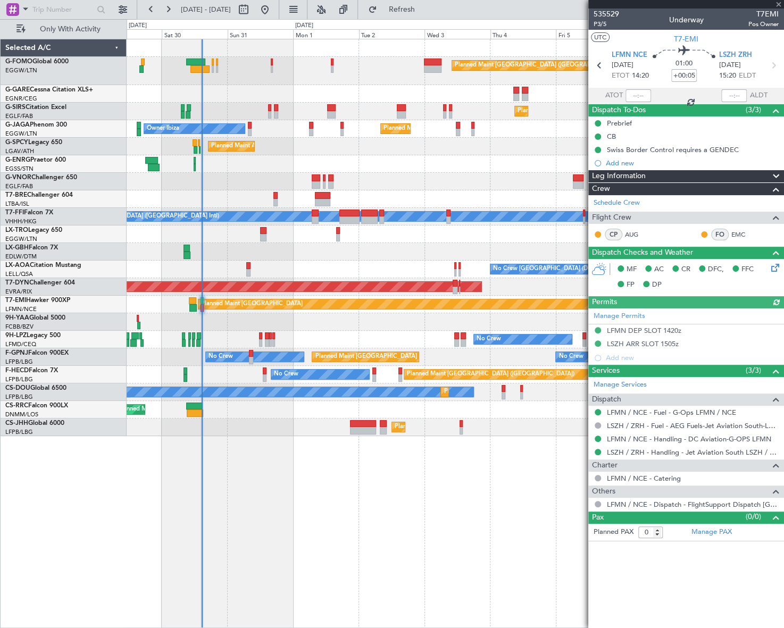
drag, startPoint x: 636, startPoint y: 91, endPoint x: 650, endPoint y: 99, distance: 16.4
click at [636, 91] on div at bounding box center [638, 95] width 26 height 13
click at [641, 96] on input "text" at bounding box center [638, 95] width 26 height 13
click at [399, 504] on div "Planned Maint London (Luton) Planned Maint London (Farnborough) Owner Ibiza Pla…" at bounding box center [455, 333] width 657 height 589
type input "14:38"
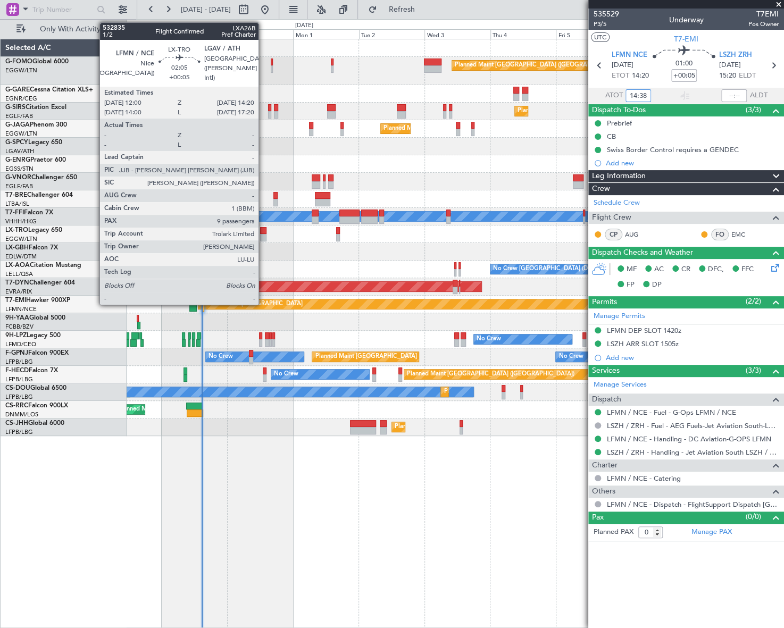
click at [263, 235] on div at bounding box center [263, 237] width 7 height 7
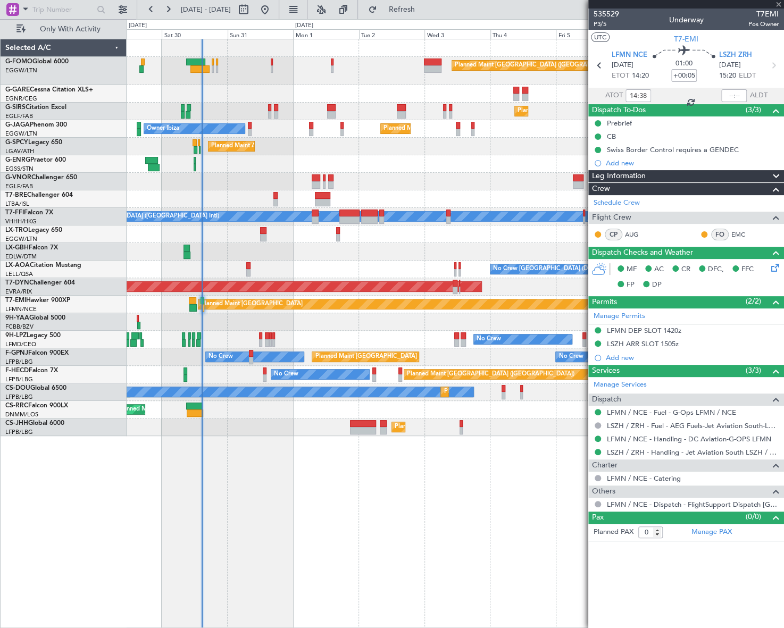
type input "9"
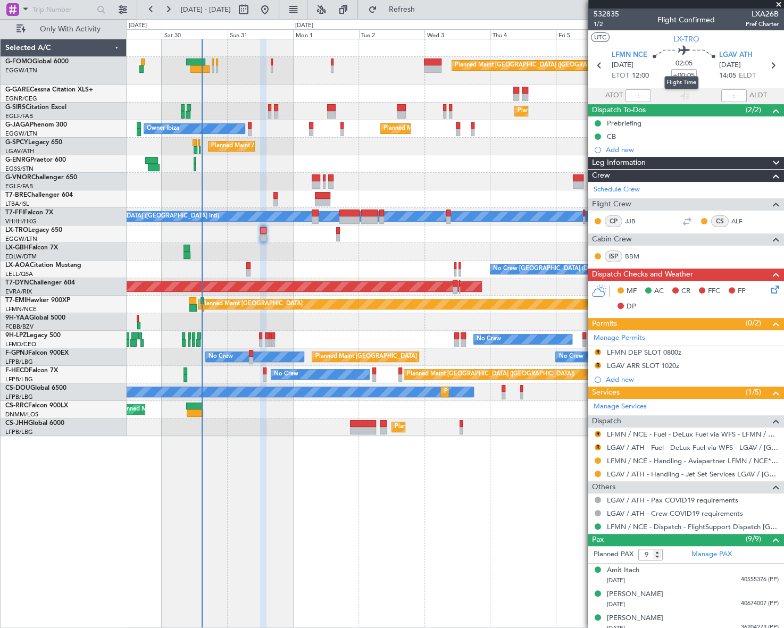
click at [688, 74] on mat-tooltip-component "Flight Time" at bounding box center [681, 83] width 49 height 28
click at [689, 73] on mat-tooltip-component "Flight Time" at bounding box center [681, 83] width 49 height 28
click at [687, 70] on mat-tooltip-component "Flight Time" at bounding box center [681, 83] width 49 height 28
click at [646, 354] on div "LFMN DEP SLOT 0800z" at bounding box center [644, 352] width 74 height 9
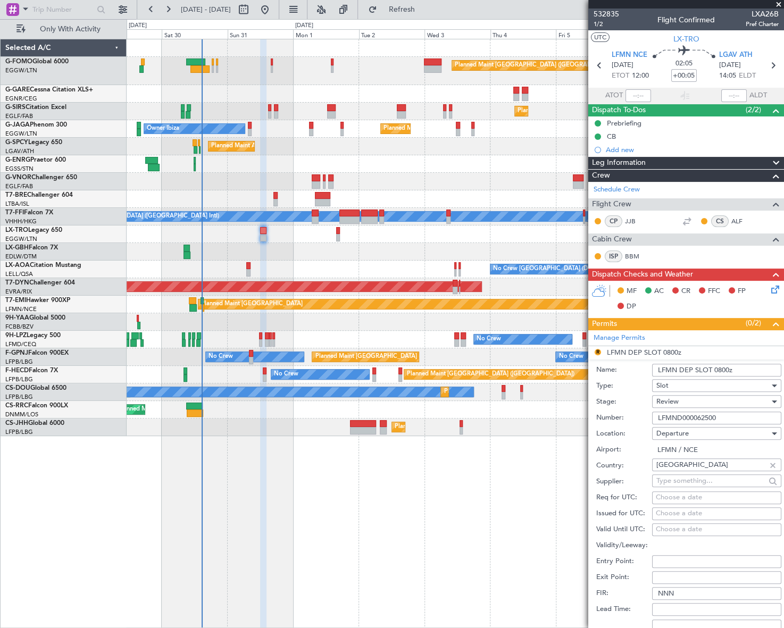
click at [720, 367] on input "LFMN DEP SLOT 0800z" at bounding box center [716, 370] width 129 height 13
type input "LFMN DEP SLOT 1200z"
click at [699, 403] on div "Review" at bounding box center [712, 401] width 113 height 16
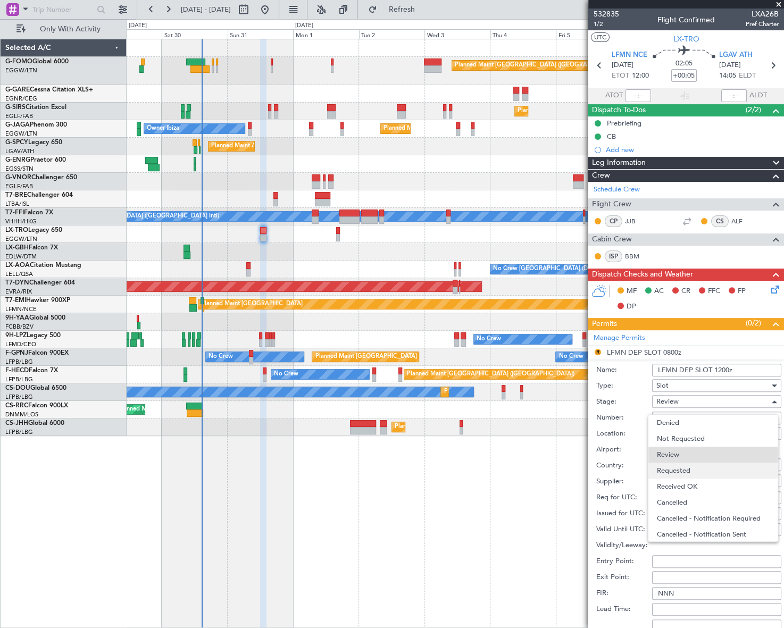
click at [678, 470] on span "Requested" at bounding box center [713, 470] width 113 height 16
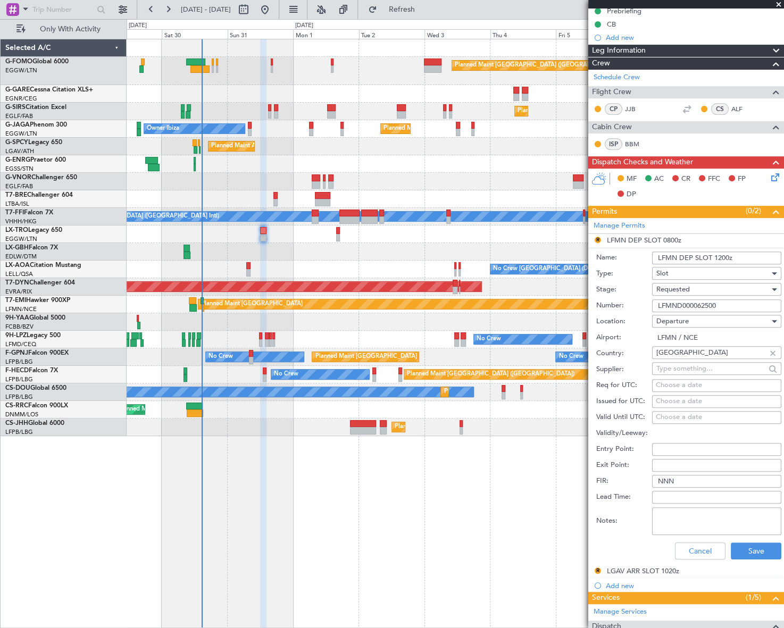
scroll to position [145, 0]
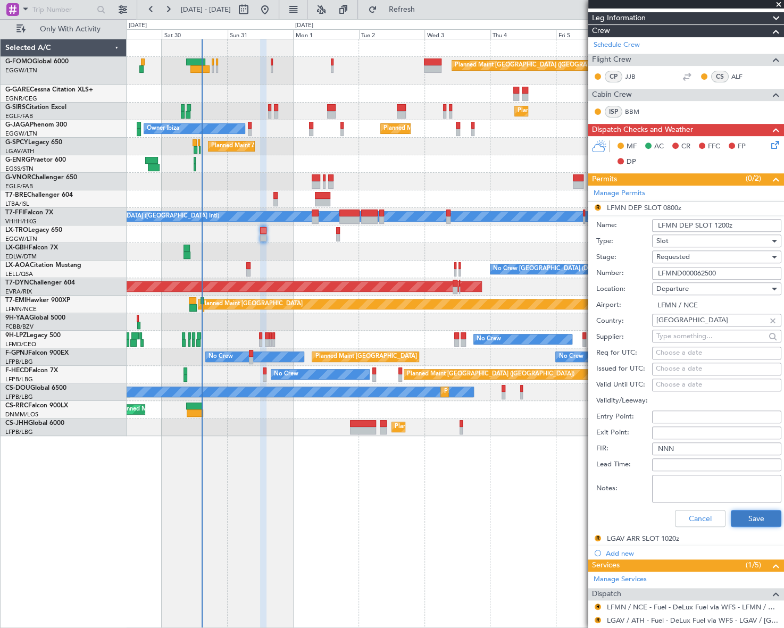
click at [747, 517] on button "Save" at bounding box center [755, 518] width 51 height 17
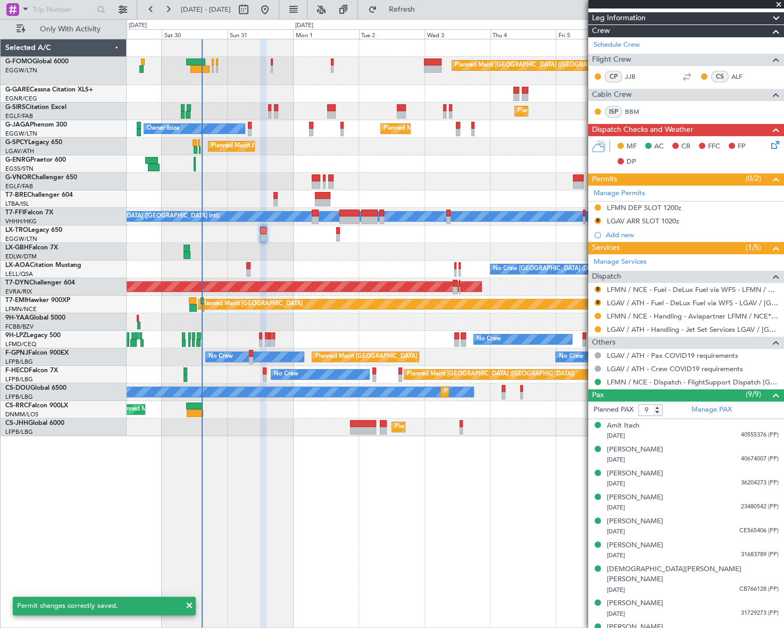
scroll to position [0, 0]
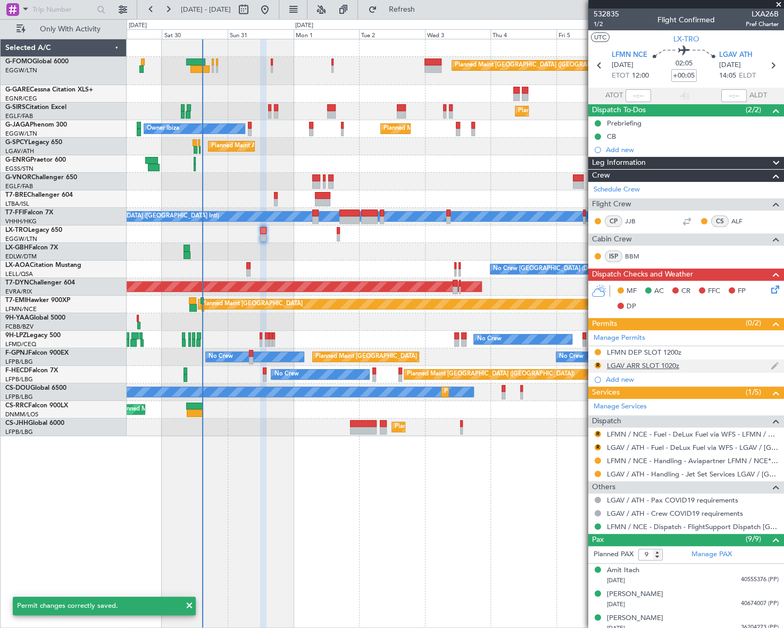
click at [655, 362] on div "LGAV ARR SLOT 1020z" at bounding box center [643, 365] width 72 height 9
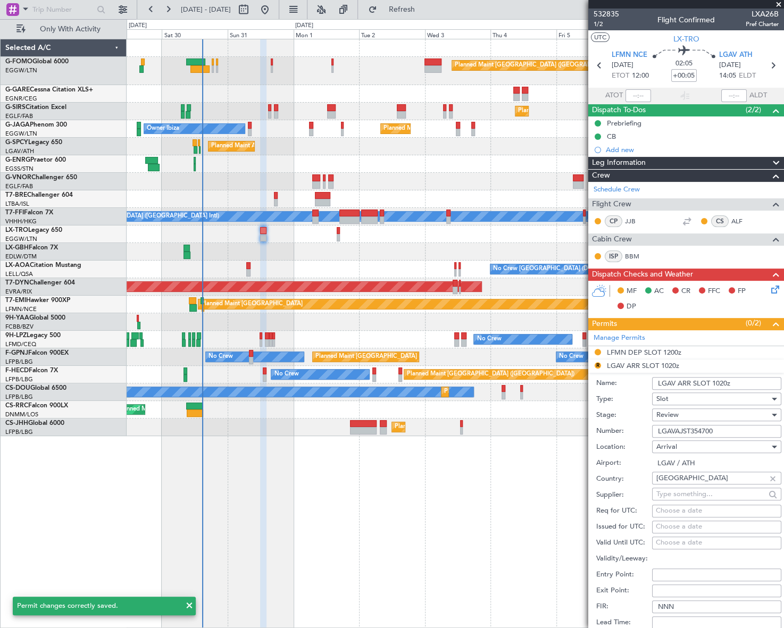
drag, startPoint x: 737, startPoint y: 383, endPoint x: 713, endPoint y: 383, distance: 23.9
click at [713, 383] on input "LGAV ARR SLOT 1020z" at bounding box center [716, 383] width 129 height 13
type input "LGAV ARR SLOT 1405z"
click at [702, 413] on div "Review" at bounding box center [712, 415] width 113 height 16
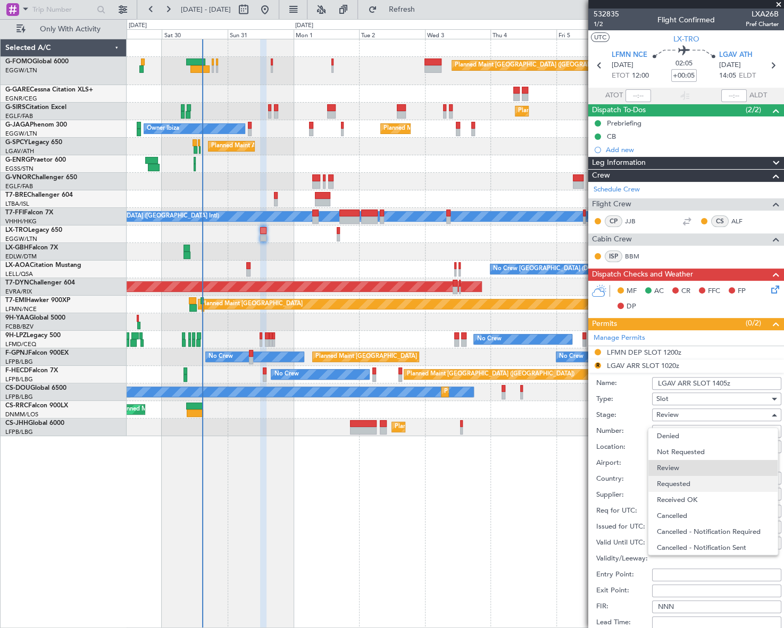
click at [704, 486] on span "Requested" at bounding box center [713, 484] width 113 height 16
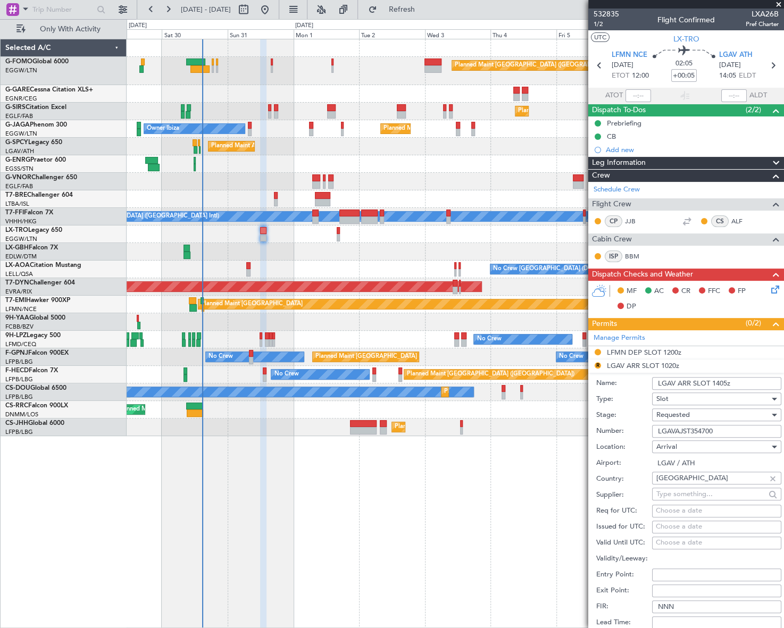
scroll to position [241, 0]
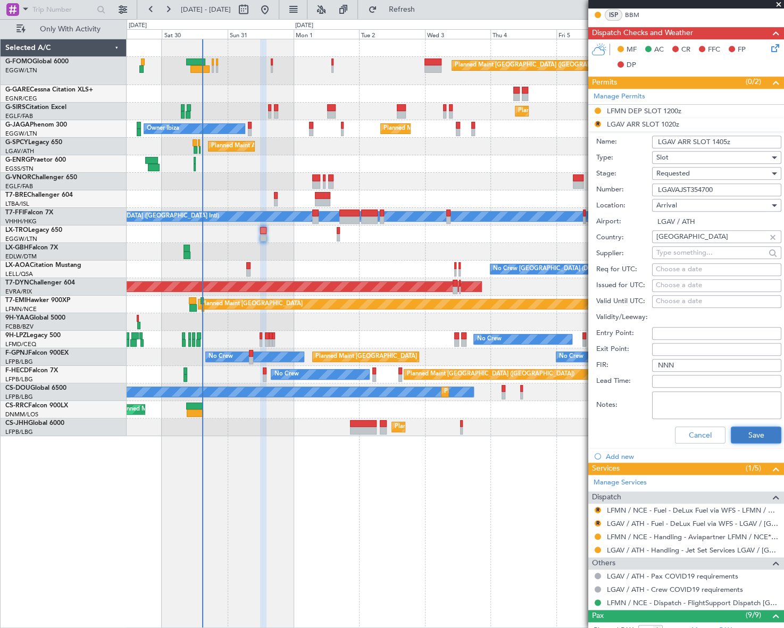
click at [768, 431] on button "Save" at bounding box center [755, 434] width 51 height 17
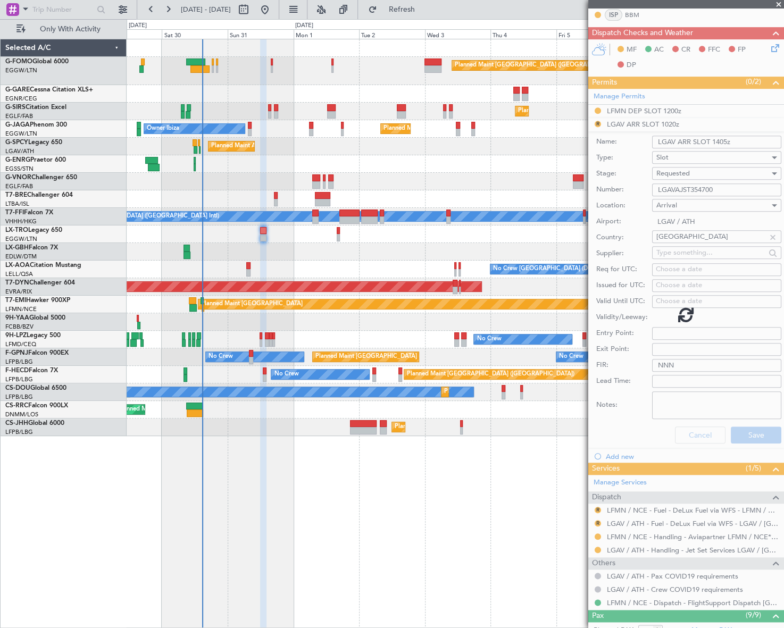
scroll to position [149, 0]
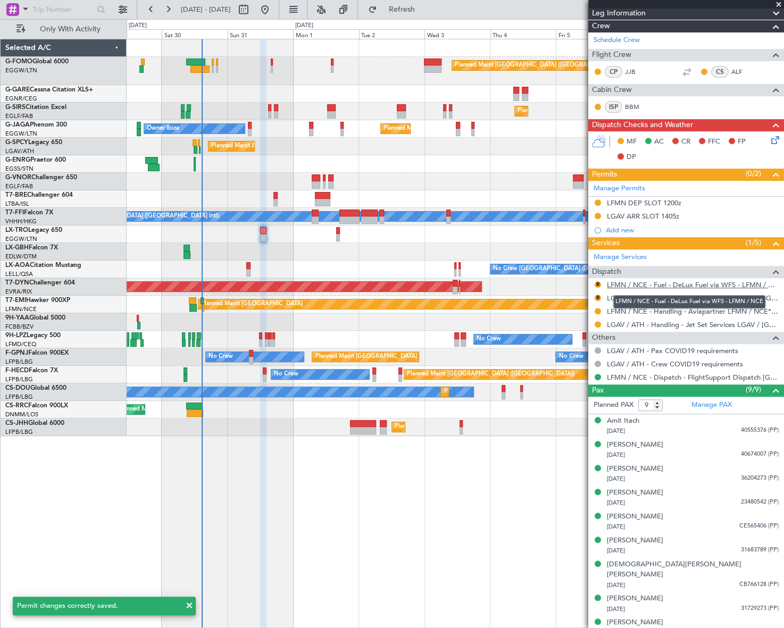
click at [647, 283] on link "LFMN / NCE - Fuel - DeLux Fuel via WFS - LFMN / NCE" at bounding box center [693, 284] width 172 height 9
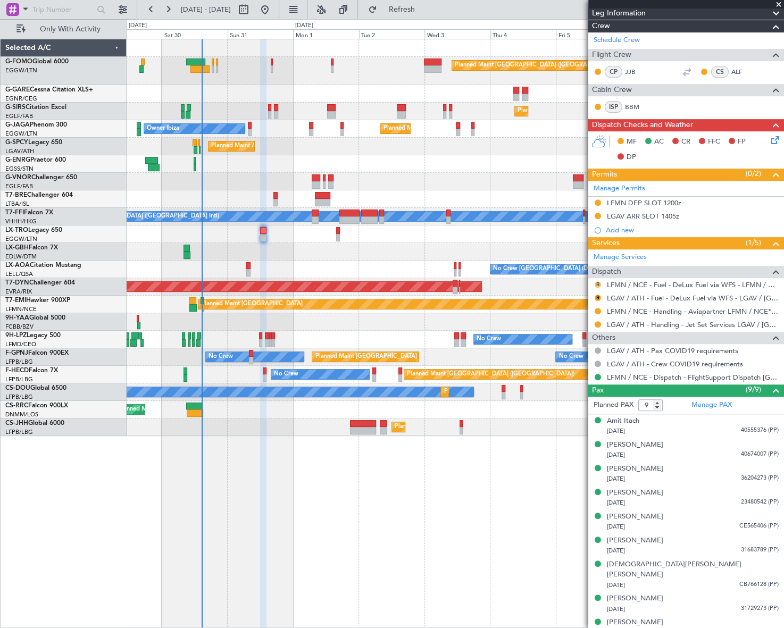
click at [596, 282] on button "R" at bounding box center [597, 284] width 6 height 6
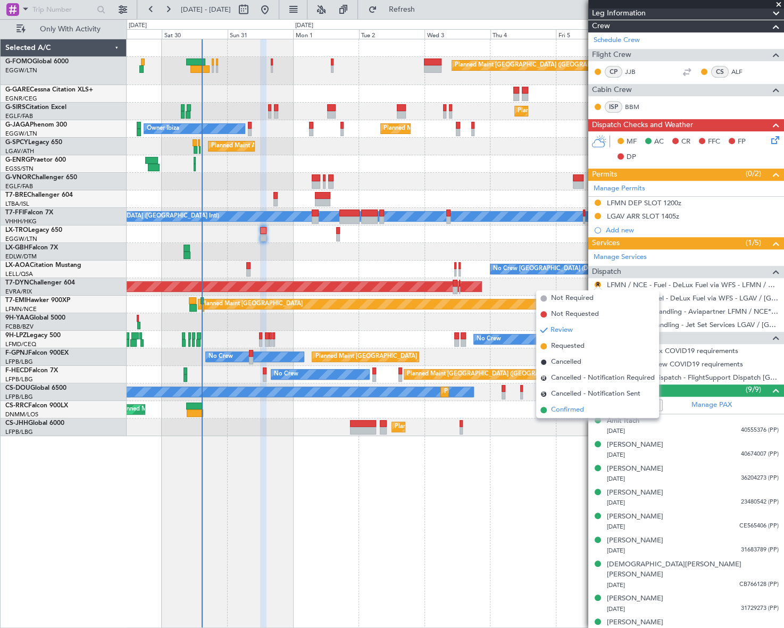
click at [562, 409] on span "Confirmed" at bounding box center [567, 410] width 33 height 11
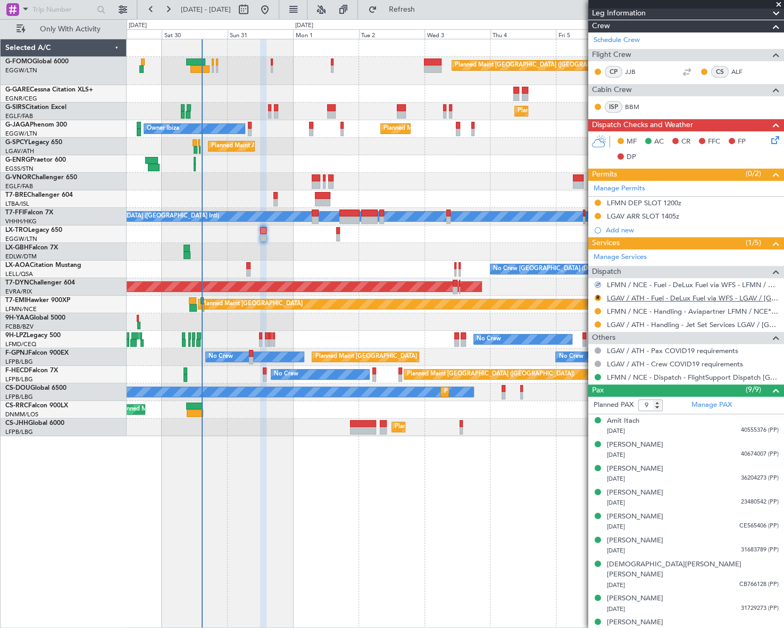
click at [669, 296] on link "LGAV / ATH - Fuel - DeLux Fuel via WFS - LGAV / ATH" at bounding box center [693, 297] width 172 height 9
click at [595, 298] on button "R" at bounding box center [597, 298] width 6 height 6
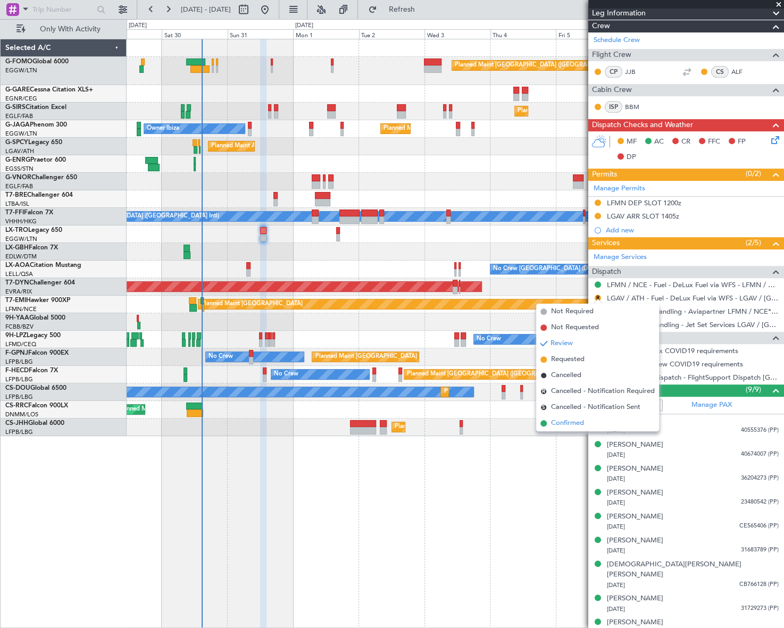
click at [568, 420] on span "Confirmed" at bounding box center [567, 423] width 33 height 11
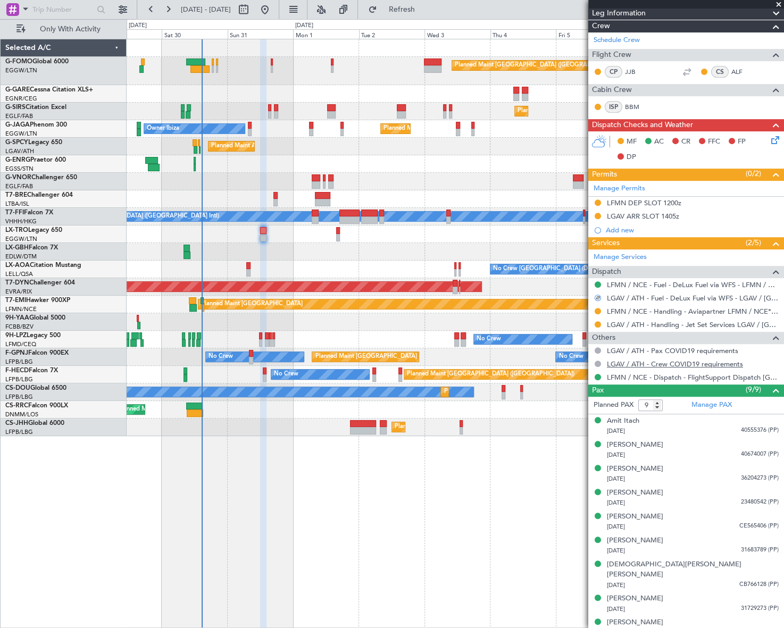
scroll to position [0, 0]
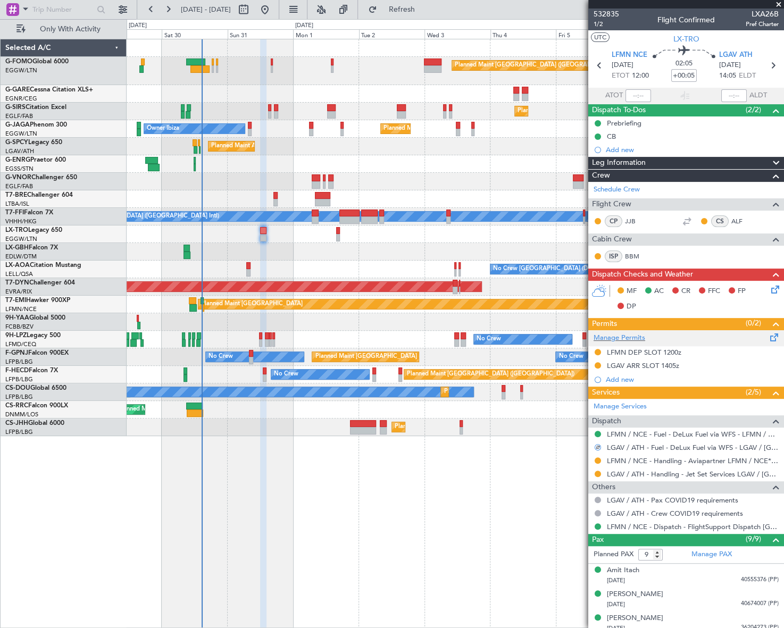
click at [768, 339] on span at bounding box center [774, 335] width 13 height 8
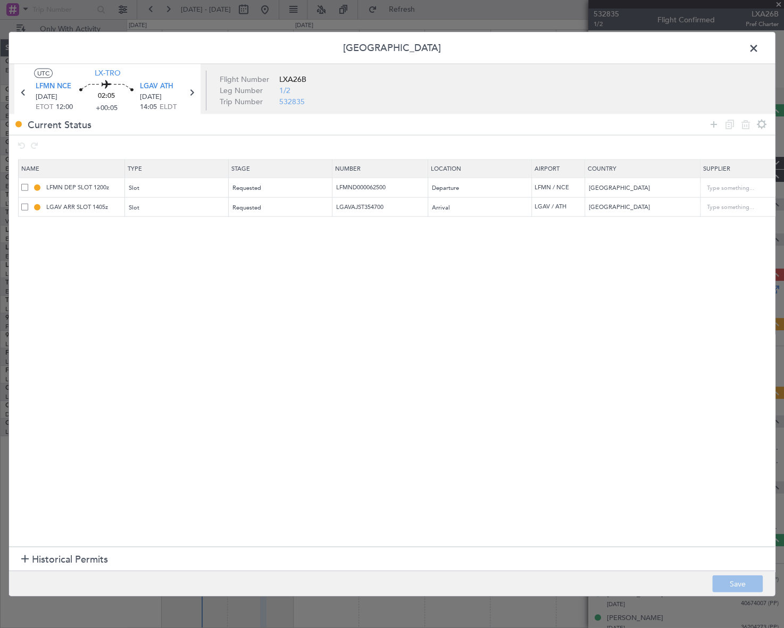
click at [759, 40] on span at bounding box center [759, 50] width 0 height 21
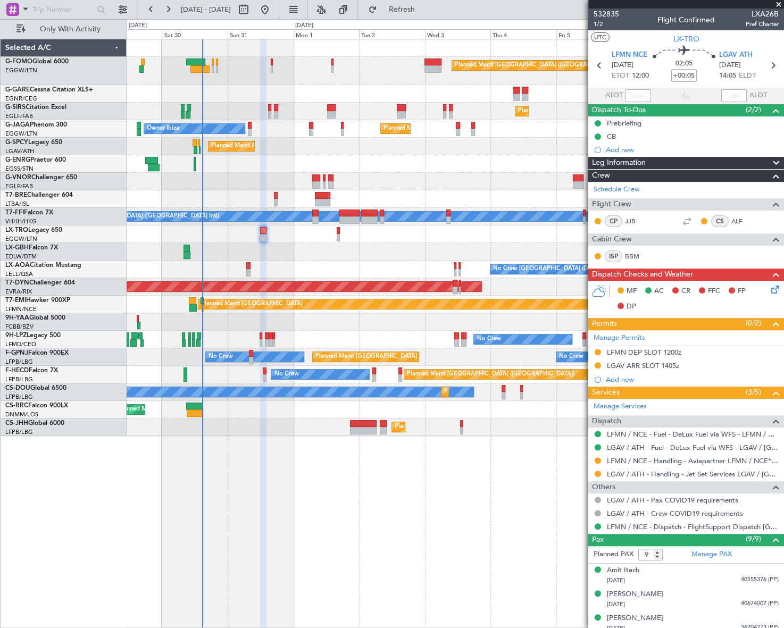
click at [769, 289] on icon at bounding box center [773, 287] width 9 height 9
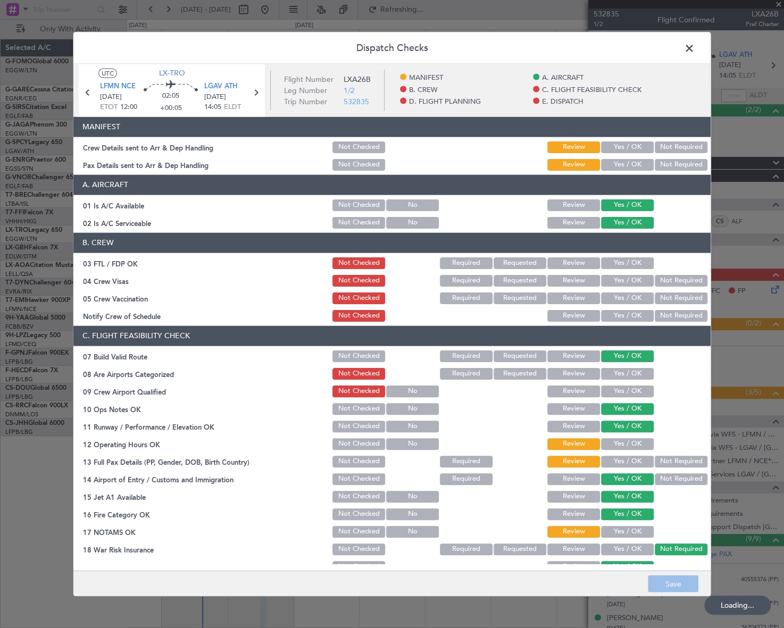
click at [624, 148] on button "Yes / OK" at bounding box center [627, 147] width 53 height 12
click at [627, 164] on button "Yes / OK" at bounding box center [627, 164] width 53 height 12
click at [635, 151] on button "Yes / OK" at bounding box center [627, 147] width 53 height 12
click at [635, 164] on button "Yes / OK" at bounding box center [627, 164] width 53 height 12
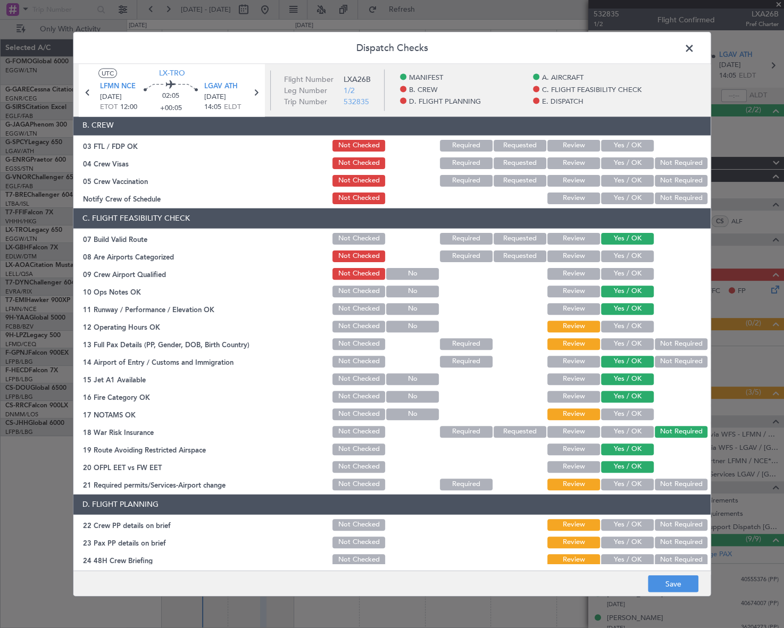
scroll to position [241, 0]
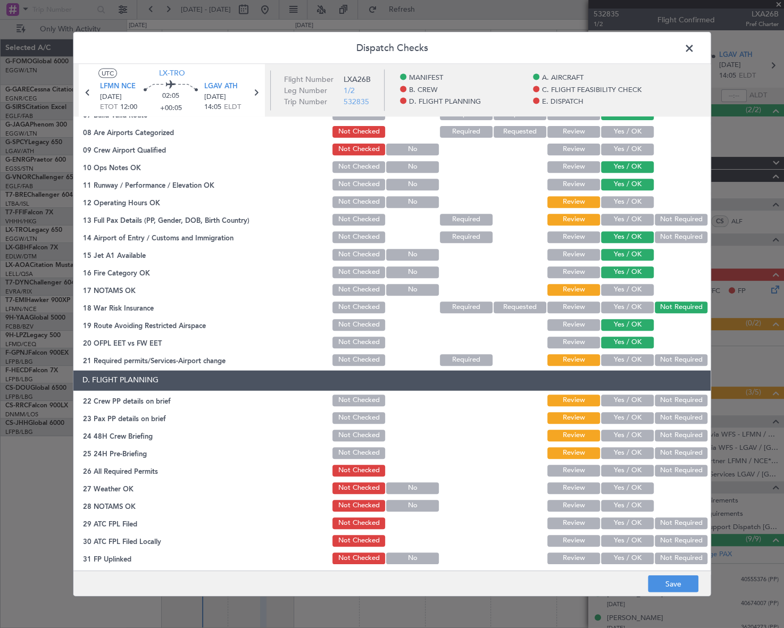
click at [618, 204] on button "Yes / OK" at bounding box center [627, 202] width 53 height 12
click at [624, 217] on button "Yes / OK" at bounding box center [627, 220] width 53 height 12
click at [638, 298] on section "C. FLIGHT FEASIBILITY CHECK 07 Build Valid Route Not Checked Required Requested…" at bounding box center [391, 225] width 637 height 283
click at [638, 288] on button "Yes / OK" at bounding box center [627, 290] width 53 height 12
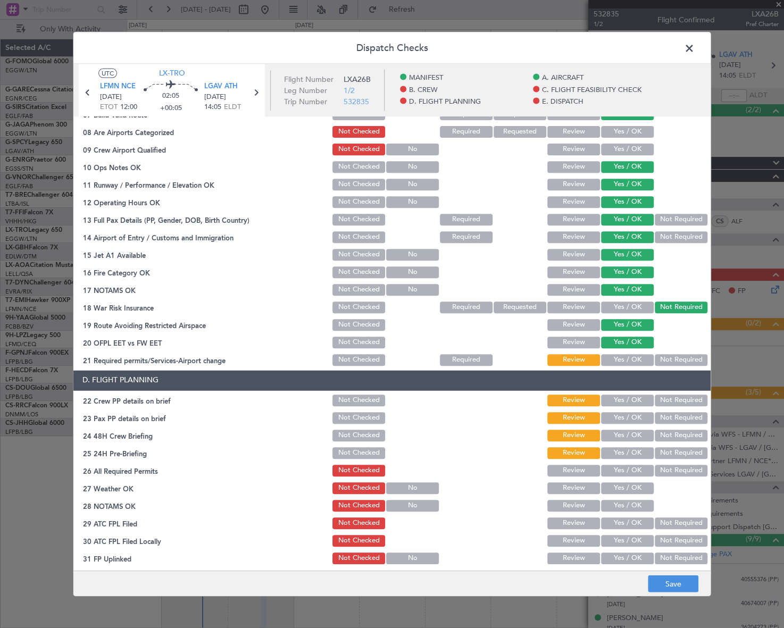
click at [625, 357] on button "Yes / OK" at bounding box center [627, 360] width 53 height 12
click at [625, 399] on button "Yes / OK" at bounding box center [627, 400] width 53 height 12
click at [627, 416] on button "Yes / OK" at bounding box center [627, 418] width 53 height 12
click at [633, 433] on button "Yes / OK" at bounding box center [627, 436] width 53 height 12
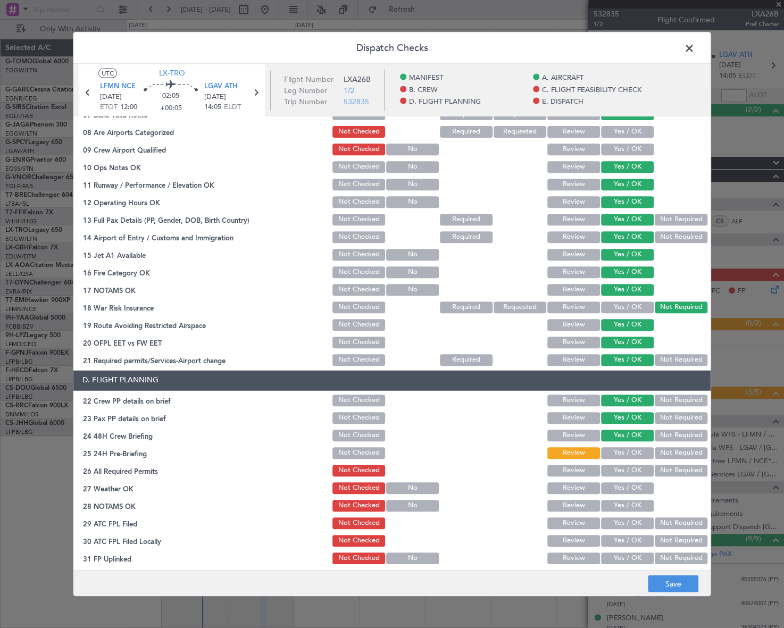
click at [671, 450] on button "Not Required" at bounding box center [680, 453] width 53 height 12
click at [691, 582] on button "Save" at bounding box center [672, 583] width 51 height 17
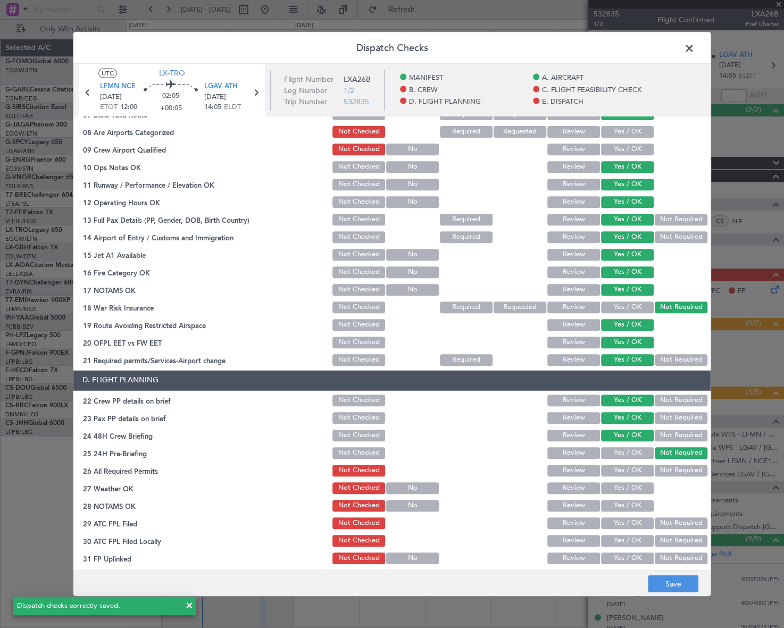
click at [694, 45] on span at bounding box center [694, 50] width 0 height 21
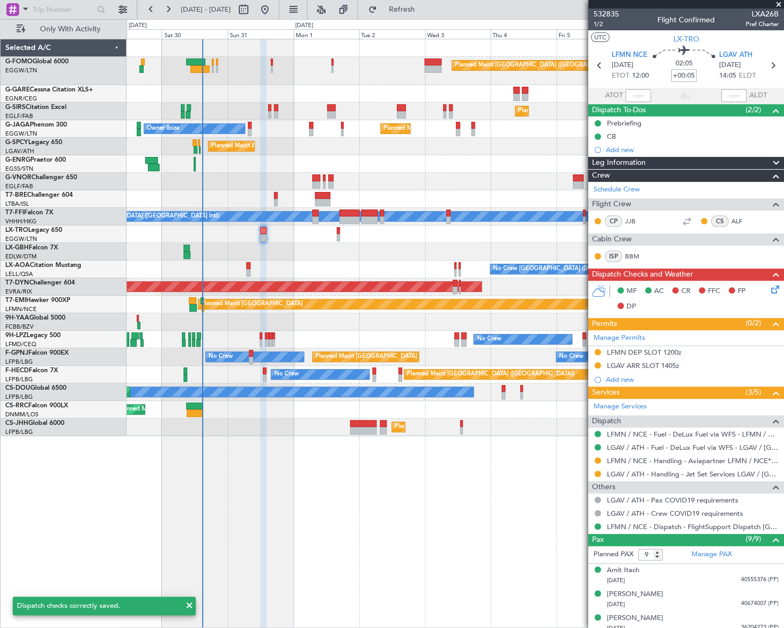
click at [690, 75] on input "+00:05" at bounding box center [684, 75] width 26 height 13
click at [691, 74] on input "+00:05" at bounding box center [684, 75] width 26 height 13
click at [436, 558] on div "Planned Maint London (Luton) Planned Maint London (Farnborough) Planned Maint L…" at bounding box center [455, 333] width 657 height 589
type input "+00:10"
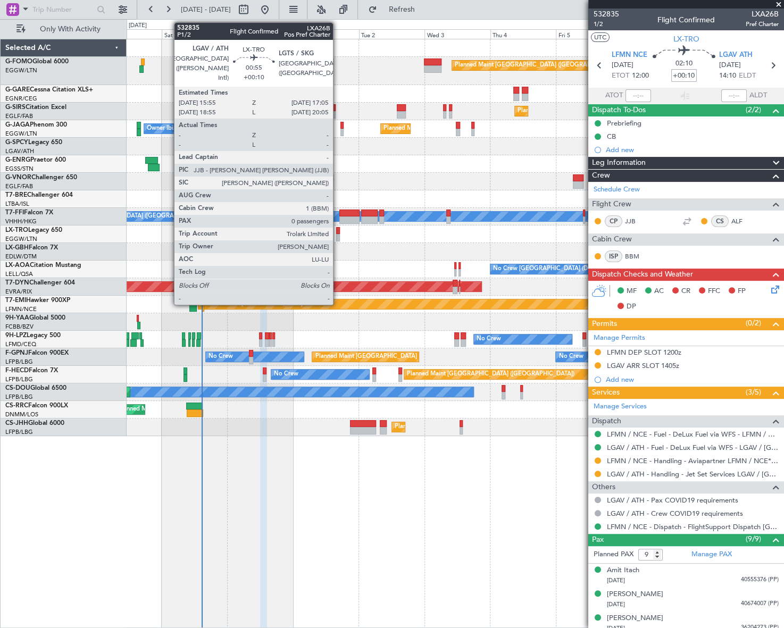
click at [338, 237] on div at bounding box center [338, 237] width 4 height 7
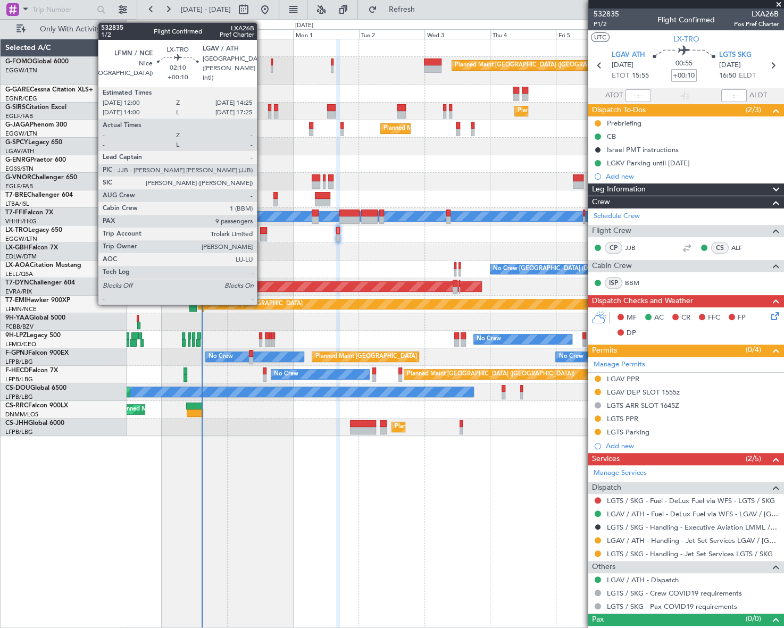
click at [262, 230] on div at bounding box center [263, 230] width 7 height 7
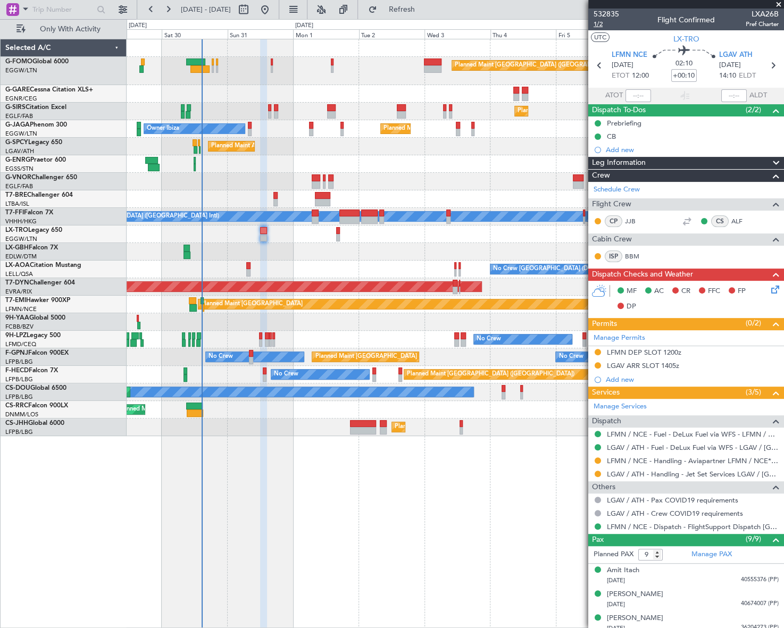
click at [599, 26] on span "1/2" at bounding box center [606, 24] width 26 height 9
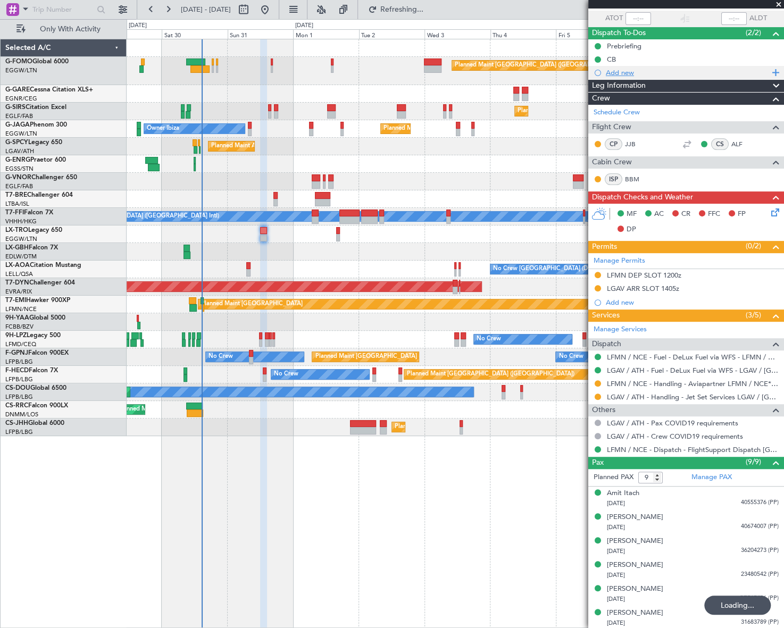
scroll to position [0, 0]
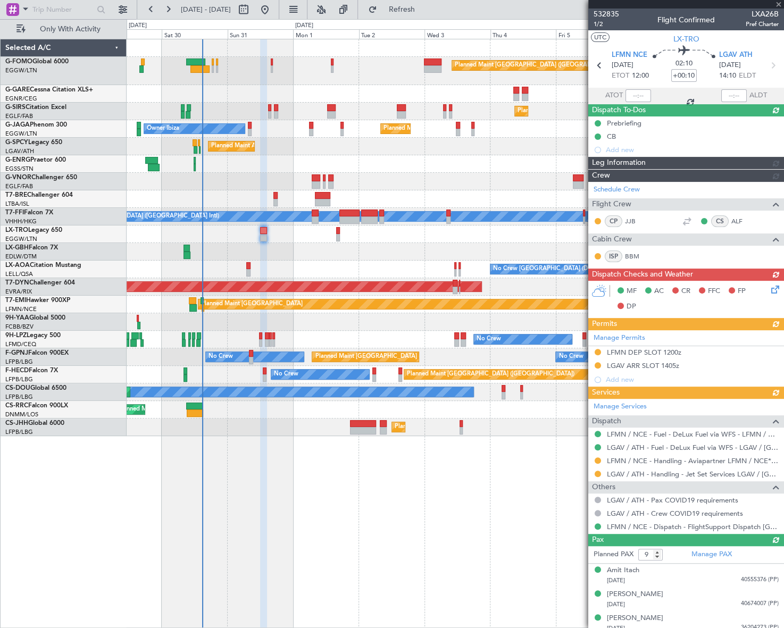
click at [764, 292] on div "MF AC CR FFC FP DP" at bounding box center [686, 299] width 196 height 37
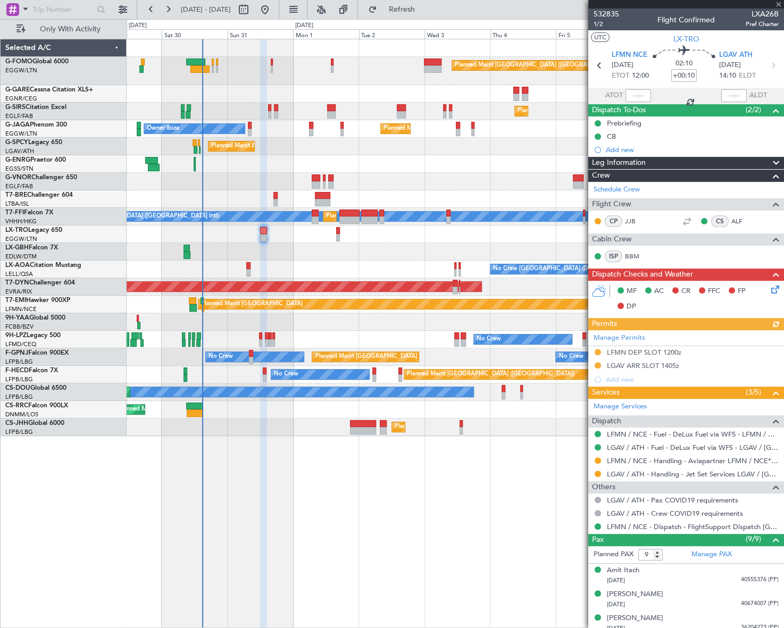
click at [769, 292] on icon at bounding box center [773, 287] width 9 height 9
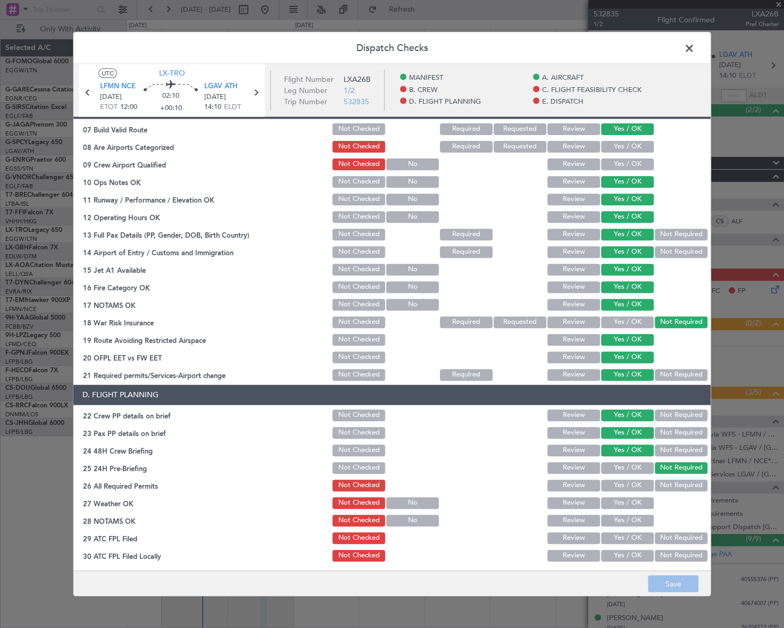
scroll to position [386, 0]
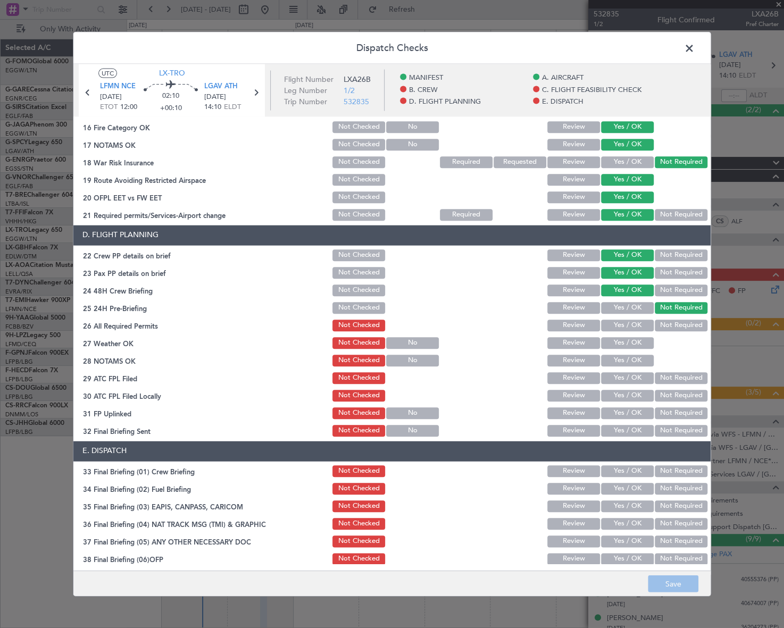
click at [694, 44] on span at bounding box center [694, 50] width 0 height 21
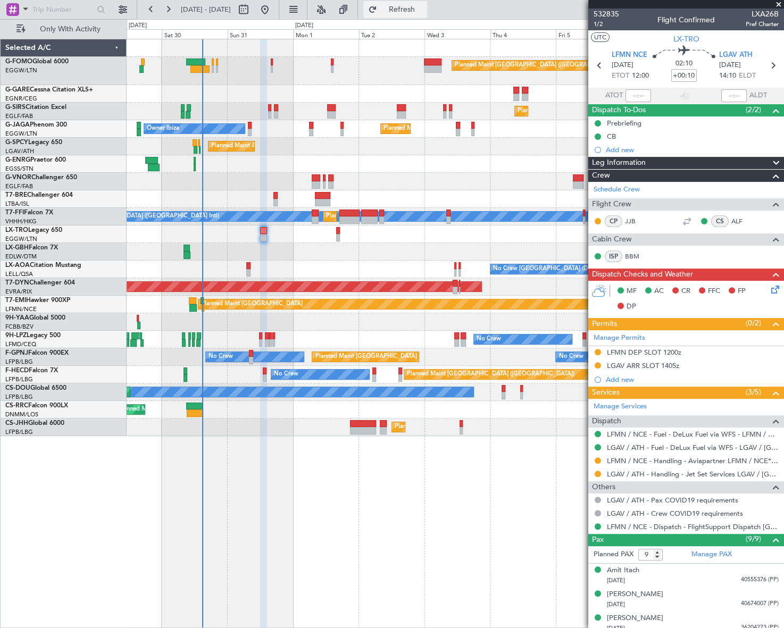
click at [426, 3] on button "Refresh" at bounding box center [395, 9] width 64 height 17
click at [769, 289] on icon at bounding box center [773, 287] width 9 height 9
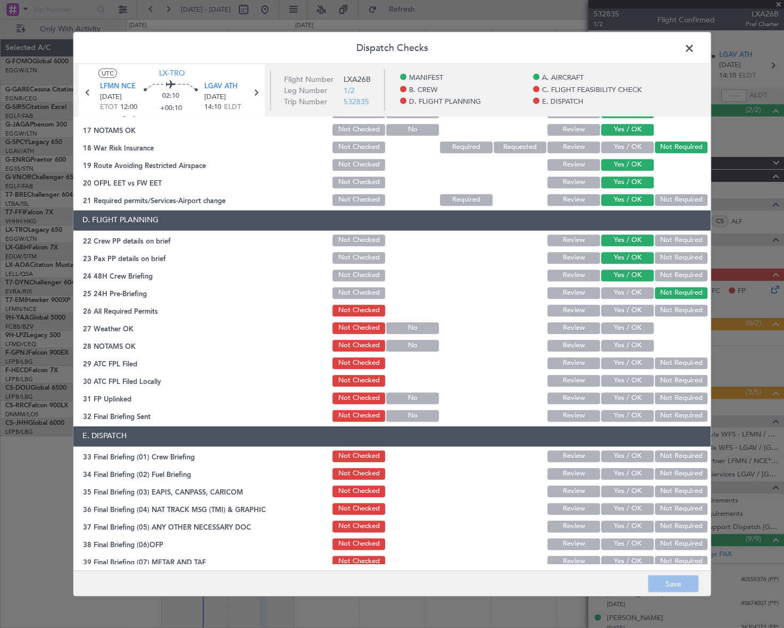
scroll to position [483, 0]
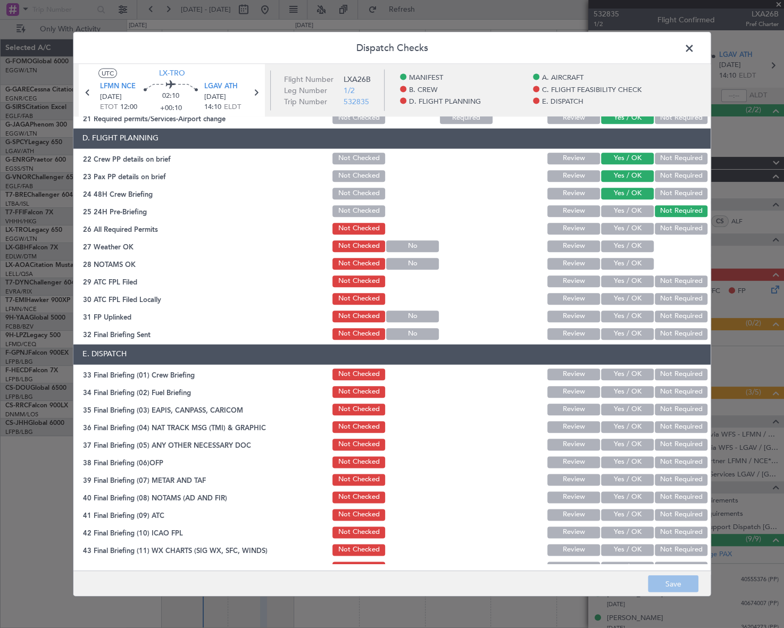
click at [694, 48] on span at bounding box center [694, 50] width 0 height 21
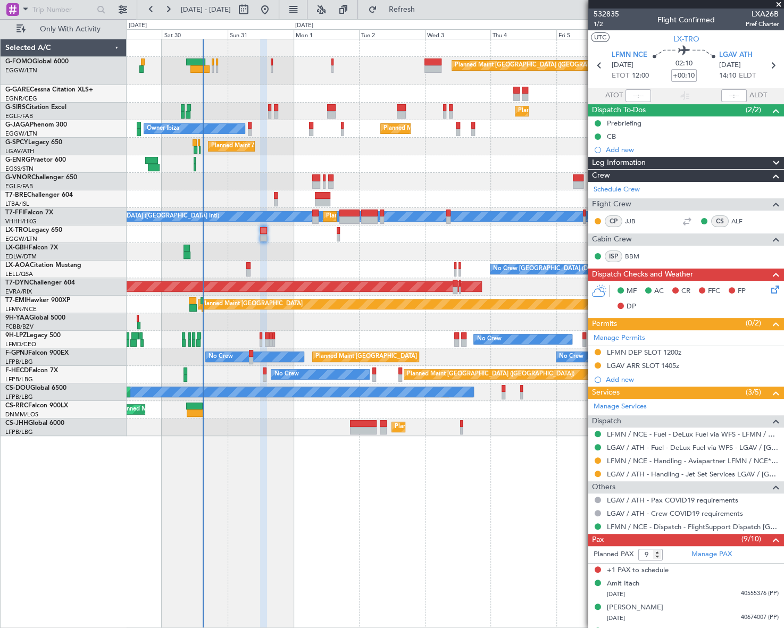
type input "10"
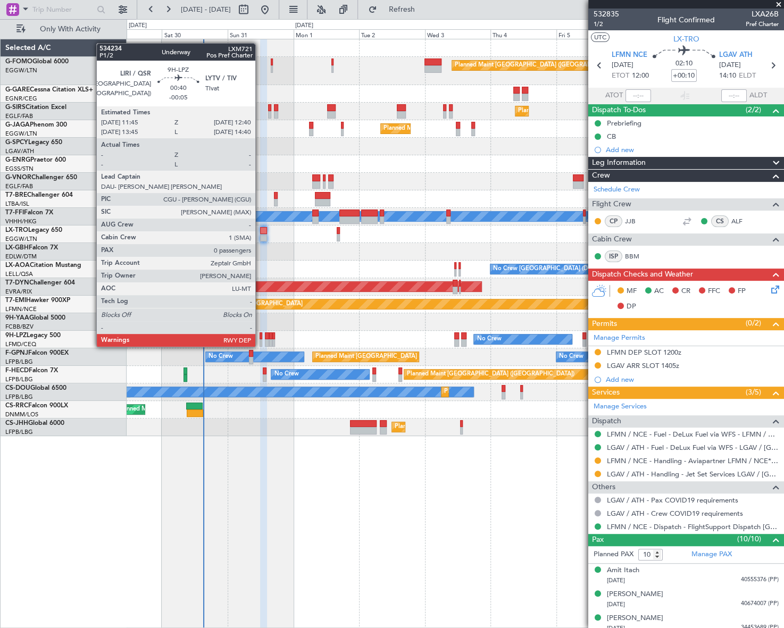
click at [260, 336] on div at bounding box center [260, 335] width 3 height 7
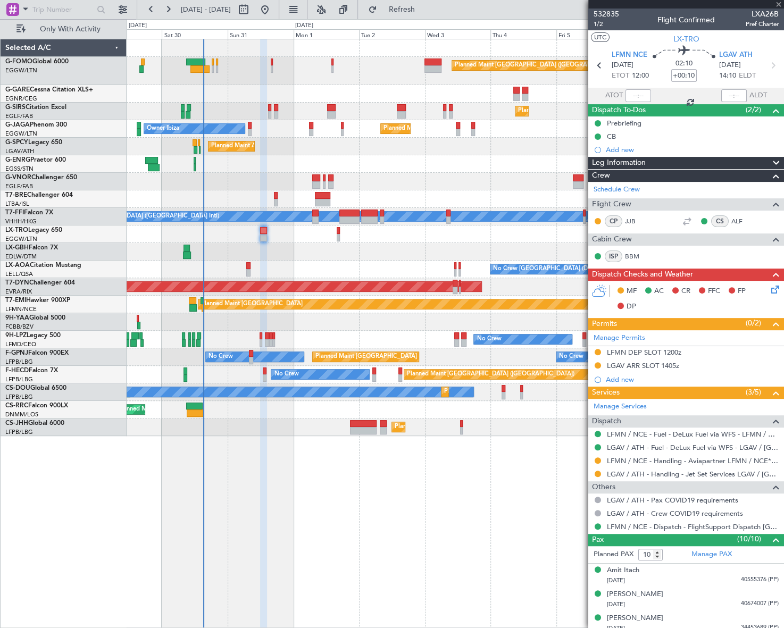
type input "-00:05"
type input "0"
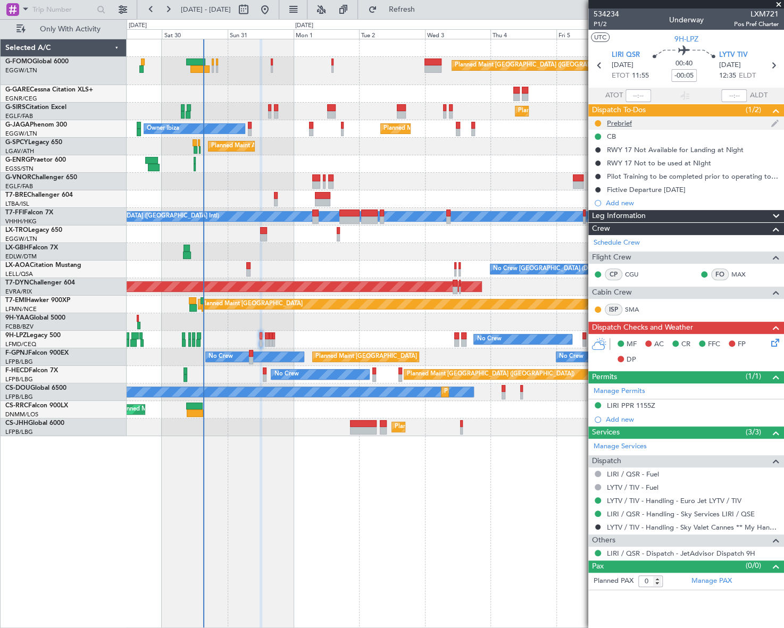
click at [615, 122] on div "Prebrief" at bounding box center [619, 123] width 25 height 9
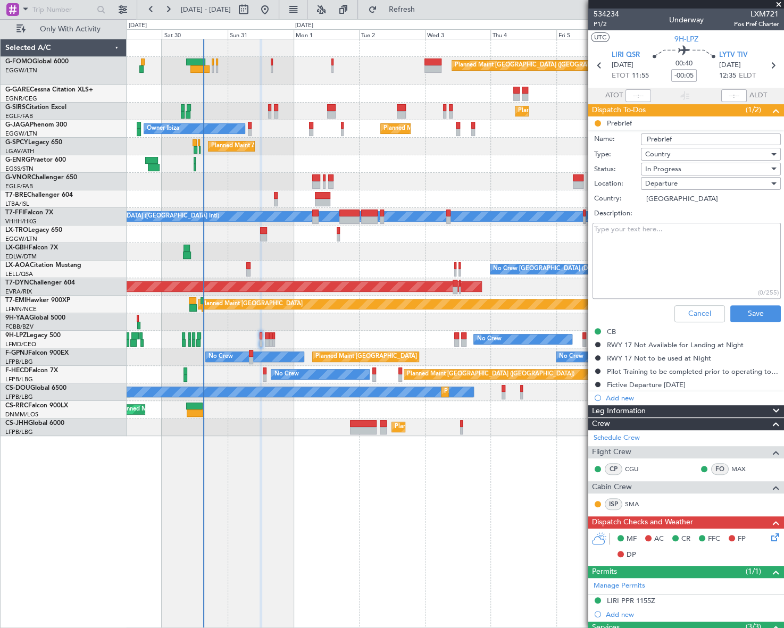
click at [647, 257] on textarea "Description:" at bounding box center [686, 261] width 188 height 76
paste textarea "5200"
type textarea "5200"
click at [671, 165] on span "In Progress" at bounding box center [663, 169] width 36 height 10
click at [678, 222] on span "Completed" at bounding box center [705, 222] width 125 height 16
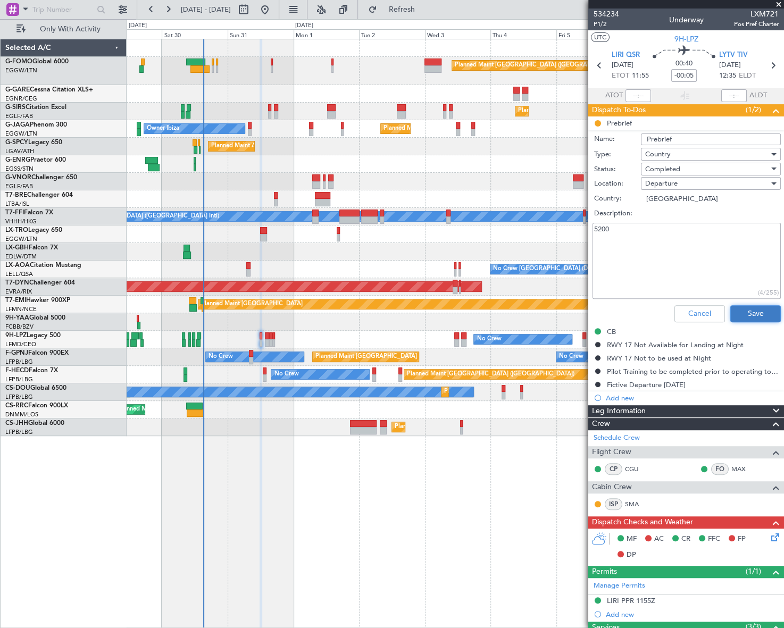
click at [757, 314] on button "Save" at bounding box center [755, 313] width 51 height 17
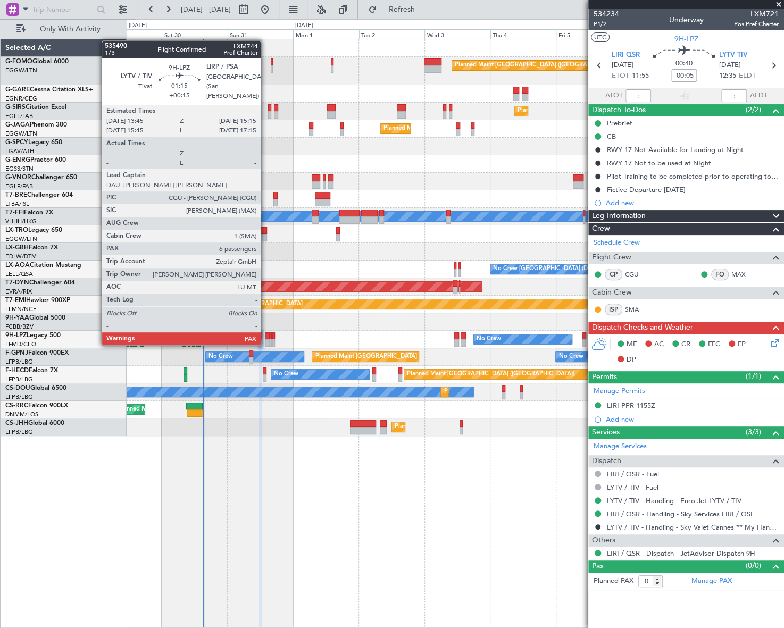
click at [265, 333] on div at bounding box center [267, 335] width 4 height 7
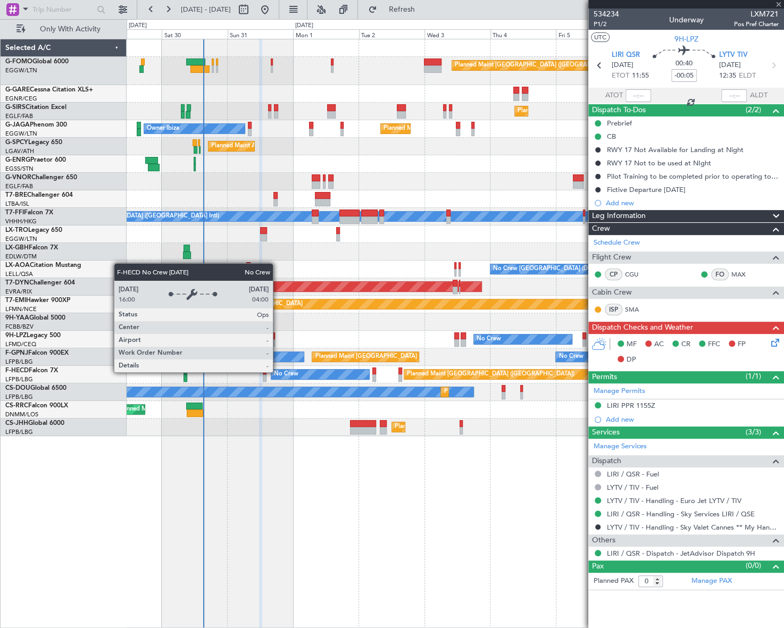
type input "+00:15"
type input "6"
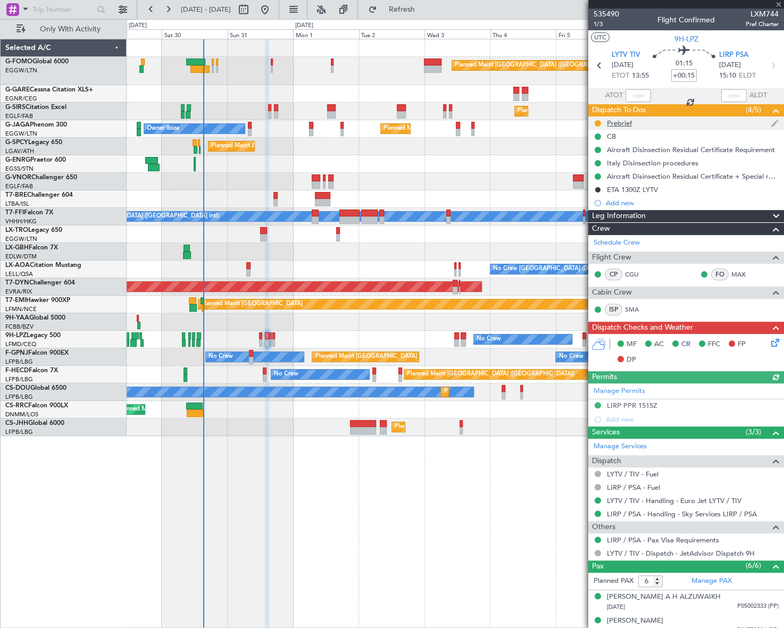
click at [611, 124] on div "Prebrief" at bounding box center [619, 123] width 25 height 9
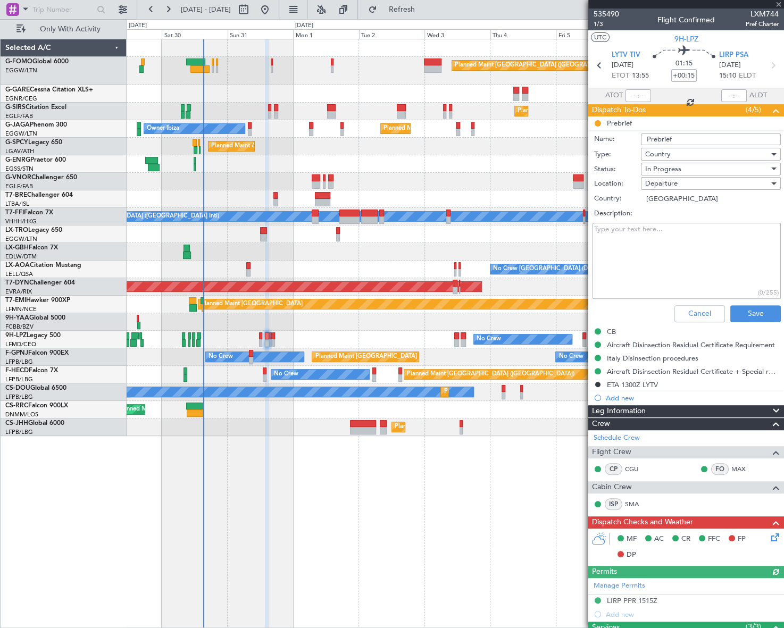
click at [622, 247] on textarea "Description:" at bounding box center [686, 261] width 188 height 76
type textarea "rem"
click at [701, 170] on div "In Progress" at bounding box center [707, 169] width 124 height 16
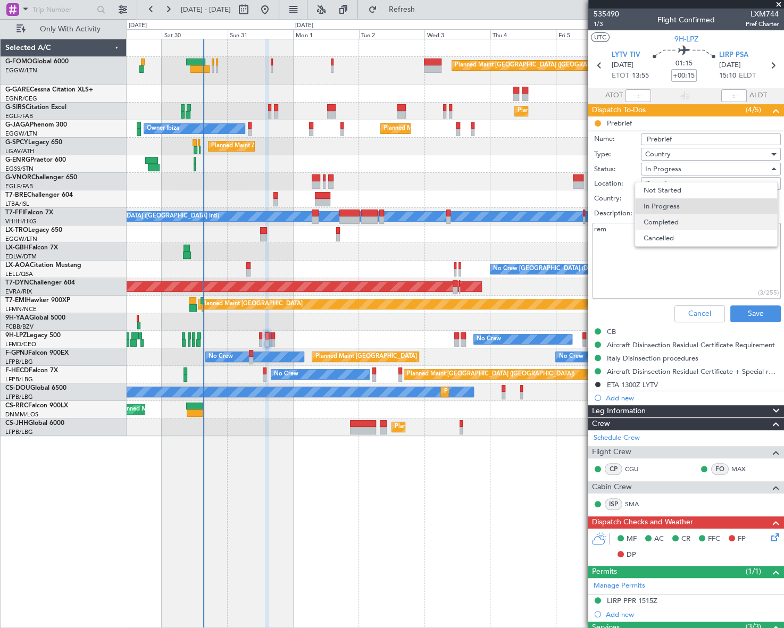
click at [676, 226] on span "Completed" at bounding box center [705, 222] width 125 height 16
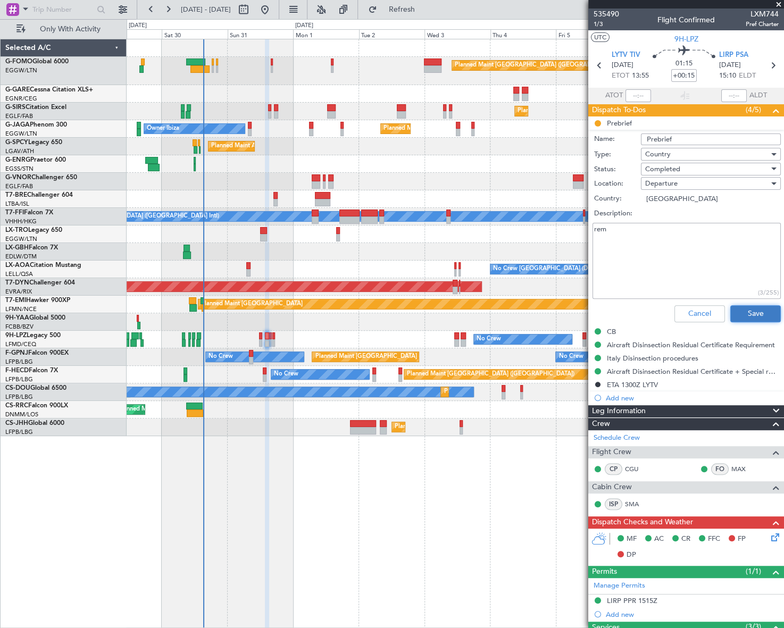
click at [736, 314] on button "Save" at bounding box center [755, 313] width 51 height 17
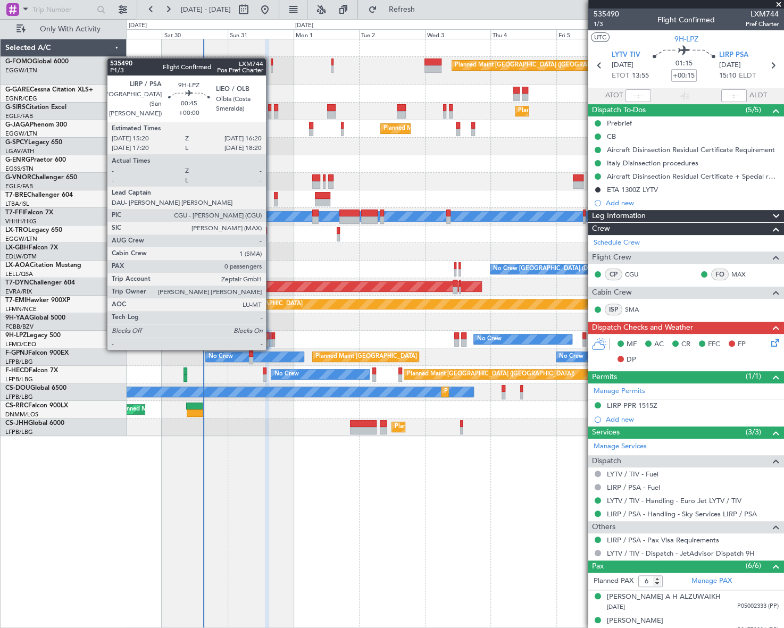
click at [271, 338] on div at bounding box center [270, 335] width 3 height 7
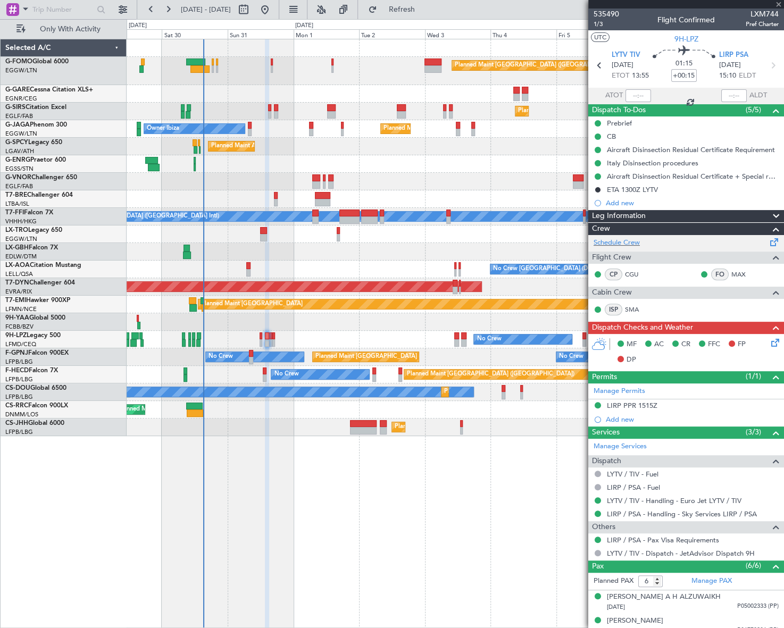
type input "0"
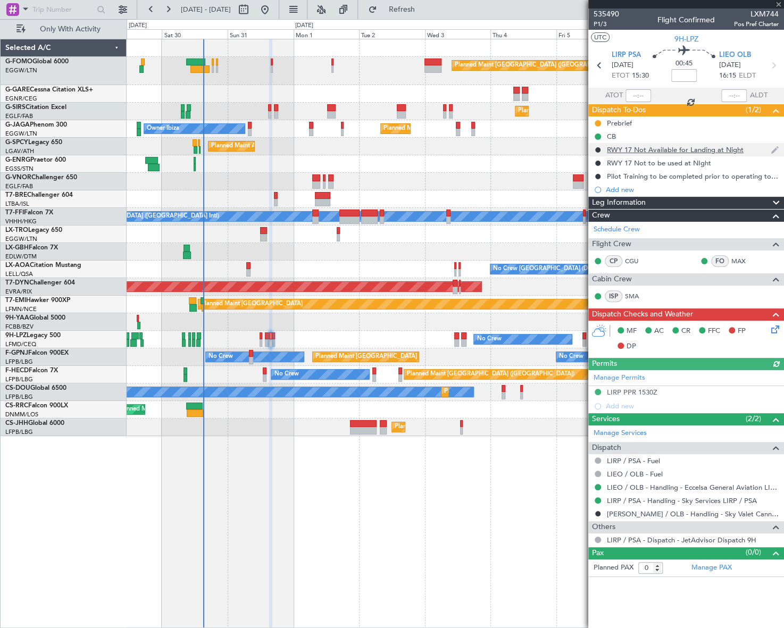
drag, startPoint x: 624, startPoint y: 123, endPoint x: 629, endPoint y: 146, distance: 23.5
click at [624, 123] on mat-tooltip-component "Actual Take-Off Time" at bounding box center [637, 116] width 75 height 28
click at [627, 126] on div "Prebrief" at bounding box center [619, 123] width 25 height 9
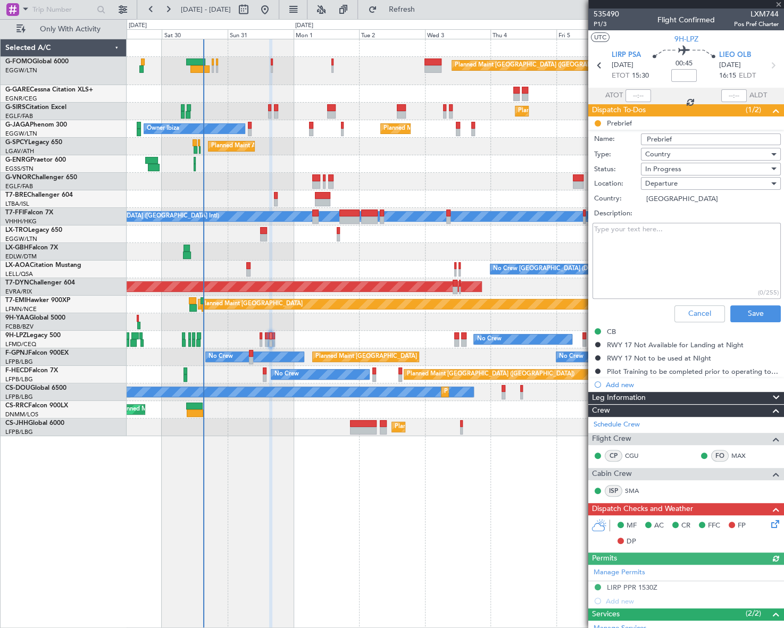
click at [629, 240] on textarea "Description:" at bounding box center [686, 261] width 188 height 76
type textarea "rem"
click at [664, 165] on span "In Progress" at bounding box center [663, 169] width 36 height 10
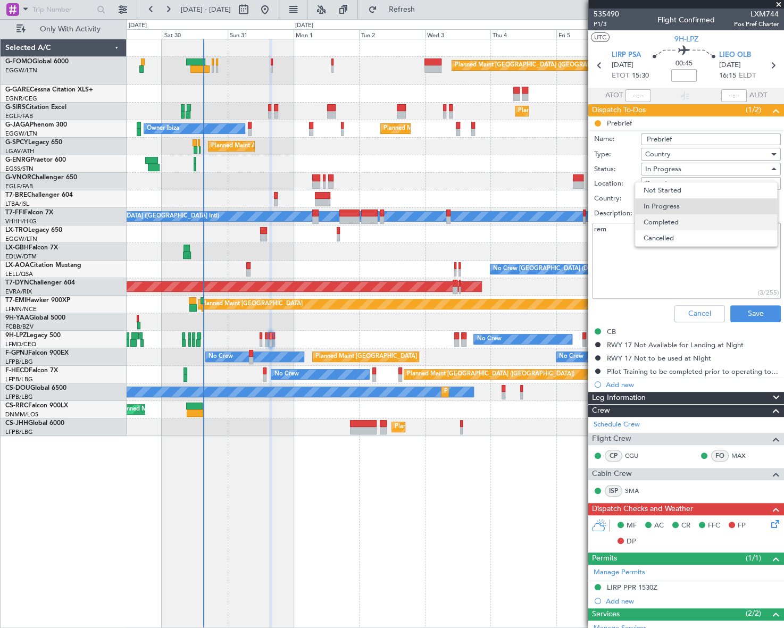
click at [682, 221] on span "Completed" at bounding box center [705, 222] width 125 height 16
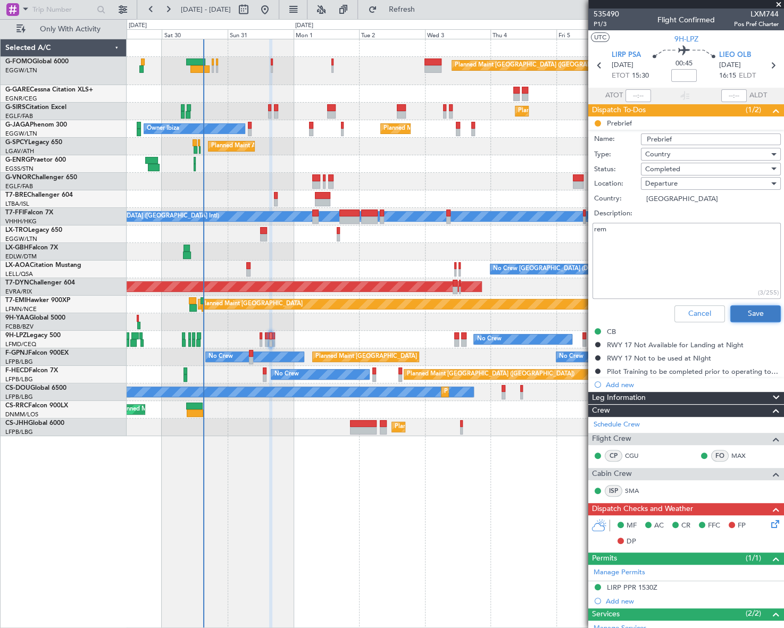
click at [760, 315] on button "Save" at bounding box center [755, 313] width 51 height 17
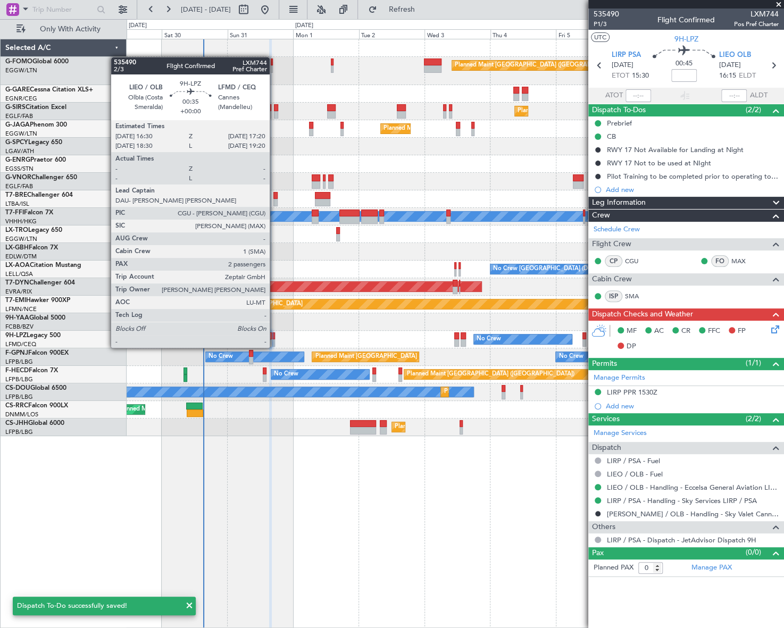
click at [274, 336] on div at bounding box center [273, 335] width 3 height 7
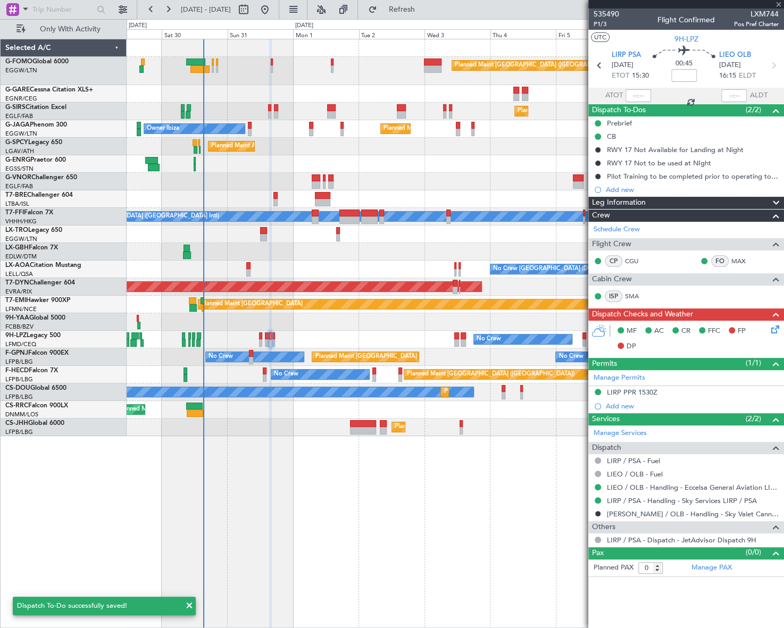
type input "2"
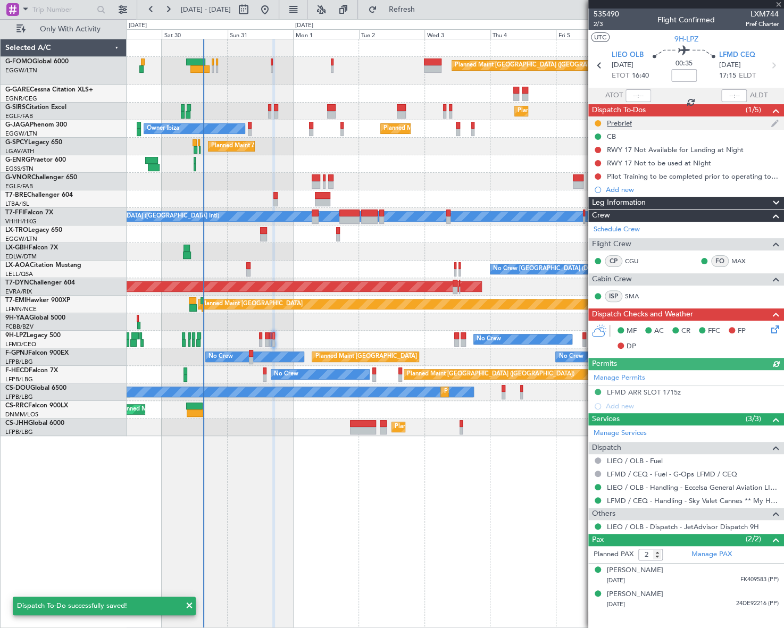
click at [627, 124] on div "Prebrief" at bounding box center [619, 123] width 25 height 9
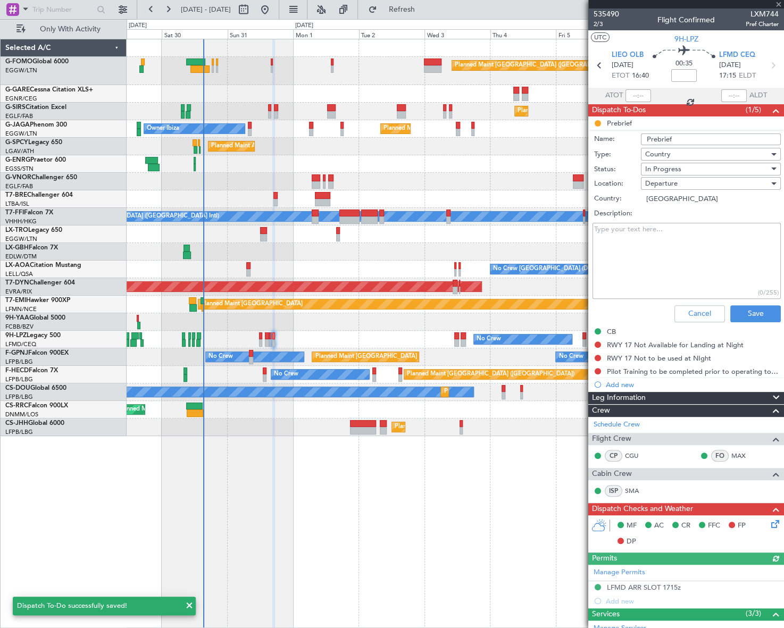
click at [647, 254] on textarea "Description:" at bounding box center [686, 261] width 188 height 76
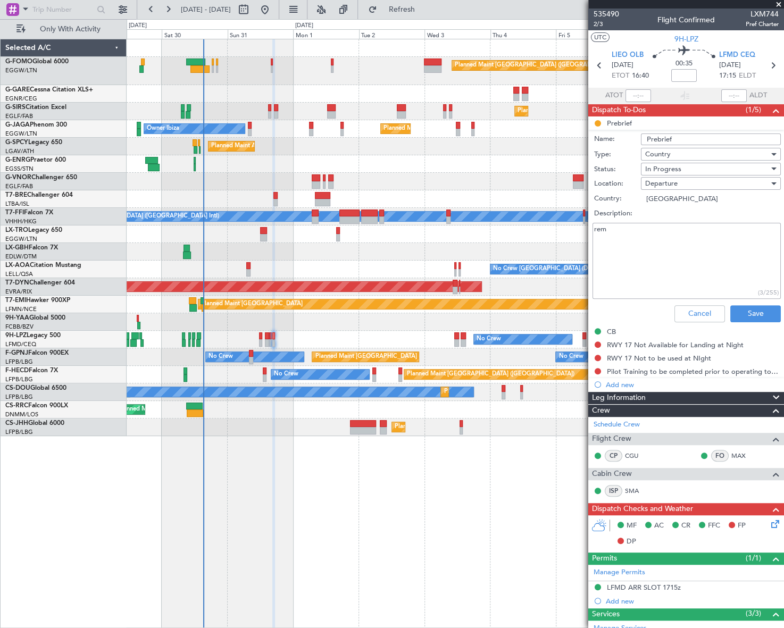
type textarea "rem"
click at [670, 170] on span "In Progress" at bounding box center [663, 169] width 36 height 10
drag, startPoint x: 675, startPoint y: 218, endPoint x: 677, endPoint y: 226, distance: 8.9
click at [674, 217] on span "Completed" at bounding box center [705, 222] width 125 height 16
click at [755, 313] on button "Save" at bounding box center [755, 313] width 51 height 17
